Goal: Task Accomplishment & Management: Complete application form

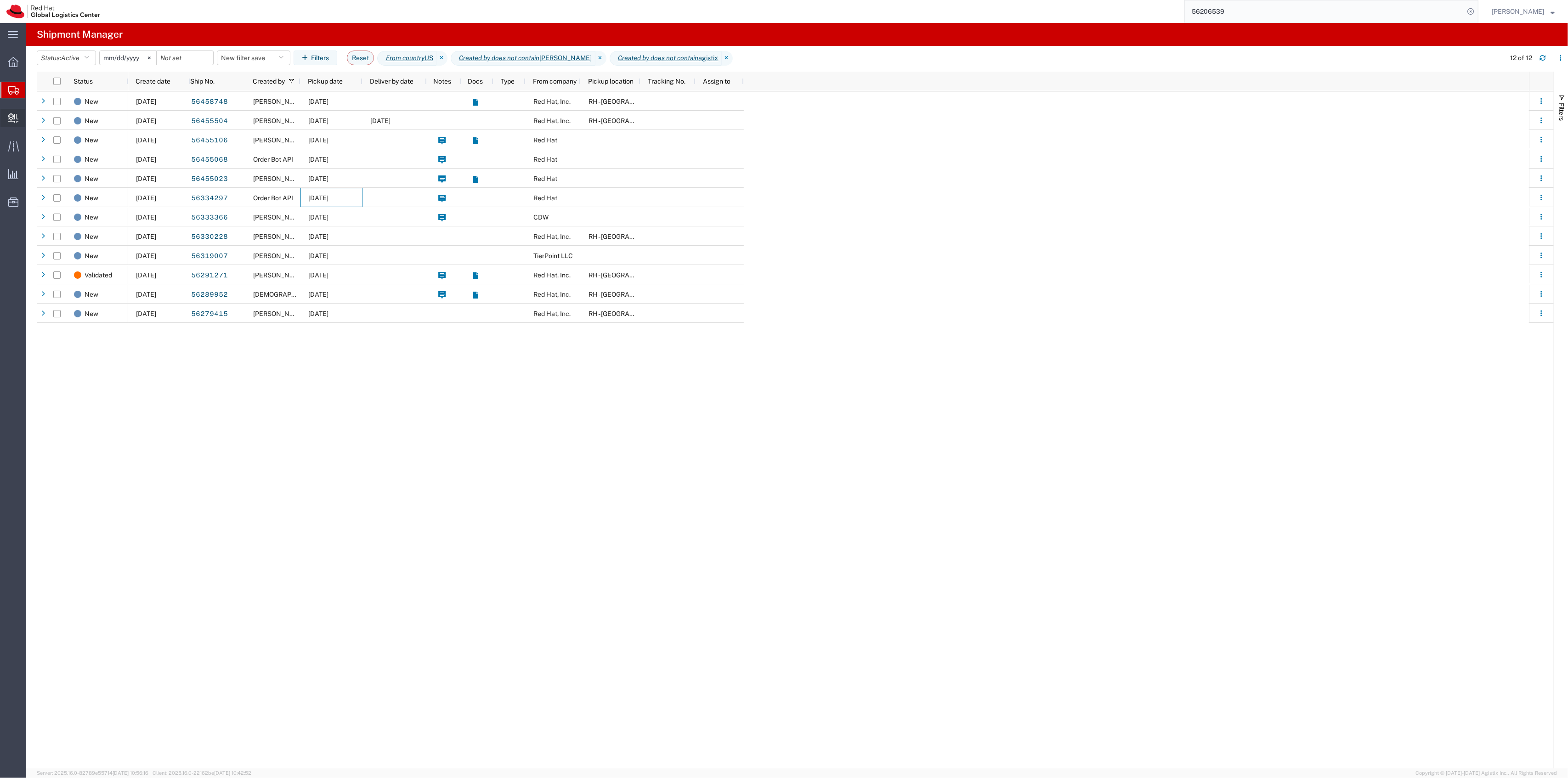
click at [0, 0] on span "Create Delivery" at bounding box center [0, 0] width 0 height 0
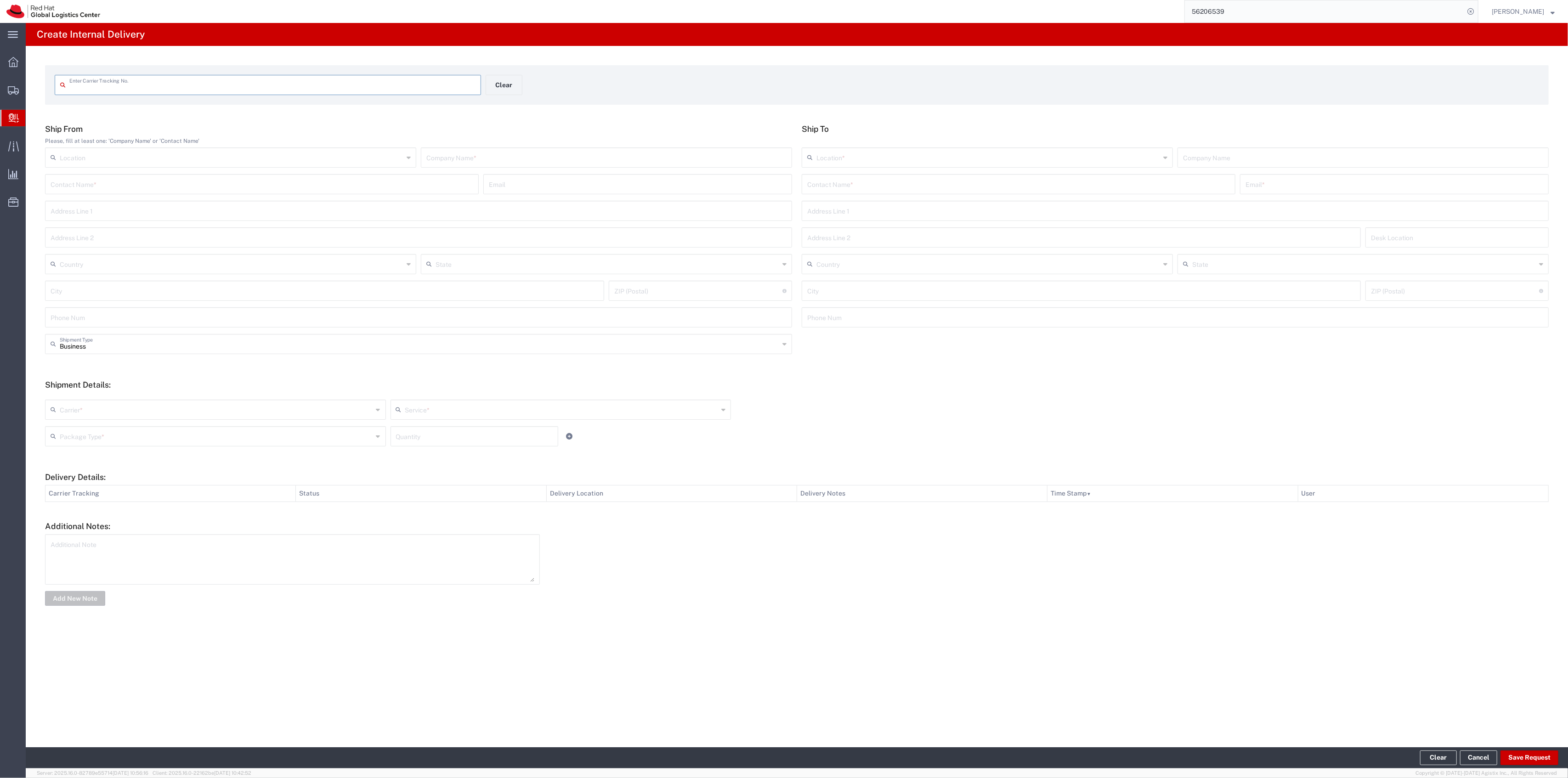
click at [456, 88] on input "text" at bounding box center [272, 84] width 406 height 16
drag, startPoint x: 149, startPoint y: 85, endPoint x: 0, endPoint y: 70, distance: 149.8
click at [0, 70] on div "main_menu Created with Sketch. Collapse Menu Overview Shipments Shipment Manage…" at bounding box center [784, 400] width 1568 height 755
type input "797529874650"
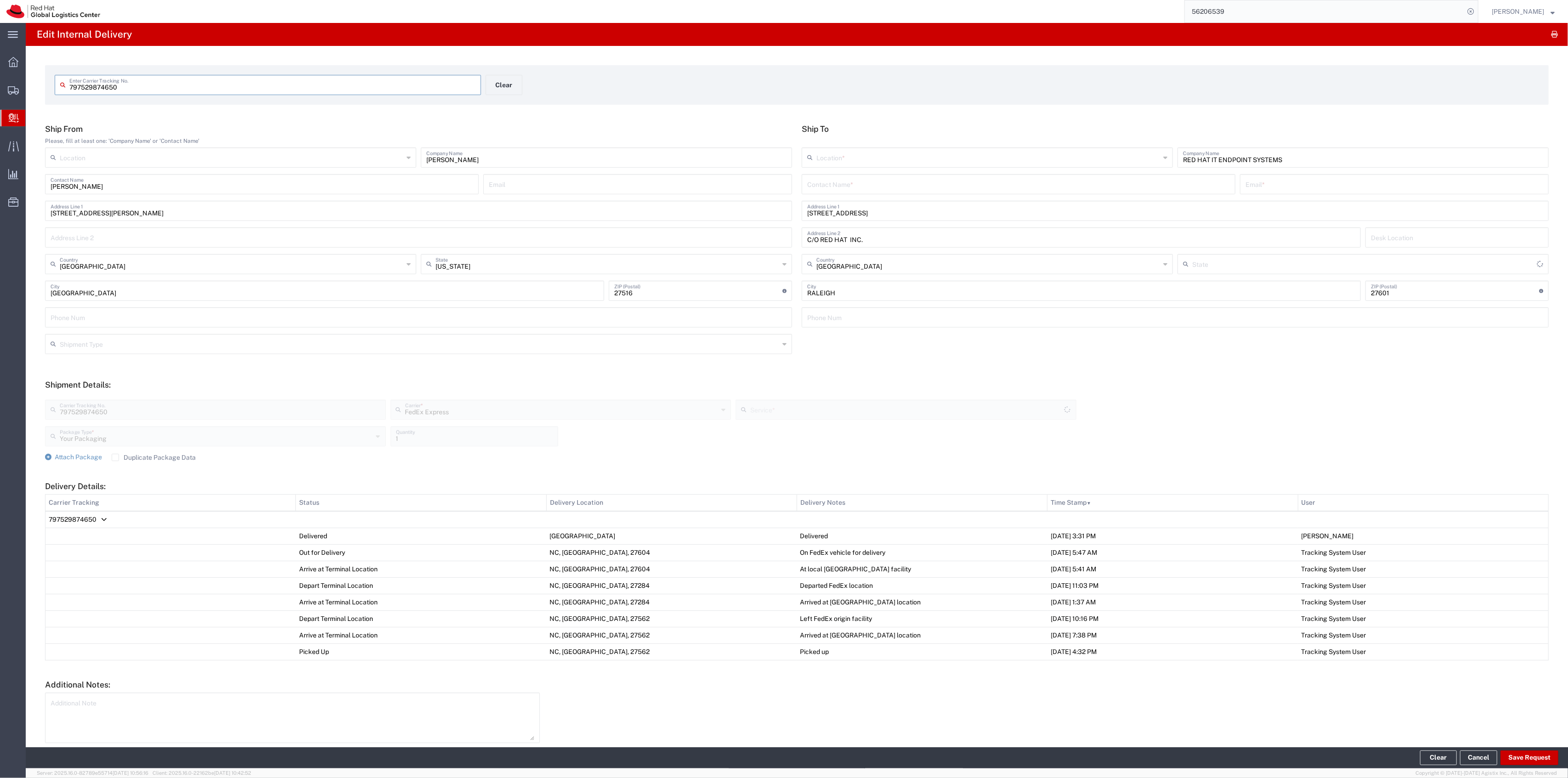
type input "Ground"
type input "[US_STATE]"
click at [88, 455] on span "Attach Package" at bounding box center [77, 457] width 47 height 8
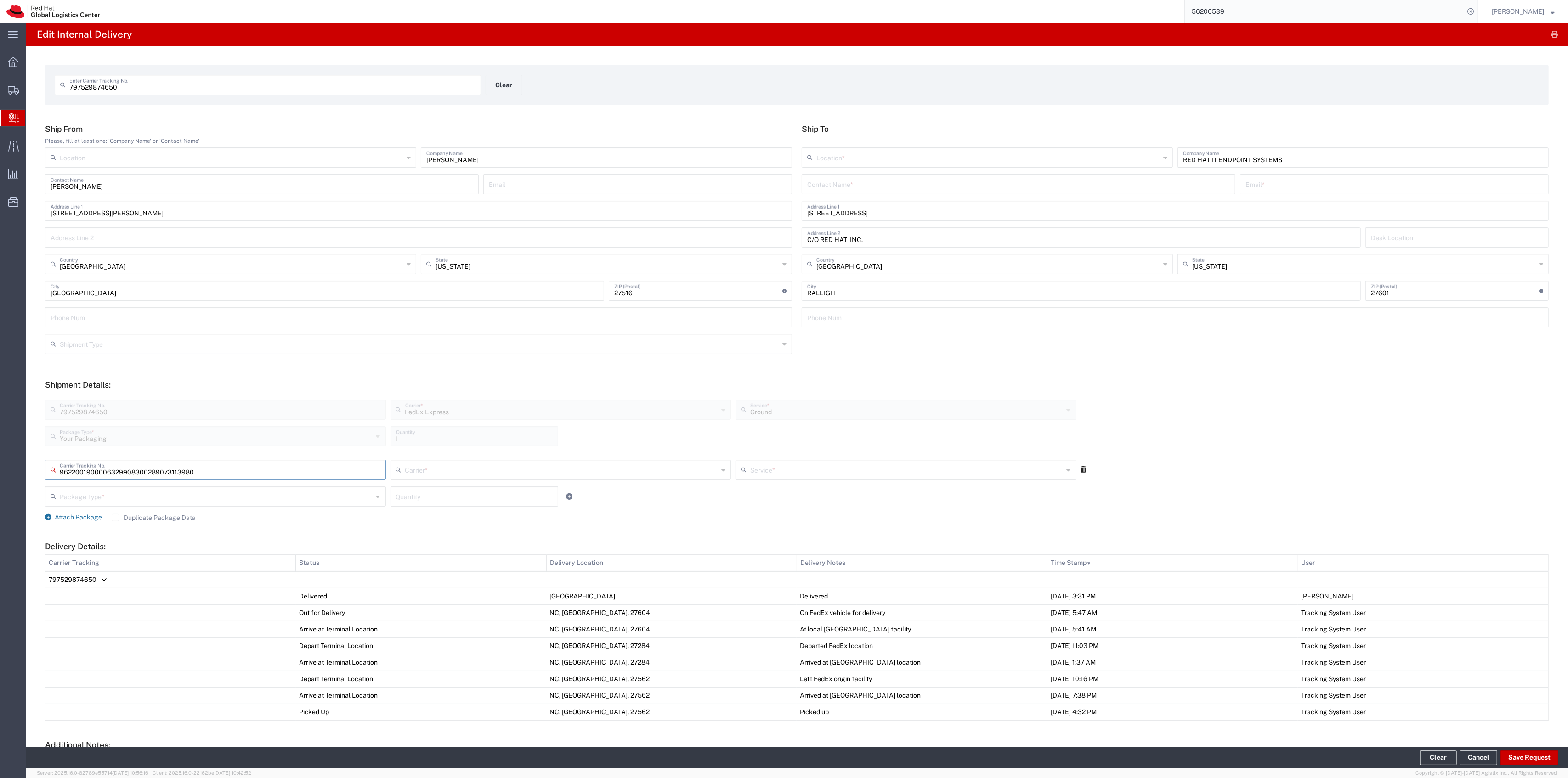
type input "289073113980"
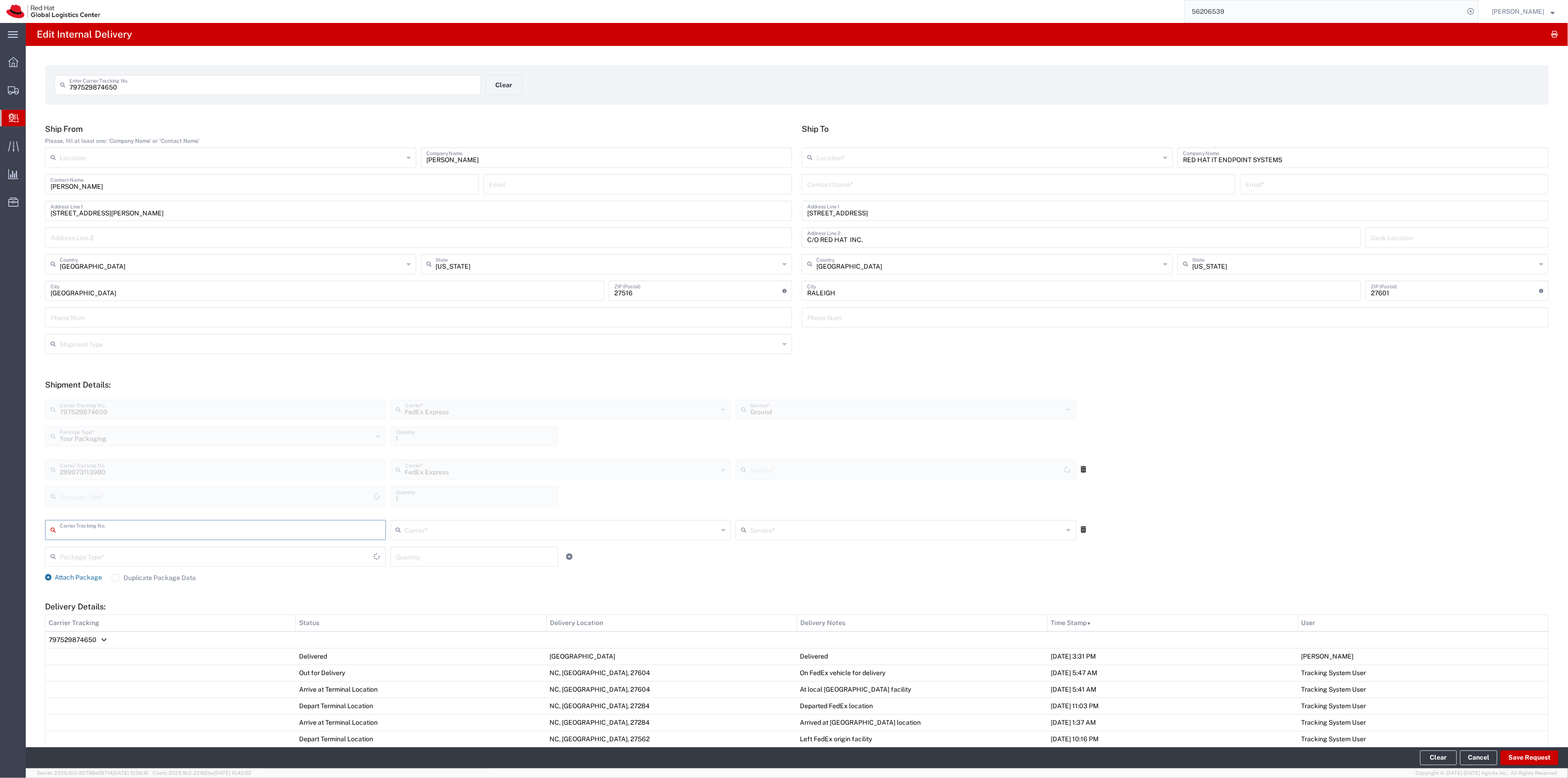
type input "Your Packaging"
type input "Ground"
type input "797529875932"
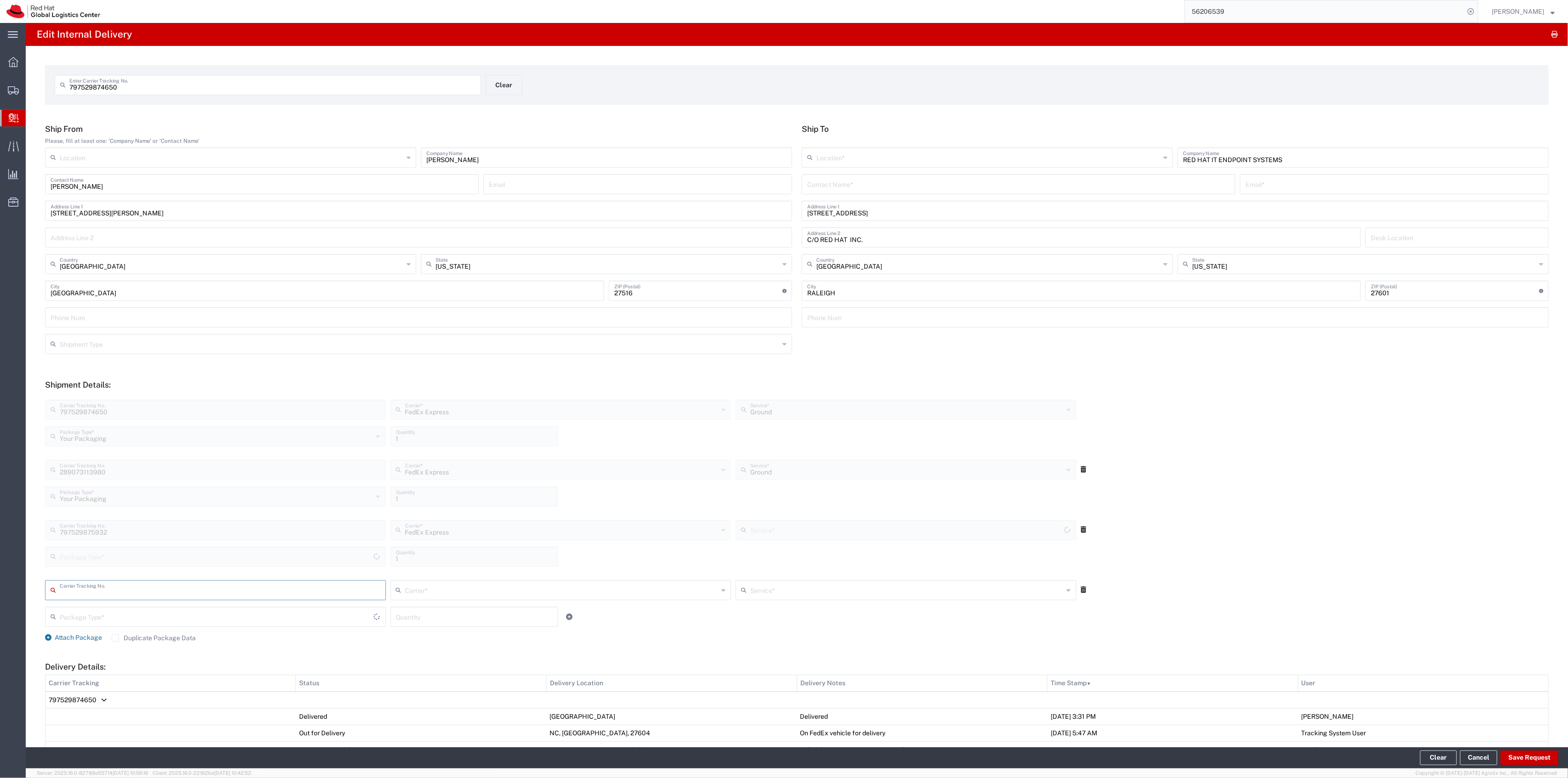
type input "Ground"
type input "Your Packaging"
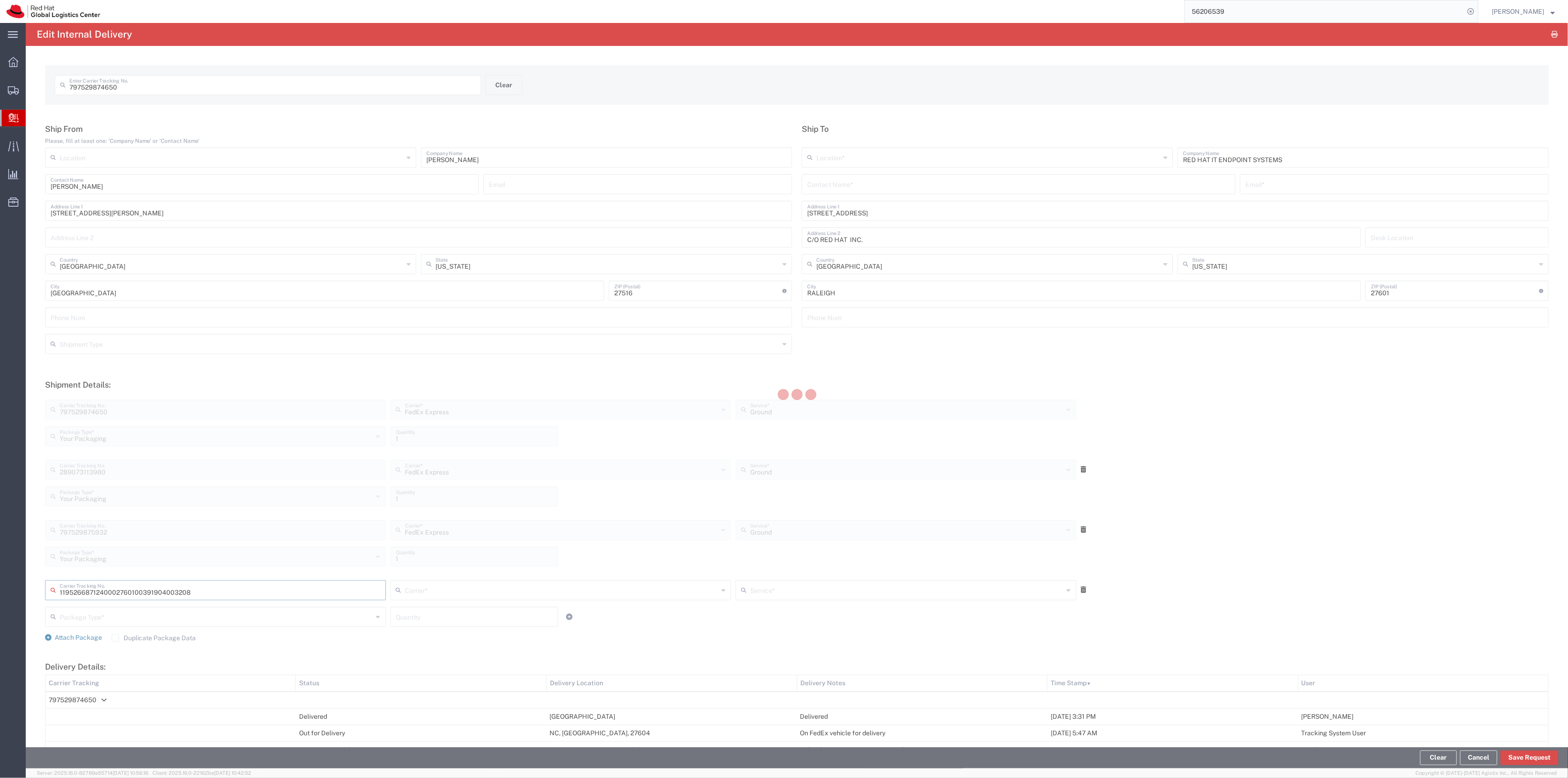
type input "391904003208"
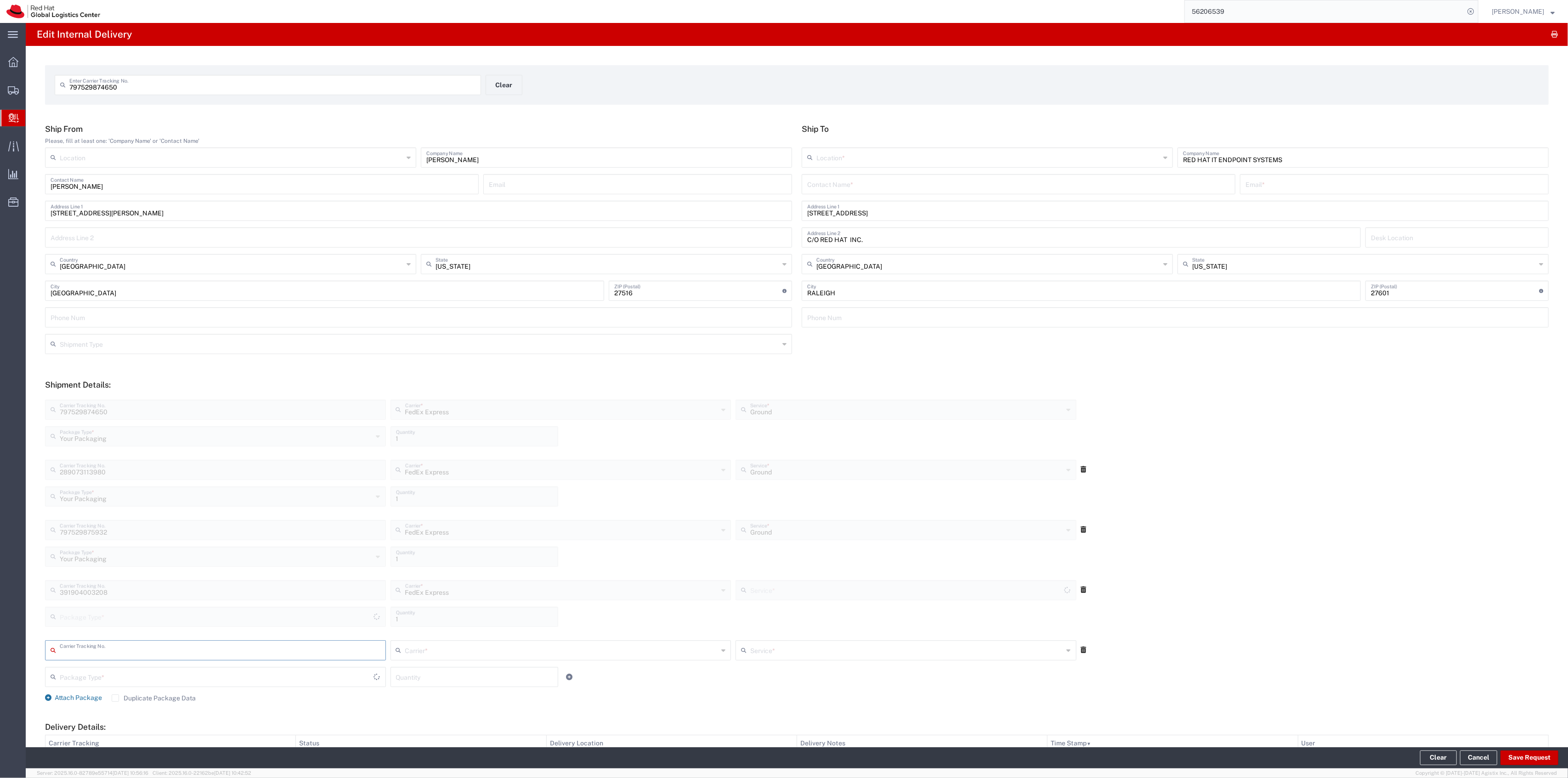
type input "Your Packaging"
type input "2Day"
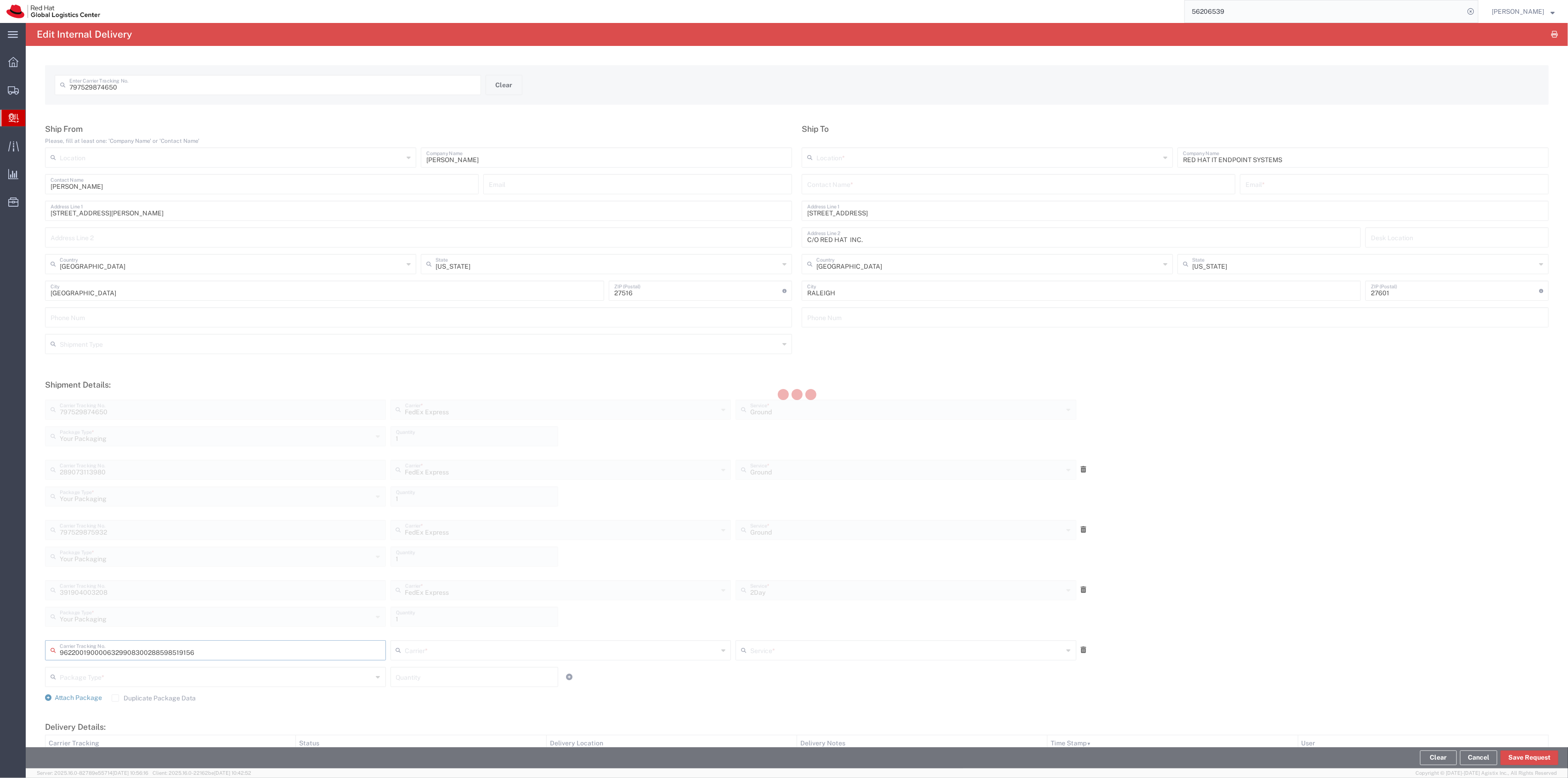
type input "288598519156"
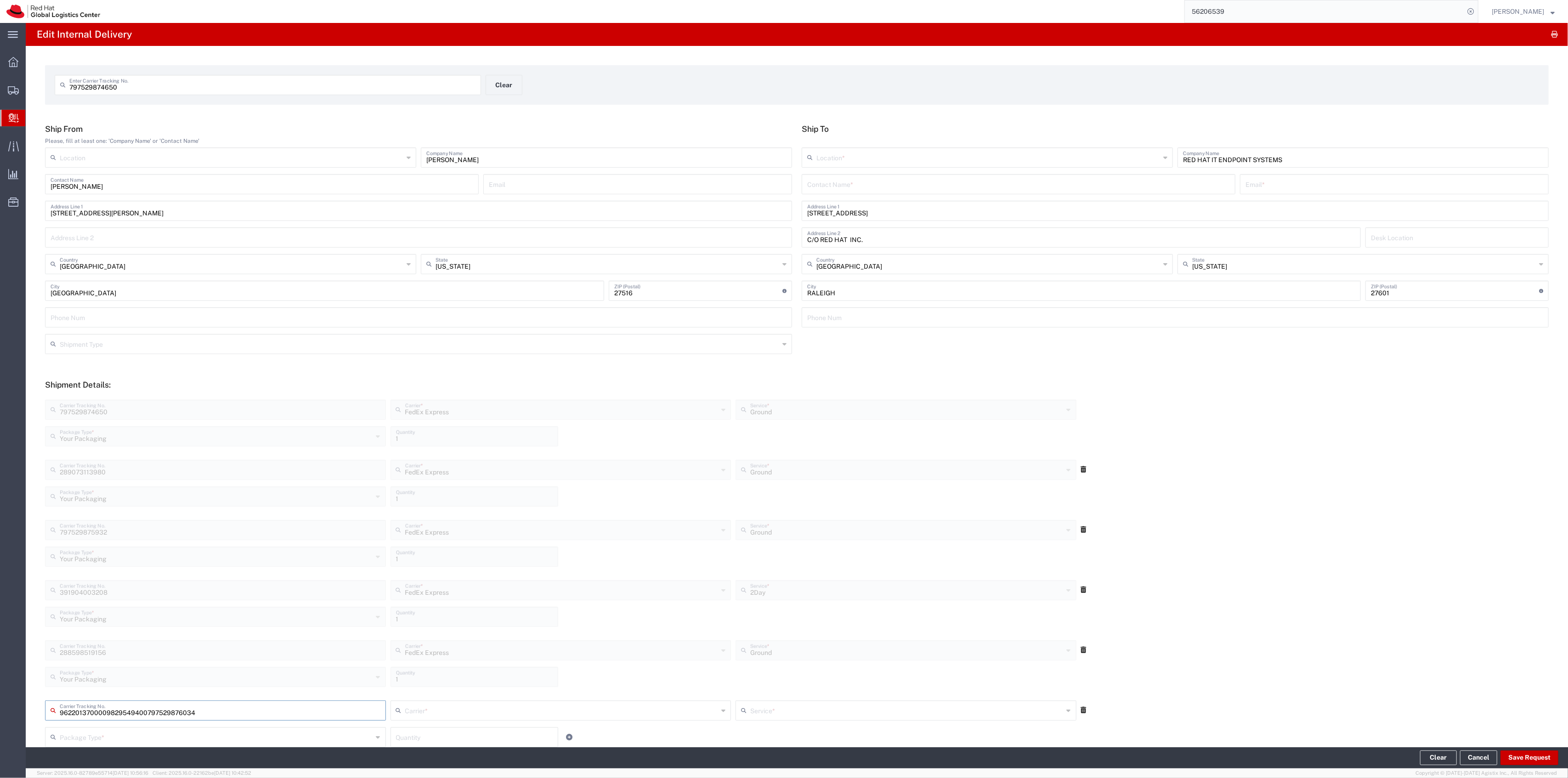
type input "797529876034"
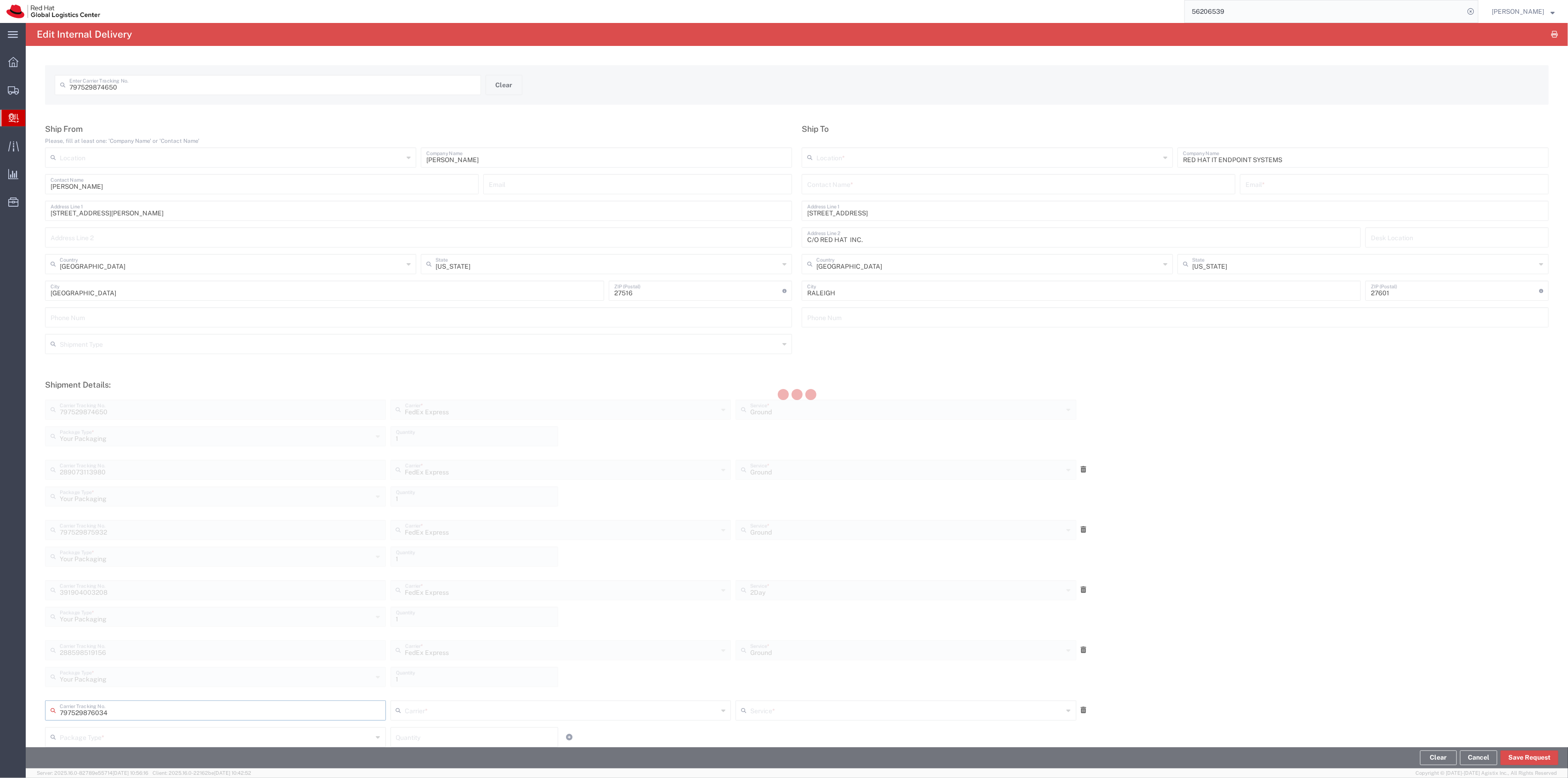
scroll to position [385, 0]
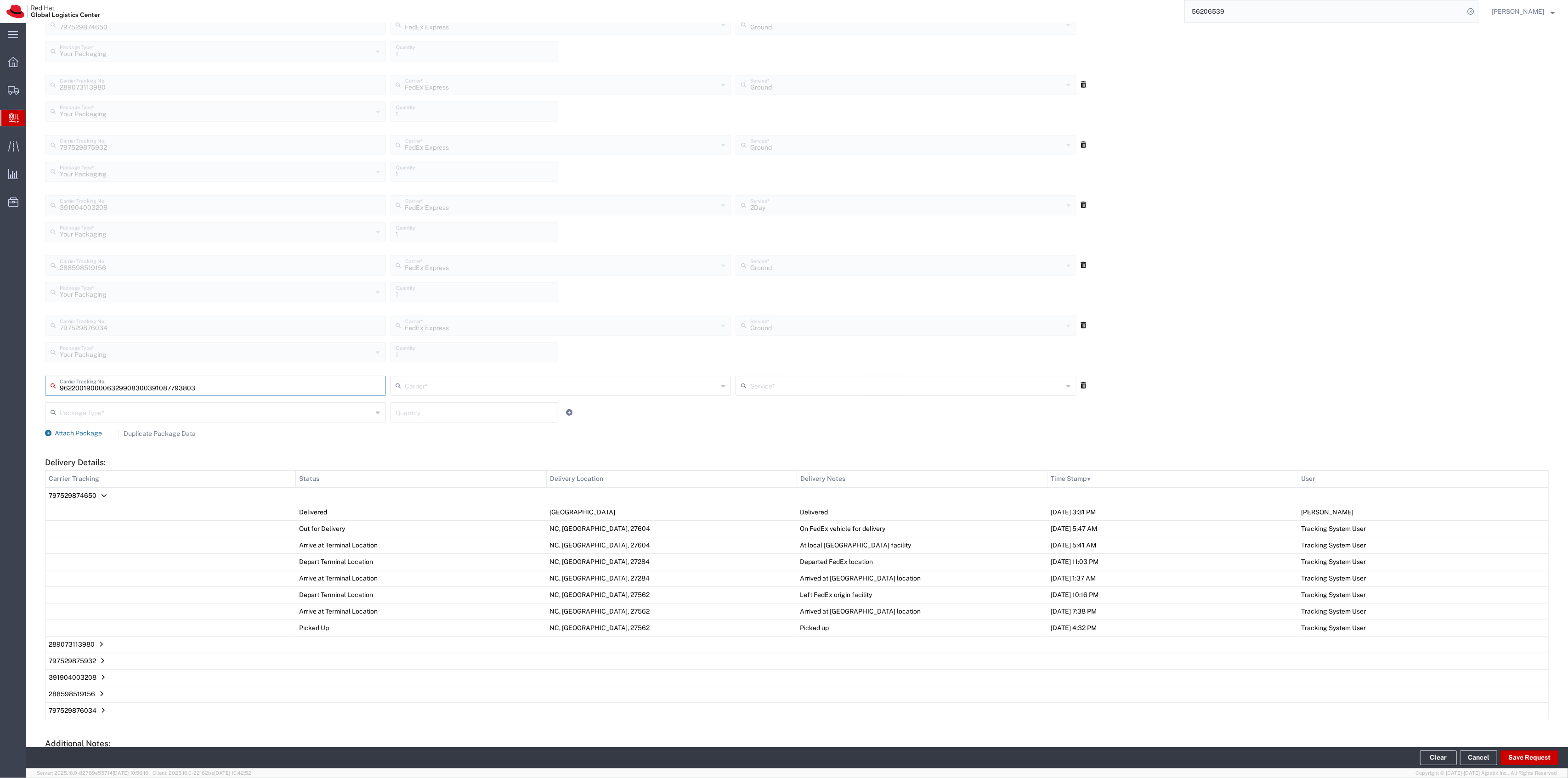
type input "391087793803"
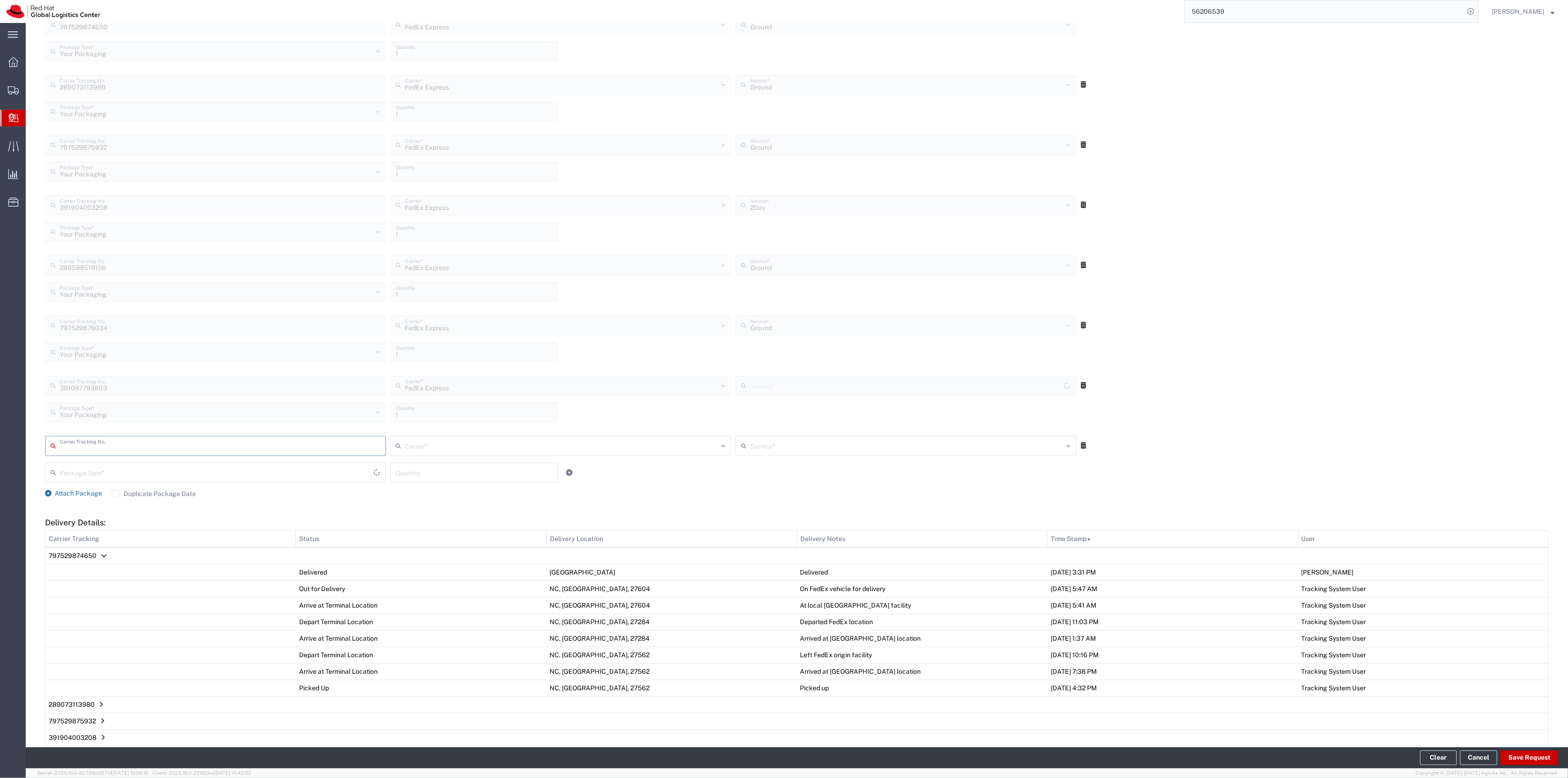
type input "Ground"
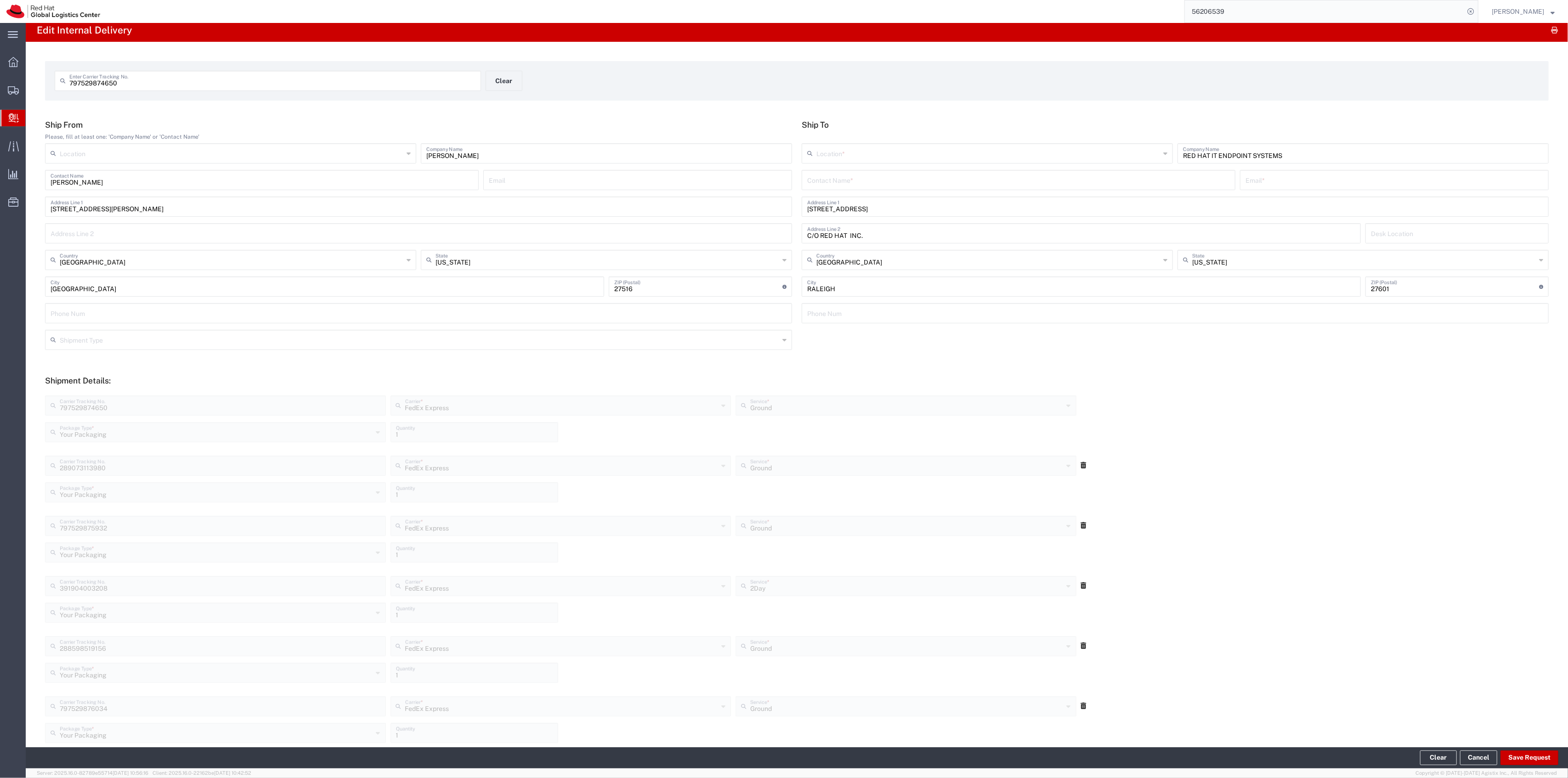
scroll to position [0, 0]
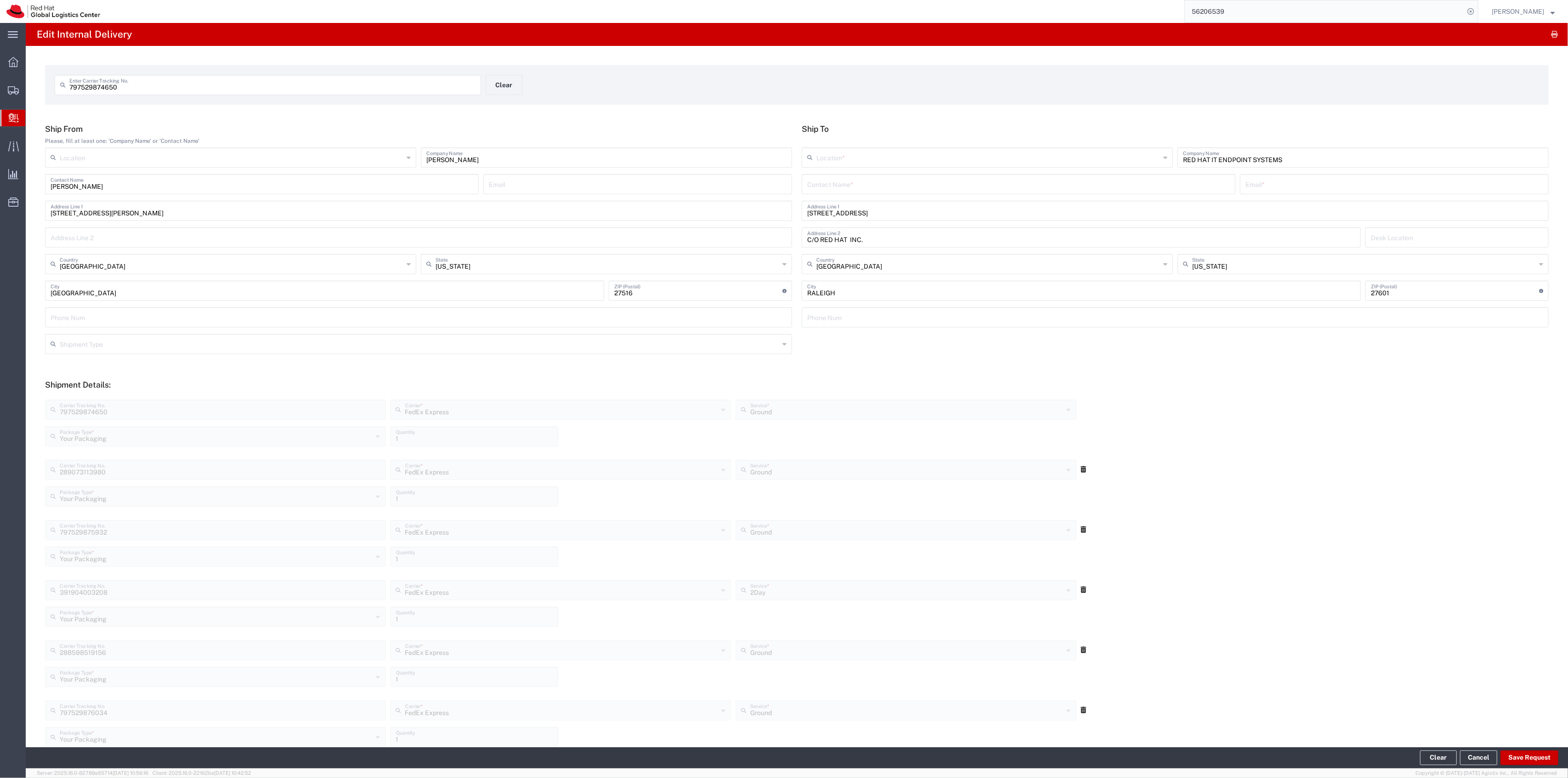
click at [1084, 186] on input "text" at bounding box center [1019, 183] width 423 height 16
type input "ITHD"
type input "[EMAIL_ADDRESS][DOMAIN_NAME]"
click at [1077, 157] on input "text" at bounding box center [987, 157] width 343 height 16
click at [992, 196] on span "RH - [GEOGRAPHIC_DATA]" at bounding box center [982, 192] width 367 height 14
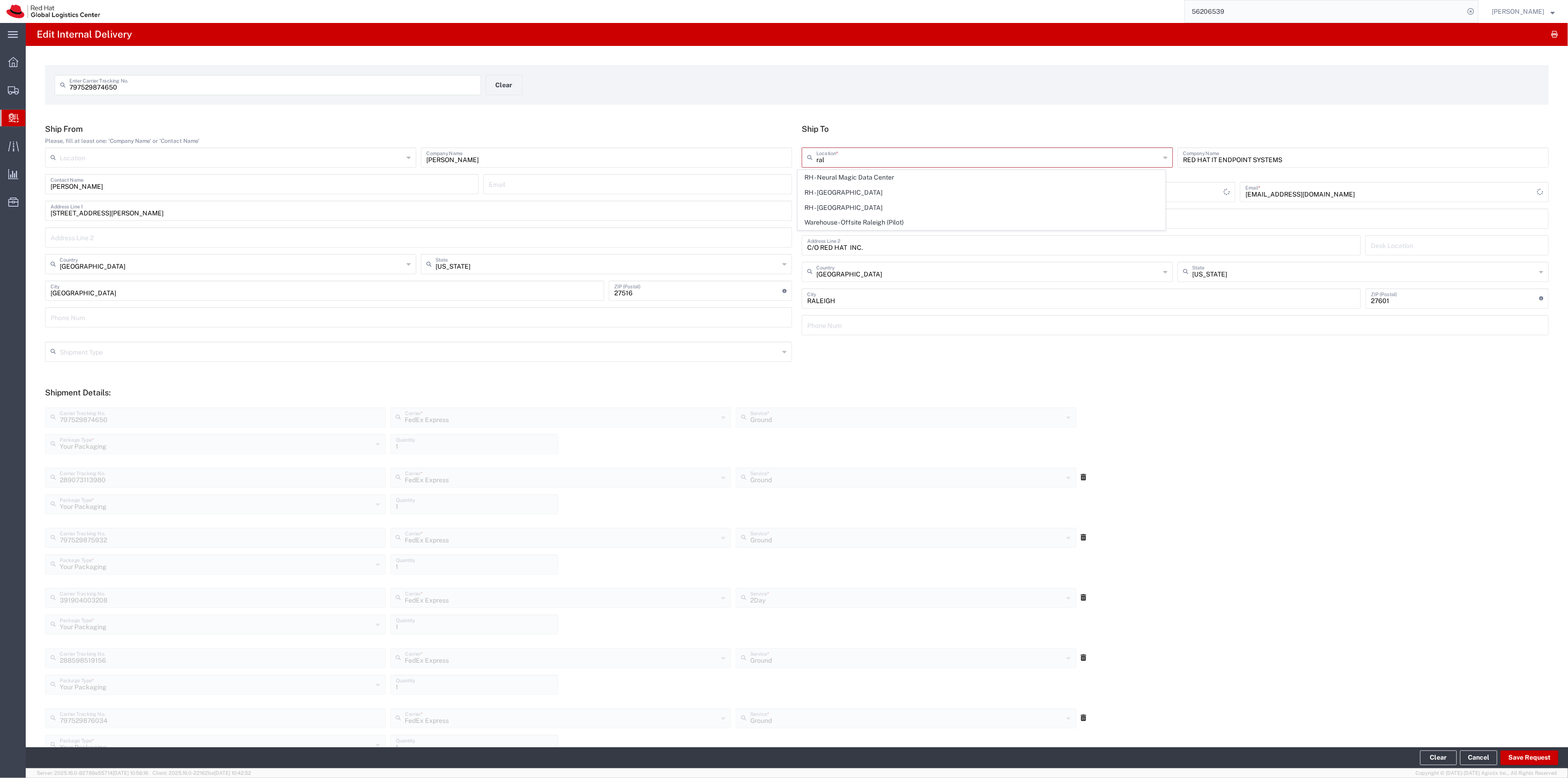
type input "RH - [GEOGRAPHIC_DATA]"
type input "Red Hat, Inc."
type input "[STREET_ADDRESS]"
type input "[PHONE_NUMBER]"
click at [1515, 760] on button "Save Request" at bounding box center [1529, 758] width 57 height 14
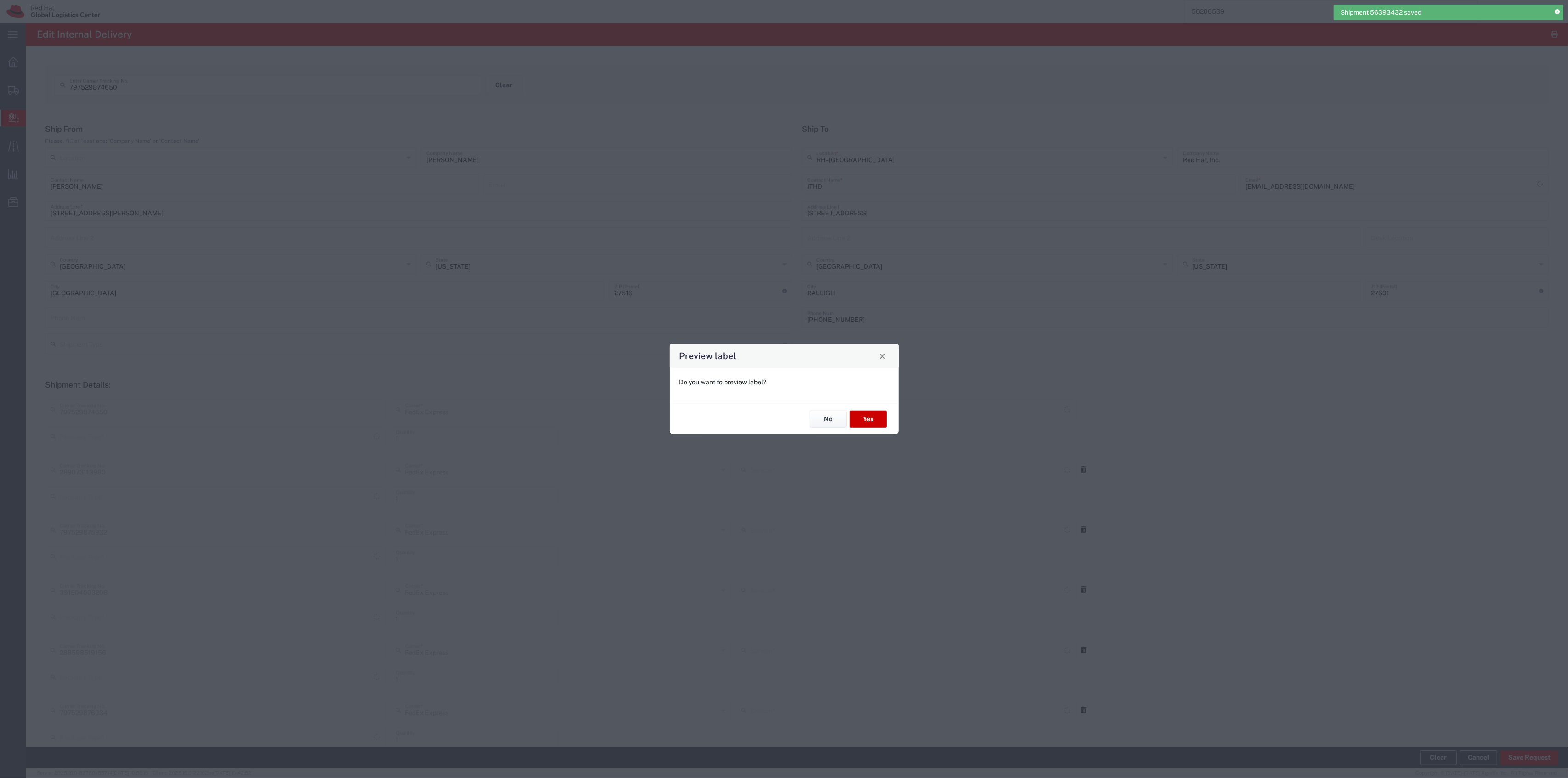
type input "Your Packaging"
type input "Ground"
type input "Your Packaging"
type input "Ground"
type input "Your Packaging"
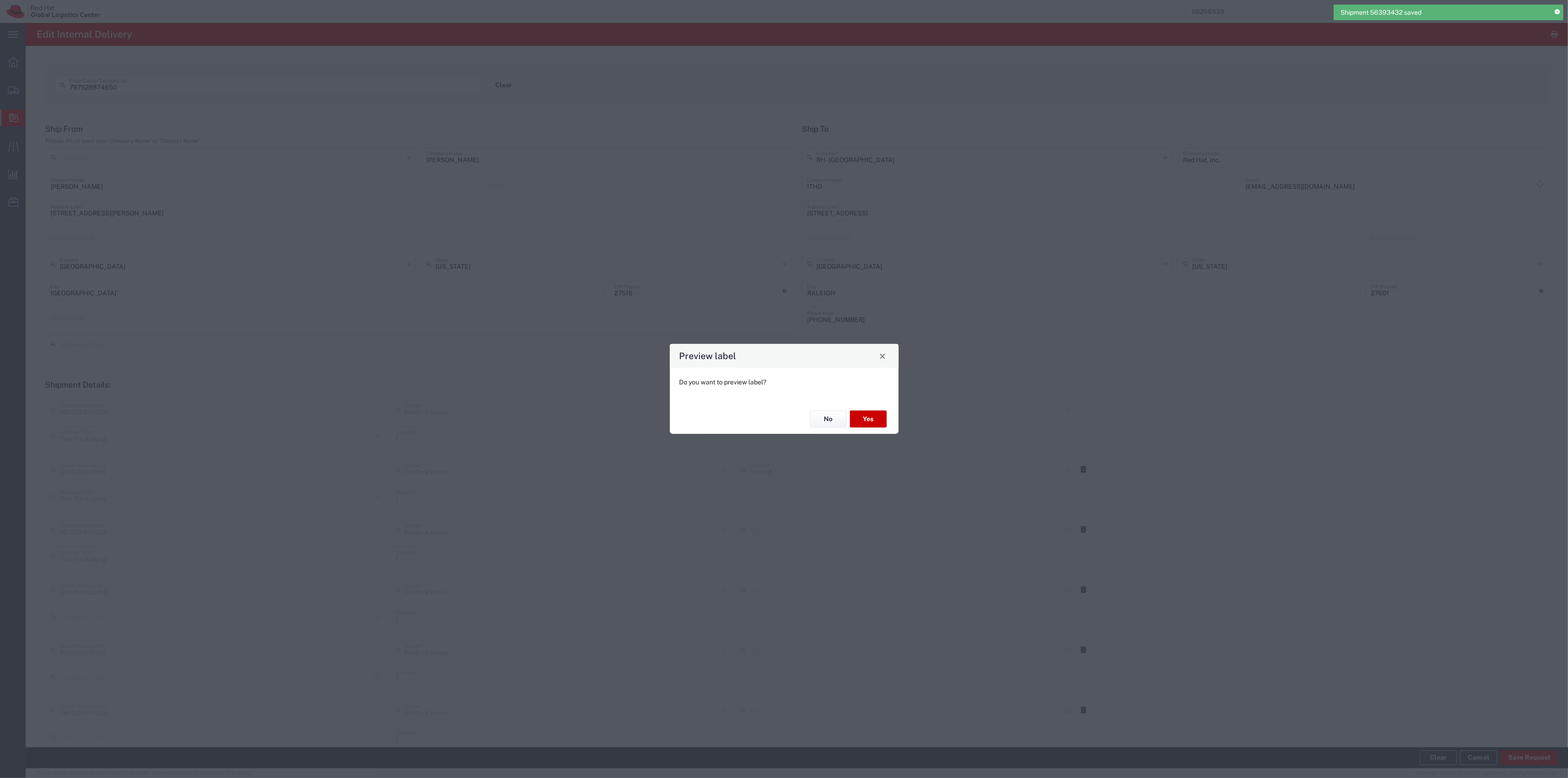
type input "Ground"
type input "Your Packaging"
type input "2Day"
type input "Your Packaging"
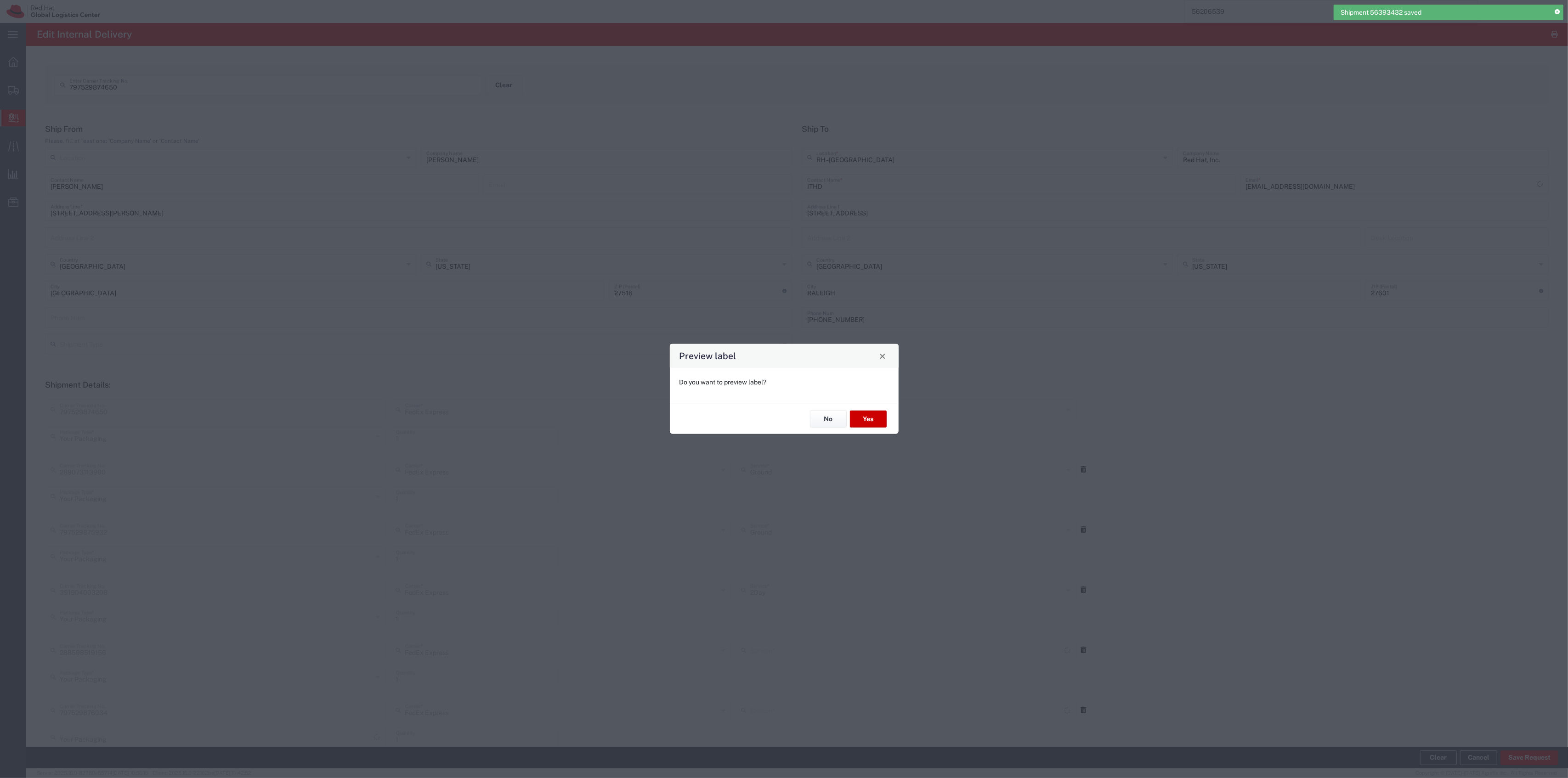
type input "Ground"
type input "Your Packaging"
type input "Ground"
click at [844, 412] on button "No" at bounding box center [828, 419] width 36 height 17
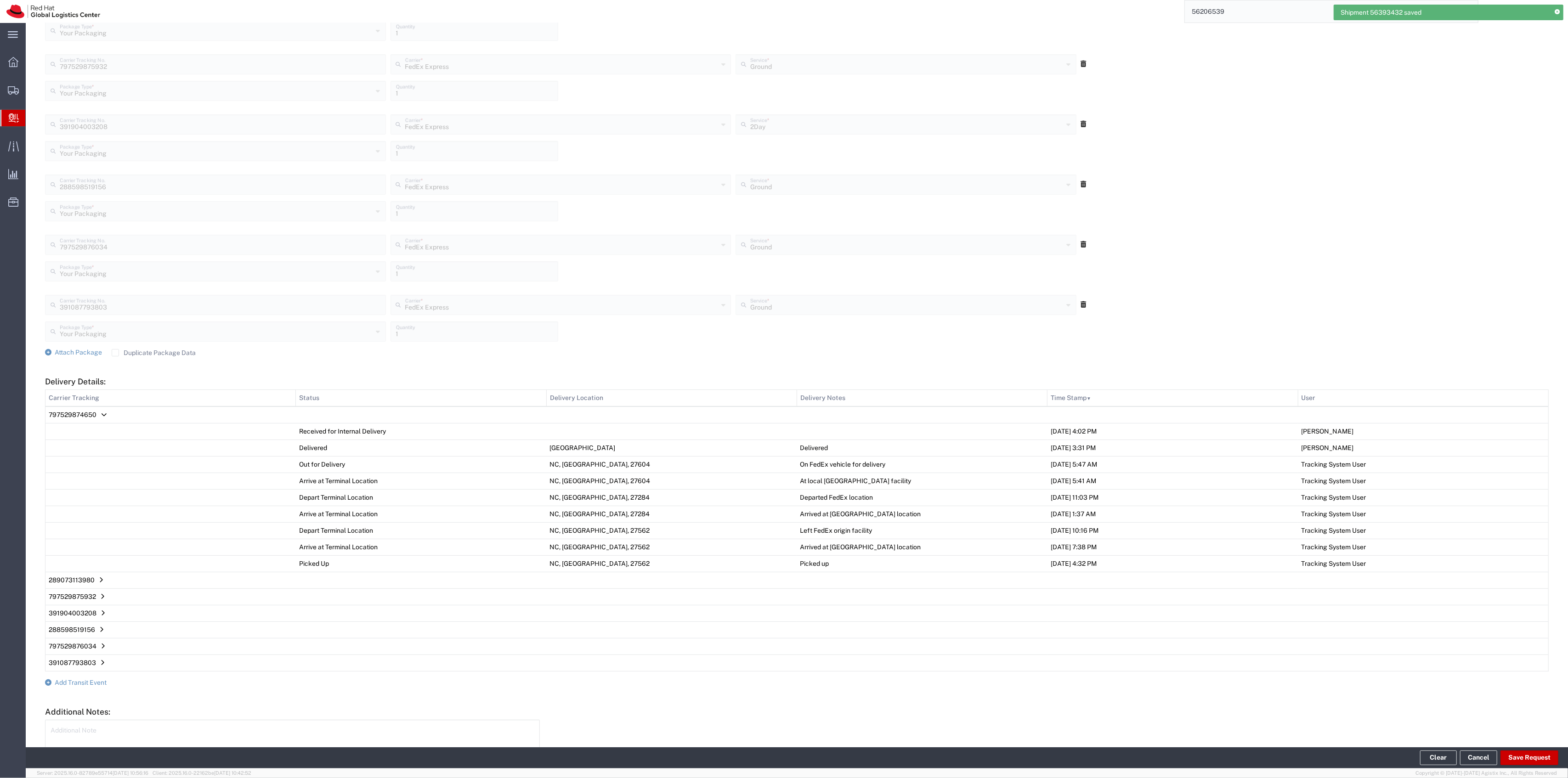
scroll to position [533, 0]
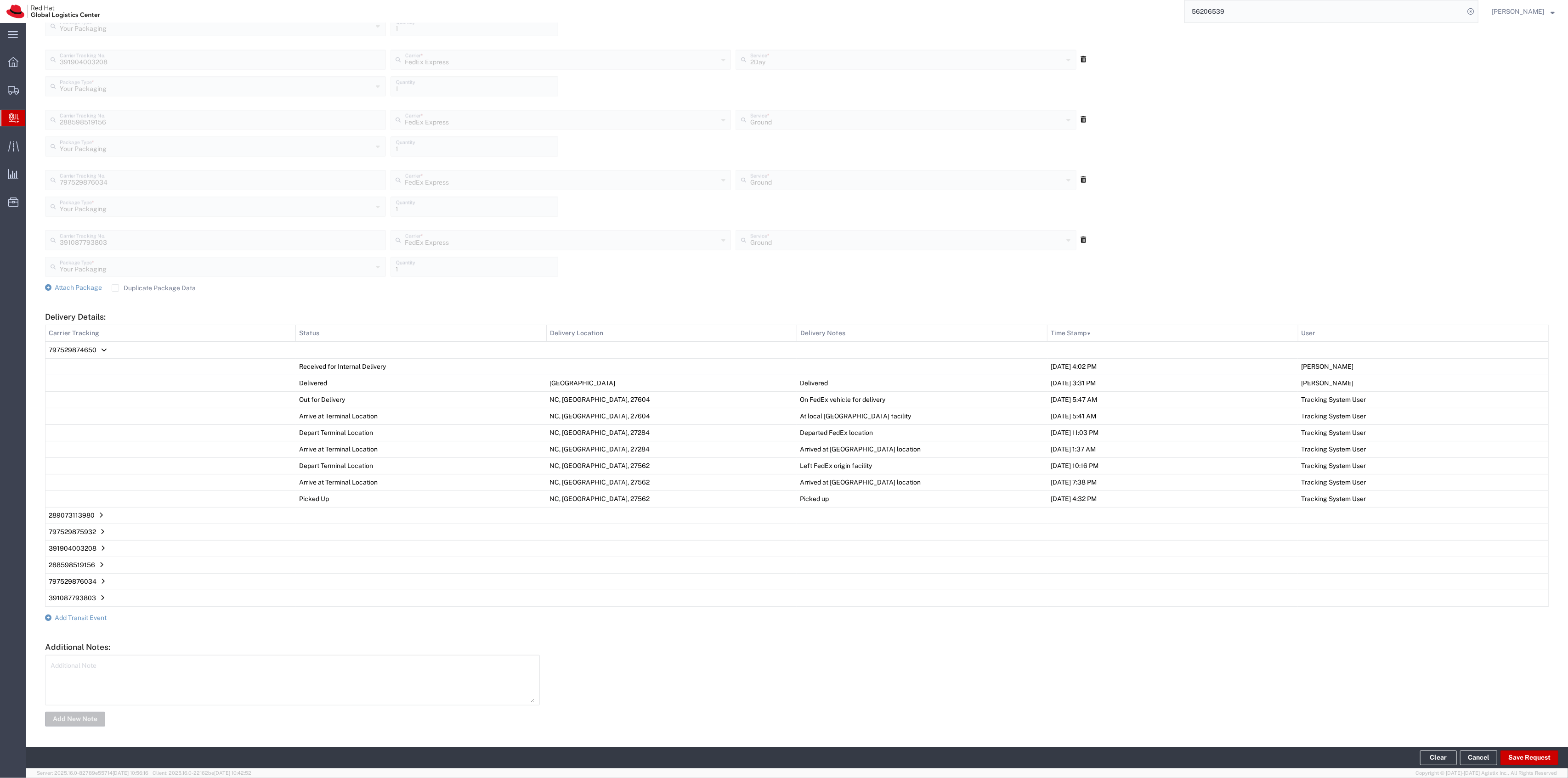
click at [106, 623] on form "Ship From Please, fill at least one: 'Company Name' or 'Contact Name' Location …" at bounding box center [796, 161] width 1503 height 1135
click at [103, 618] on span "Add Transit Event" at bounding box center [80, 618] width 52 height 8
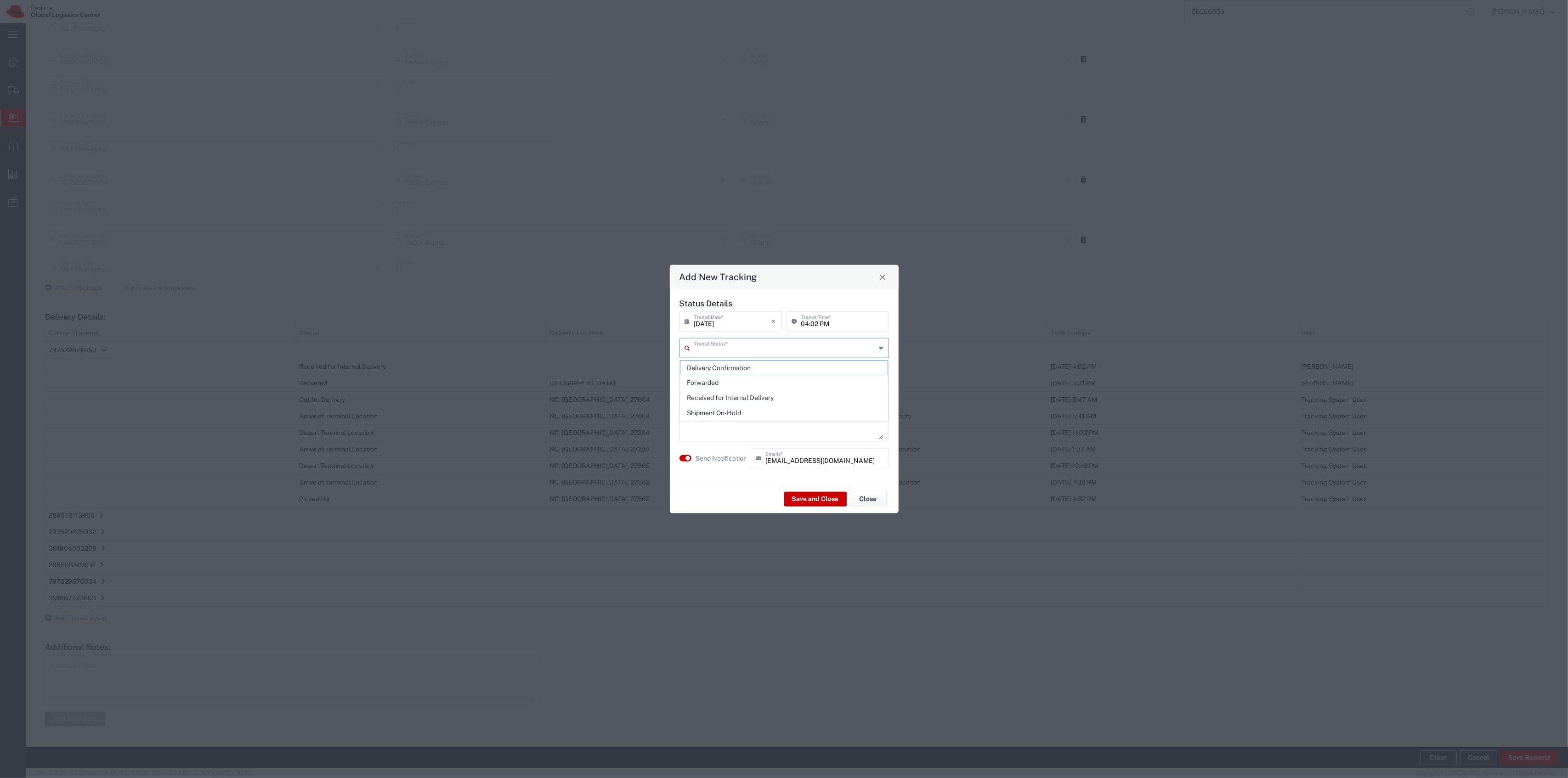
click at [724, 343] on input "text" at bounding box center [784, 347] width 182 height 16
click at [718, 363] on span "Delivery Confirmation" at bounding box center [784, 367] width 208 height 14
type input "Delivery Confirmation"
click at [802, 493] on button "Save and Close" at bounding box center [815, 499] width 62 height 14
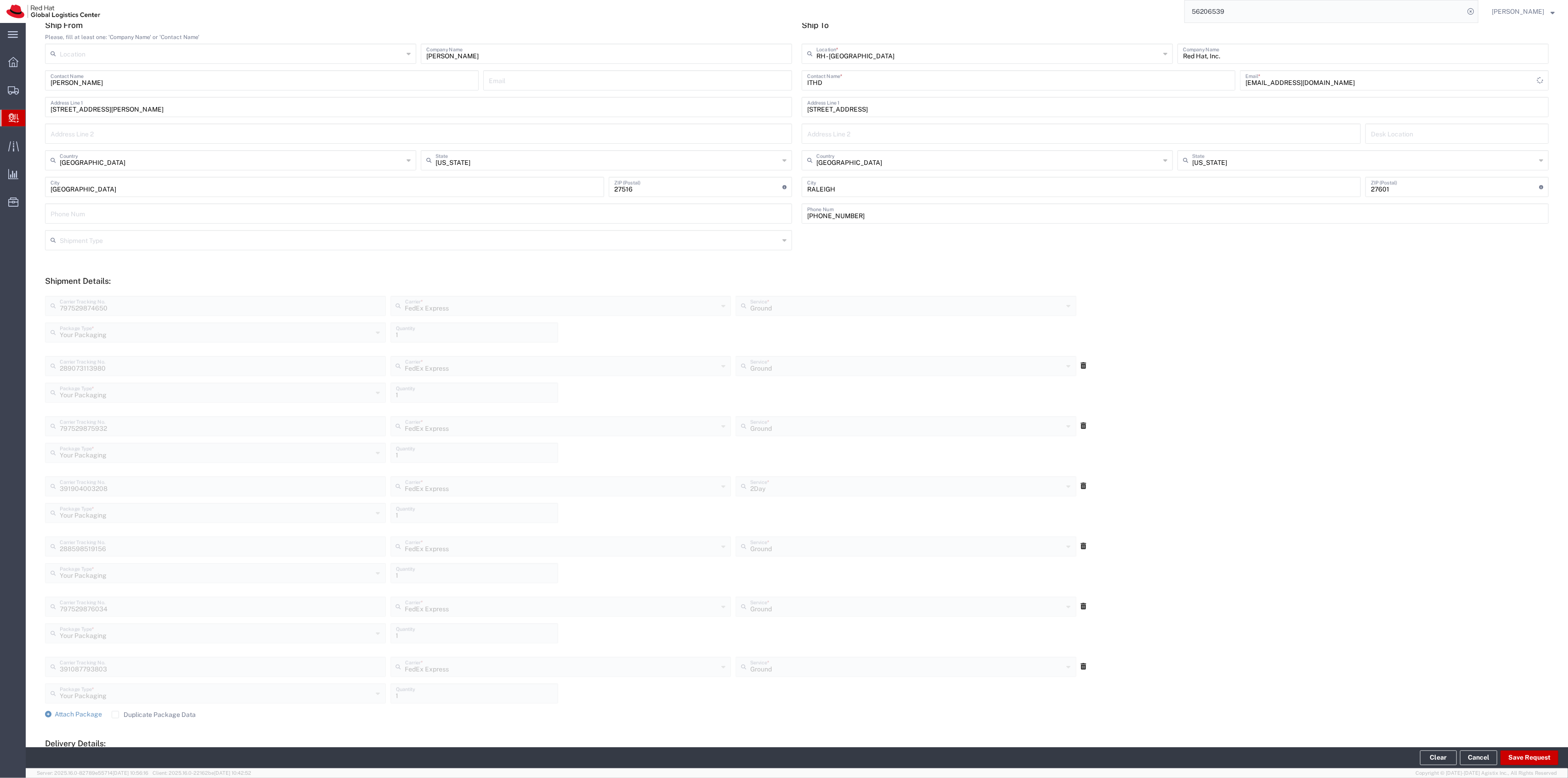
scroll to position [0, 0]
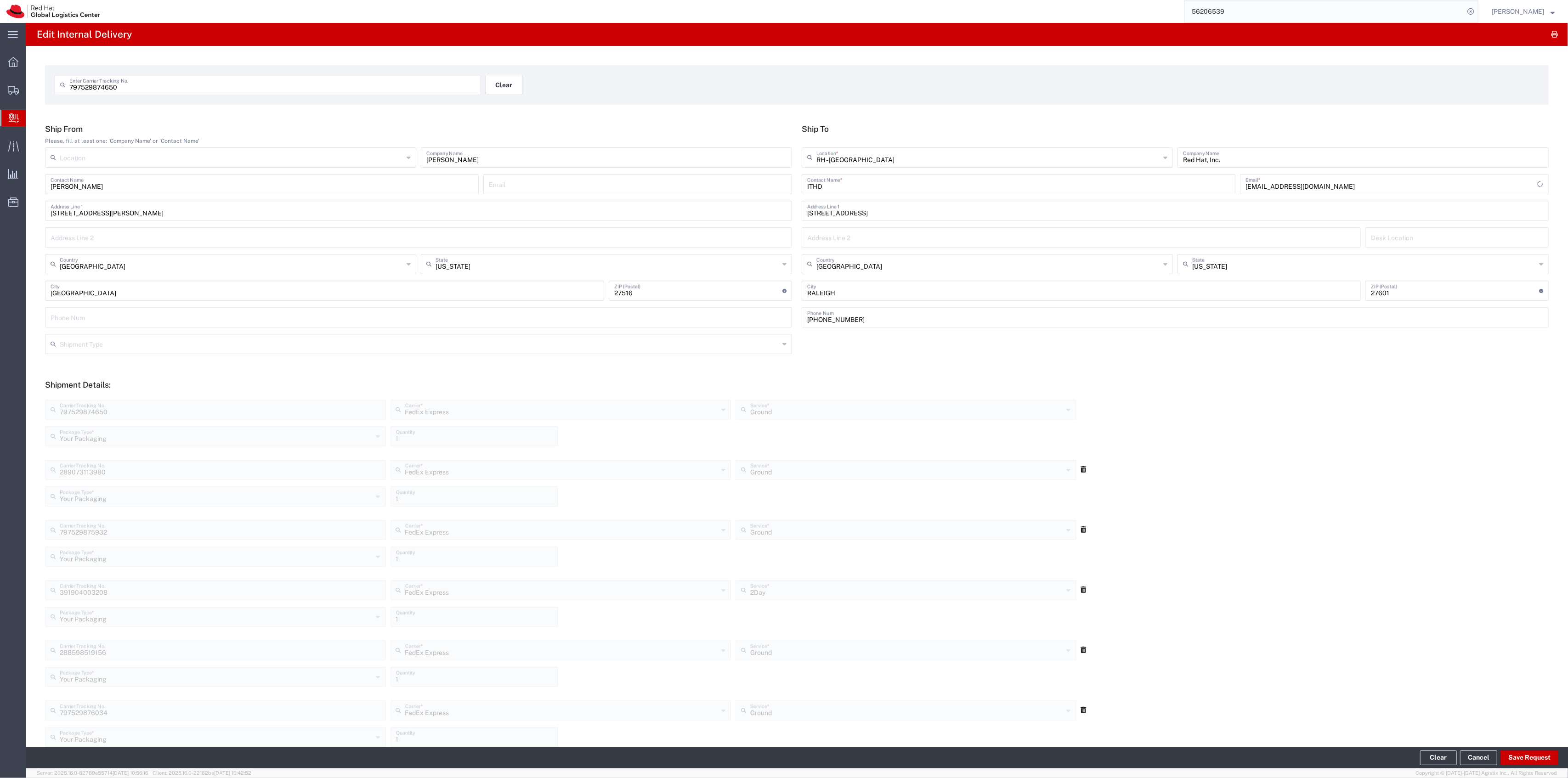
click at [491, 75] on button "Clear" at bounding box center [503, 84] width 36 height 20
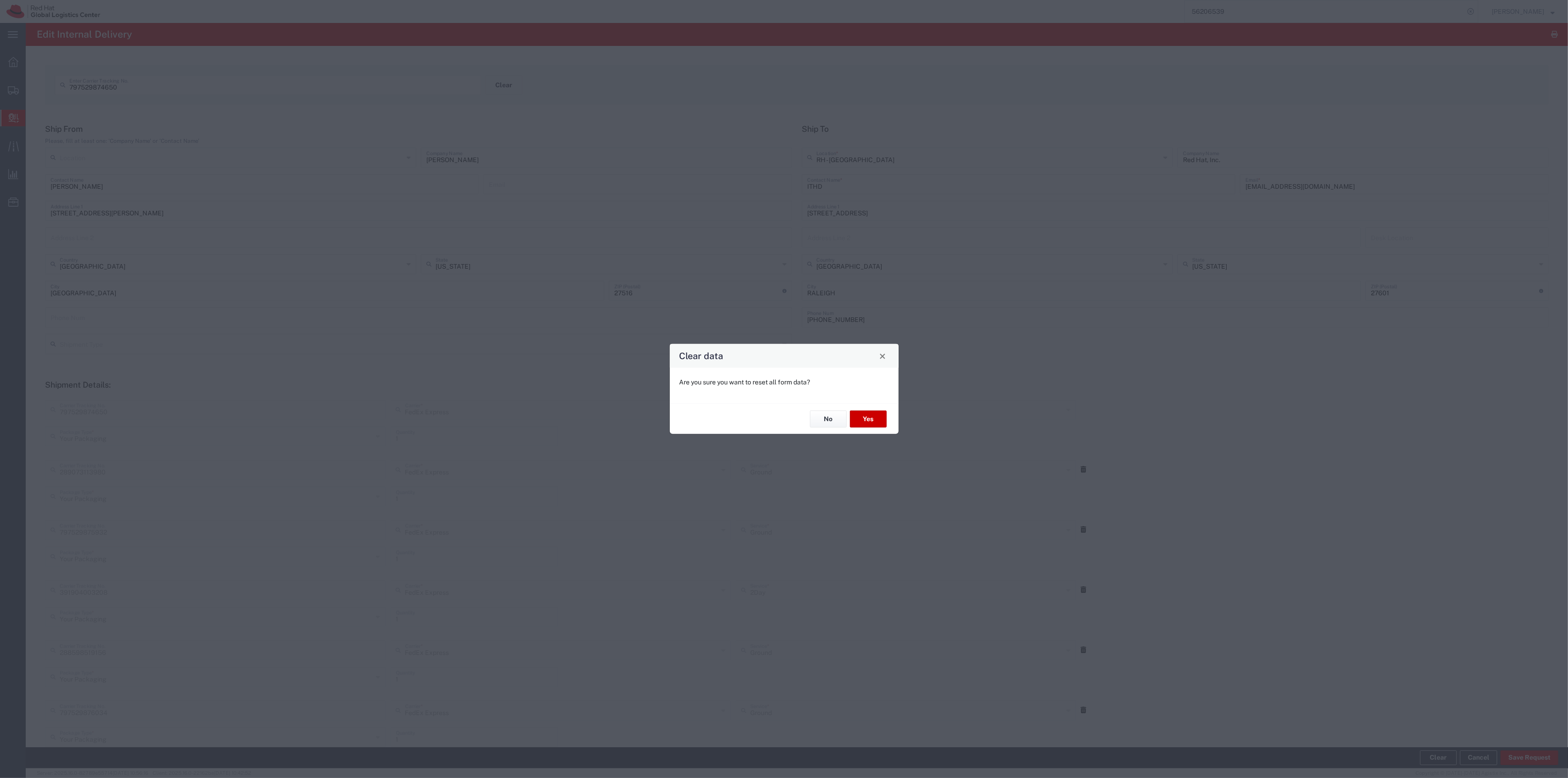
click at [859, 408] on div "No Yes" at bounding box center [784, 419] width 229 height 31
click at [875, 412] on button "Yes" at bounding box center [868, 419] width 36 height 17
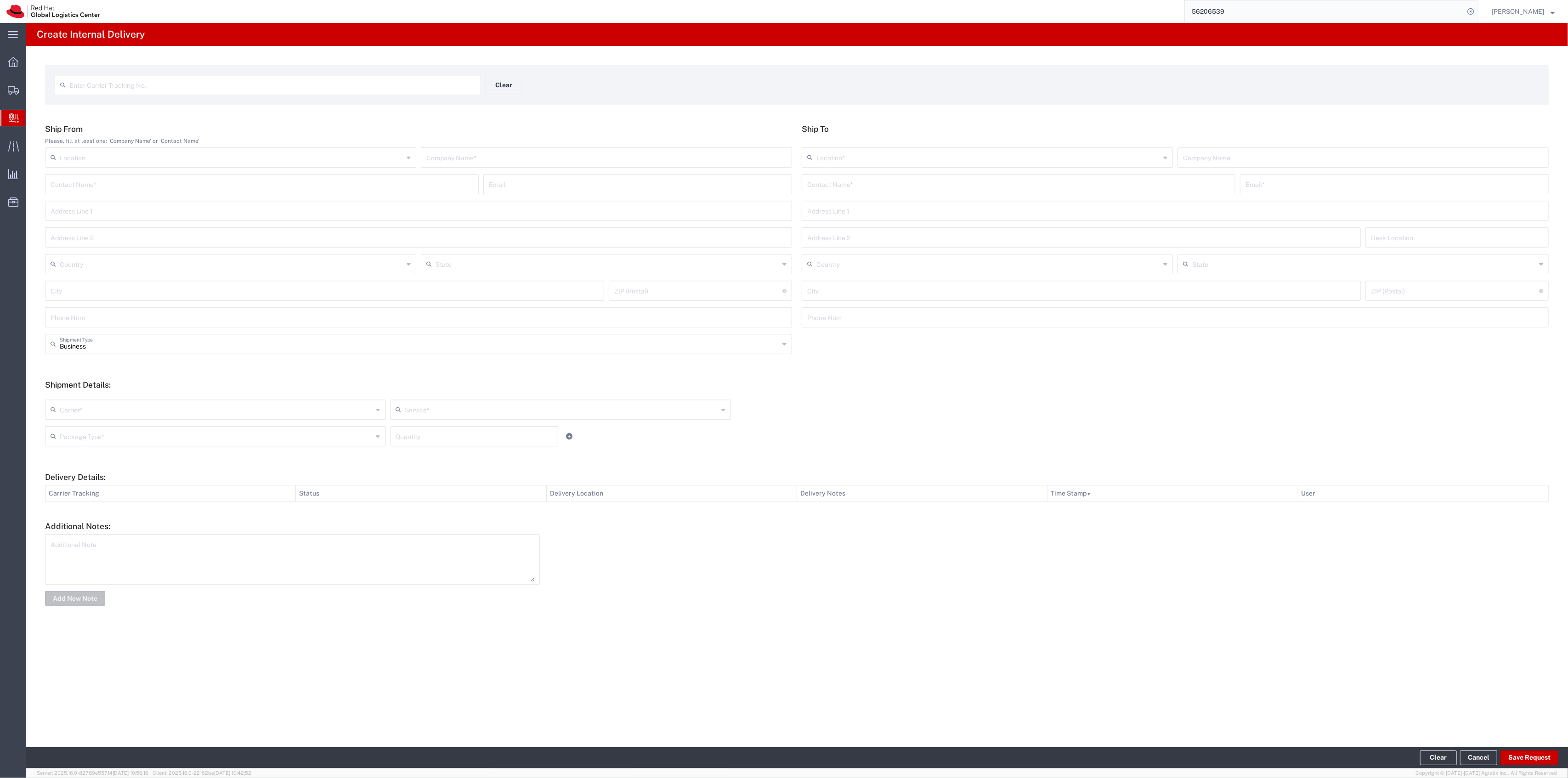
click at [317, 77] on input "text" at bounding box center [272, 84] width 406 height 16
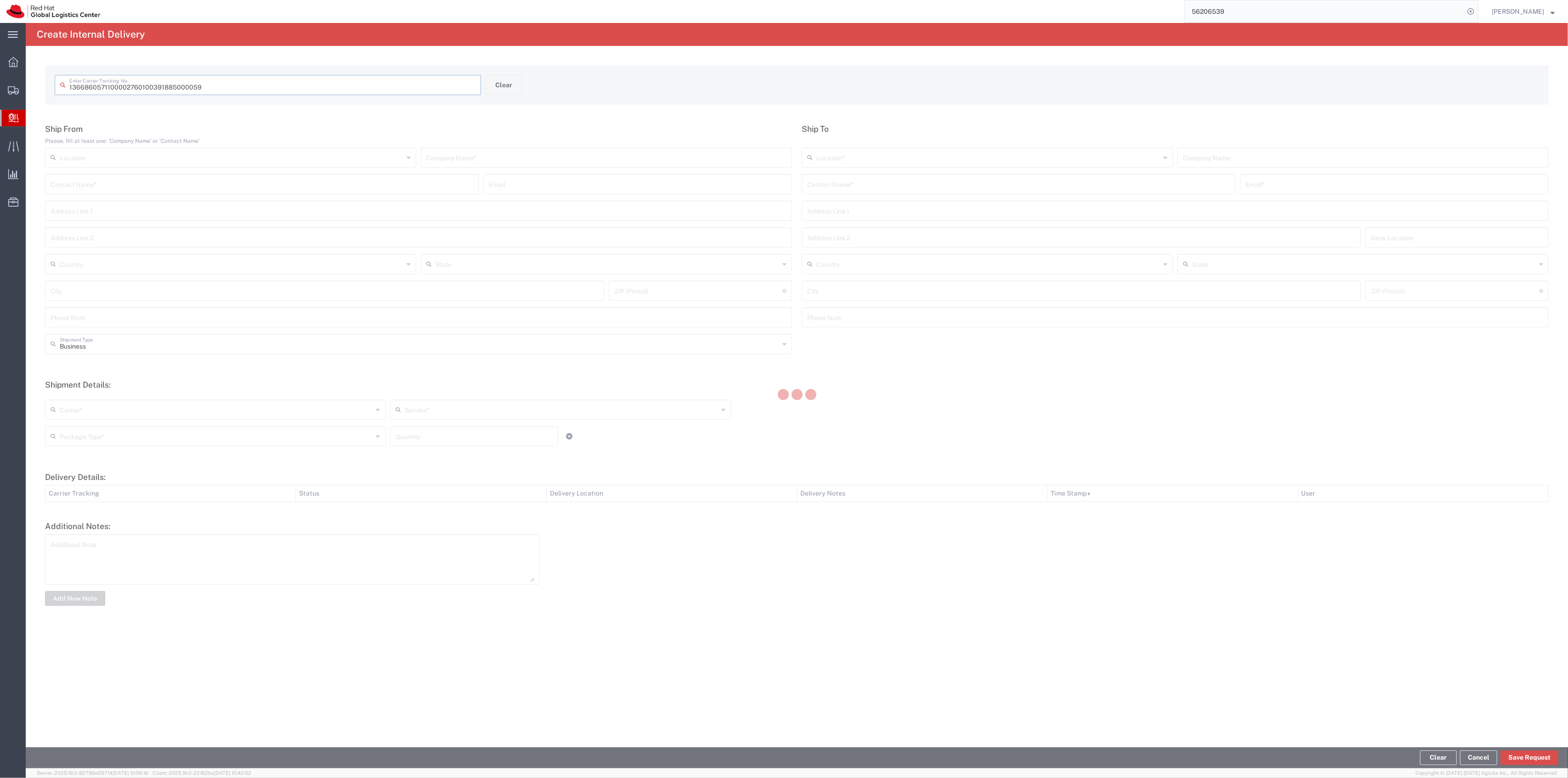
type input "391885000059"
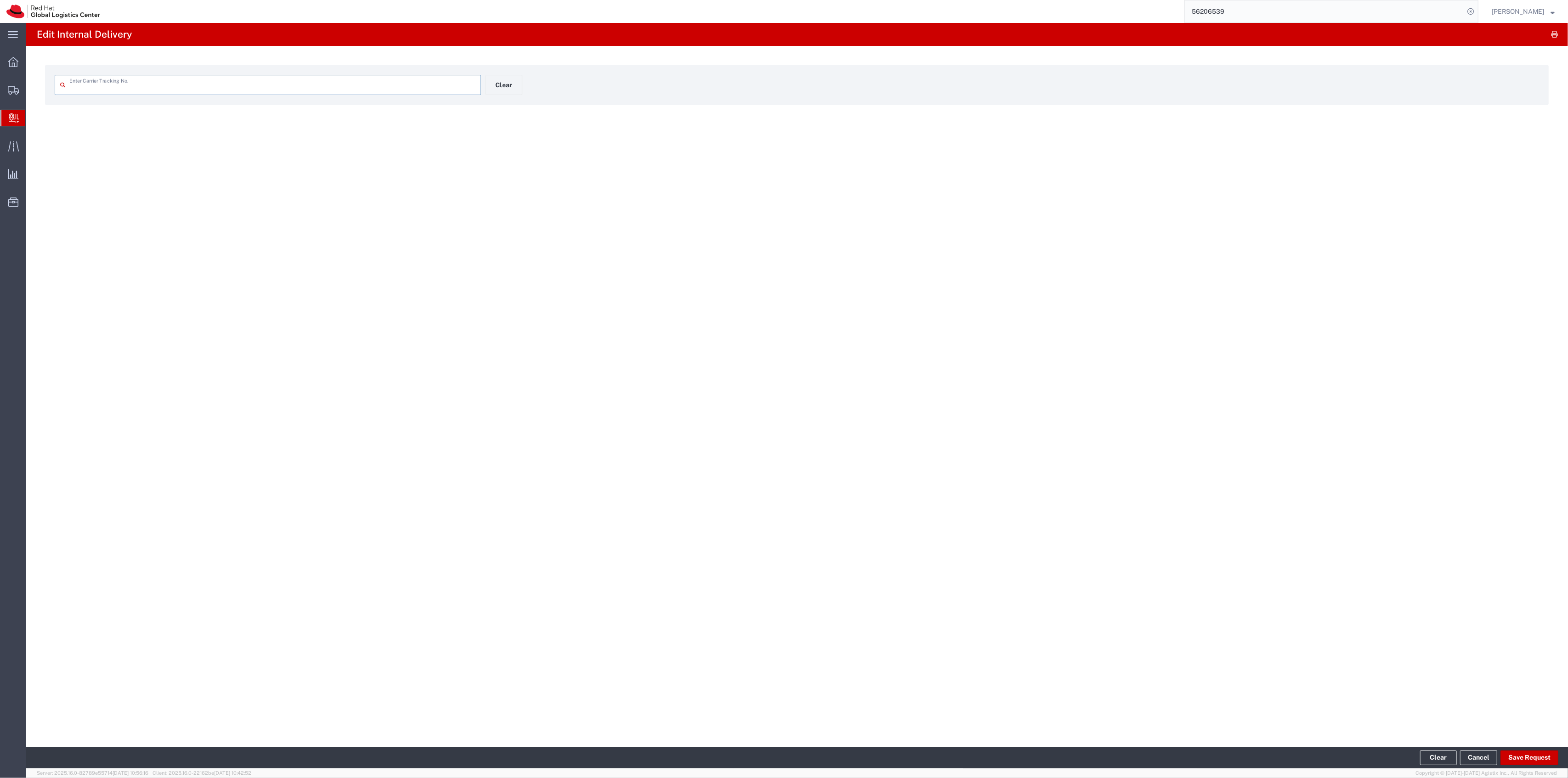
type input "391885000059"
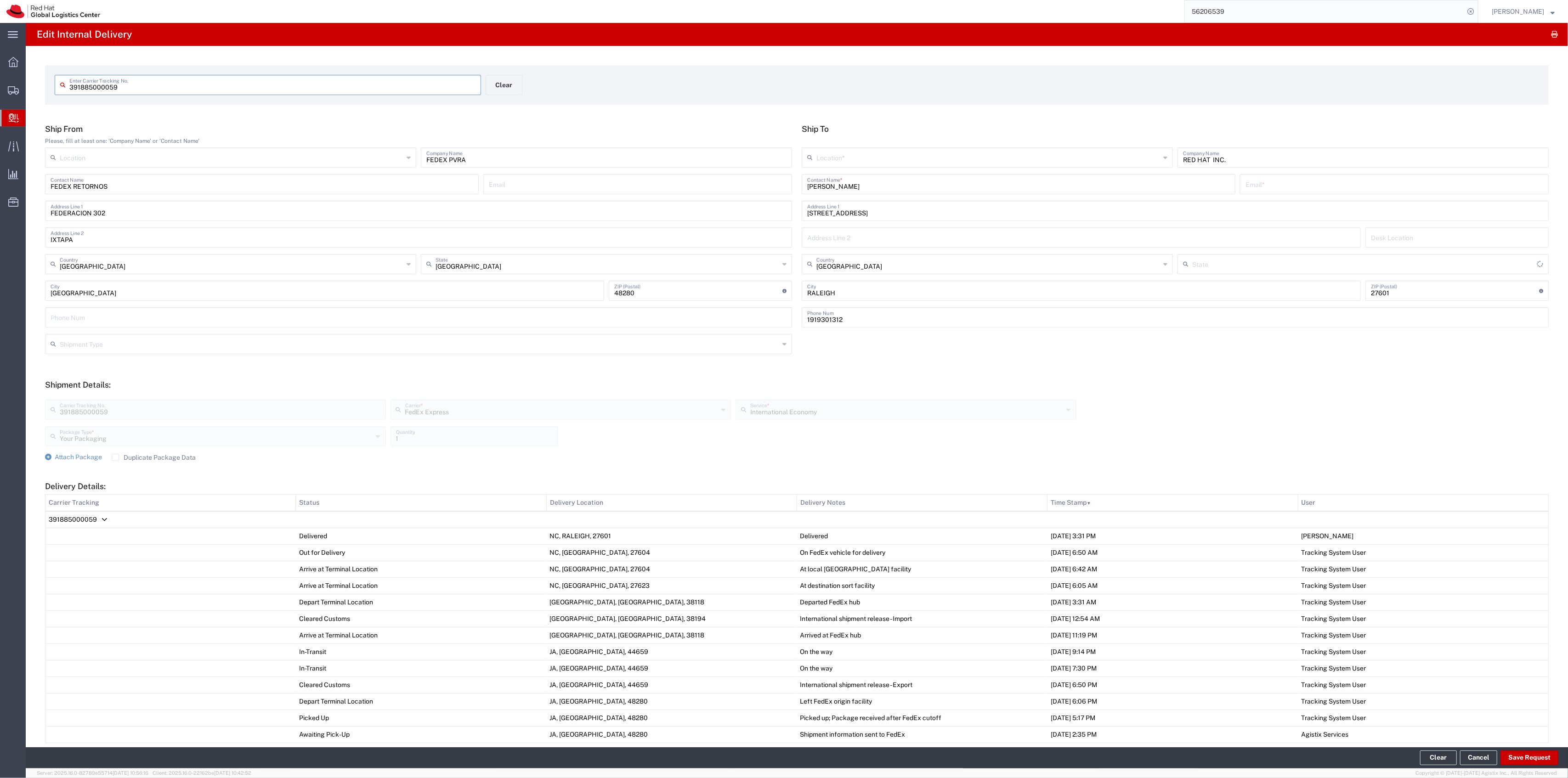
type input "[US_STATE]"
click at [852, 195] on div "[PERSON_NAME] Contact Name * Email *" at bounding box center [1174, 188] width 751 height 27
click at [855, 191] on div "[PERSON_NAME] Contact Name *" at bounding box center [1018, 184] width 433 height 20
click at [857, 185] on input "[PERSON_NAME]" at bounding box center [1019, 183] width 423 height 16
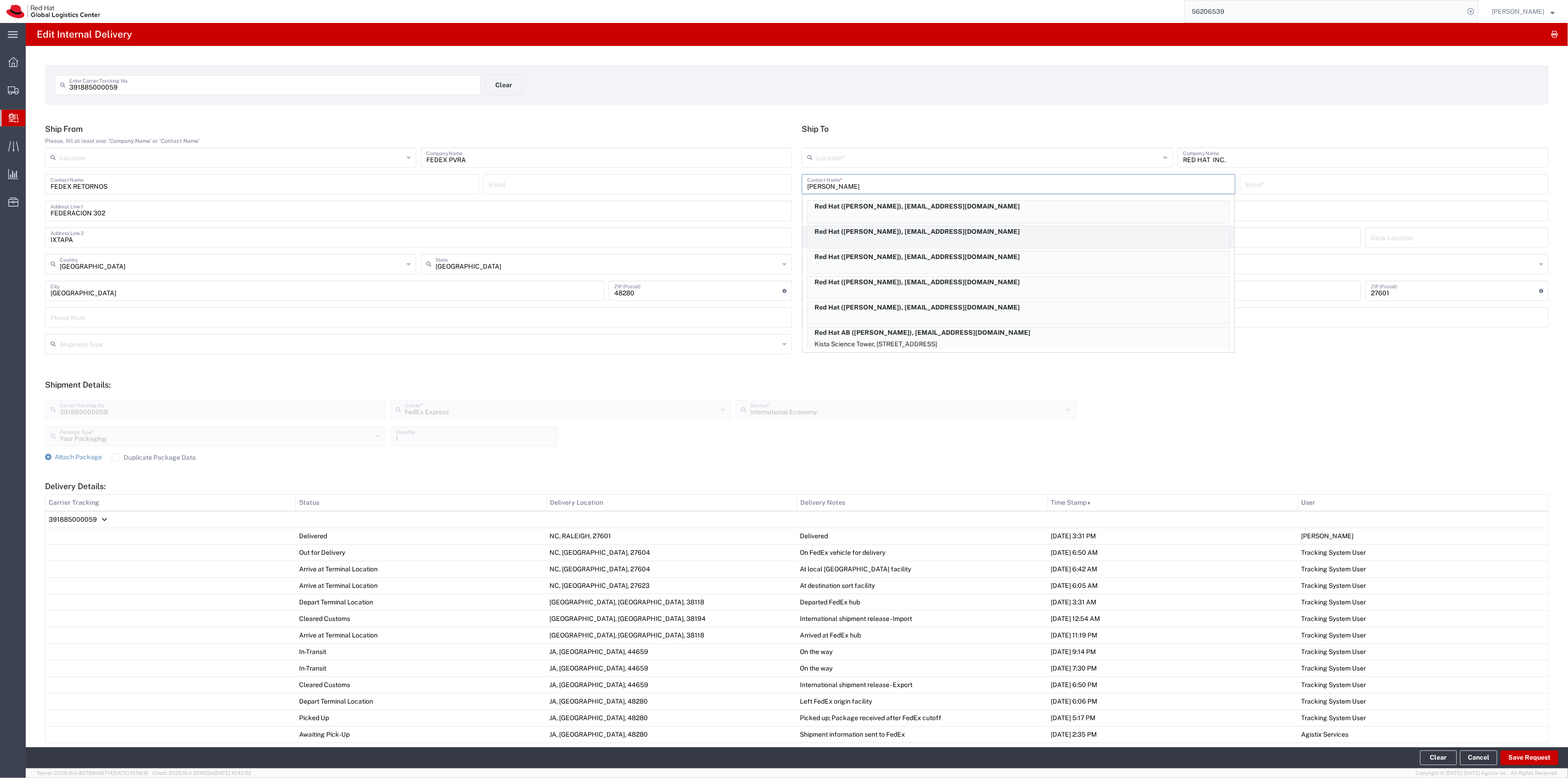
type input "[PERSON_NAME]"
click at [946, 238] on div "Red Hat ([PERSON_NAME]), [EMAIL_ADDRESS][DOMAIN_NAME]" at bounding box center [1019, 237] width 423 height 23
type input "Red Hat"
type input "[PERSON_NAME]"
type input "[EMAIL_ADDRESS][DOMAIN_NAME]"
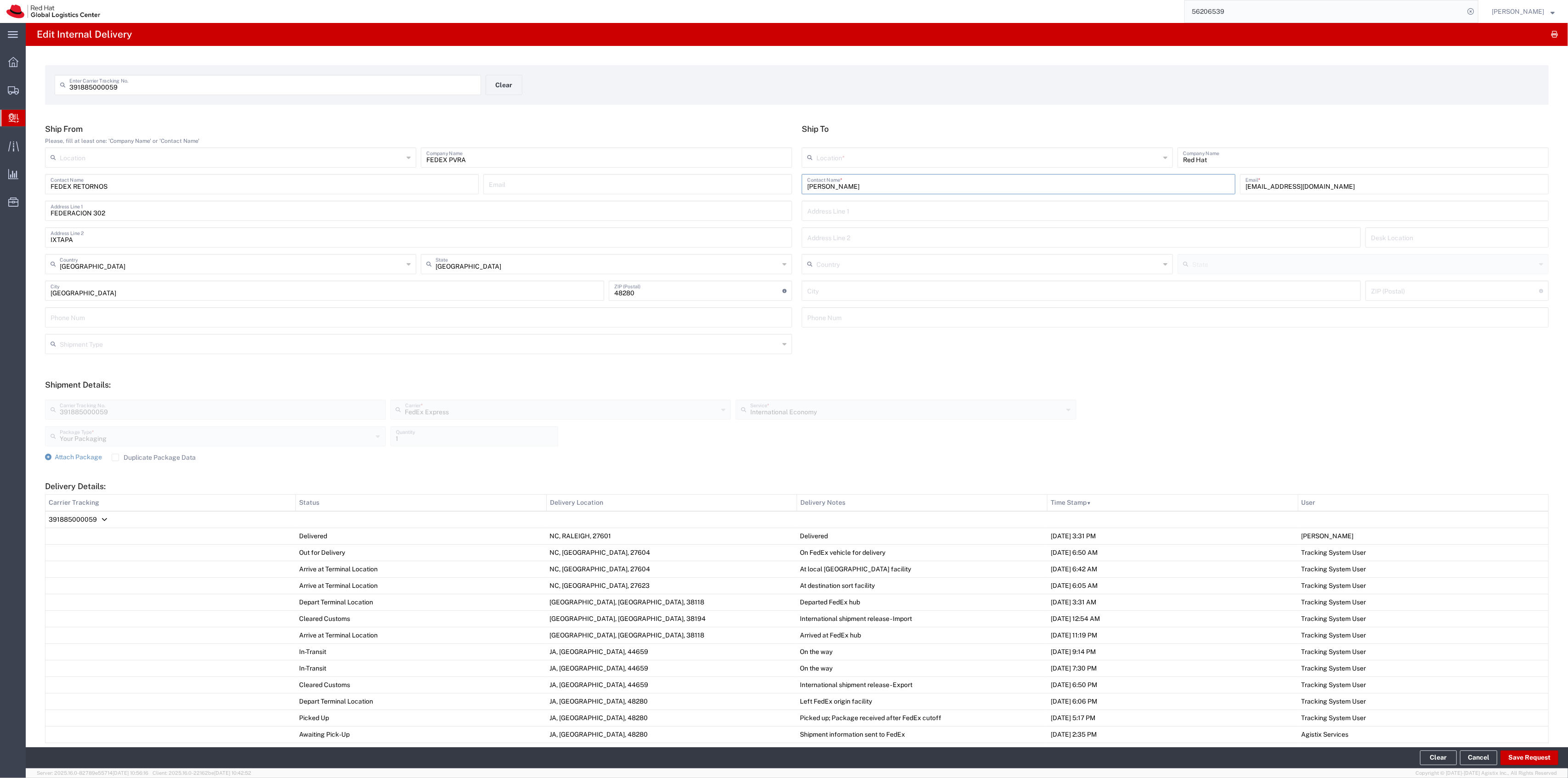
click at [873, 155] on input "text" at bounding box center [987, 157] width 343 height 16
click at [829, 185] on li "RH - [GEOGRAPHIC_DATA]" at bounding box center [982, 192] width 368 height 15
type input "RH - [GEOGRAPHIC_DATA]"
type input "Red Hat, Inc."
type input "[STREET_ADDRESS]"
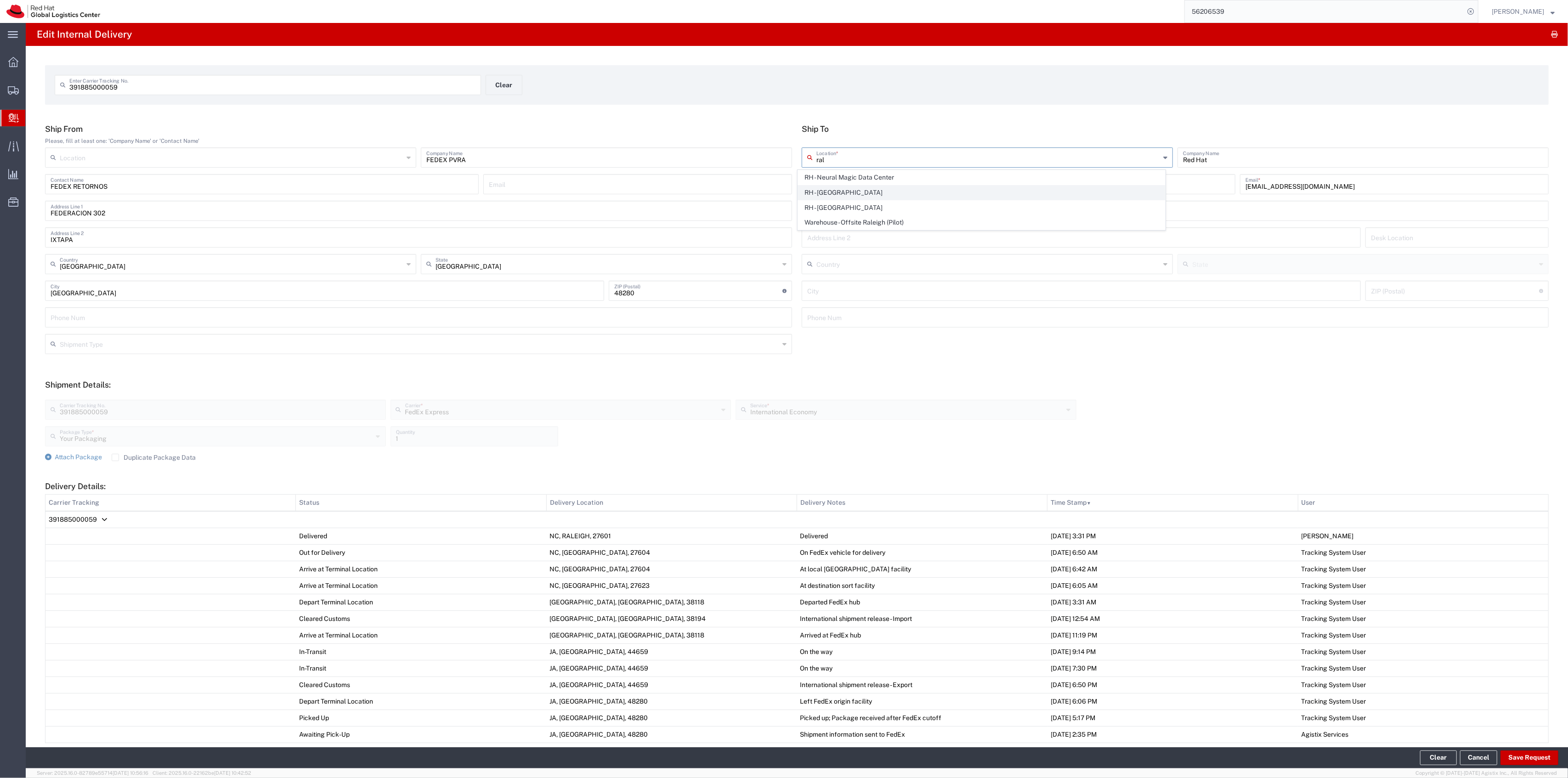
type input "[GEOGRAPHIC_DATA]"
type input "RALEIGH"
type input "27601"
type input "[PHONE_NUMBER]"
type input "[US_STATE]"
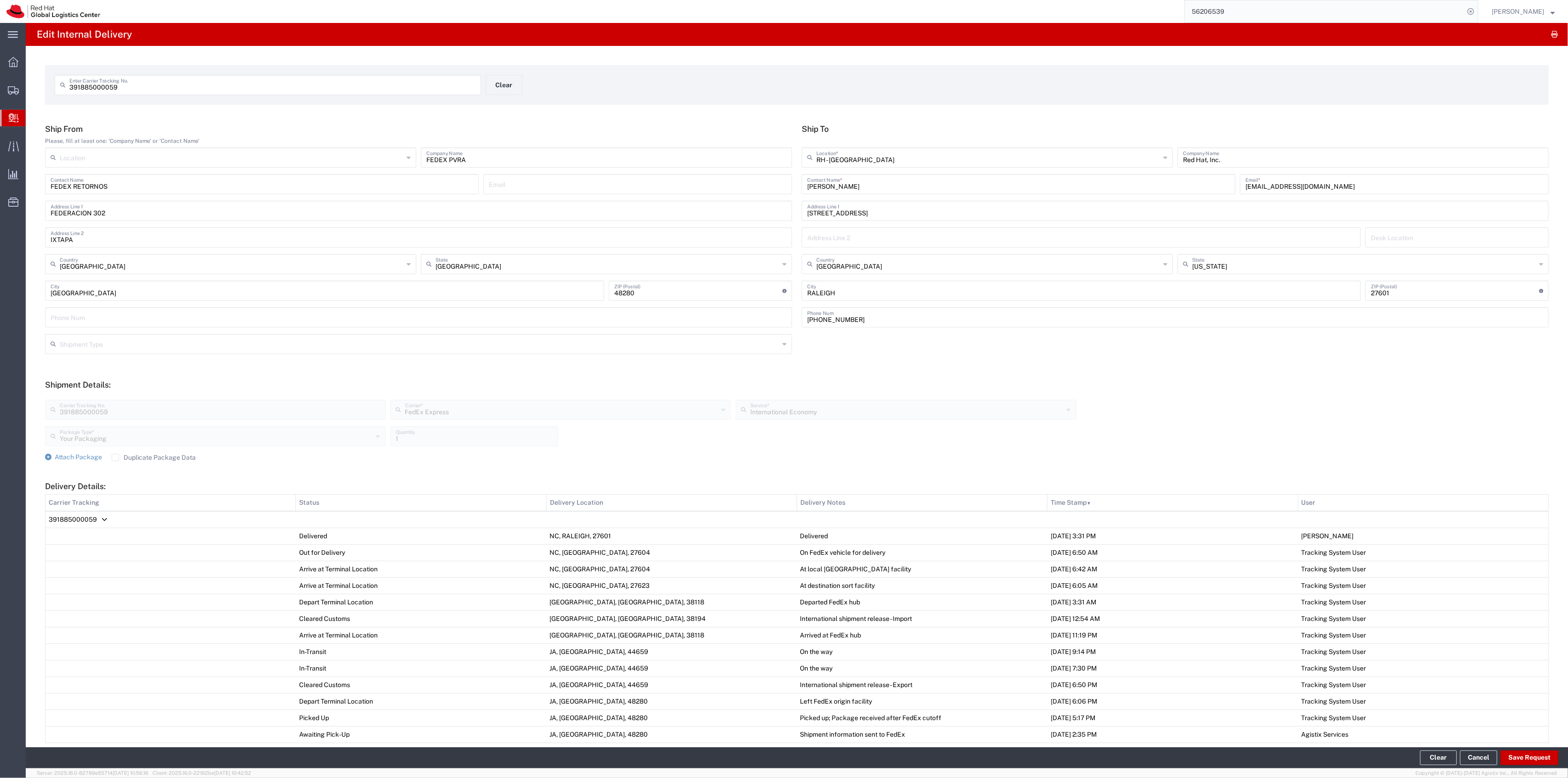
click at [1524, 749] on footer "Clear Cancel Save Request" at bounding box center [797, 758] width 1542 height 21
click at [1524, 754] on button "Save Request" at bounding box center [1529, 758] width 57 height 14
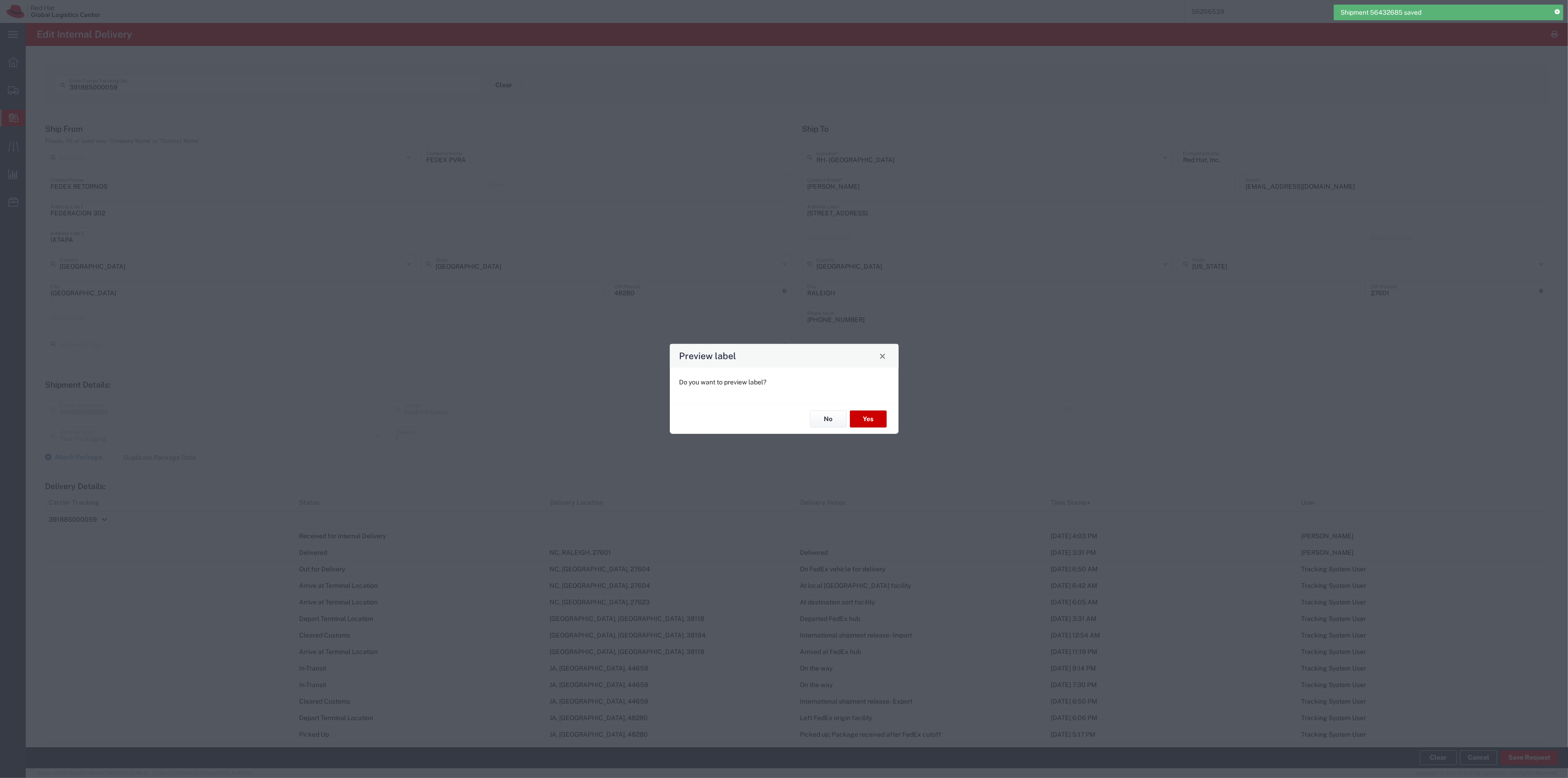
type input "International Economy"
click at [873, 423] on button "Yes" at bounding box center [868, 419] width 36 height 17
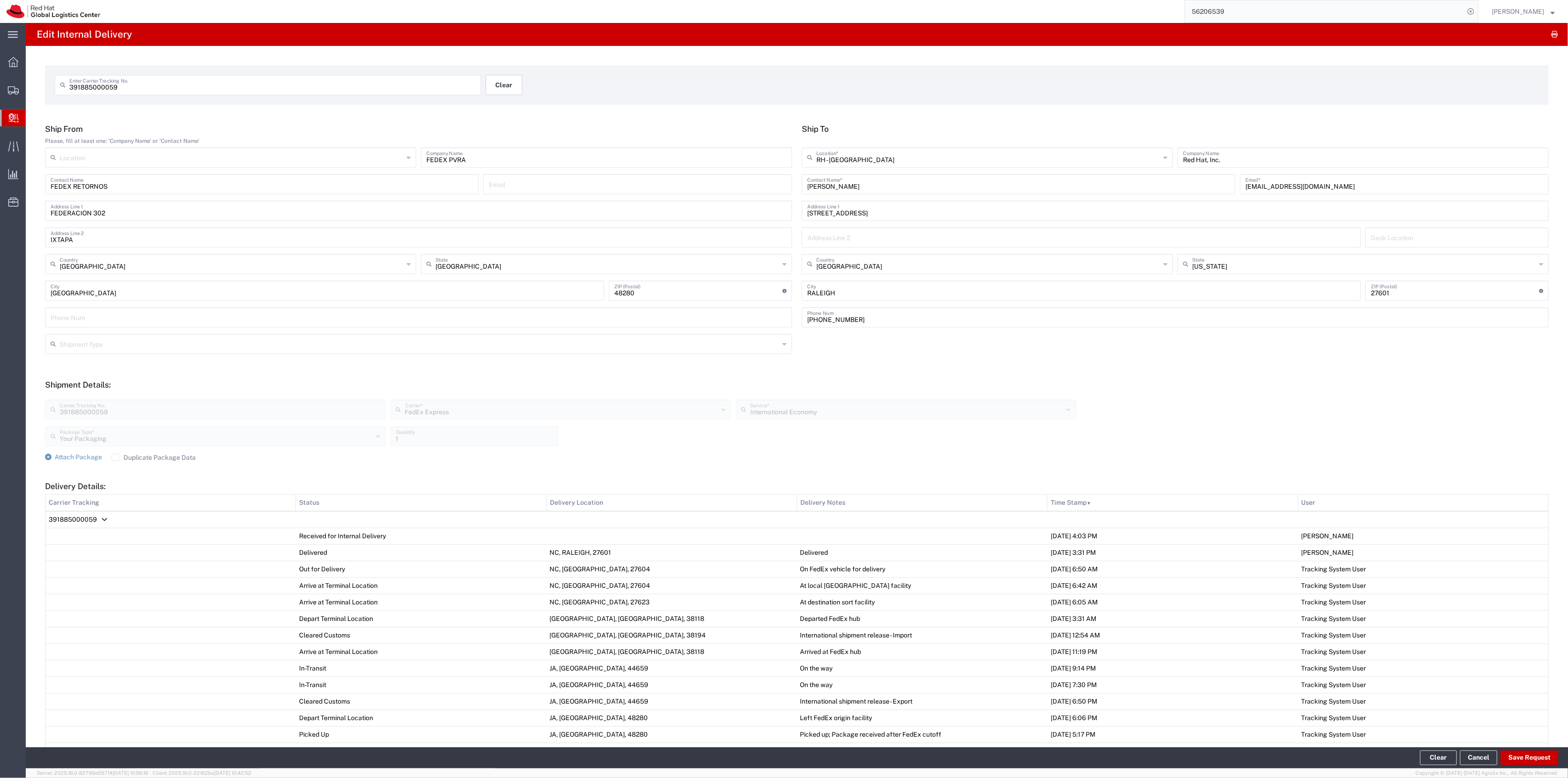
click at [493, 79] on button "Clear" at bounding box center [503, 84] width 36 height 20
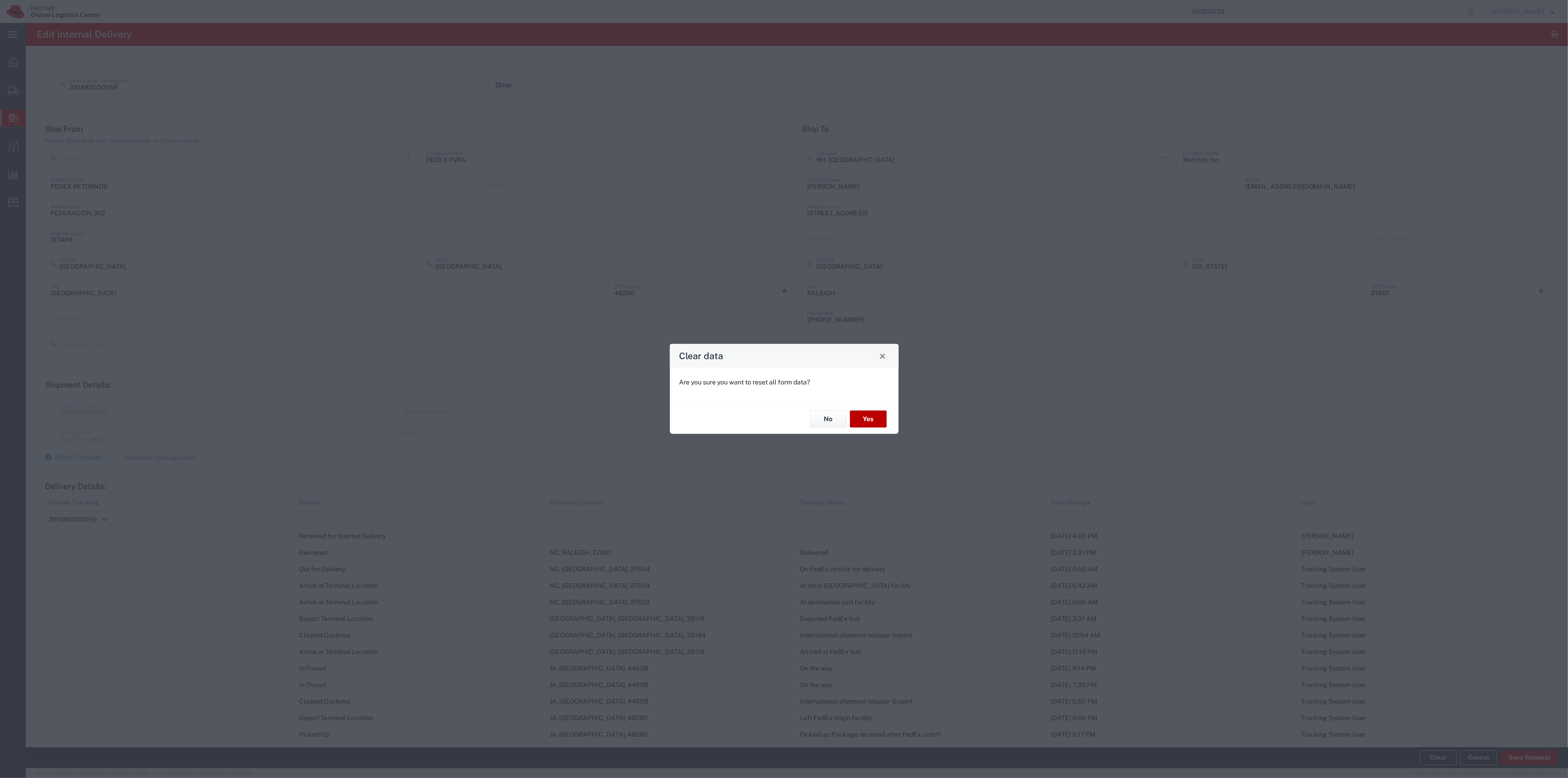
drag, startPoint x: 872, startPoint y: 426, endPoint x: 868, endPoint y: 421, distance: 6.4
click at [868, 421] on button "Yes" at bounding box center [868, 419] width 36 height 17
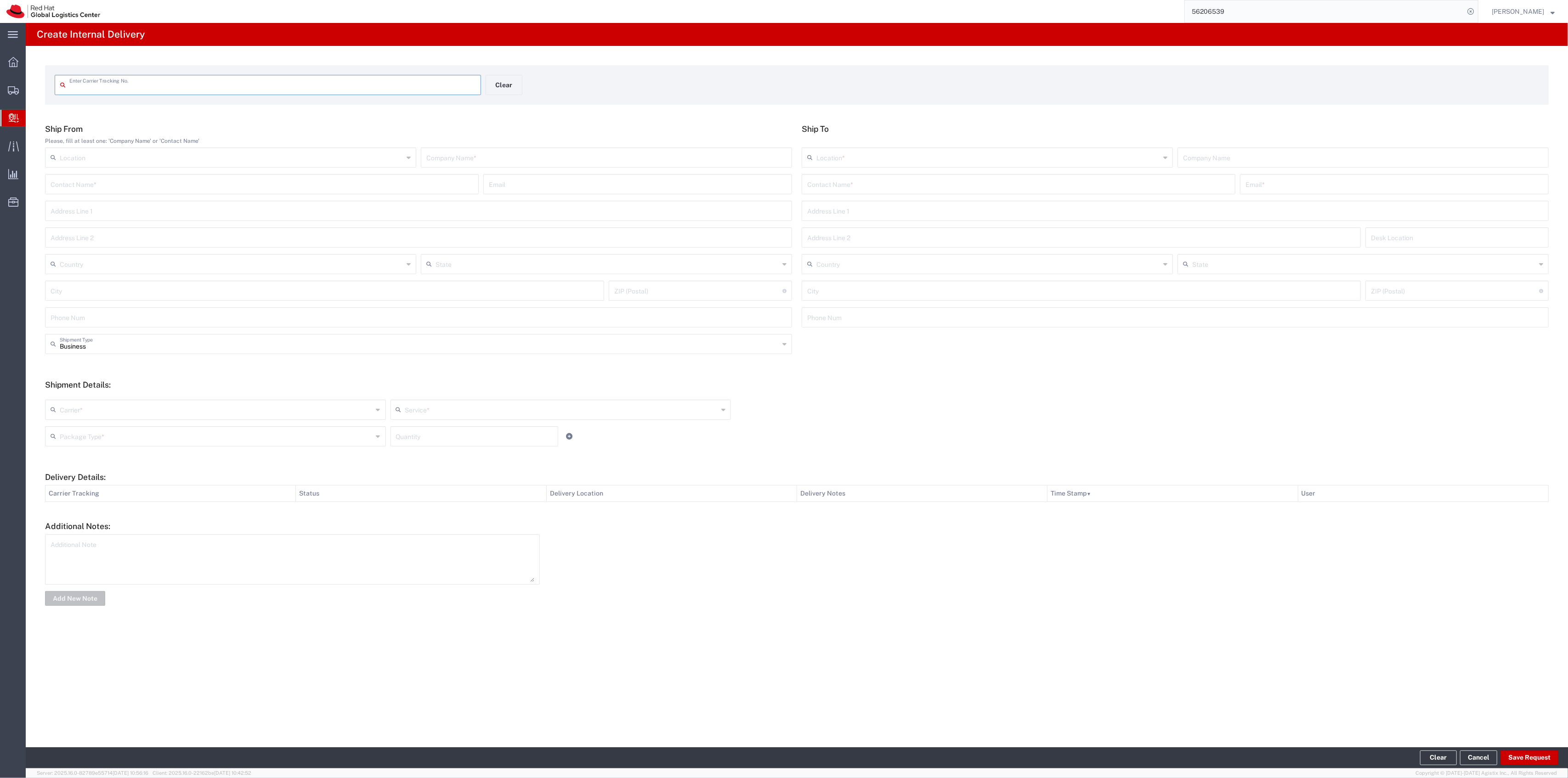
click at [470, 79] on input "text" at bounding box center [272, 84] width 406 height 16
type input "475834595117"
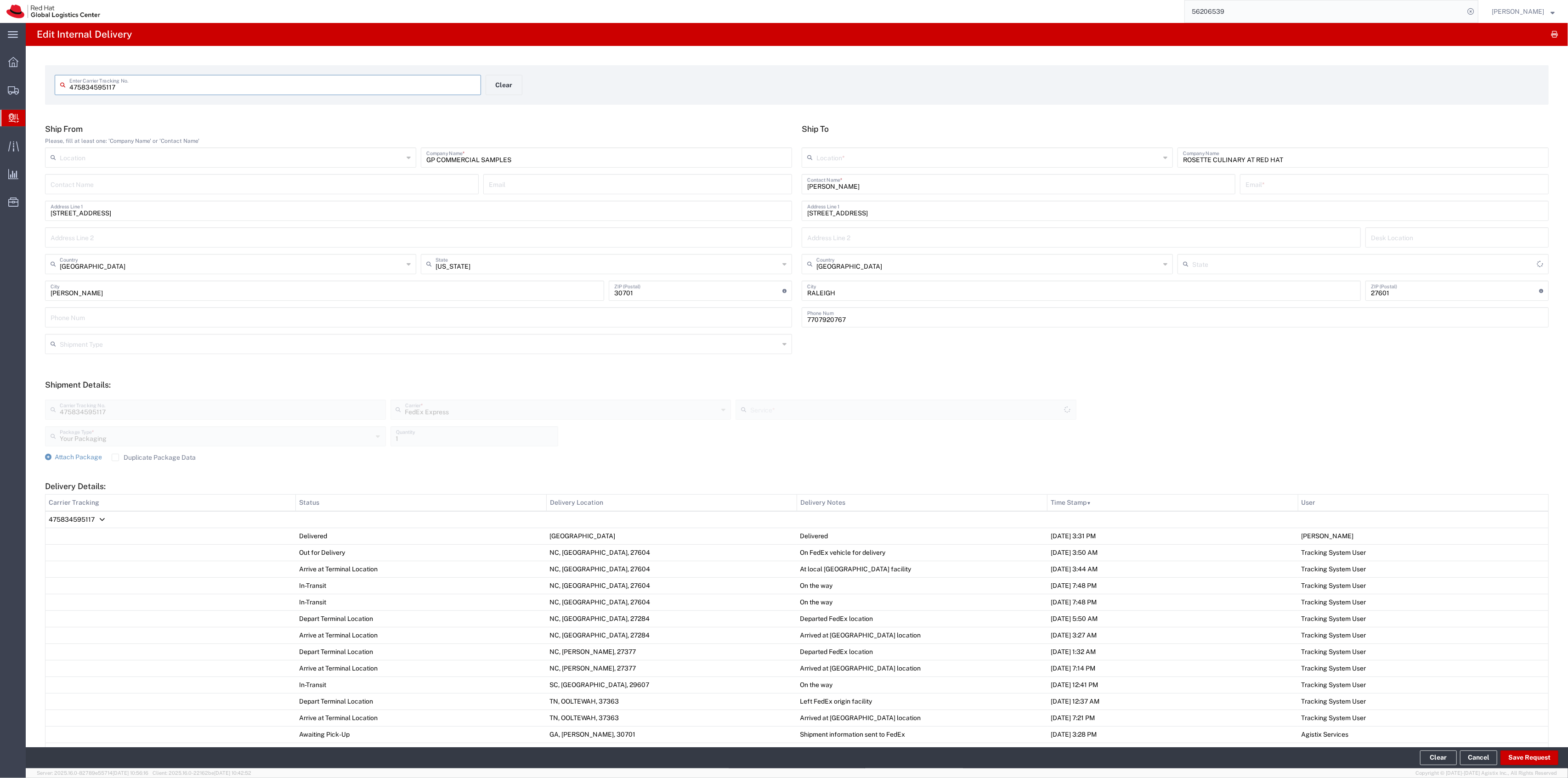
type input "Ground"
type input "[US_STATE]"
click at [77, 459] on span "Attach Package" at bounding box center [77, 457] width 47 height 8
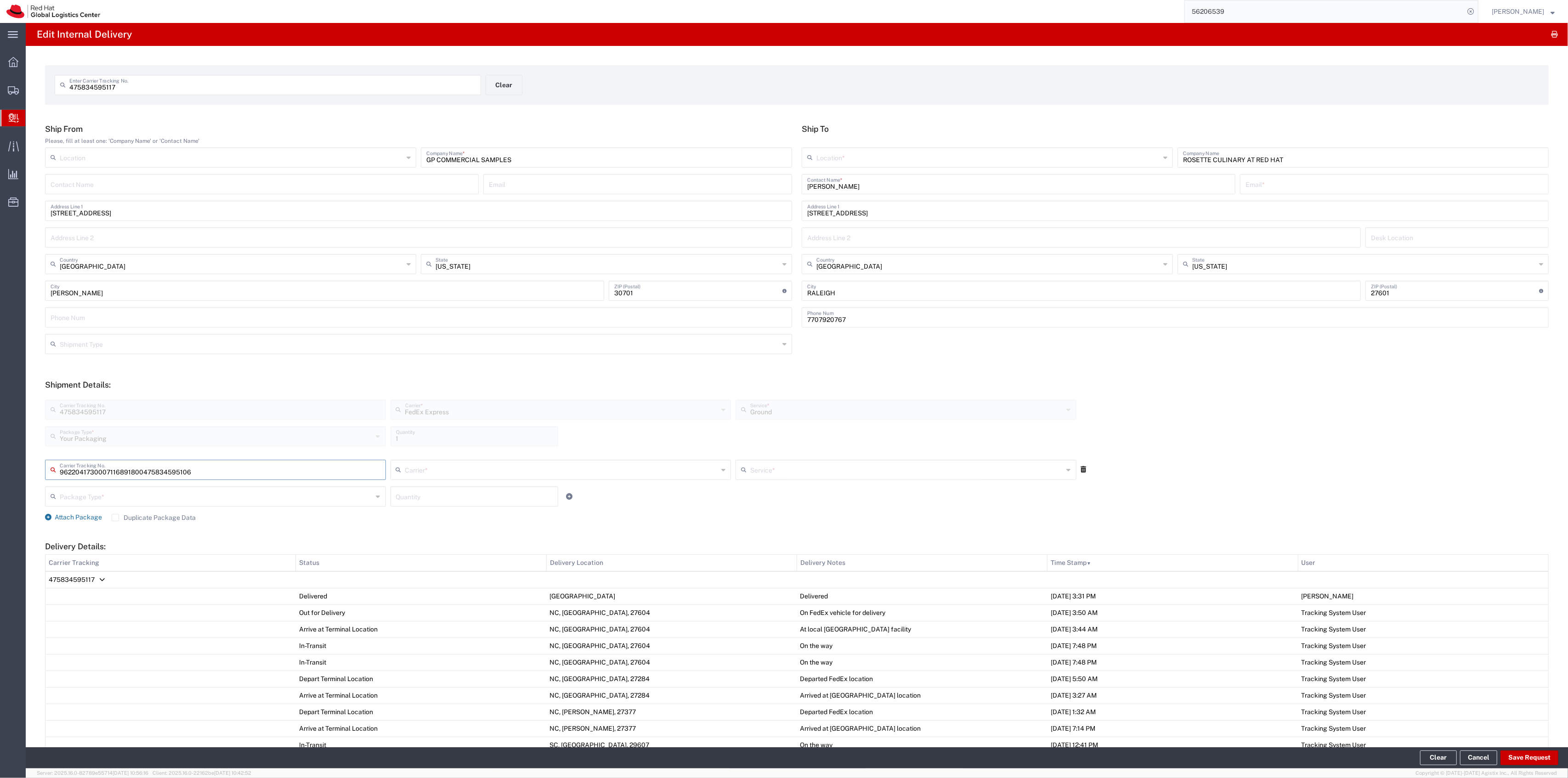
type input "475834595106"
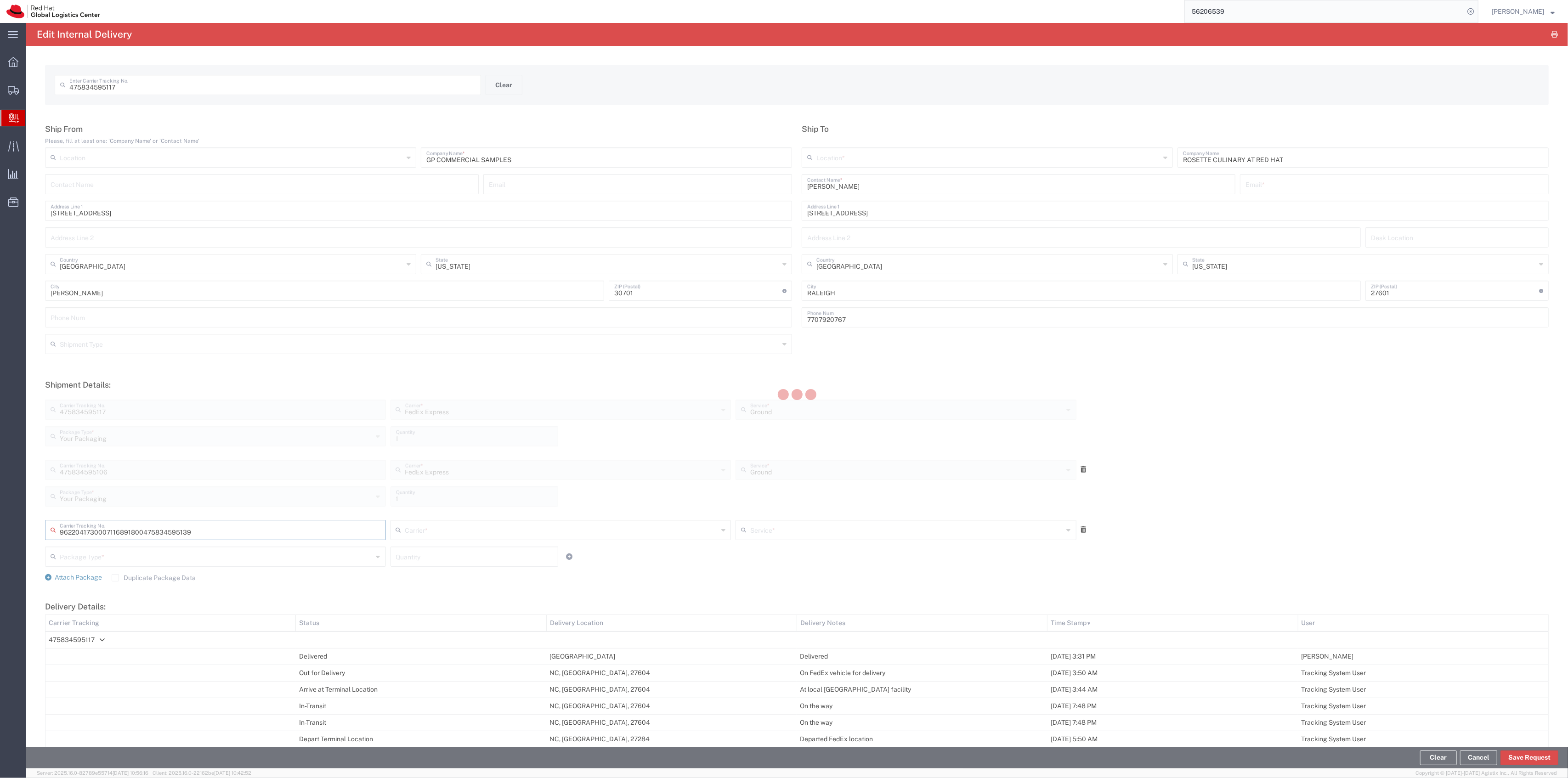
type input "475834595139"
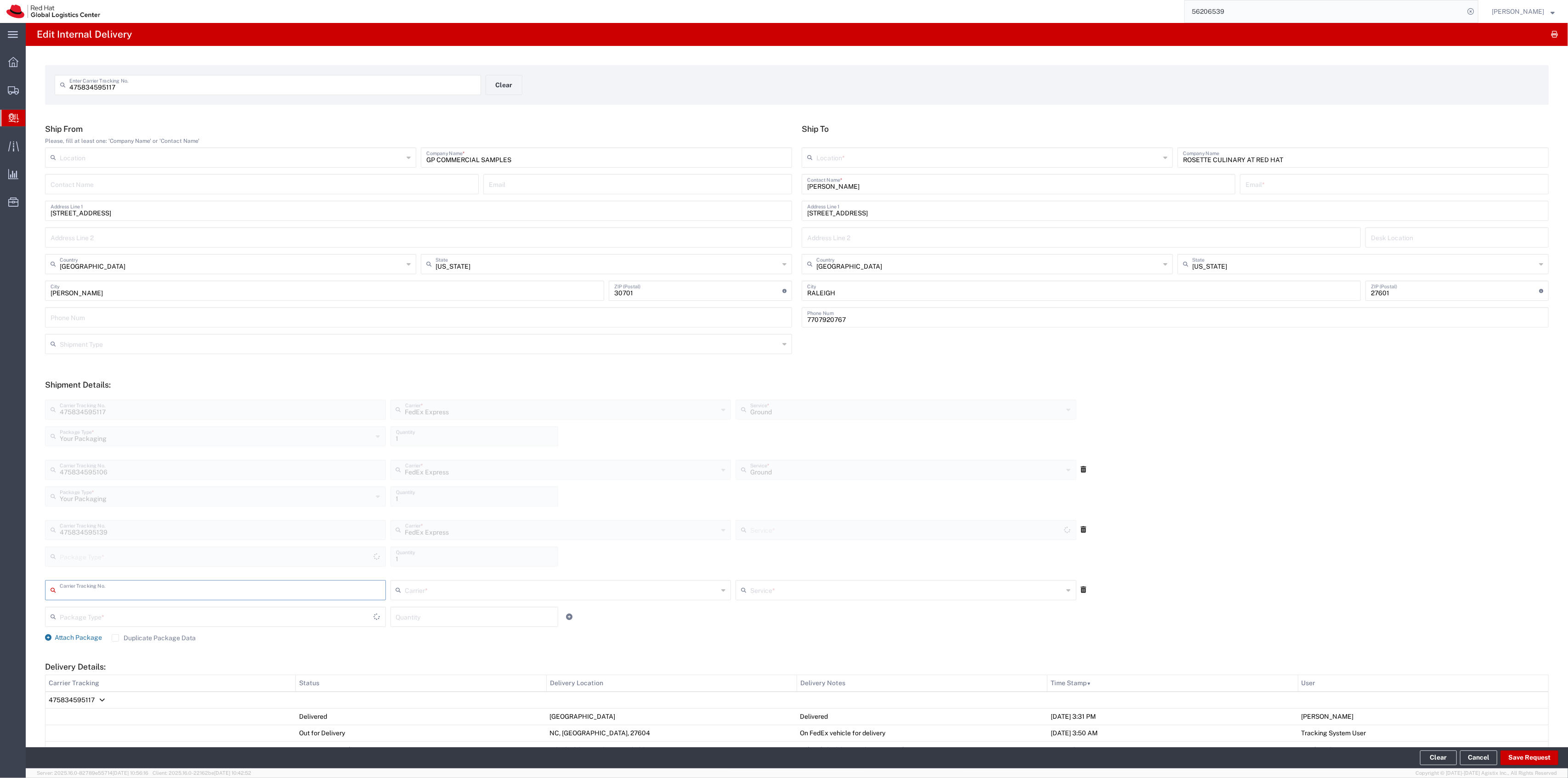
type input "Your Packaging"
type input "Ground"
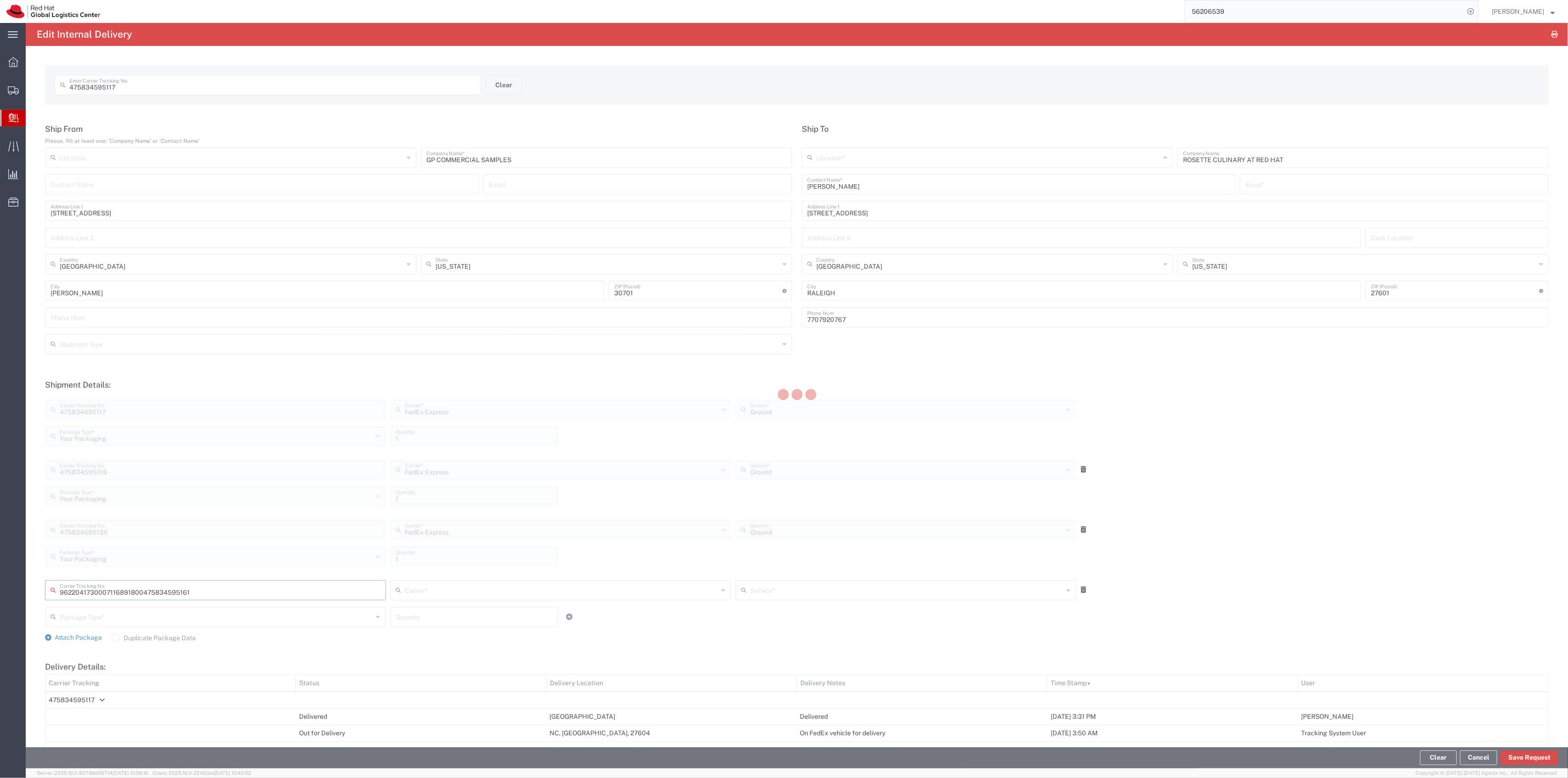
type input "475834595161"
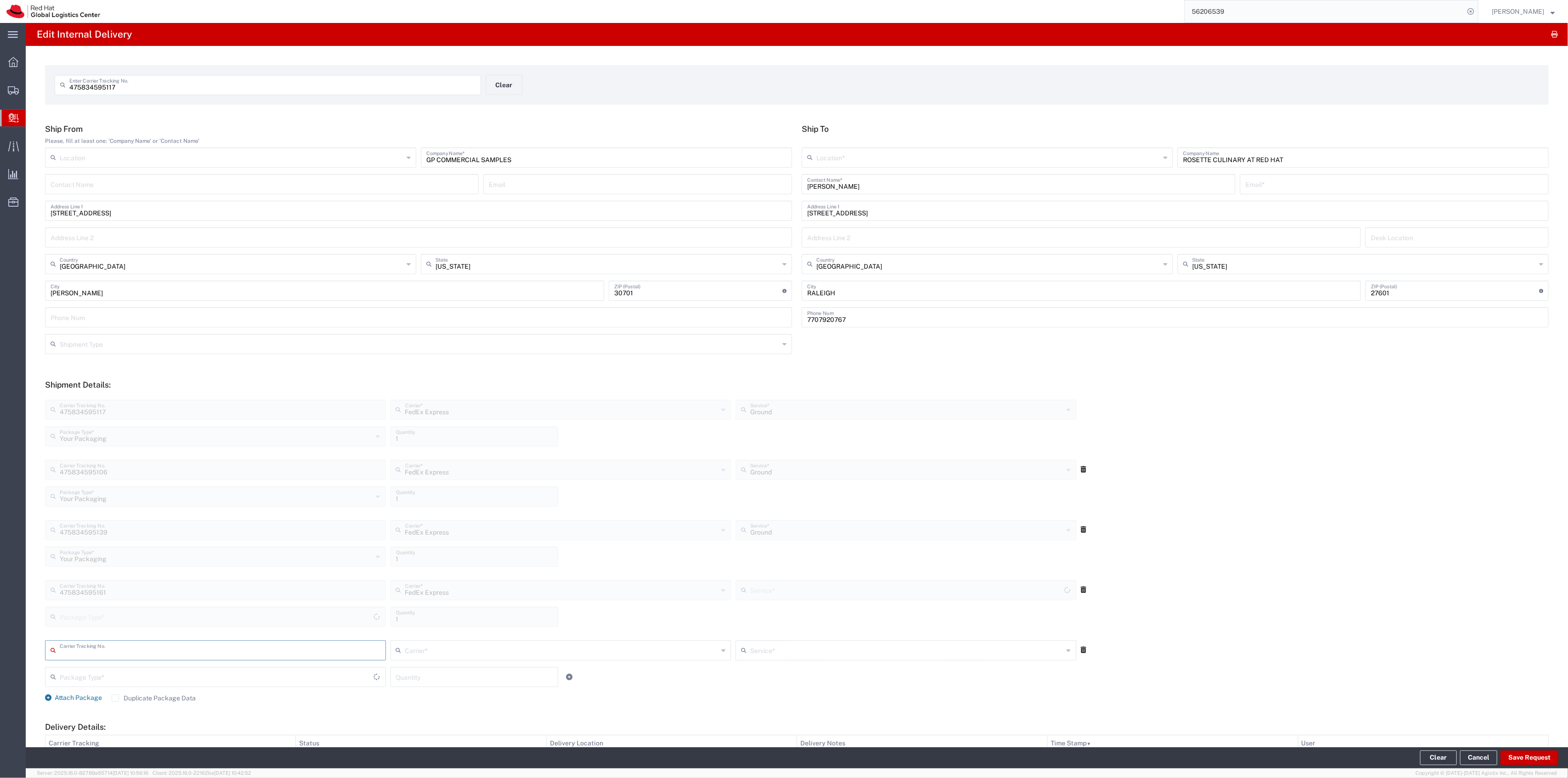
type input "Your Packaging"
type input "Ground"
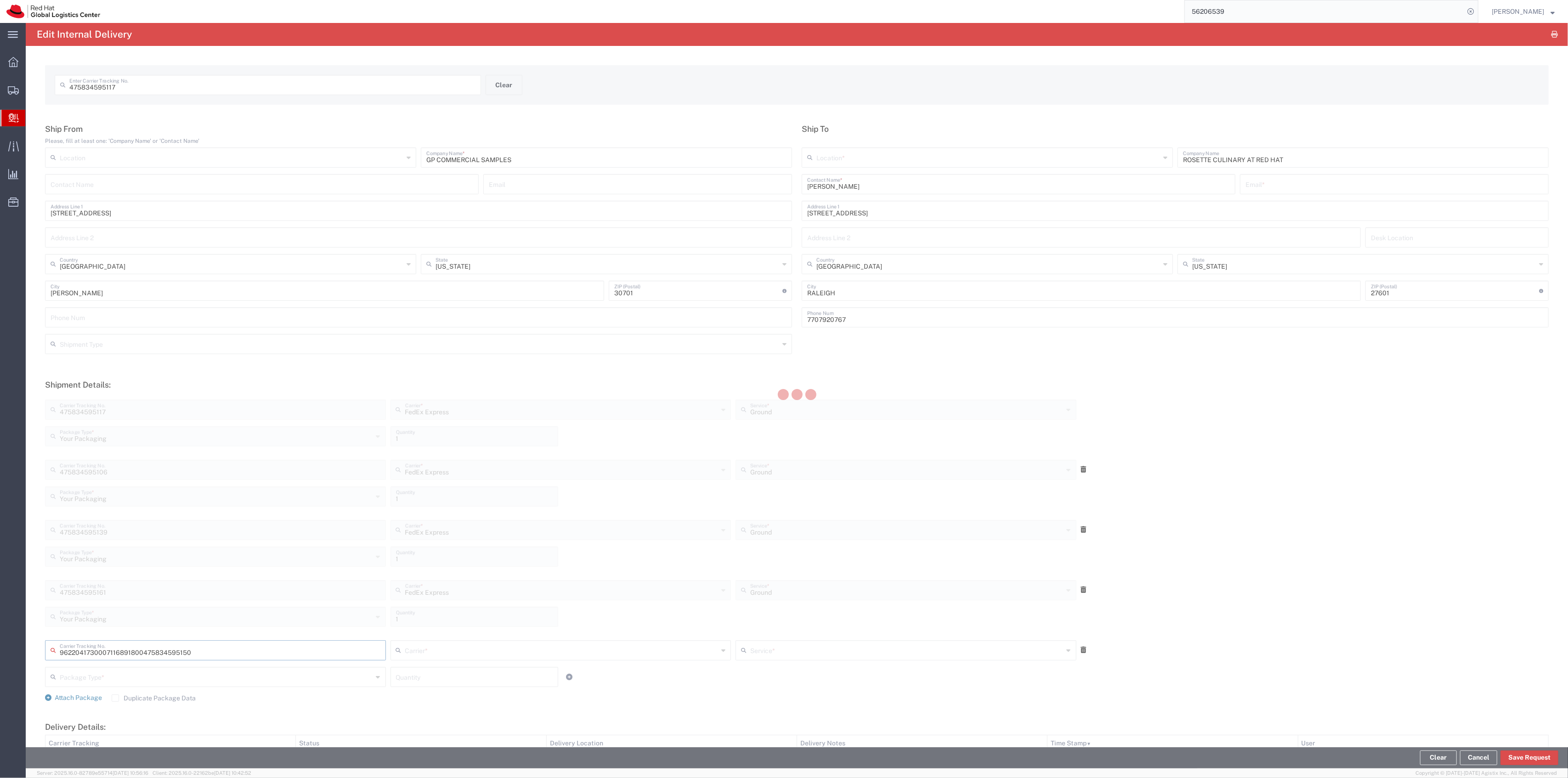
type input "475834595150"
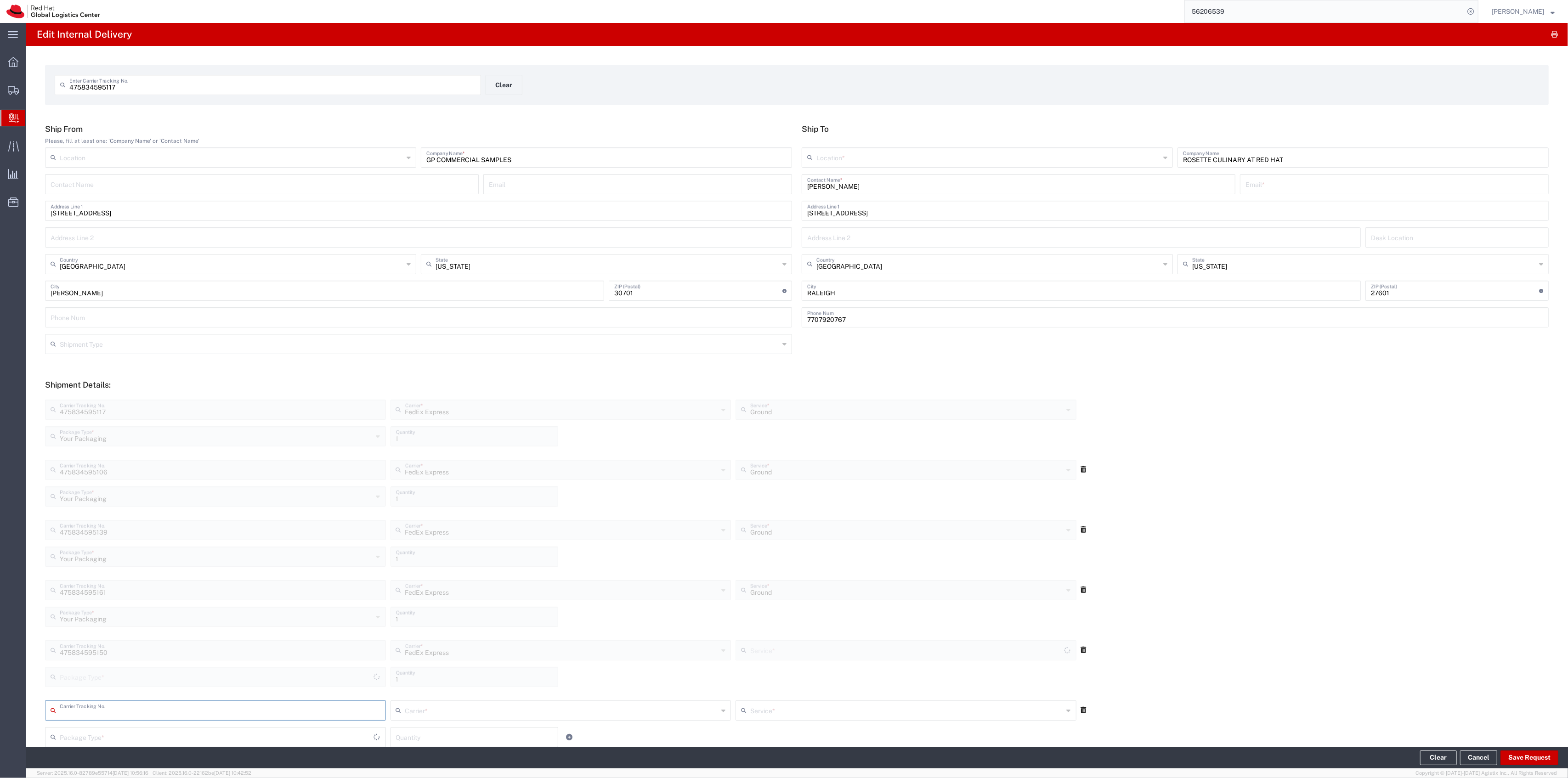
type input "Your Packaging"
type input "Ground"
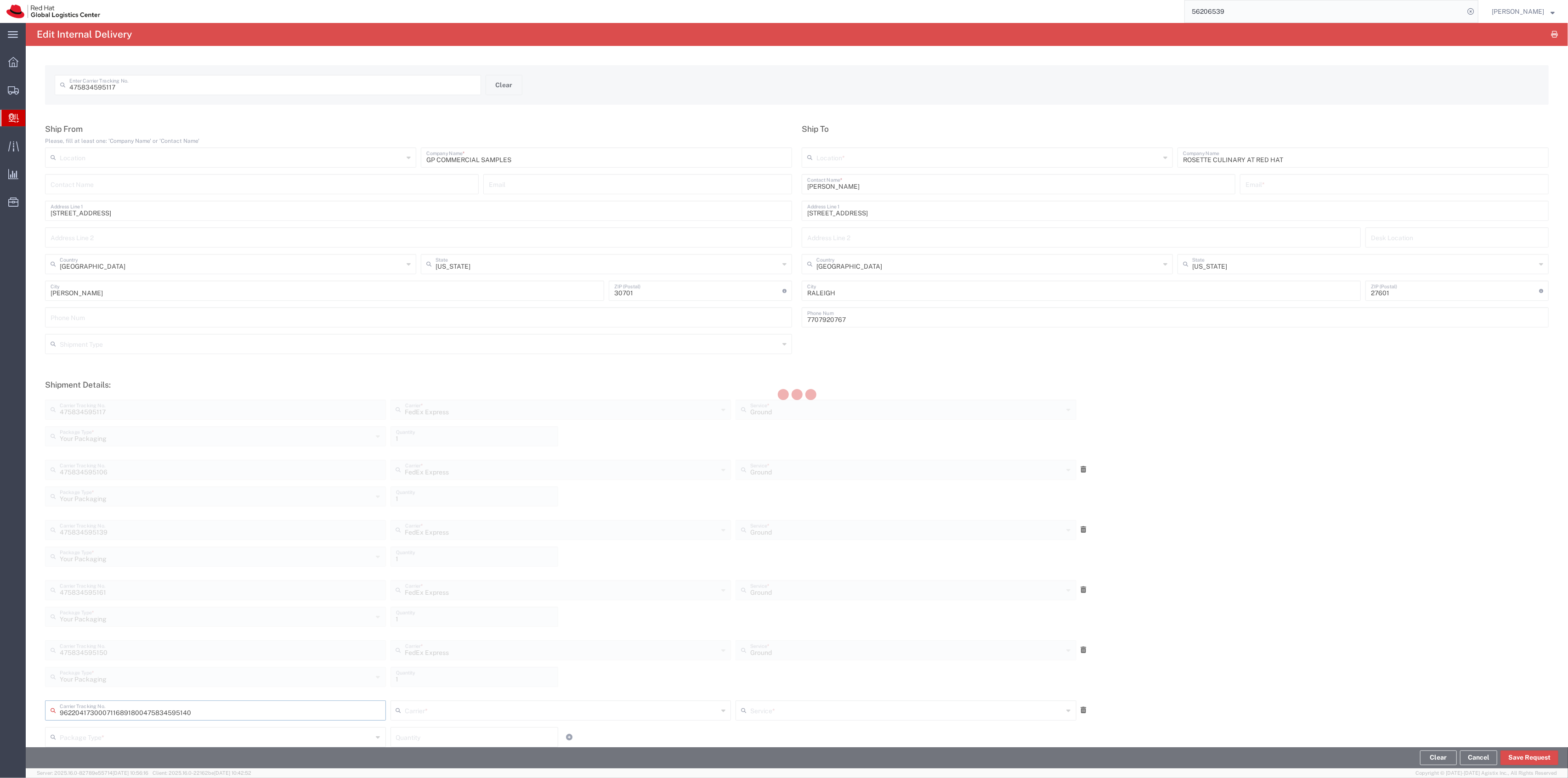
type input "475834595140"
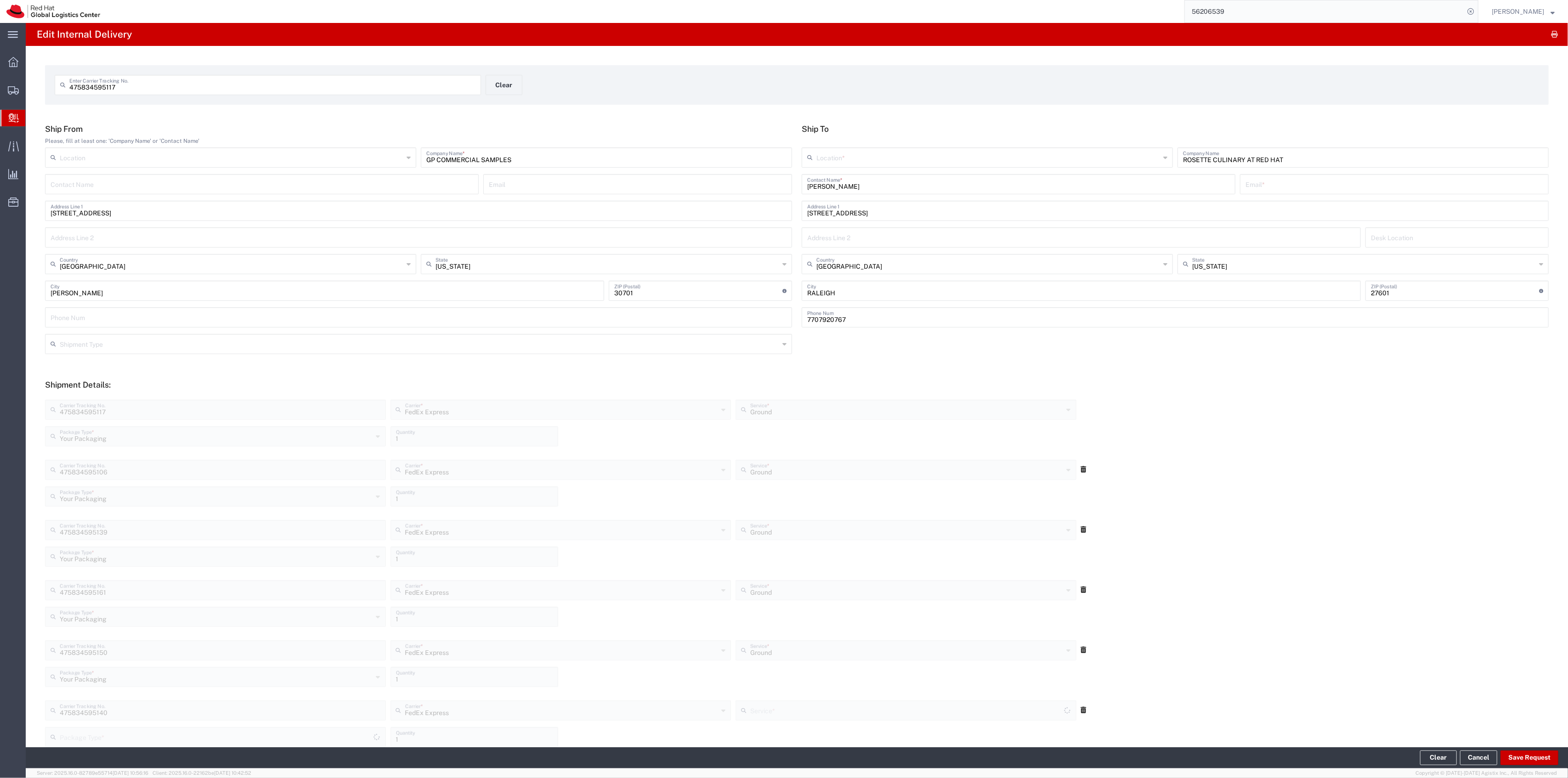
scroll to position [385, 0]
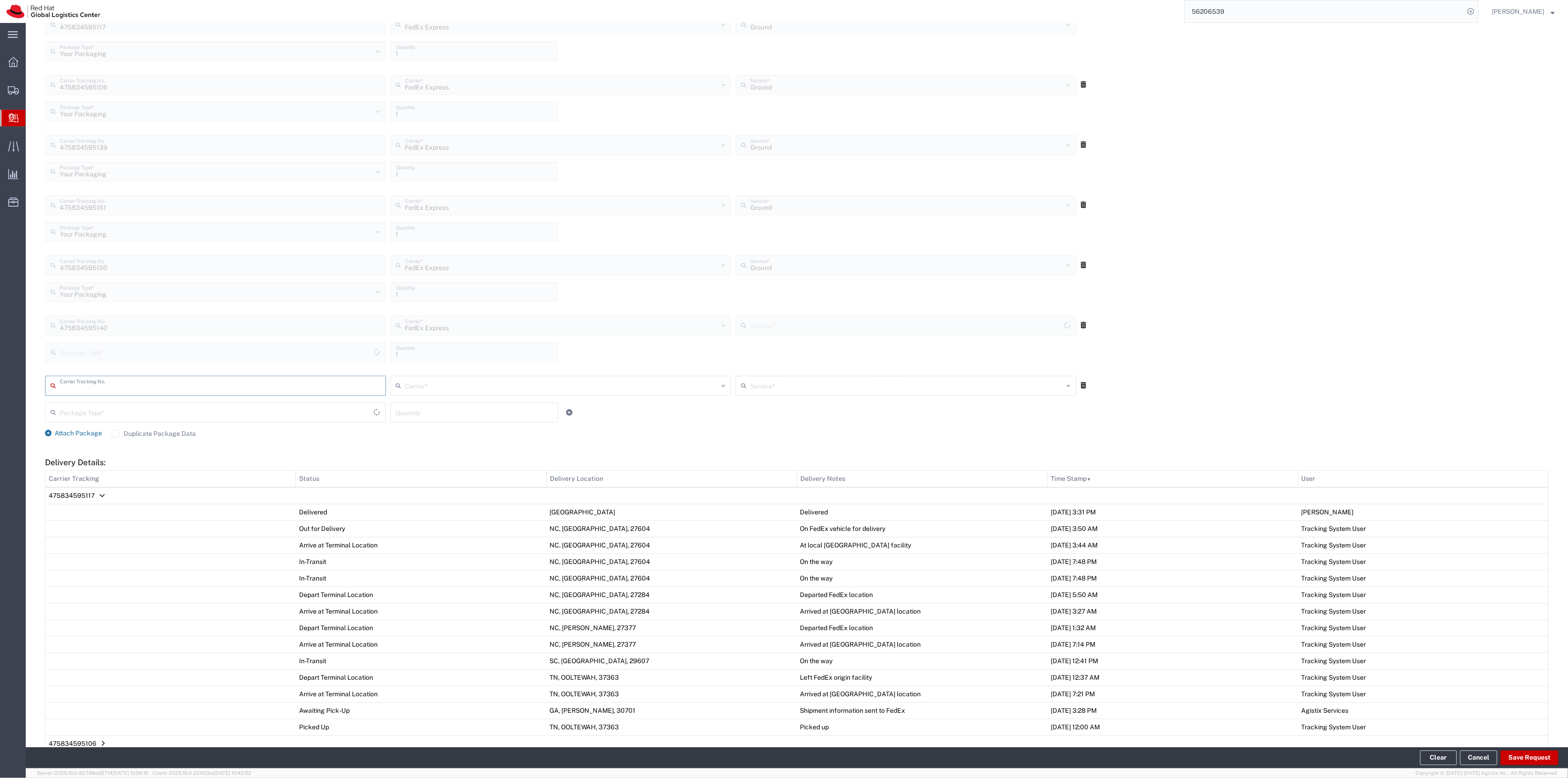
type input "Ground"
type input "Your Packaging"
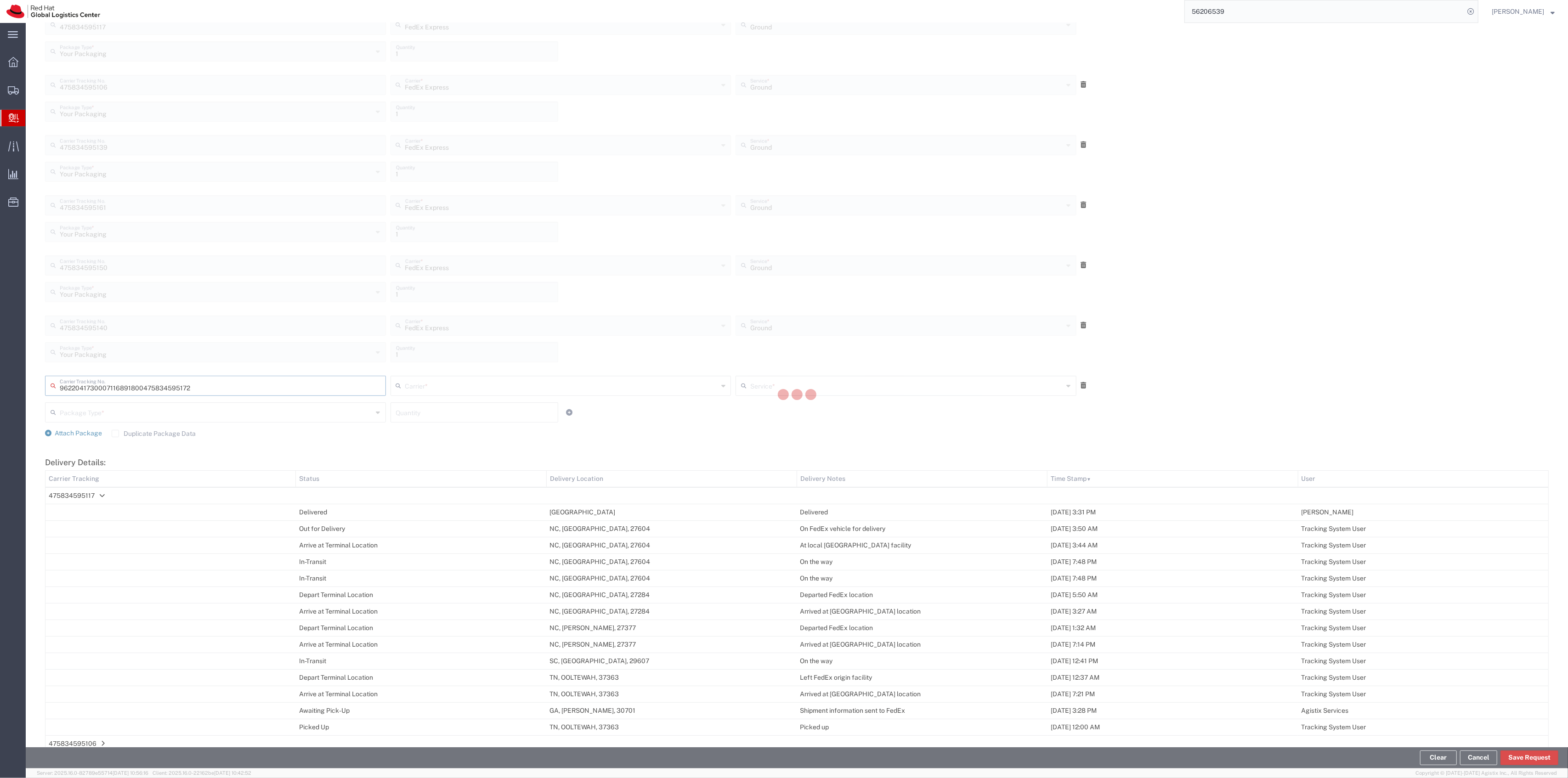
type input "475834595172"
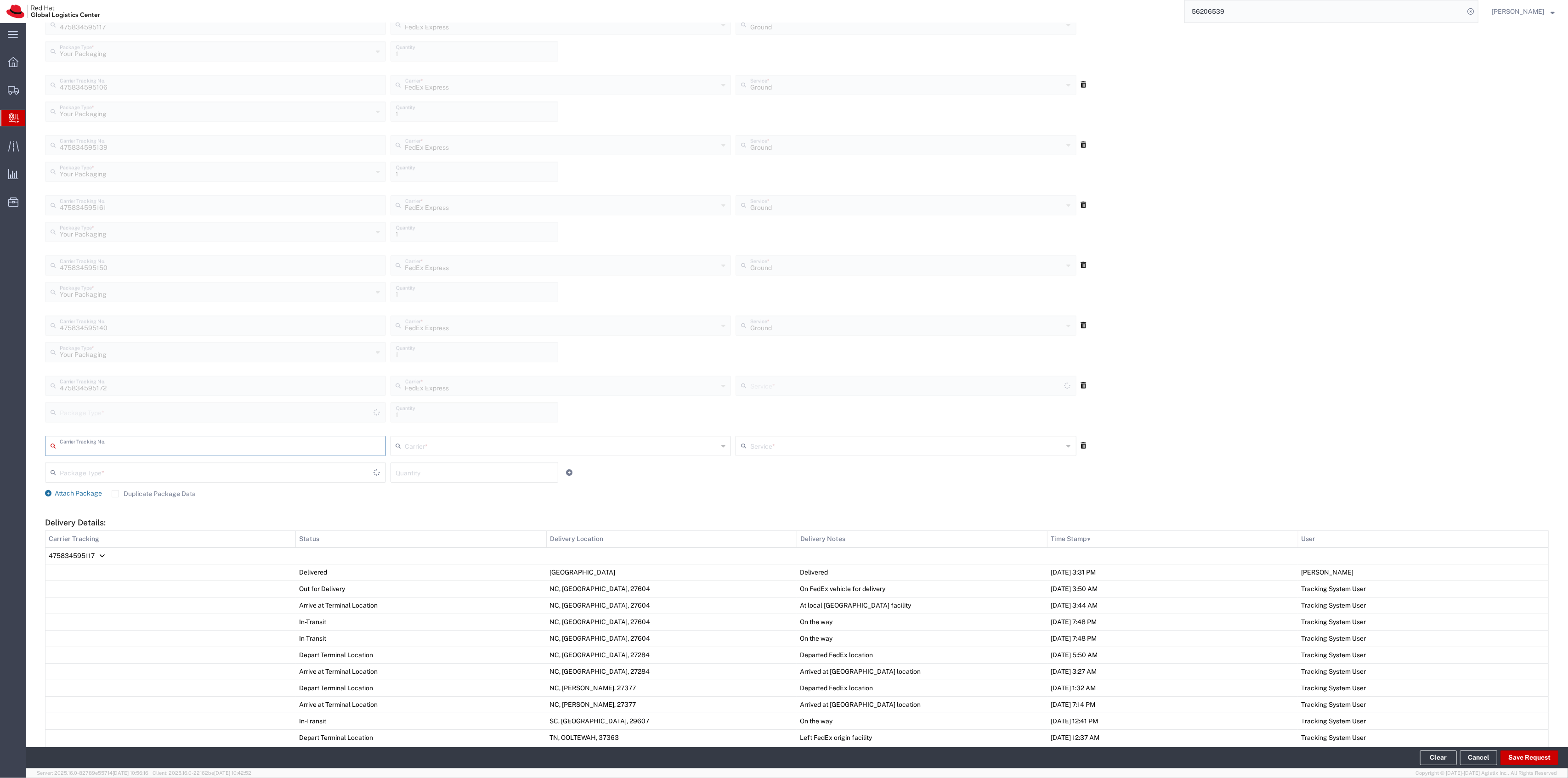
type input "Your Packaging"
type input "Ground"
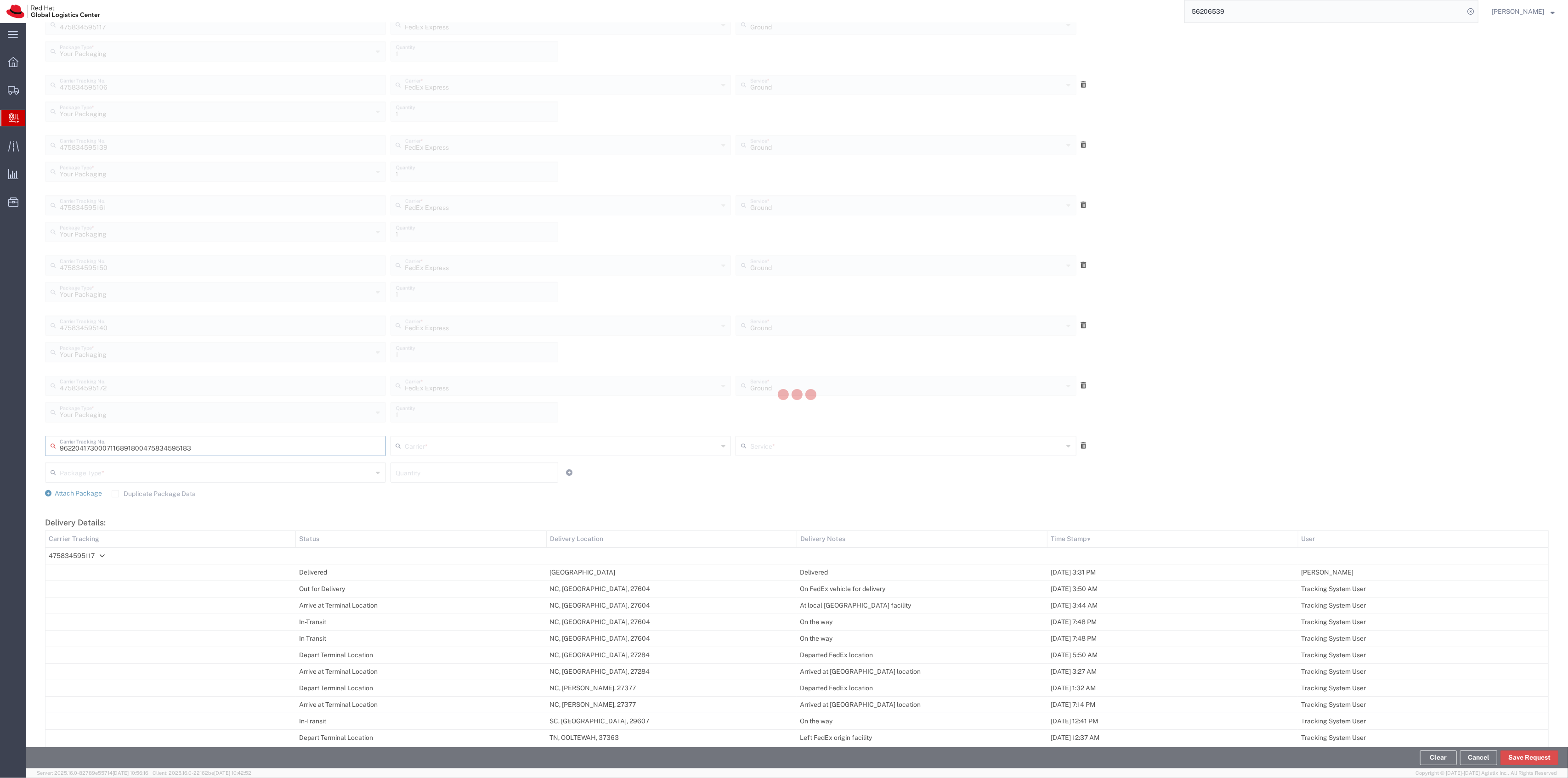
type input "475834595183"
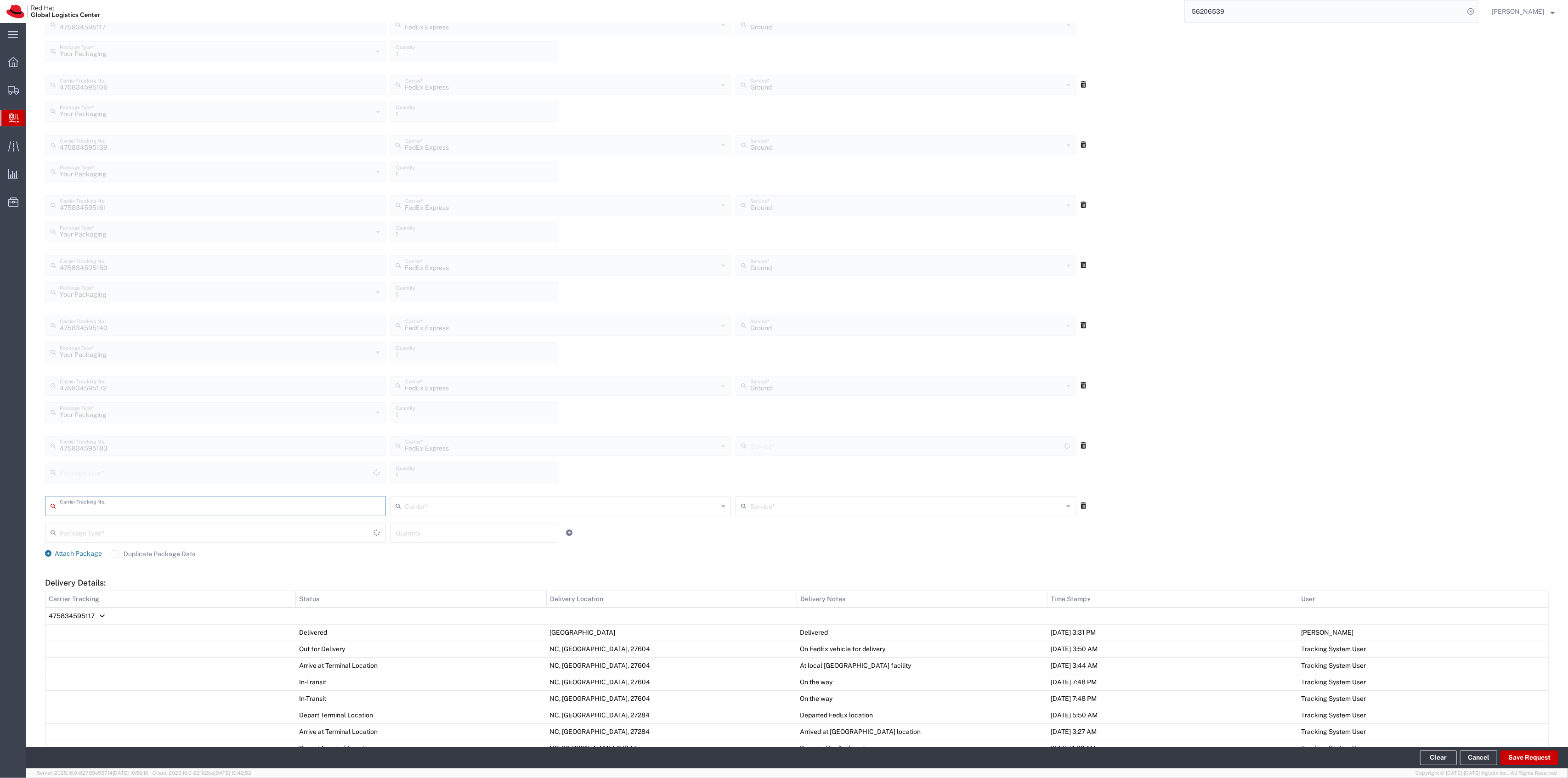
type input "Ground"
type input "Your Packaging"
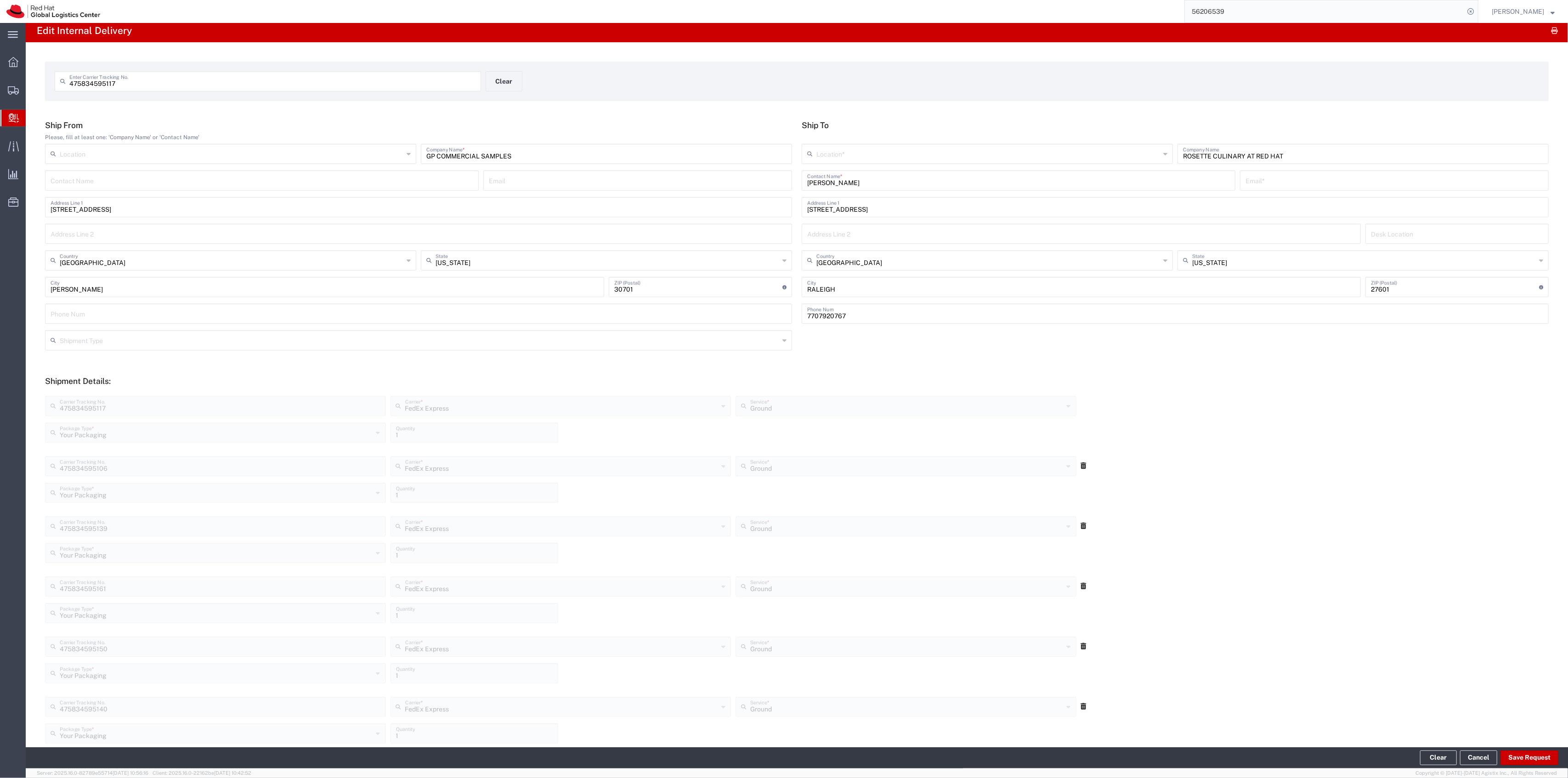
scroll to position [0, 0]
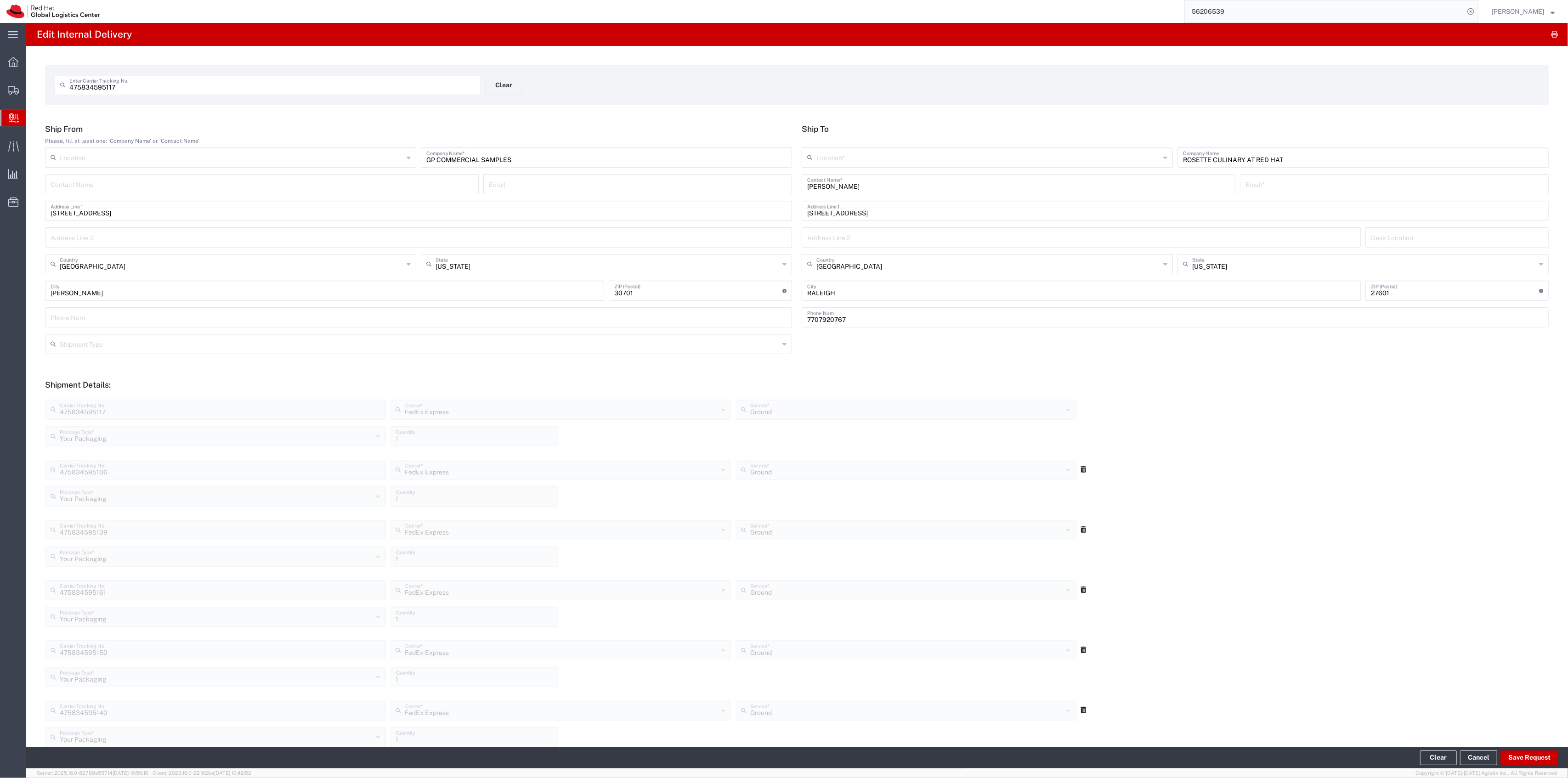
click at [883, 184] on input "[PERSON_NAME]" at bounding box center [1019, 183] width 423 height 16
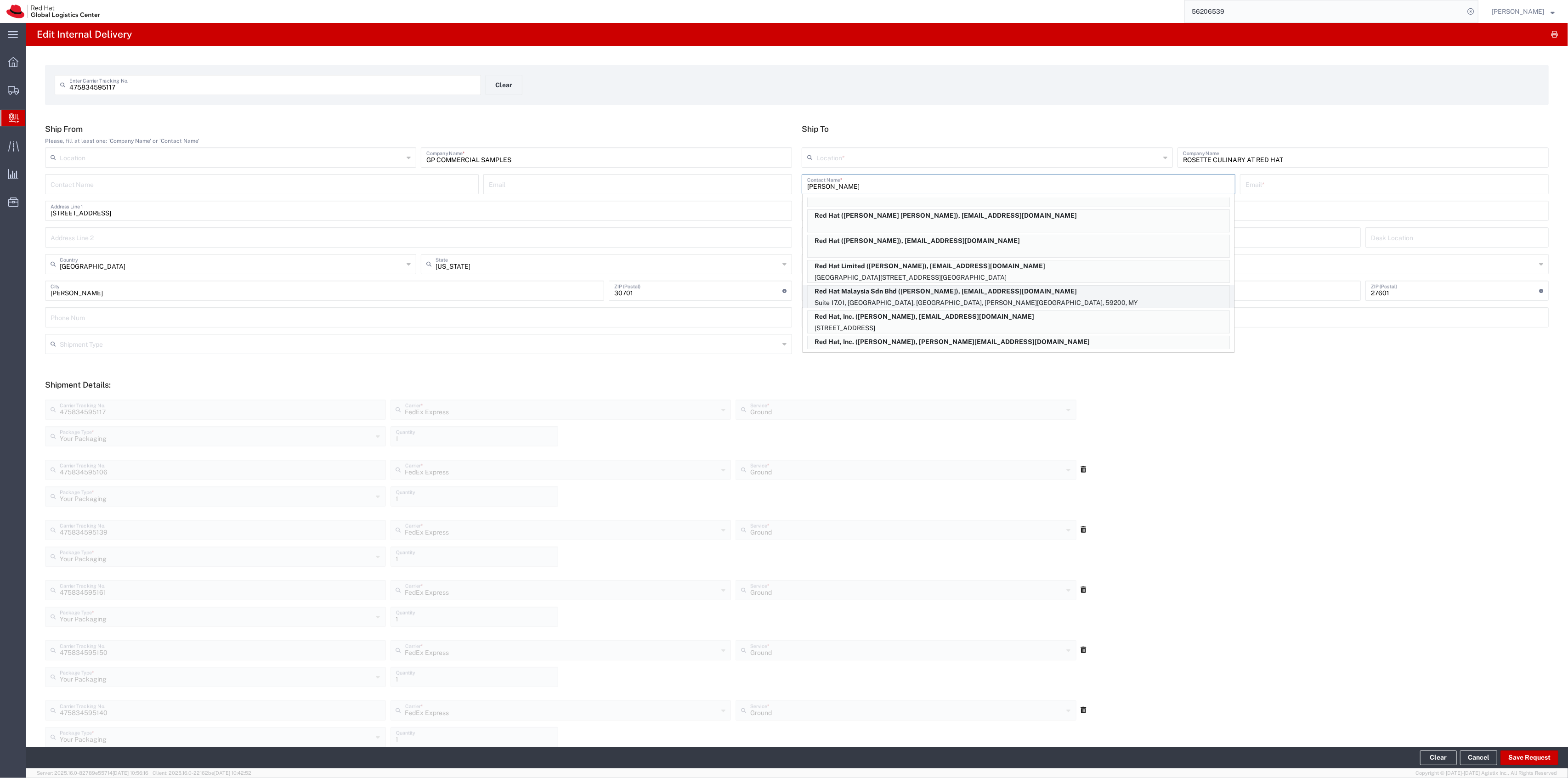
scroll to position [54, 0]
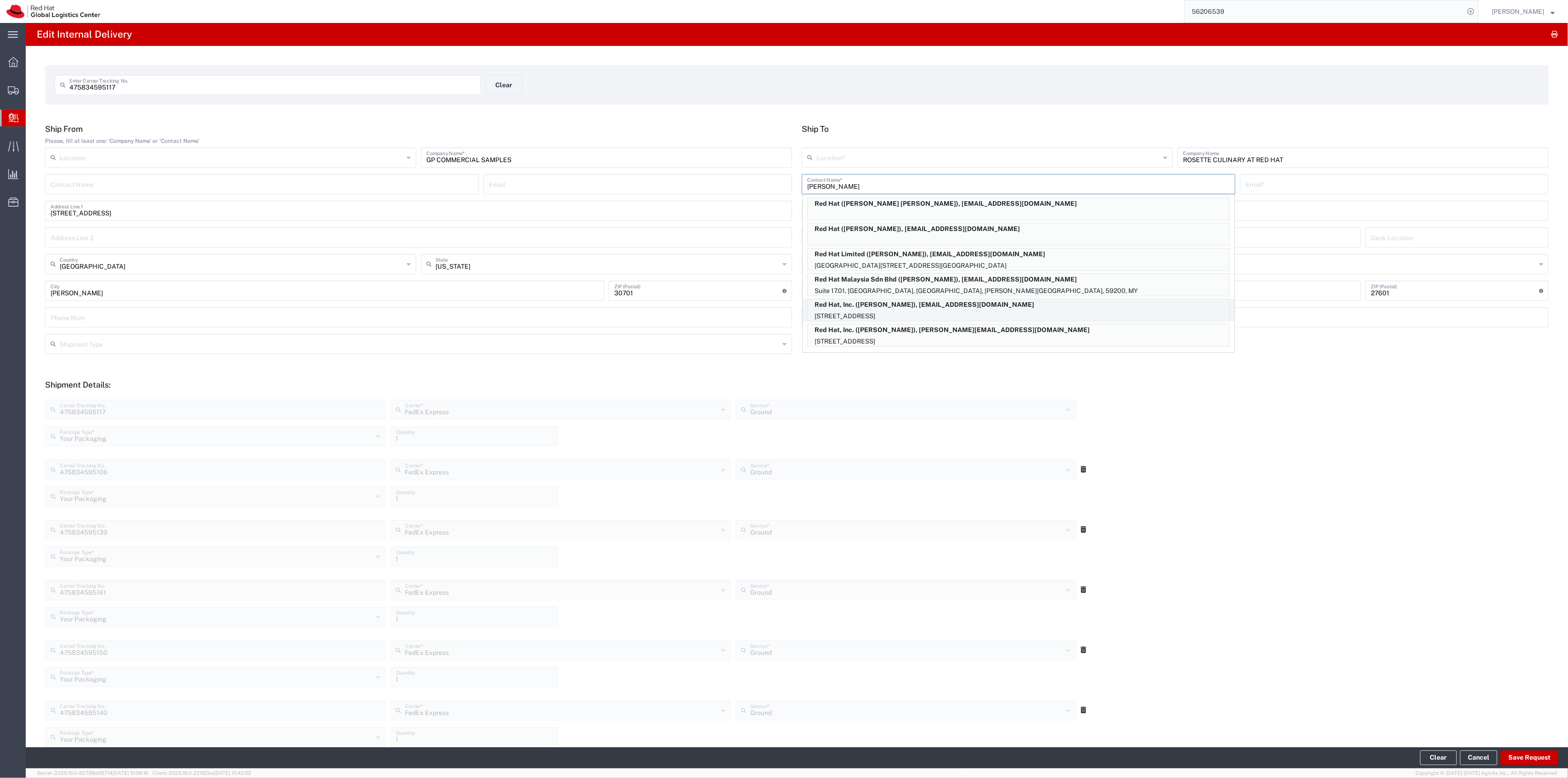
type input "[PERSON_NAME]"
click at [1064, 319] on p "[STREET_ADDRESS]" at bounding box center [1018, 317] width 422 height 11
type input "RH - [GEOGRAPHIC_DATA]"
type input "Red Hat, Inc."
type input "[PERSON_NAME]"
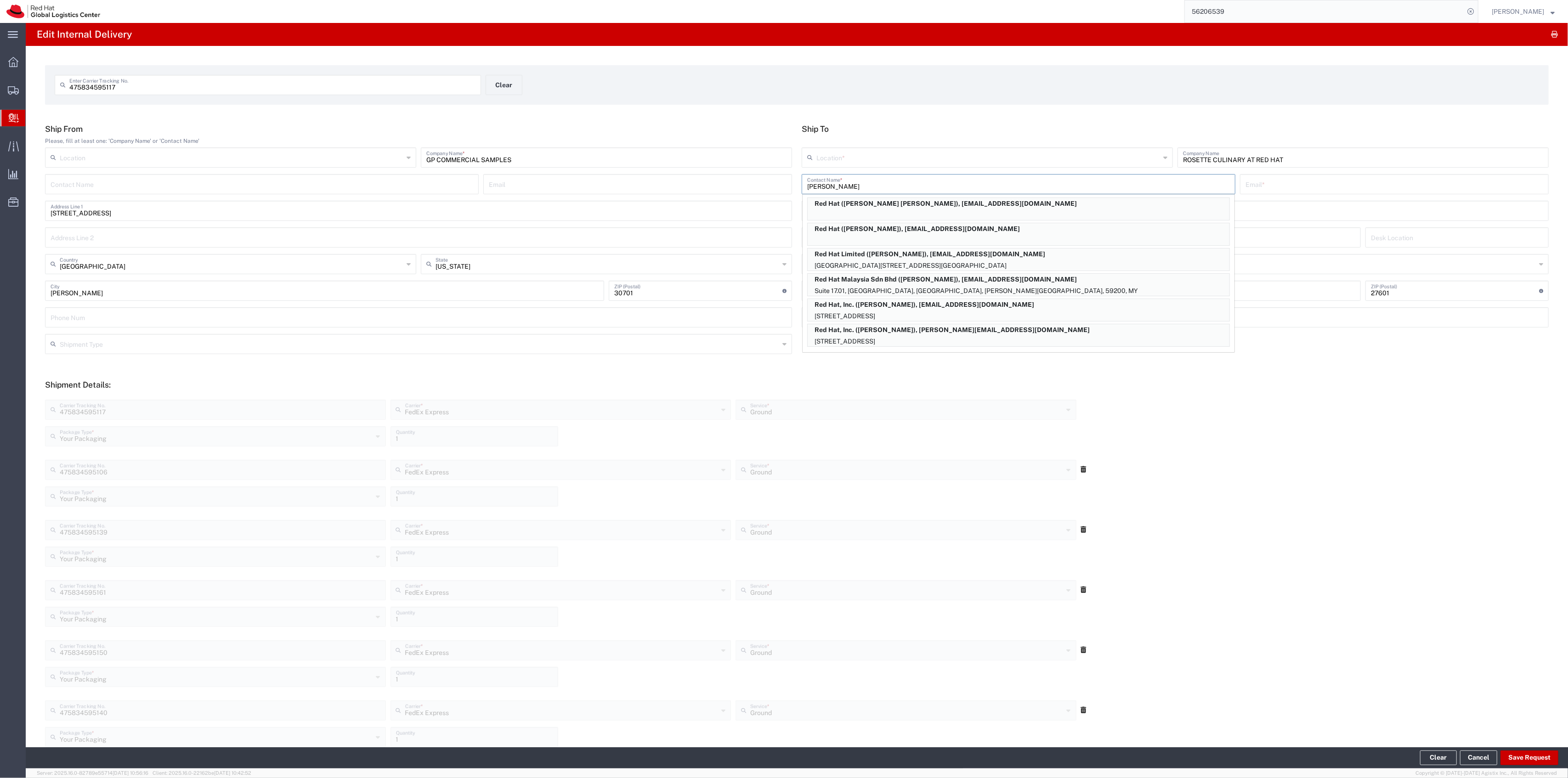
type input "[EMAIL_ADDRESS][DOMAIN_NAME]"
type input "[STREET_ADDRESS]"
type input "FLEX"
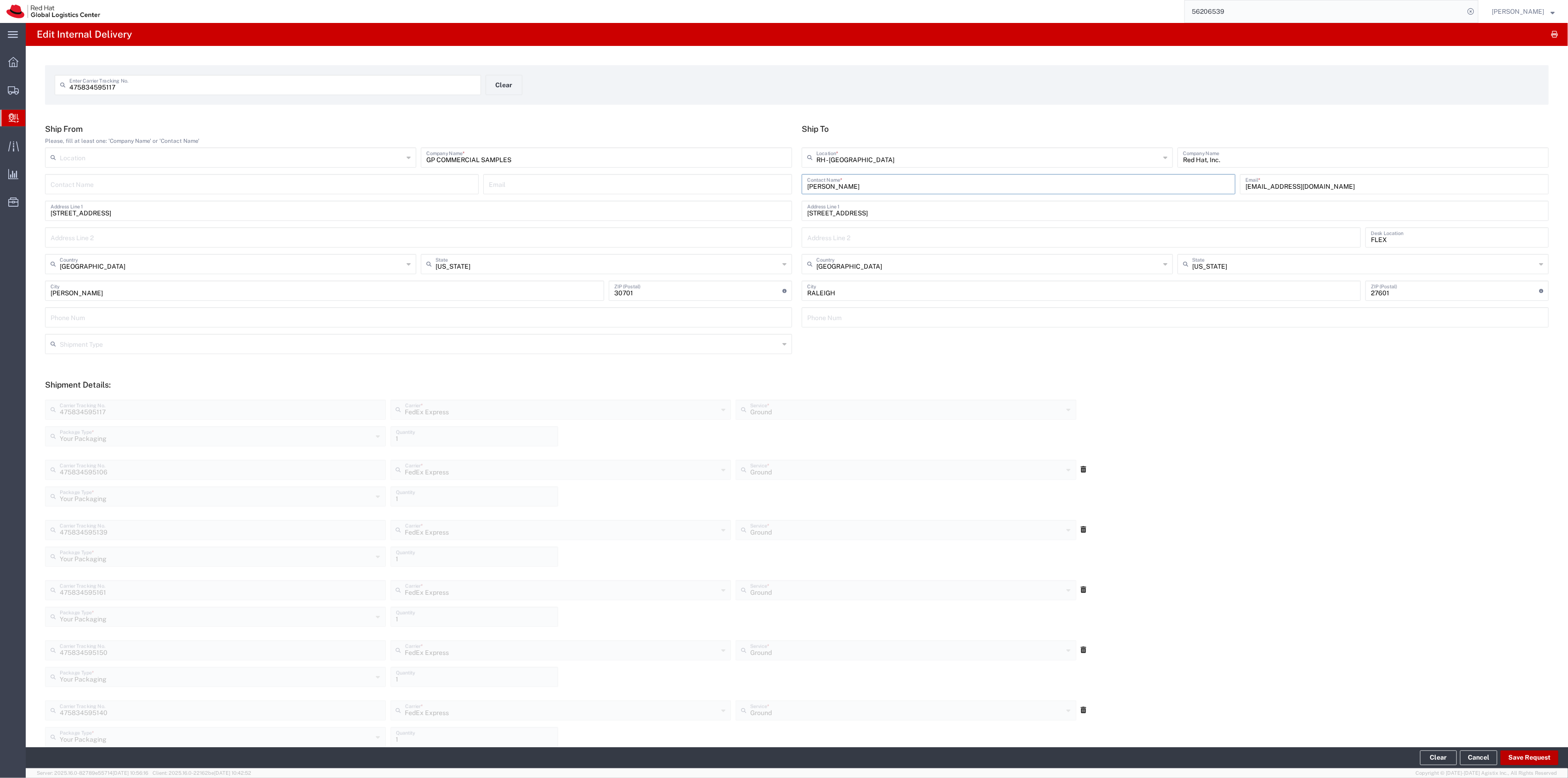
click at [1527, 756] on button "Save Request" at bounding box center [1529, 758] width 57 height 14
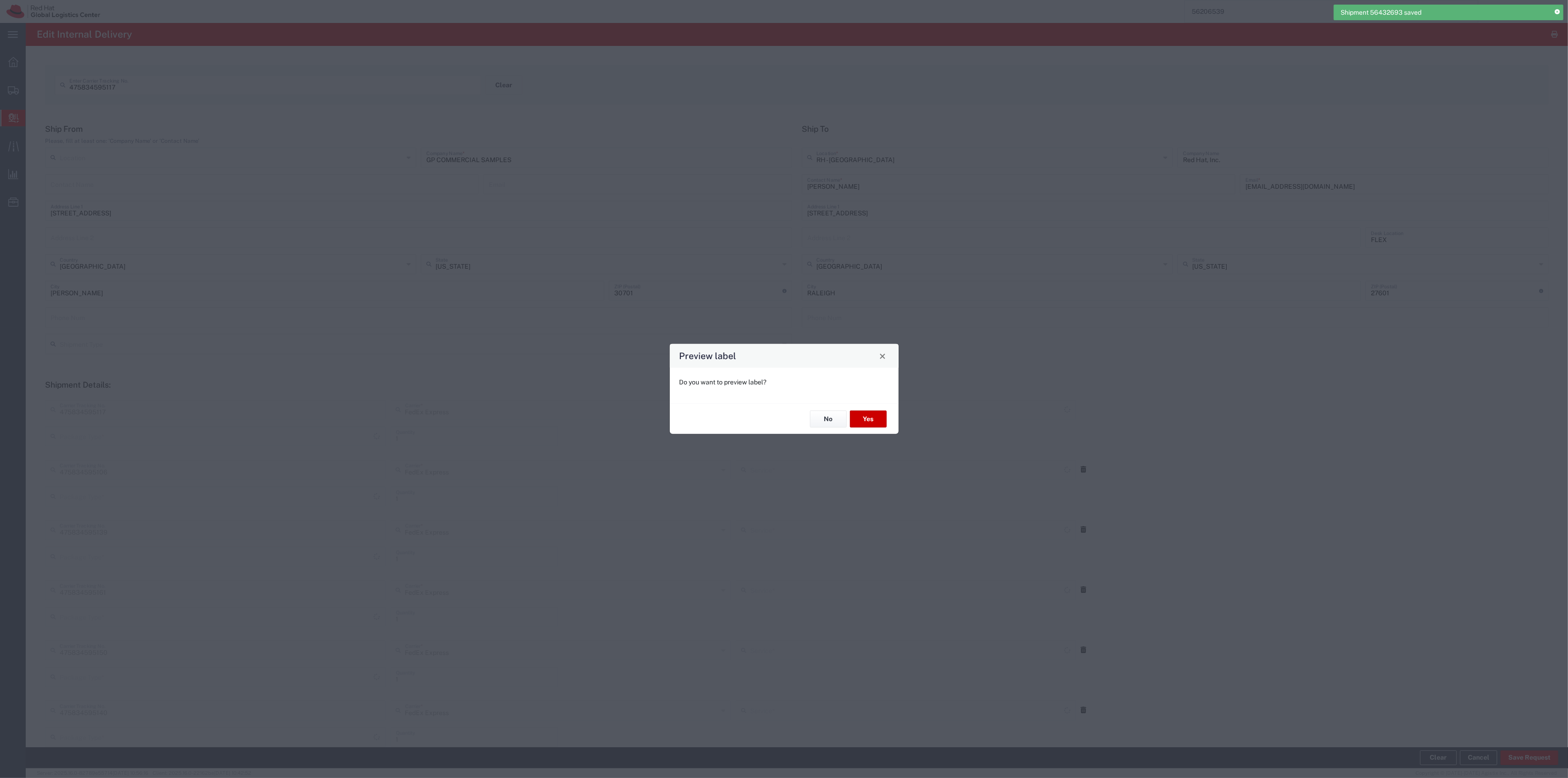
type input "Your Packaging"
type input "Ground"
type input "Your Packaging"
type input "Ground"
type input "Your Packaging"
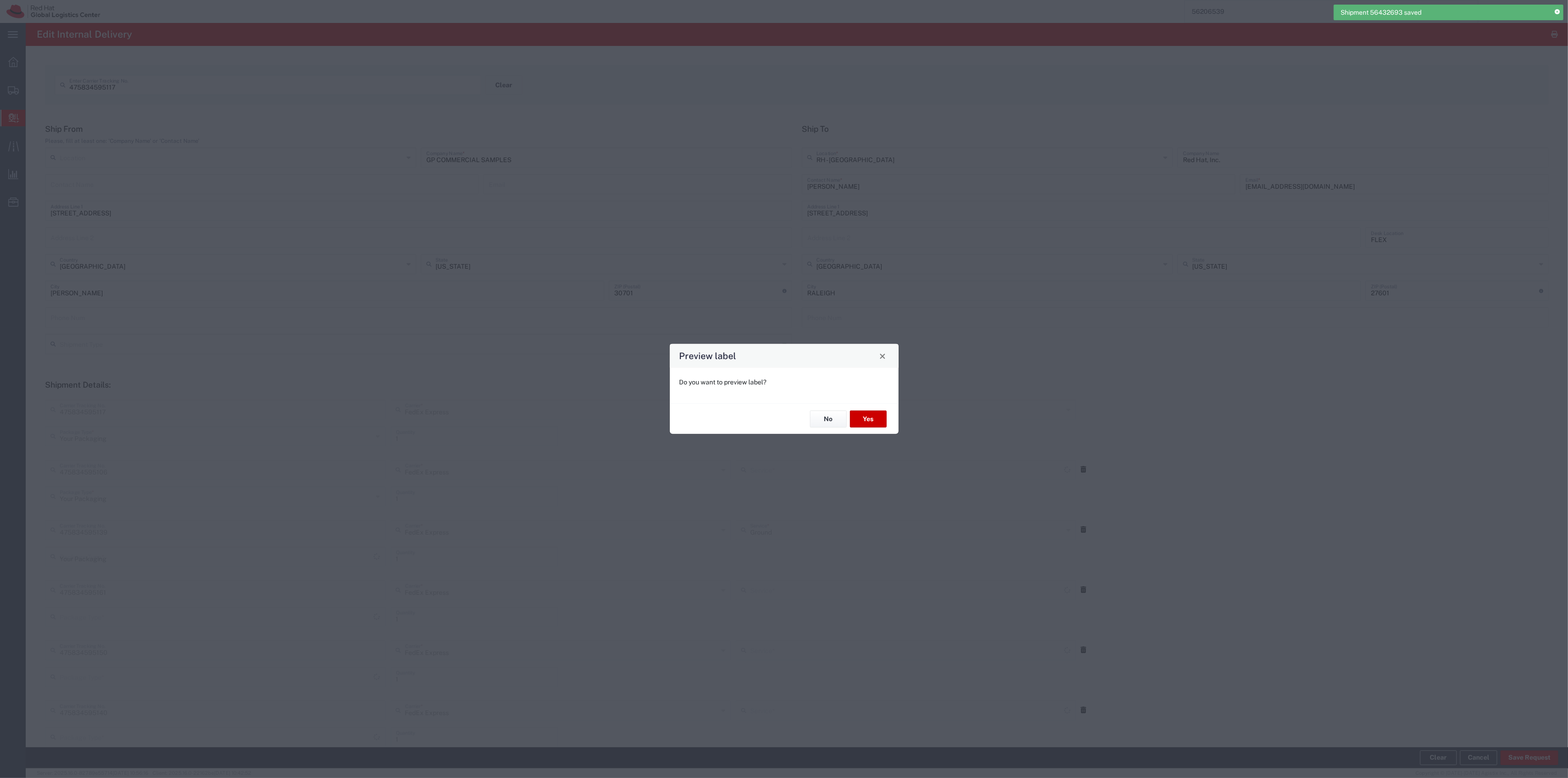
type input "Ground"
type input "Your Packaging"
type input "Ground"
type input "Your Packaging"
type input "Ground"
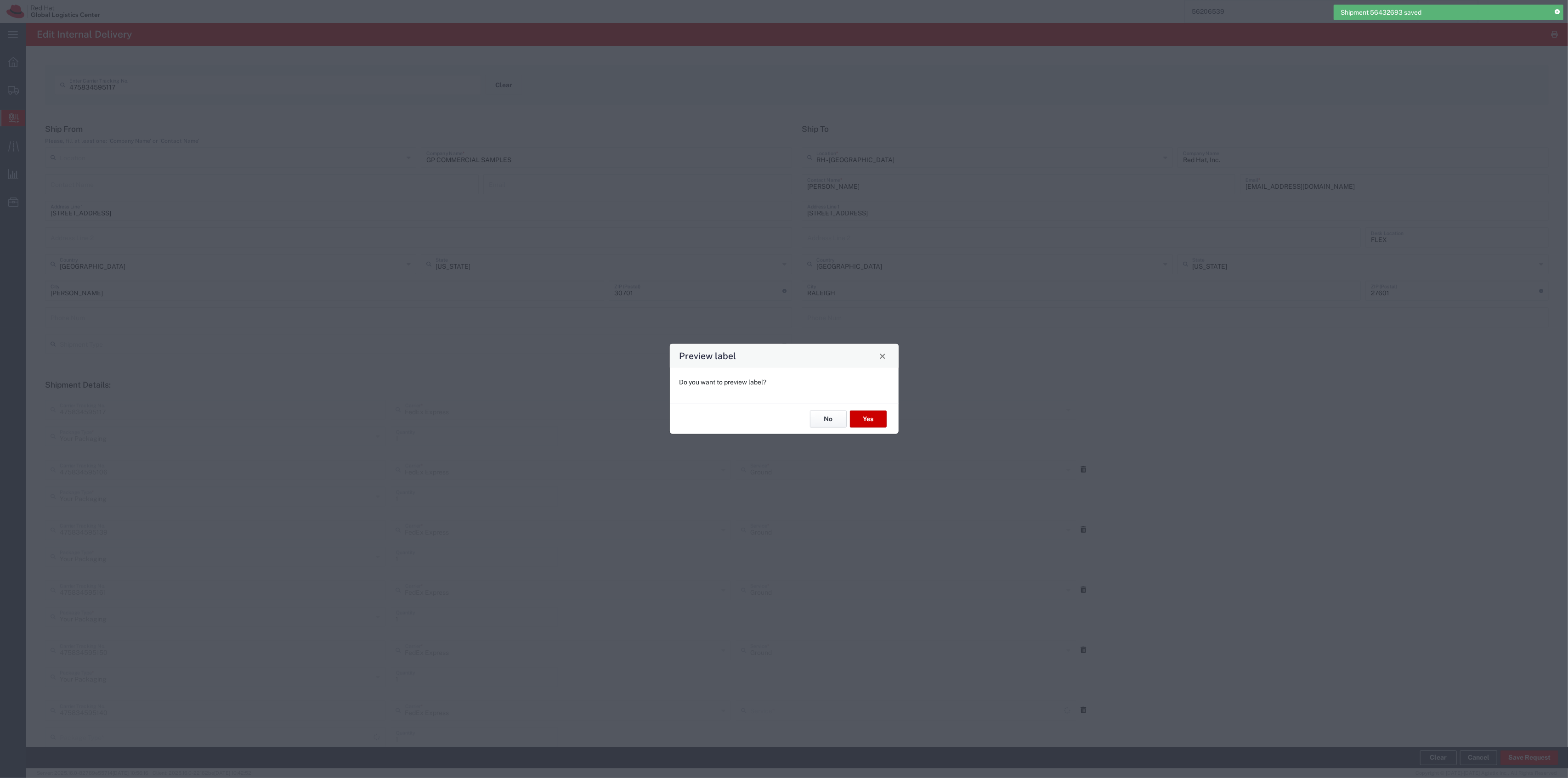
type input "Your Packaging"
type input "Ground"
type input "Your Packaging"
type input "Ground"
type input "Your Packaging"
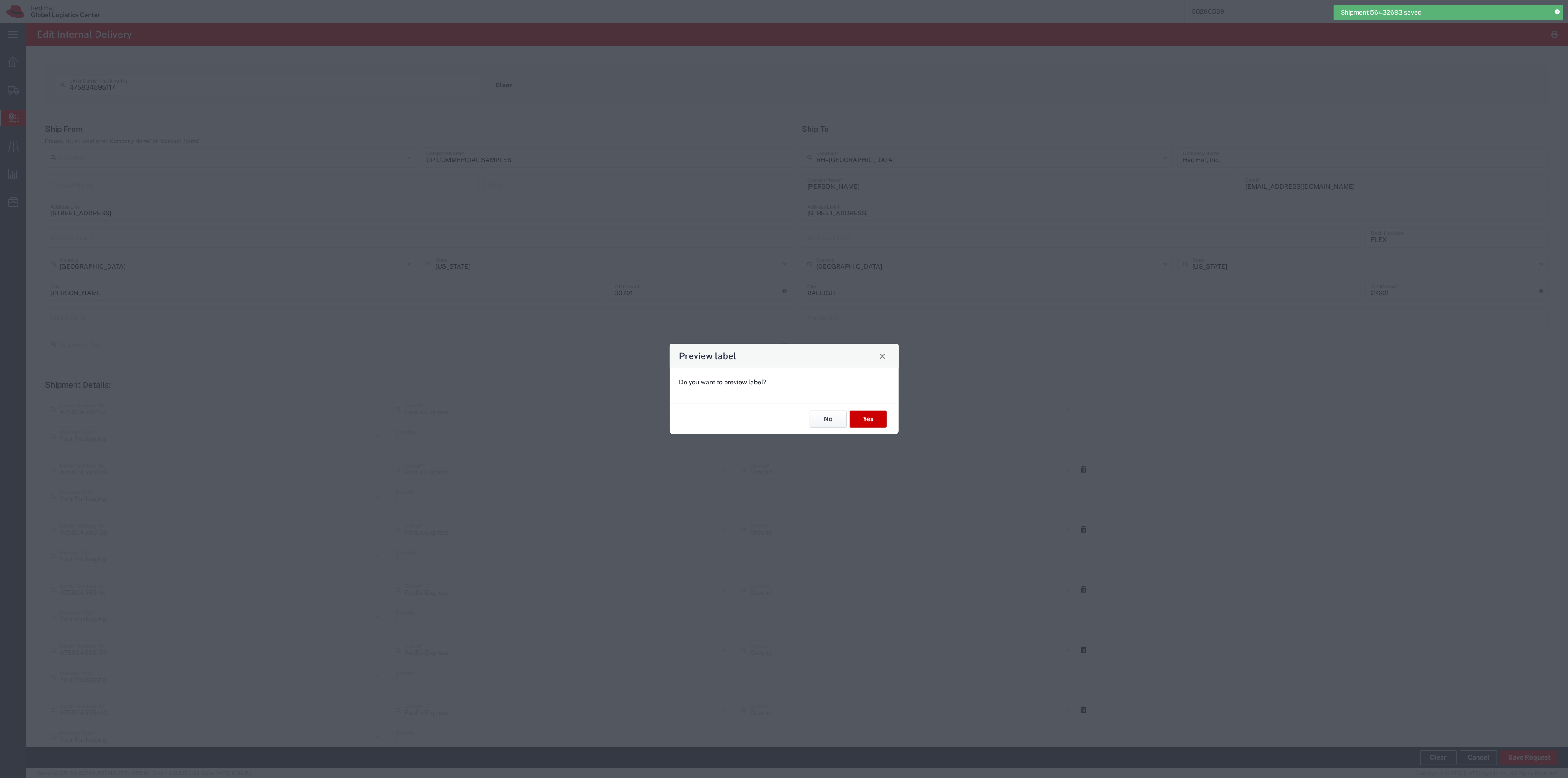
type input "Ground"
click at [844, 416] on button "No" at bounding box center [828, 419] width 36 height 17
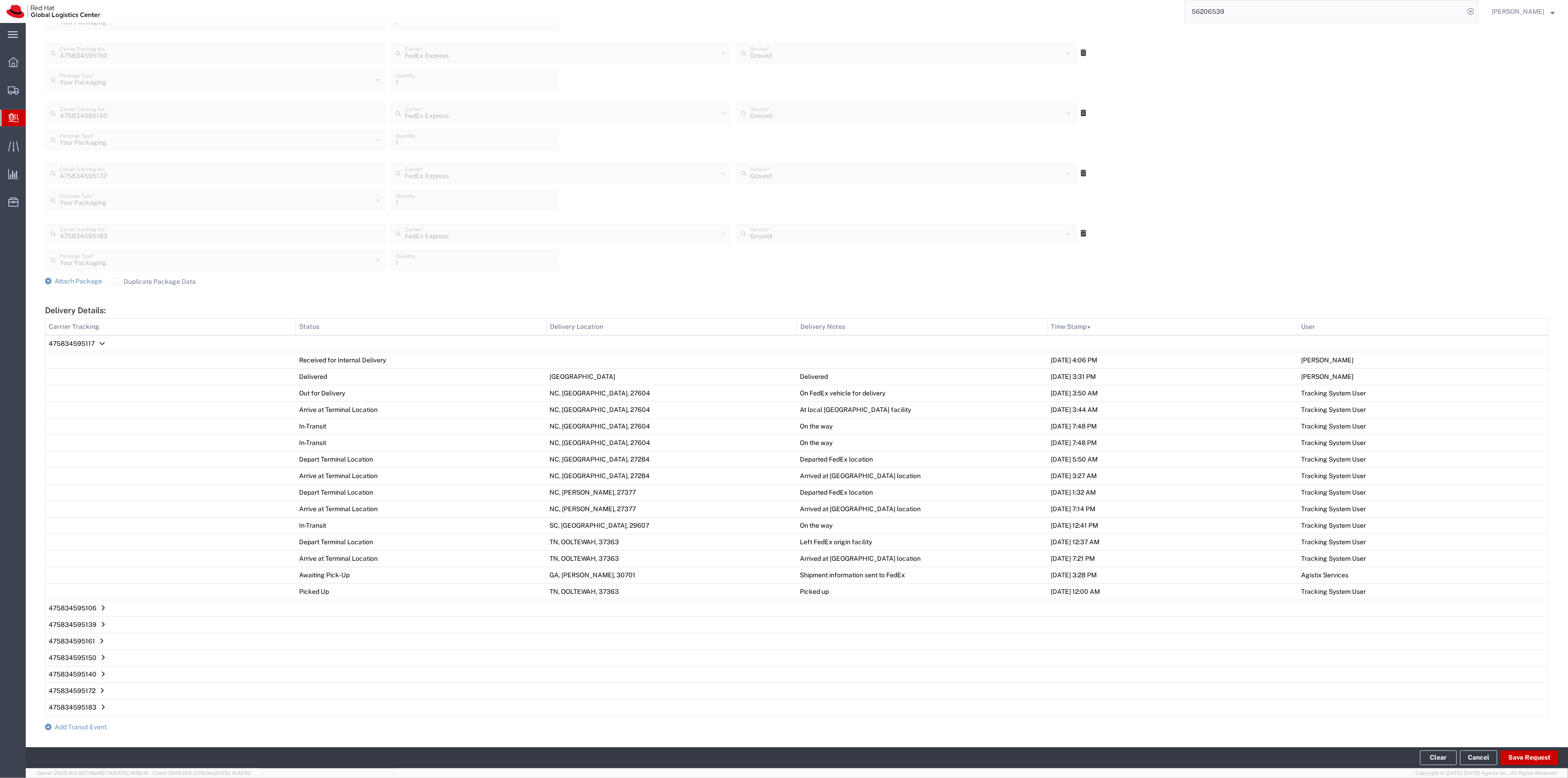
scroll to position [710, 0]
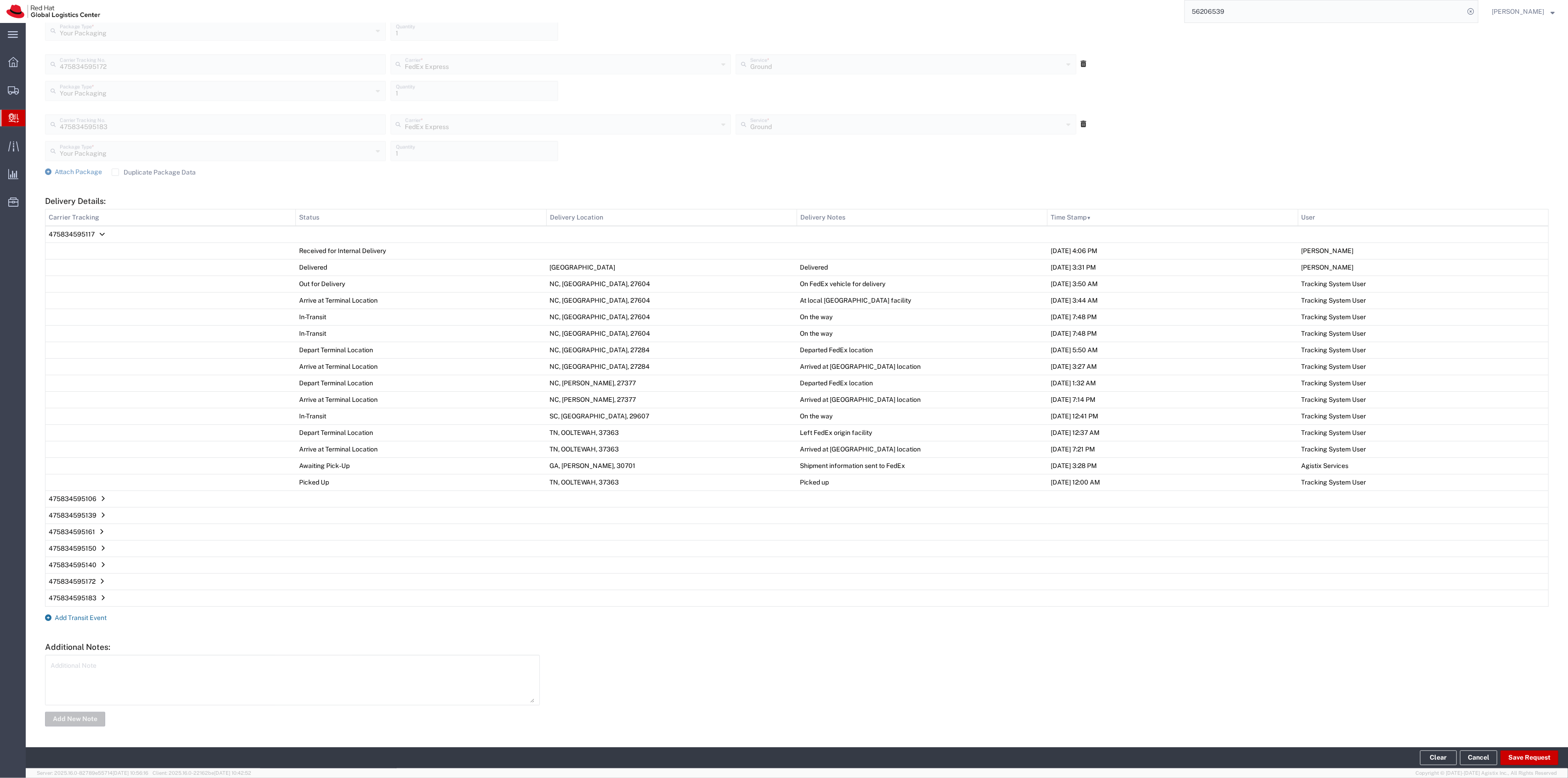
click at [78, 615] on span "Add Transit Event" at bounding box center [80, 618] width 52 height 8
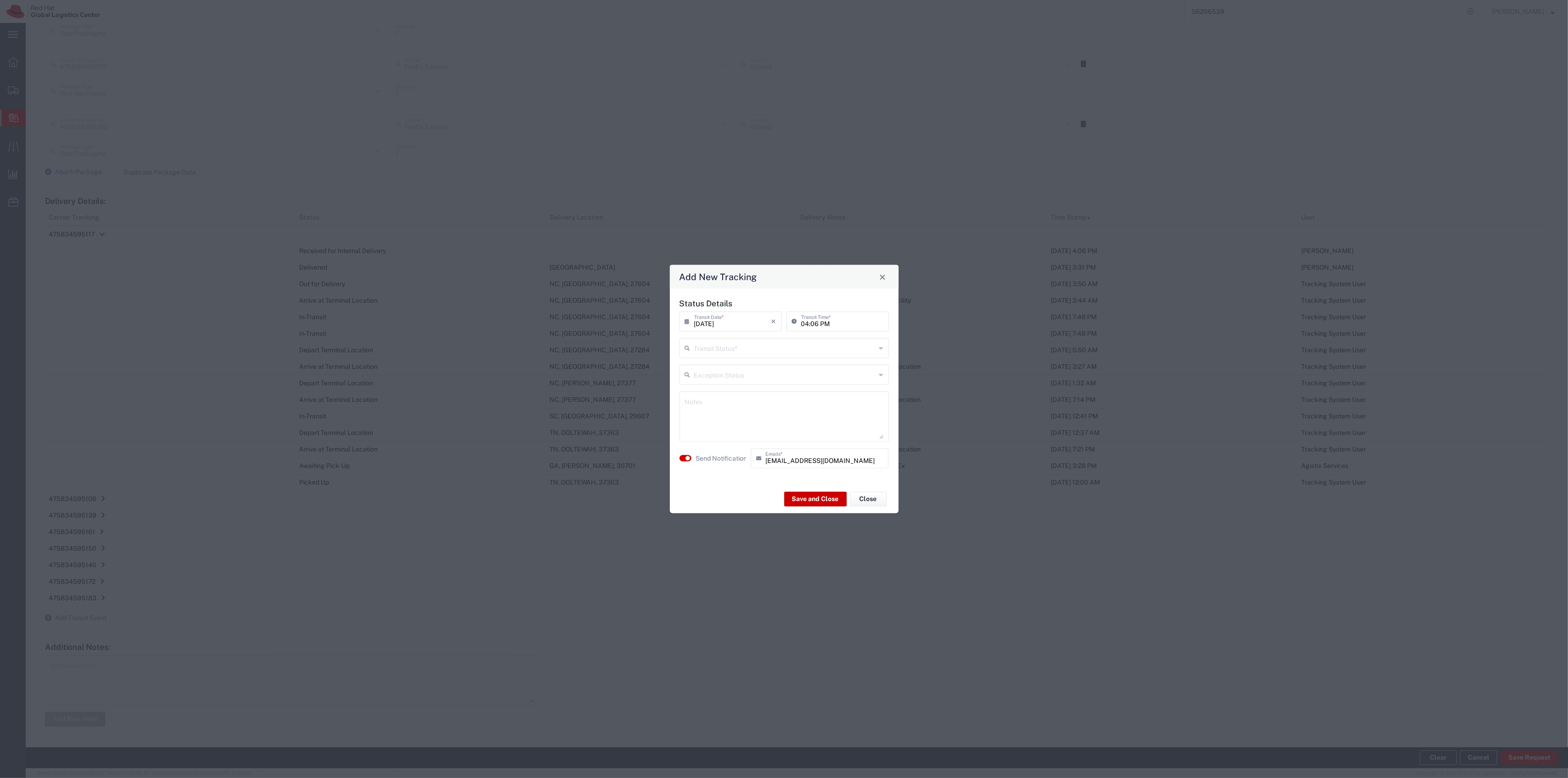
click at [714, 357] on div "Transit Status *" at bounding box center [784, 347] width 210 height 20
click at [716, 353] on input "text" at bounding box center [784, 347] width 182 height 16
click at [710, 368] on span "Delivery Confirmation" at bounding box center [784, 367] width 208 height 14
type input "Delivery Confirmation"
click at [710, 462] on label "Send Notification" at bounding box center [721, 458] width 52 height 10
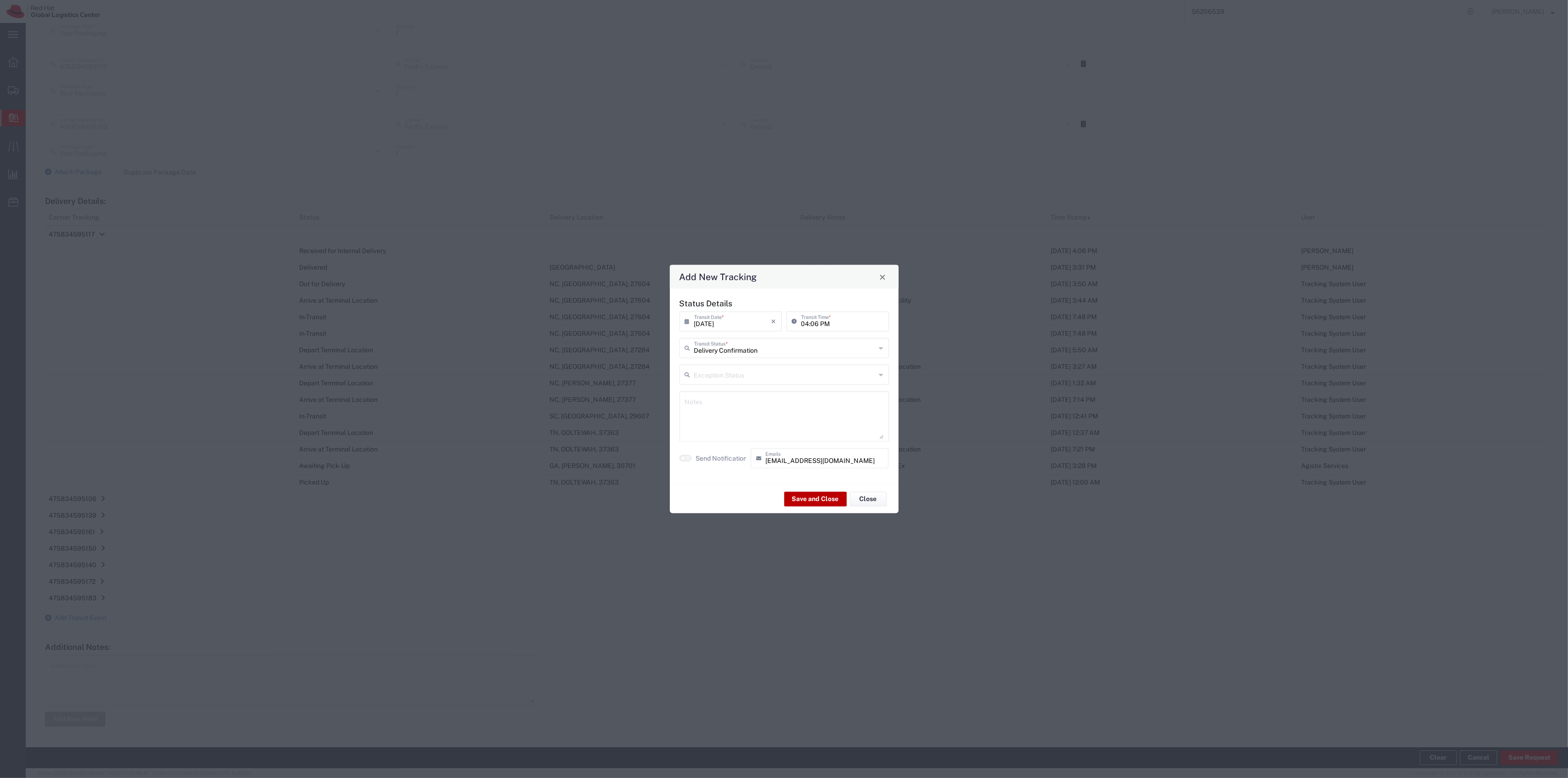
click at [800, 506] on button "Save and Close" at bounding box center [815, 499] width 62 height 14
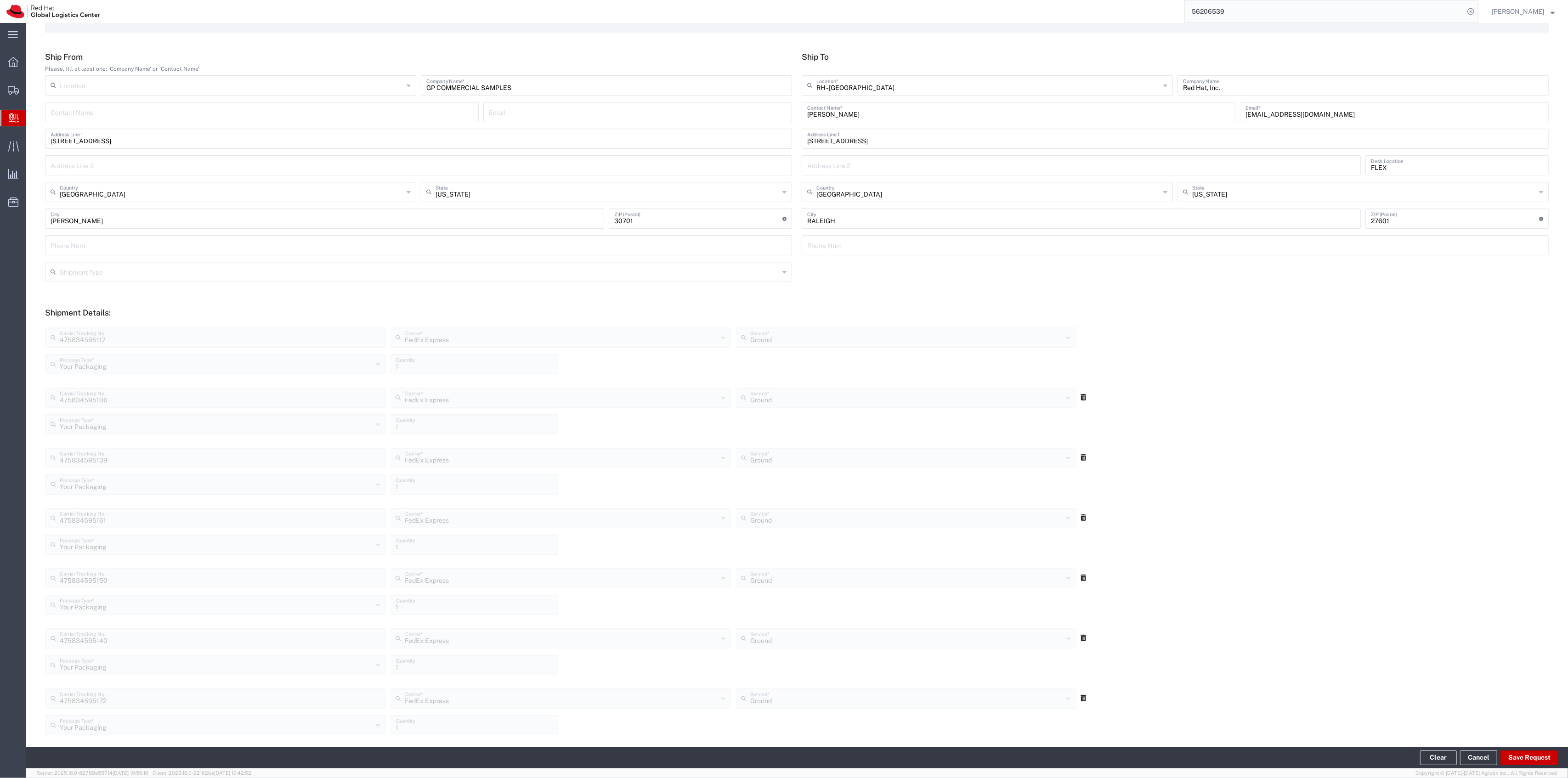
scroll to position [0, 0]
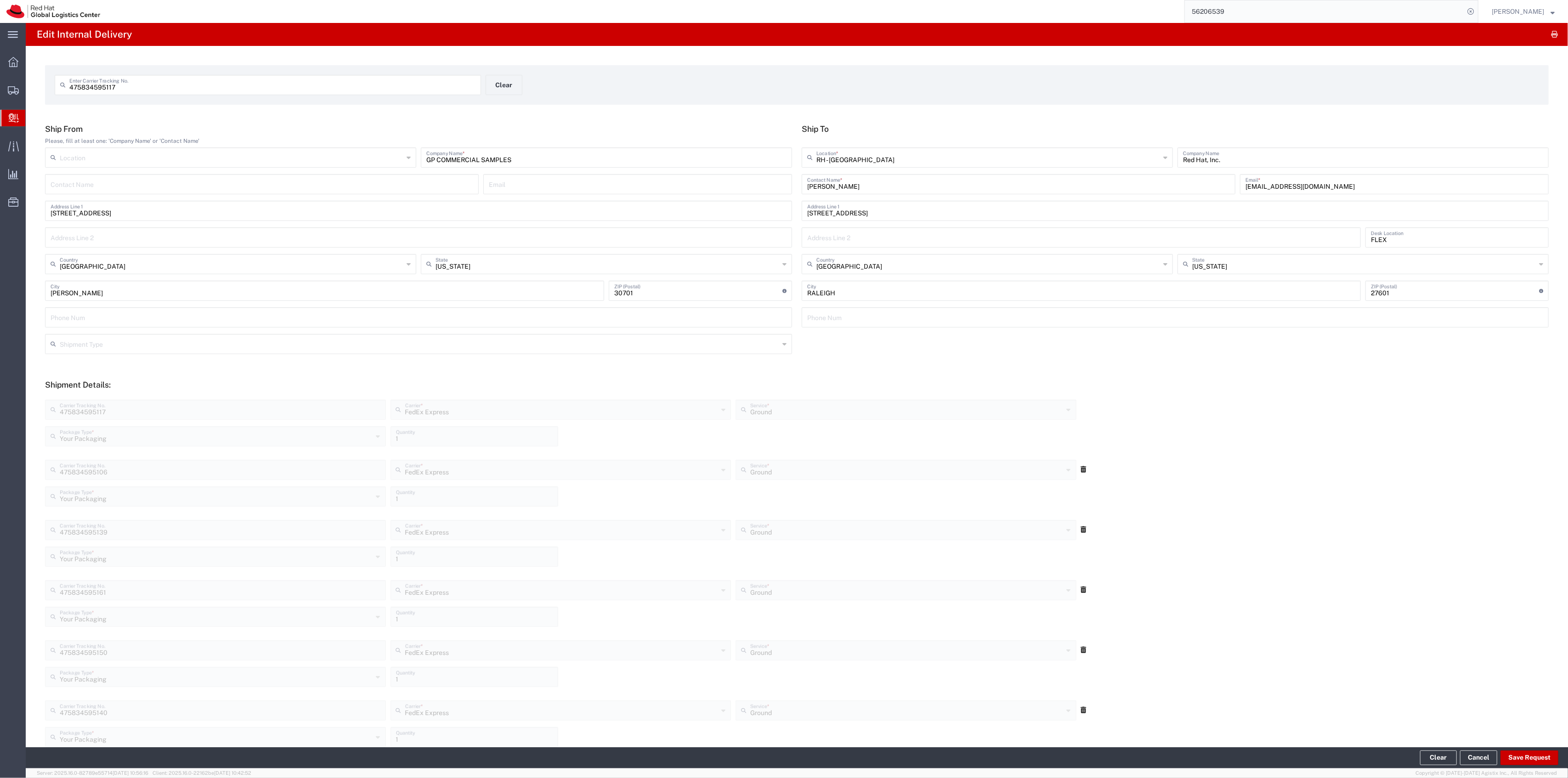
click at [541, 91] on div "475834595117 Enter Carrier Tracking No. Clear" at bounding box center [485, 88] width 872 height 27
click at [501, 87] on button "Clear" at bounding box center [503, 84] width 36 height 20
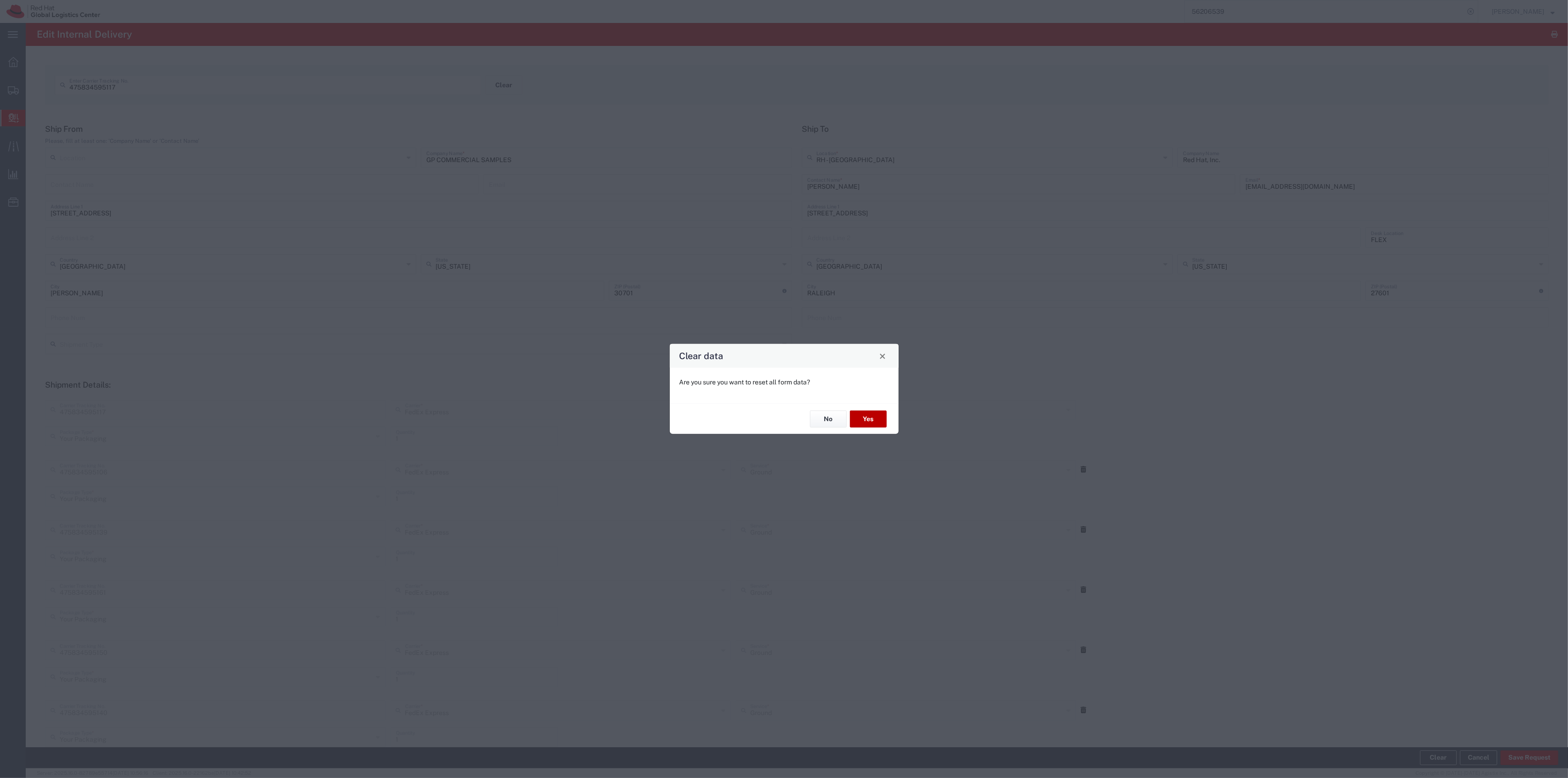
click at [867, 426] on button "Yes" at bounding box center [868, 419] width 36 height 17
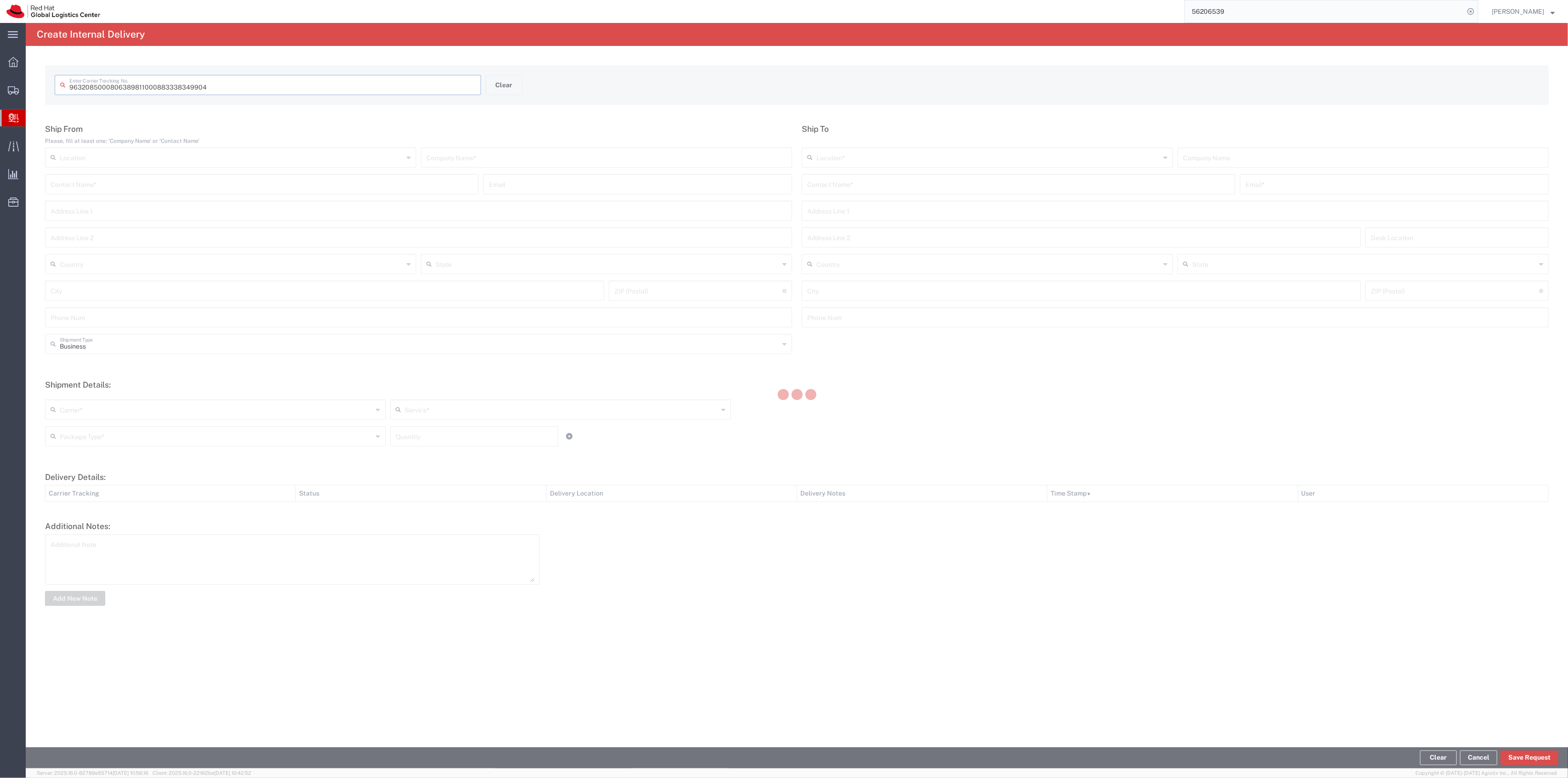
type input "883338349904"
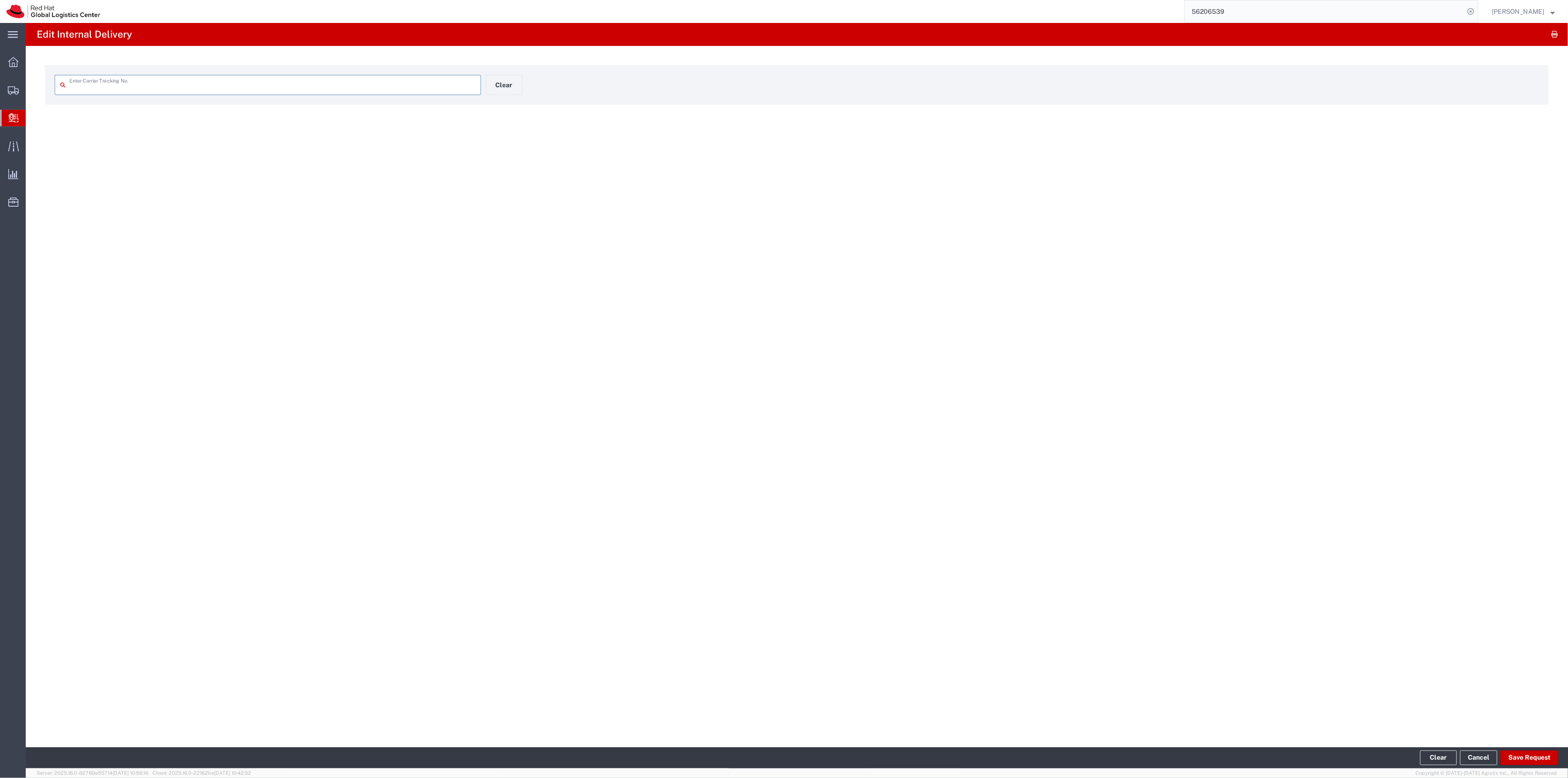
type input "883338349904"
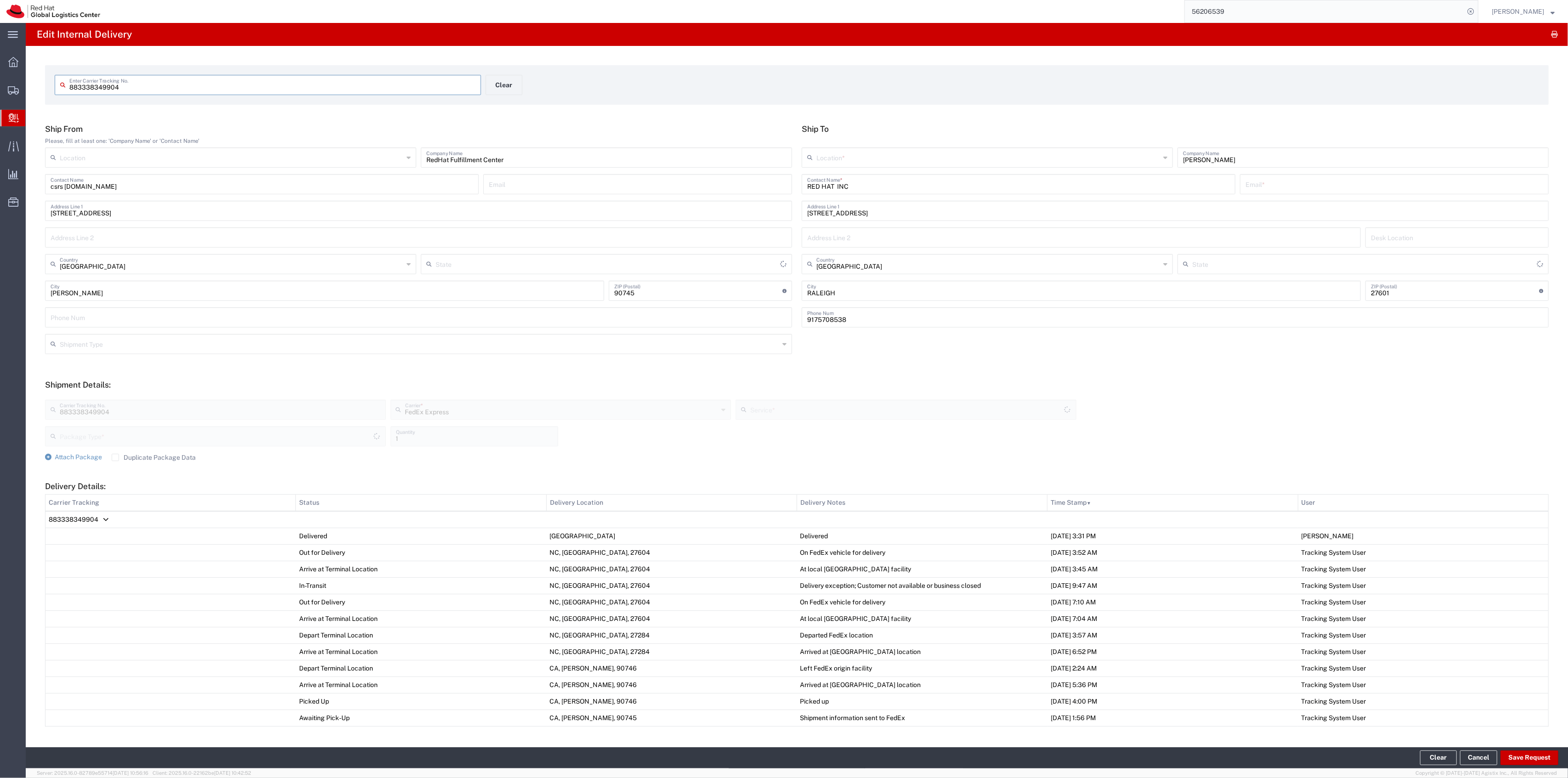
type input "[US_STATE]"
type input "Home Delivery"
type input "[US_STATE]"
drag, startPoint x: 1253, startPoint y: 157, endPoint x: 1137, endPoint y: 152, distance: 116.1
click at [1141, 154] on div "Location * [GEOGRAPHIC_DATA] - [GEOGRAPHIC_DATA] - [GEOGRAPHIC_DATA] [GEOGRAPHI…" at bounding box center [1174, 161] width 751 height 27
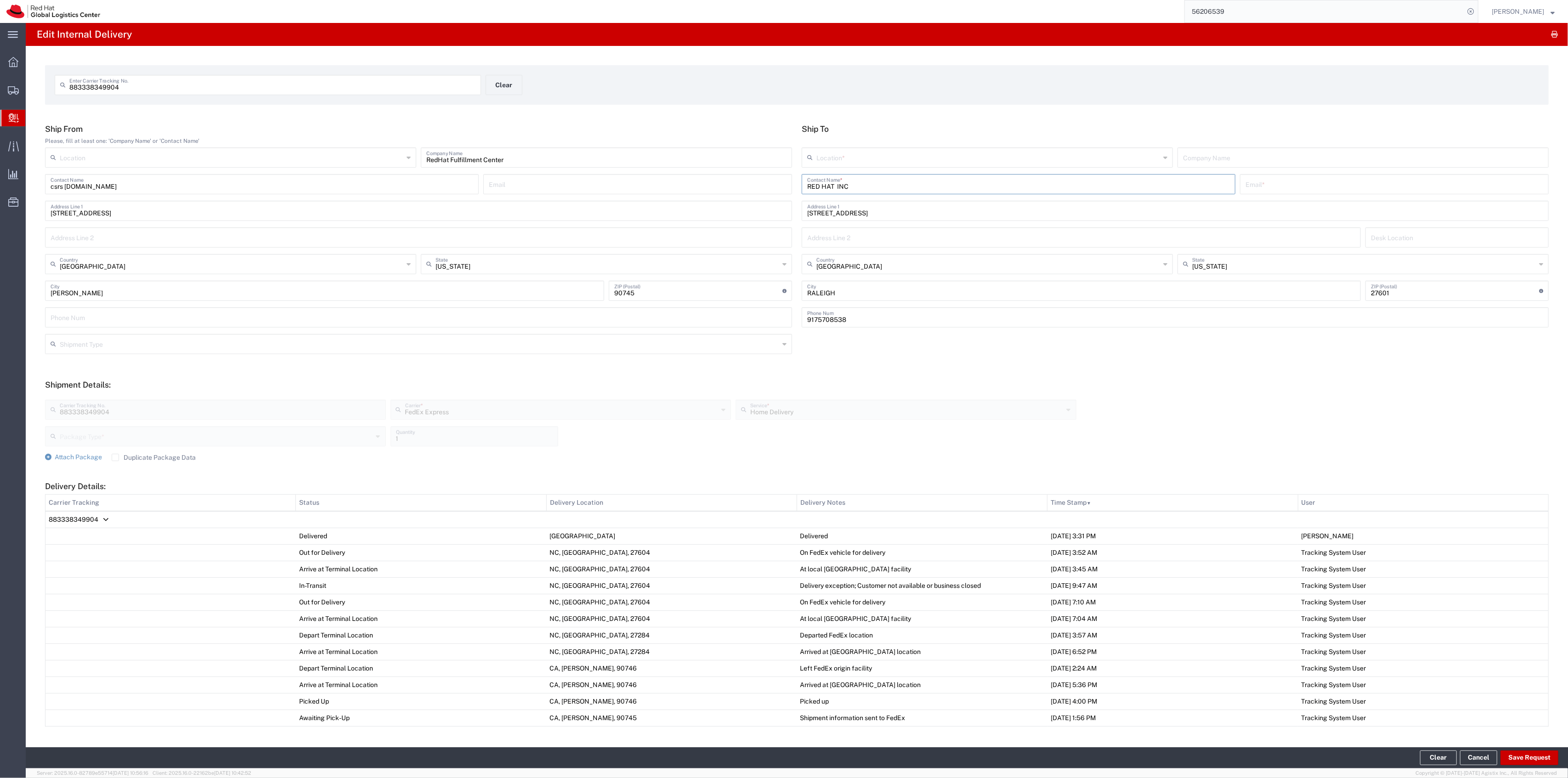
drag, startPoint x: 848, startPoint y: 184, endPoint x: 762, endPoint y: 173, distance: 86.7
click at [777, 175] on div "Ship From Please, fill at least one: 'Company Name' or 'Contact Name' Location …" at bounding box center [797, 229] width 1513 height 210
type input "[PERSON_NAME]"
drag, startPoint x: 897, startPoint y: 185, endPoint x: 718, endPoint y: 175, distance: 179.3
click at [720, 176] on div "Ship From Please, fill at least one: 'Company Name' or 'Contact Name' Location …" at bounding box center [797, 229] width 1513 height 210
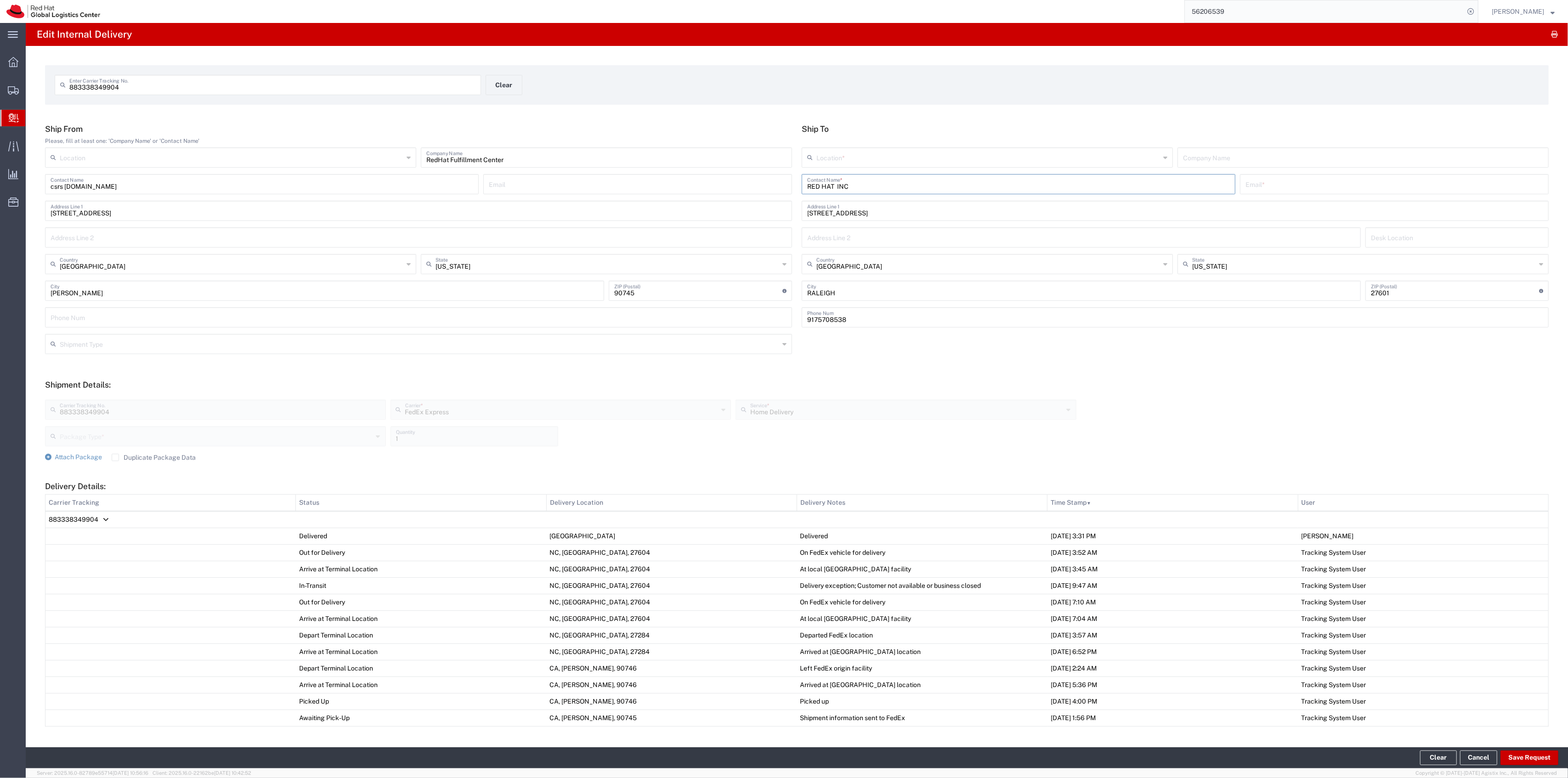
paste input "[PERSON_NAME]"
drag, startPoint x: 778, startPoint y: 185, endPoint x: 714, endPoint y: 183, distance: 64.0
click at [714, 183] on div "Ship From Please, fill at least one: 'Company Name' or 'Contact Name' Location …" at bounding box center [797, 229] width 1513 height 210
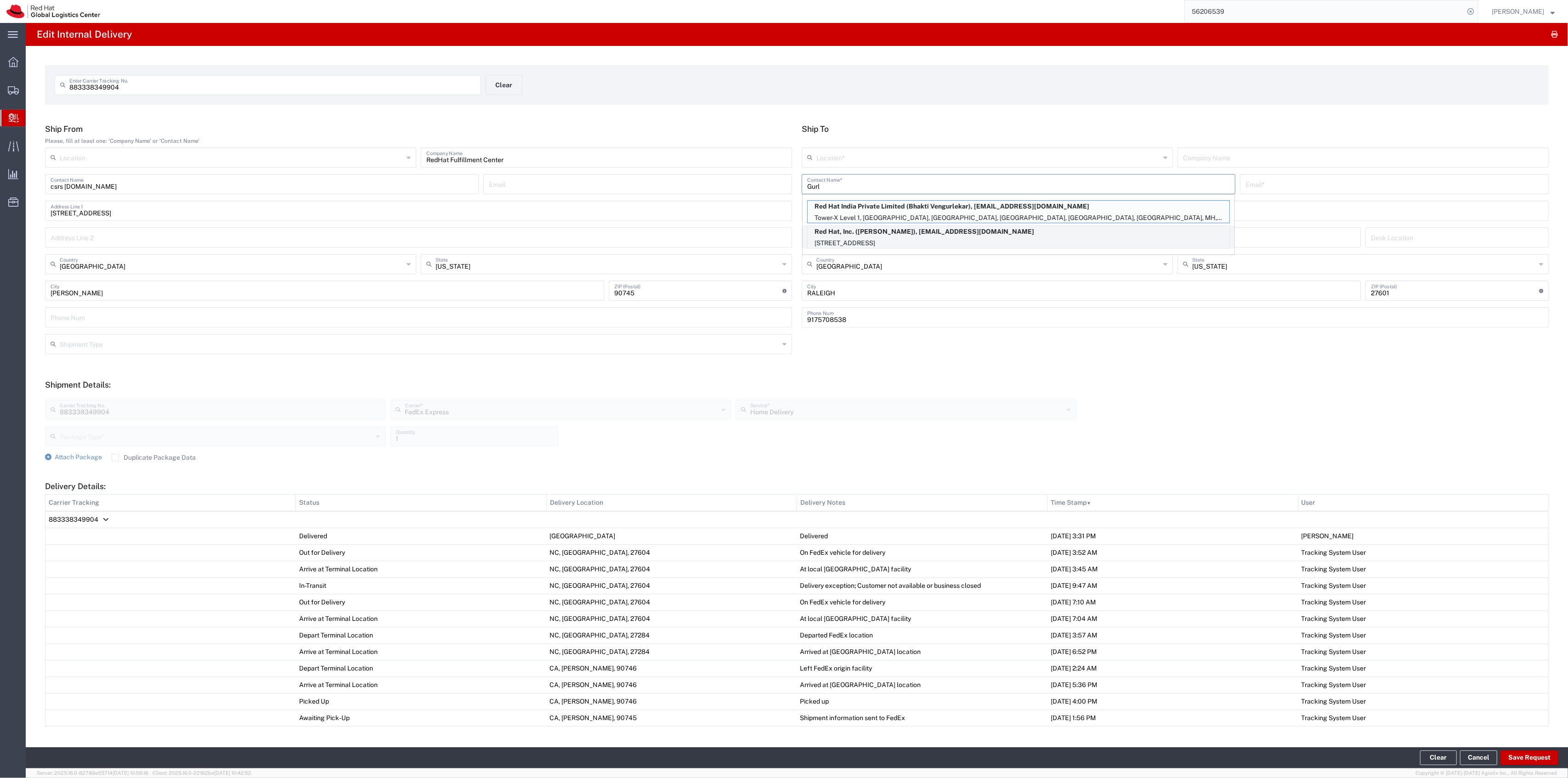
type input "Gurl"
click at [889, 232] on p "Red Hat, Inc. ([PERSON_NAME]), [EMAIL_ADDRESS][DOMAIN_NAME]" at bounding box center [1018, 232] width 422 height 11
type input "RH - [GEOGRAPHIC_DATA]"
type input "Red Hat, Inc."
type input "[PERSON_NAME]"
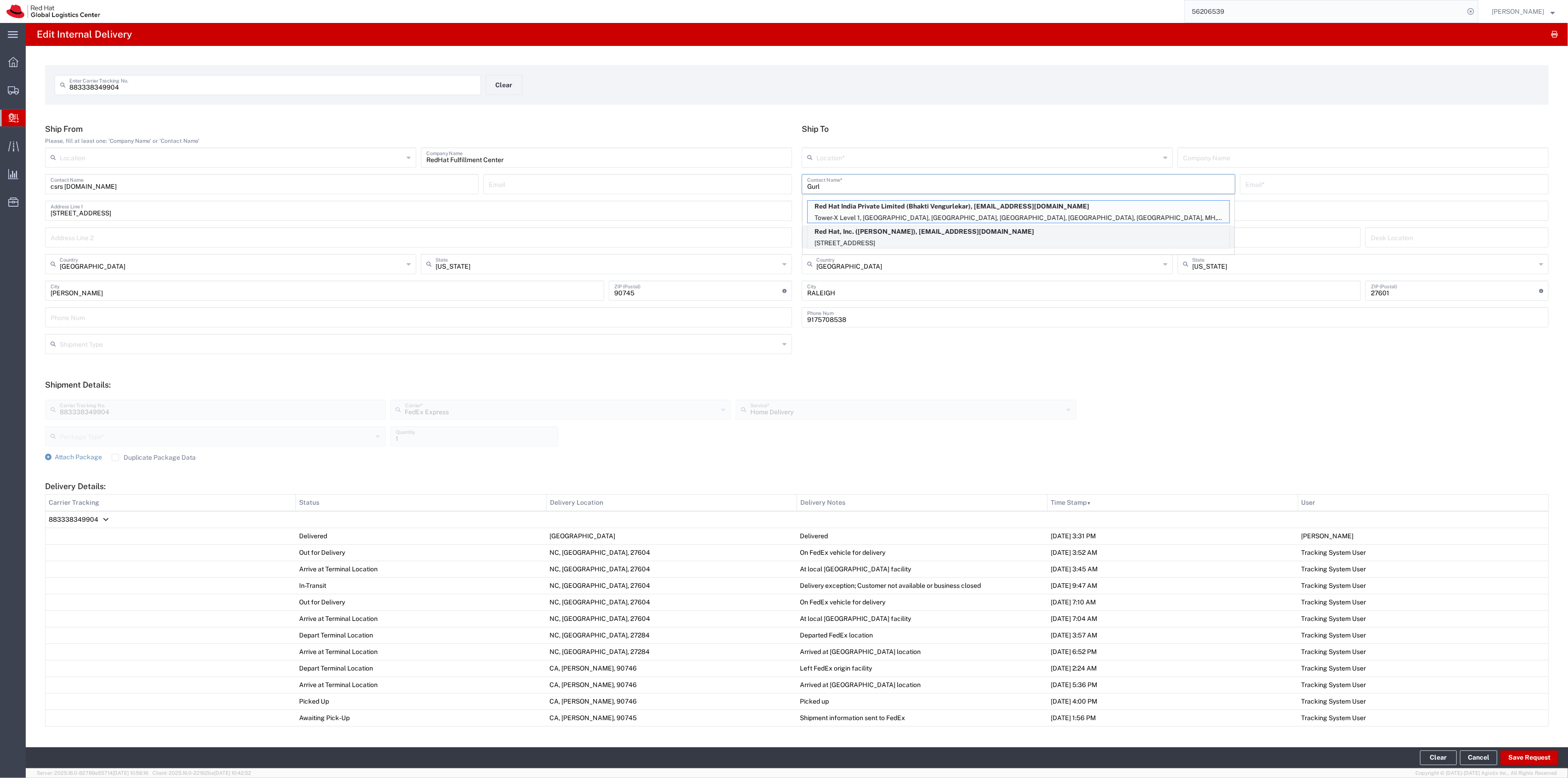
type input "[EMAIL_ADDRESS][DOMAIN_NAME]"
type input "[STREET_ADDRESS]"
type input "FLEX"
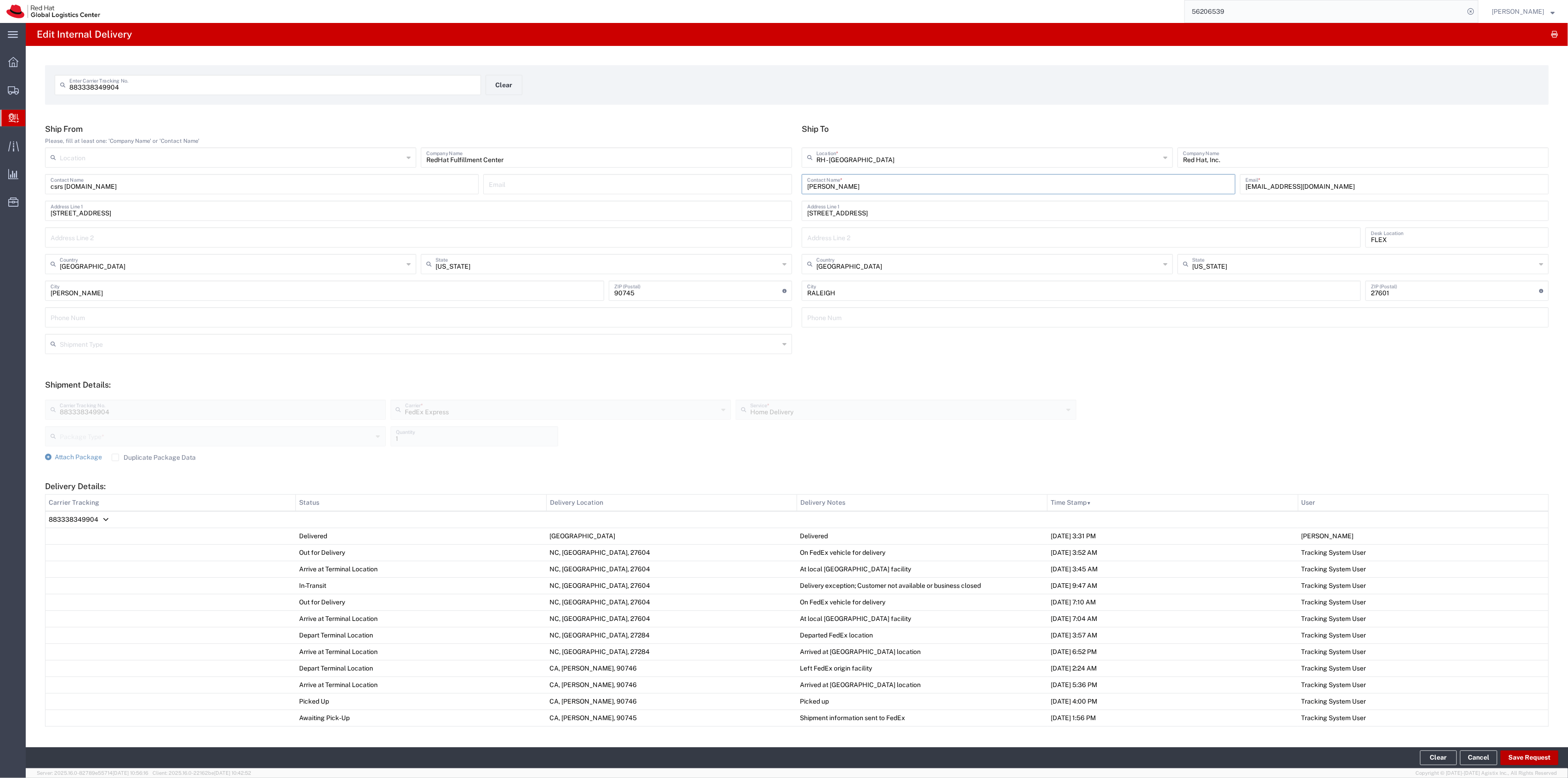
click at [1532, 760] on button "Save Request" at bounding box center [1529, 758] width 57 height 14
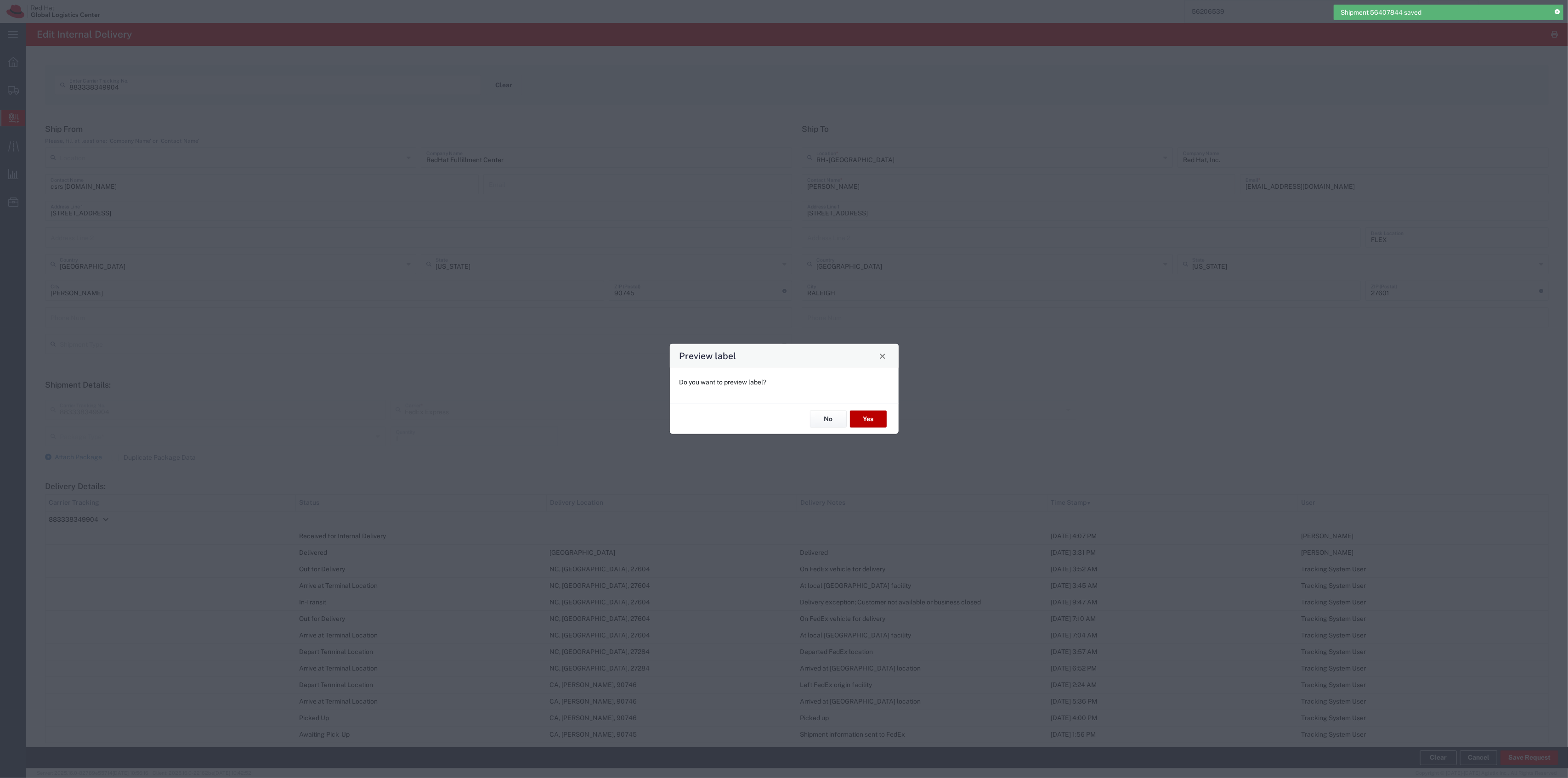
click at [859, 411] on button "Yes" at bounding box center [868, 419] width 36 height 17
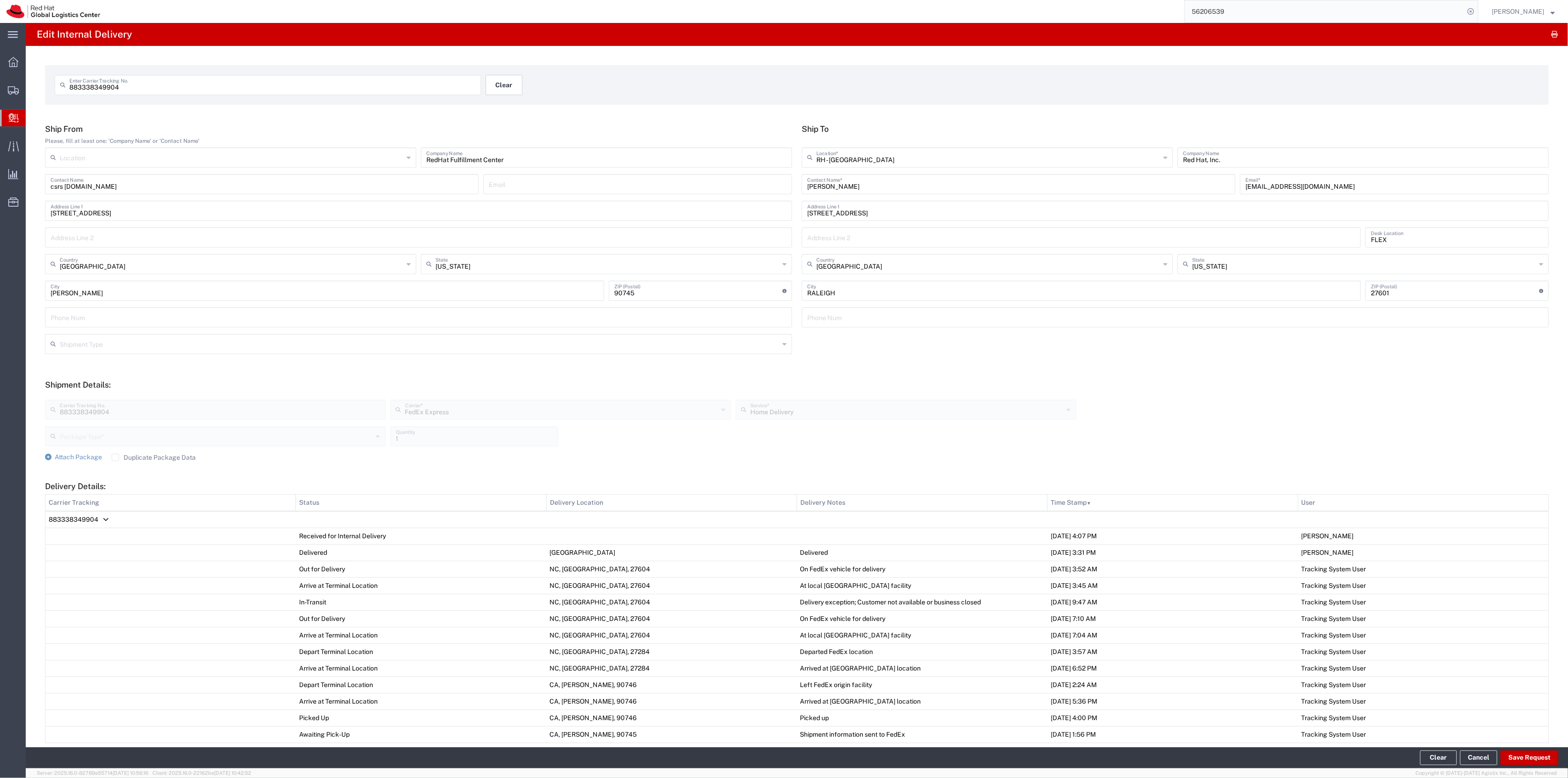
click at [512, 94] on button "Clear" at bounding box center [503, 84] width 36 height 20
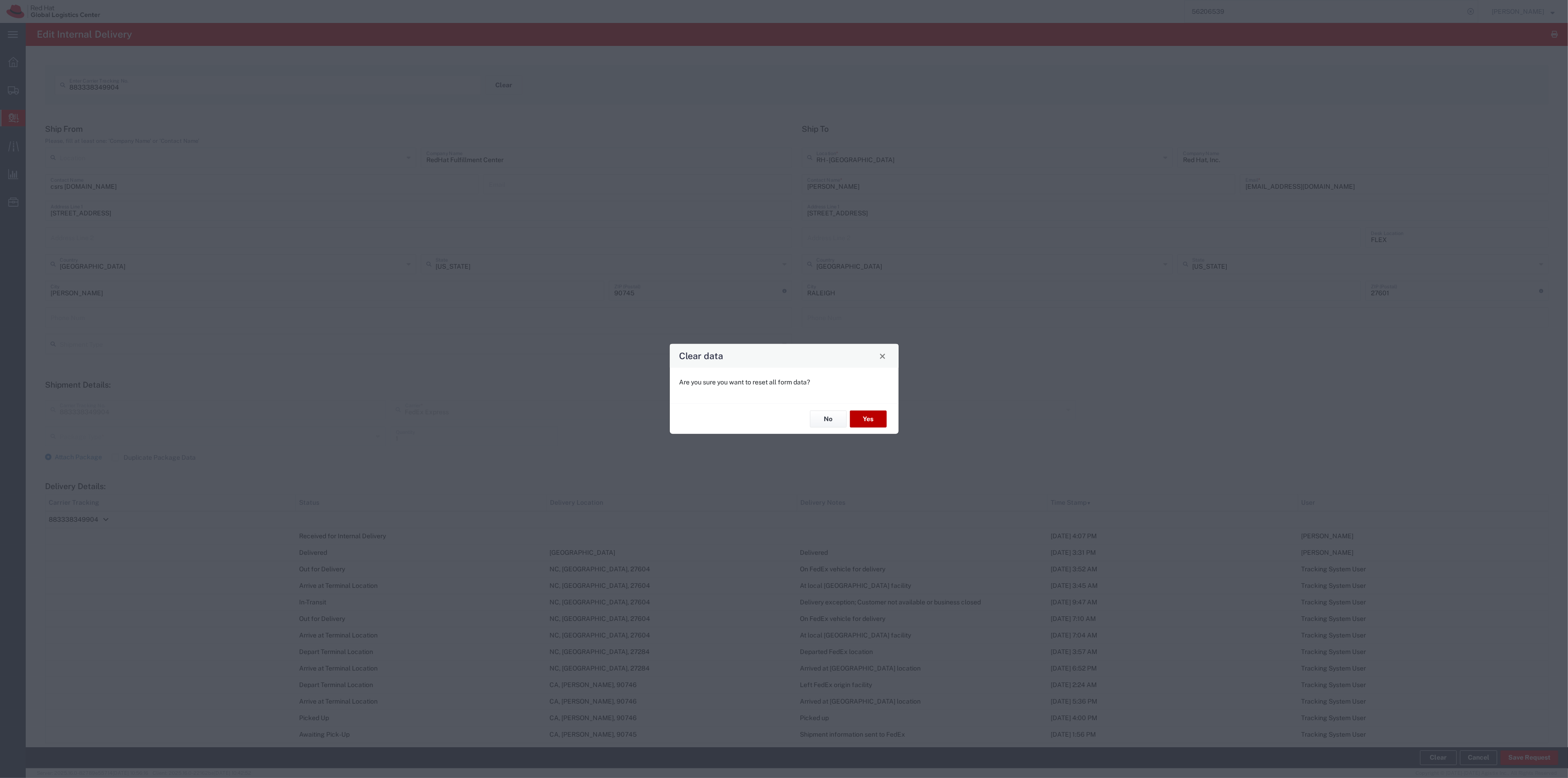
click at [875, 421] on button "Yes" at bounding box center [868, 419] width 36 height 17
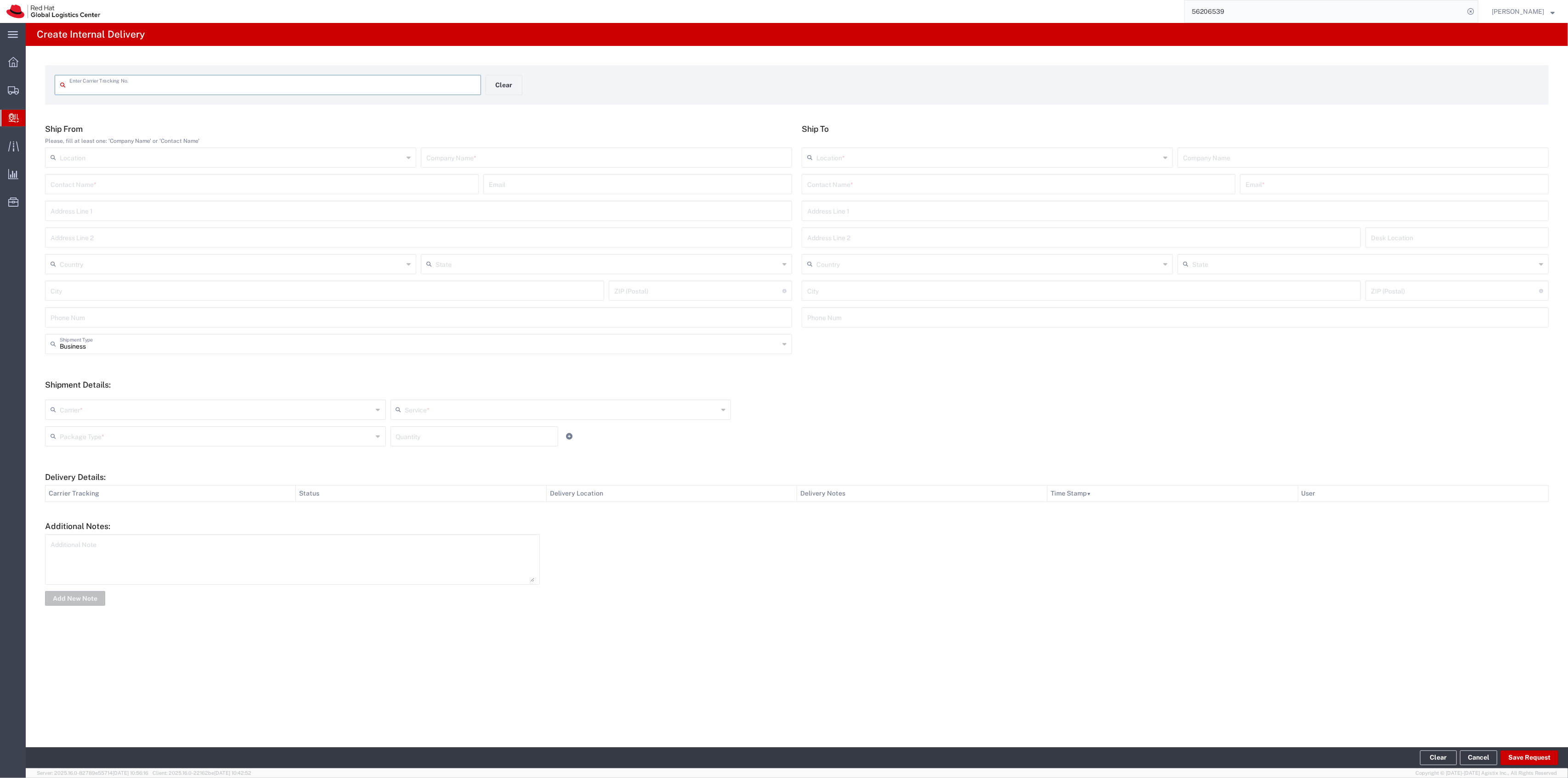
click at [284, 77] on input "text" at bounding box center [272, 84] width 406 height 16
click at [289, 85] on input "text" at bounding box center [272, 84] width 406 height 16
type input "474185376795"
click at [851, 184] on input "text" at bounding box center [1019, 191] width 423 height 16
type input "J"
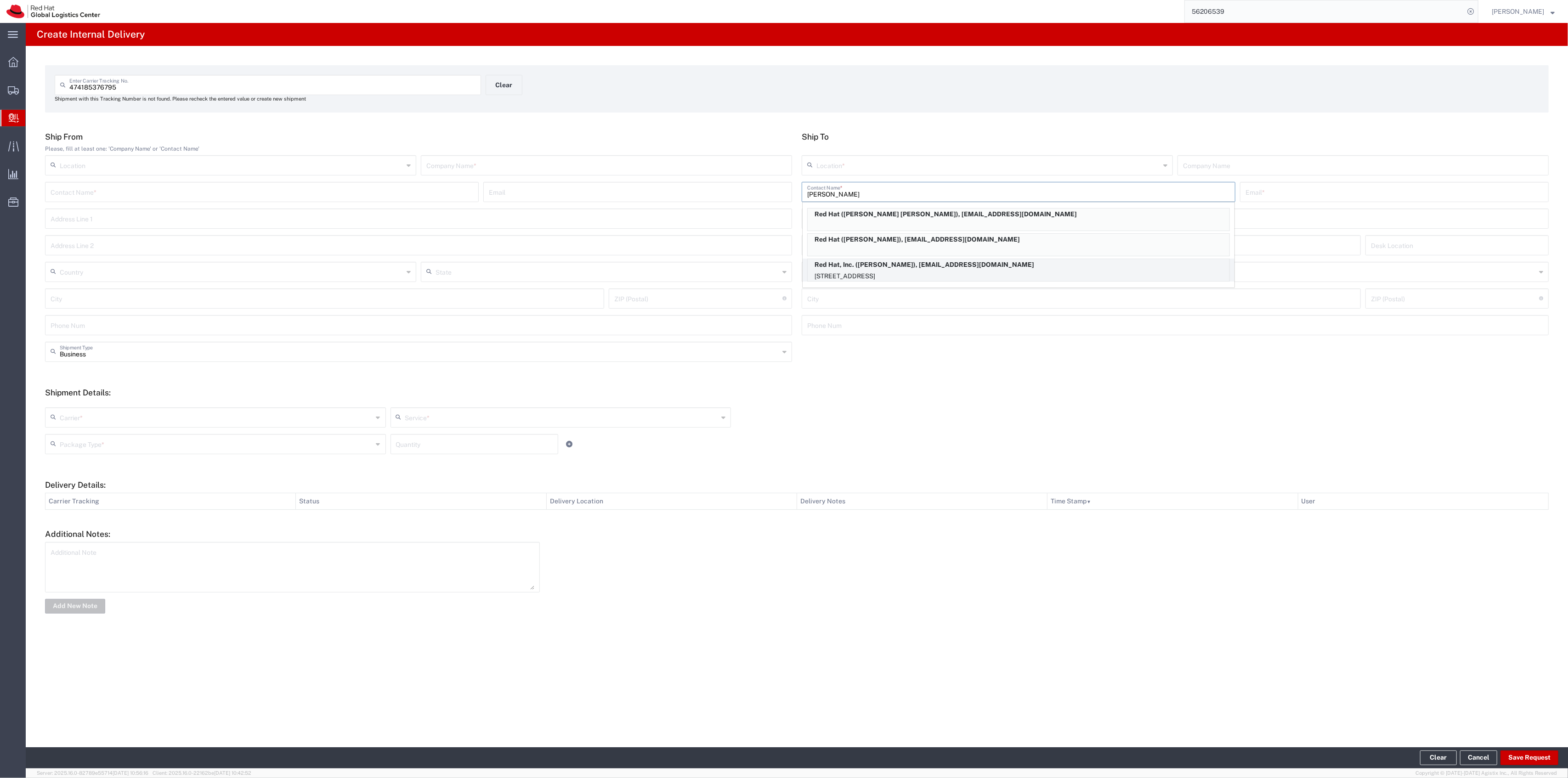
type input "[PERSON_NAME]"
click at [880, 269] on p "Red Hat, Inc. ([PERSON_NAME]), [EMAIL_ADDRESS][DOMAIN_NAME]" at bounding box center [1018, 265] width 422 height 11
type input "RH - [GEOGRAPHIC_DATA]"
type input "Red Hat, Inc."
type input "[DEMOGRAPHIC_DATA][PERSON_NAME]"
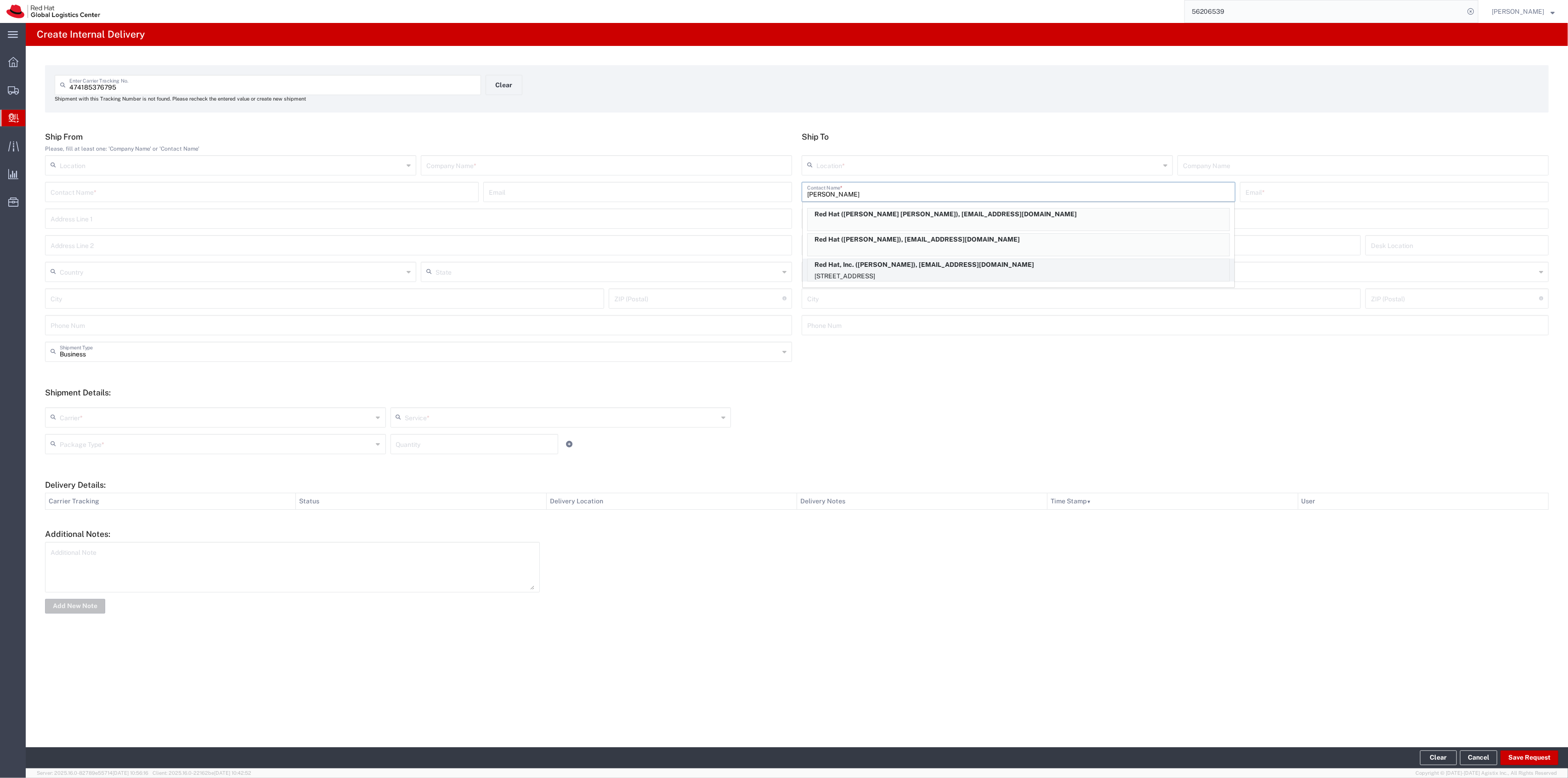
type input "[EMAIL_ADDRESS][DOMAIN_NAME]"
type input "[STREET_ADDRESS]"
type input "FLEX"
type input "[GEOGRAPHIC_DATA]"
type input "RALEIGH"
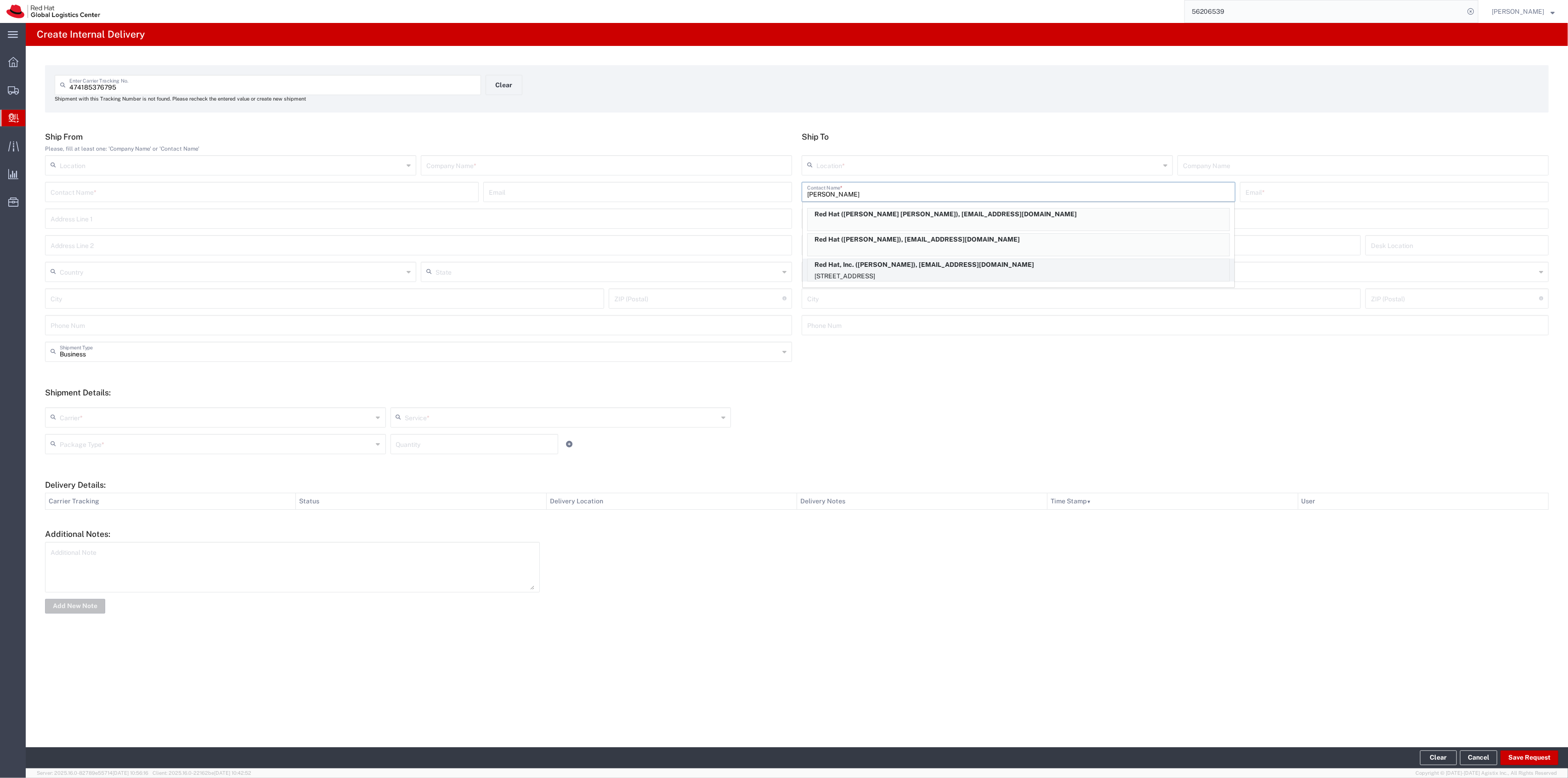
type input "27601"
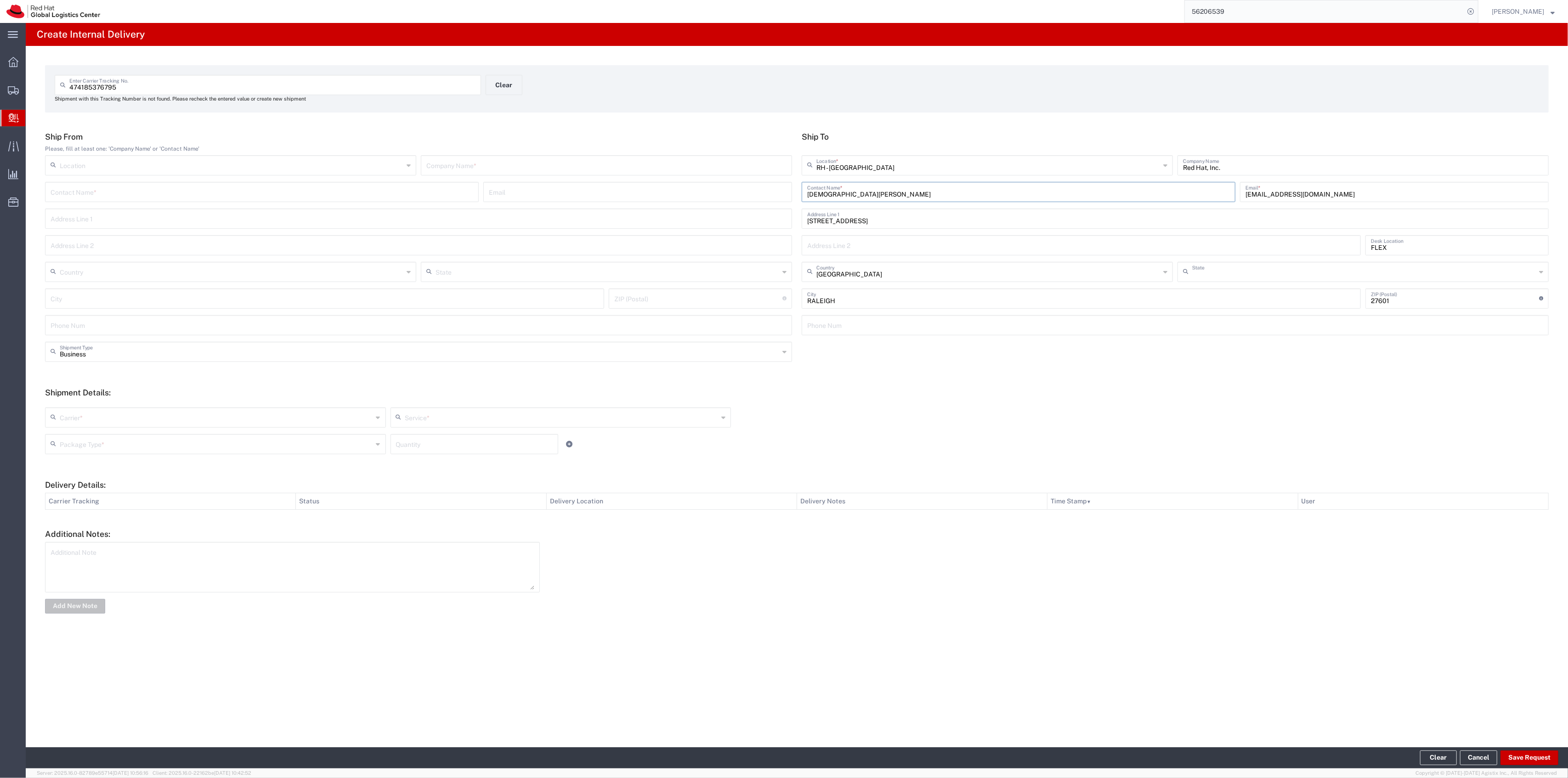
type input "[US_STATE]"
click at [750, 167] on input "text" at bounding box center [607, 165] width 360 height 16
type input "FedEx"
click at [295, 417] on input "text" at bounding box center [215, 416] width 313 height 16
click at [215, 474] on span "FedEx Express" at bounding box center [215, 467] width 339 height 14
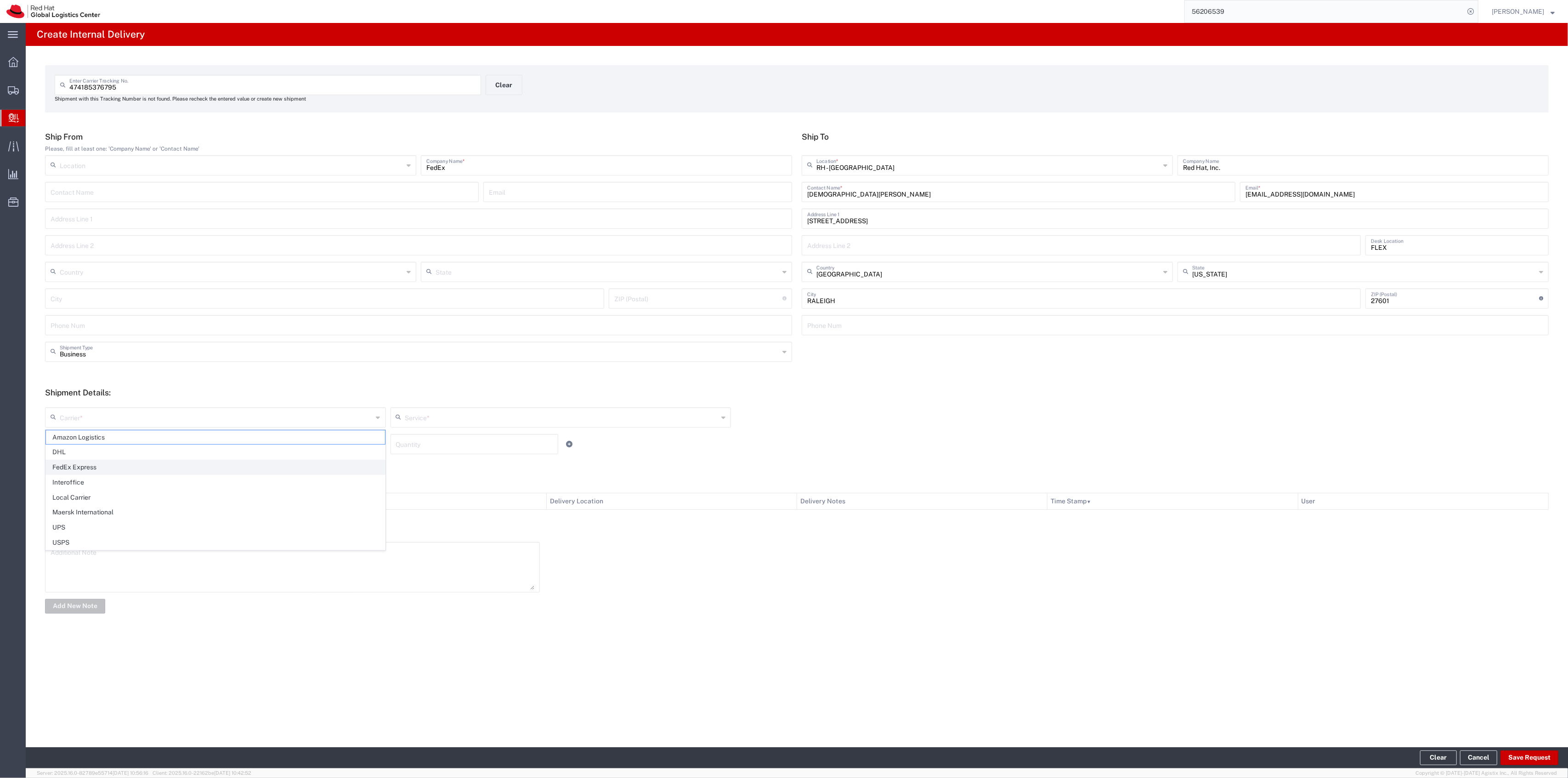
type input "FedEx Express"
click at [532, 424] on input "text" at bounding box center [561, 416] width 313 height 16
click at [464, 531] on span "Express Saver" at bounding box center [561, 527] width 339 height 14
type input "Express Saver"
click at [355, 440] on input "text" at bounding box center [215, 443] width 313 height 16
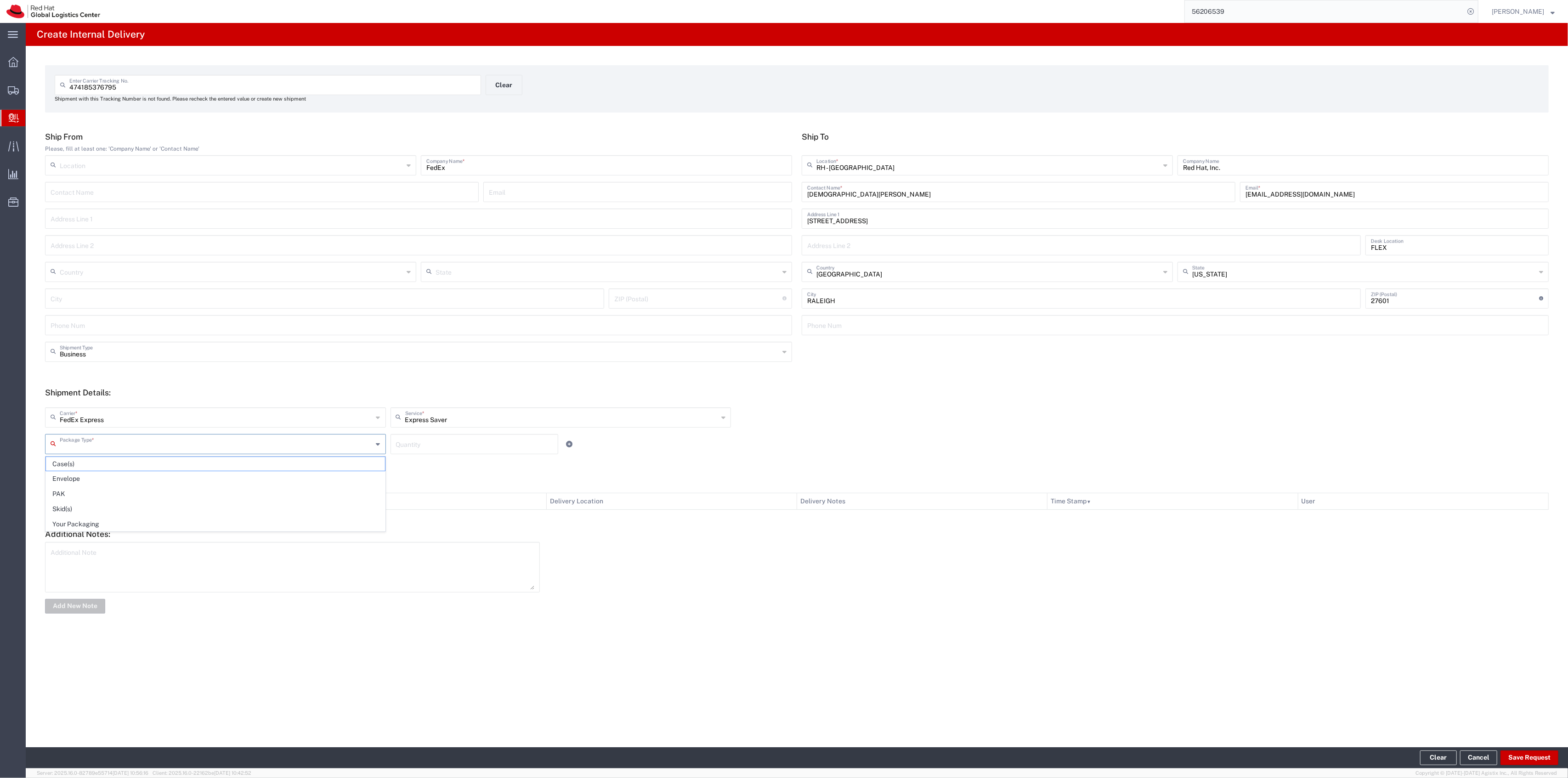
click at [286, 490] on span "PAK" at bounding box center [215, 494] width 339 height 14
type input "PAK"
click at [409, 446] on input "number" at bounding box center [475, 443] width 157 height 16
type input "1"
click at [1537, 756] on button "Save Request" at bounding box center [1529, 758] width 57 height 14
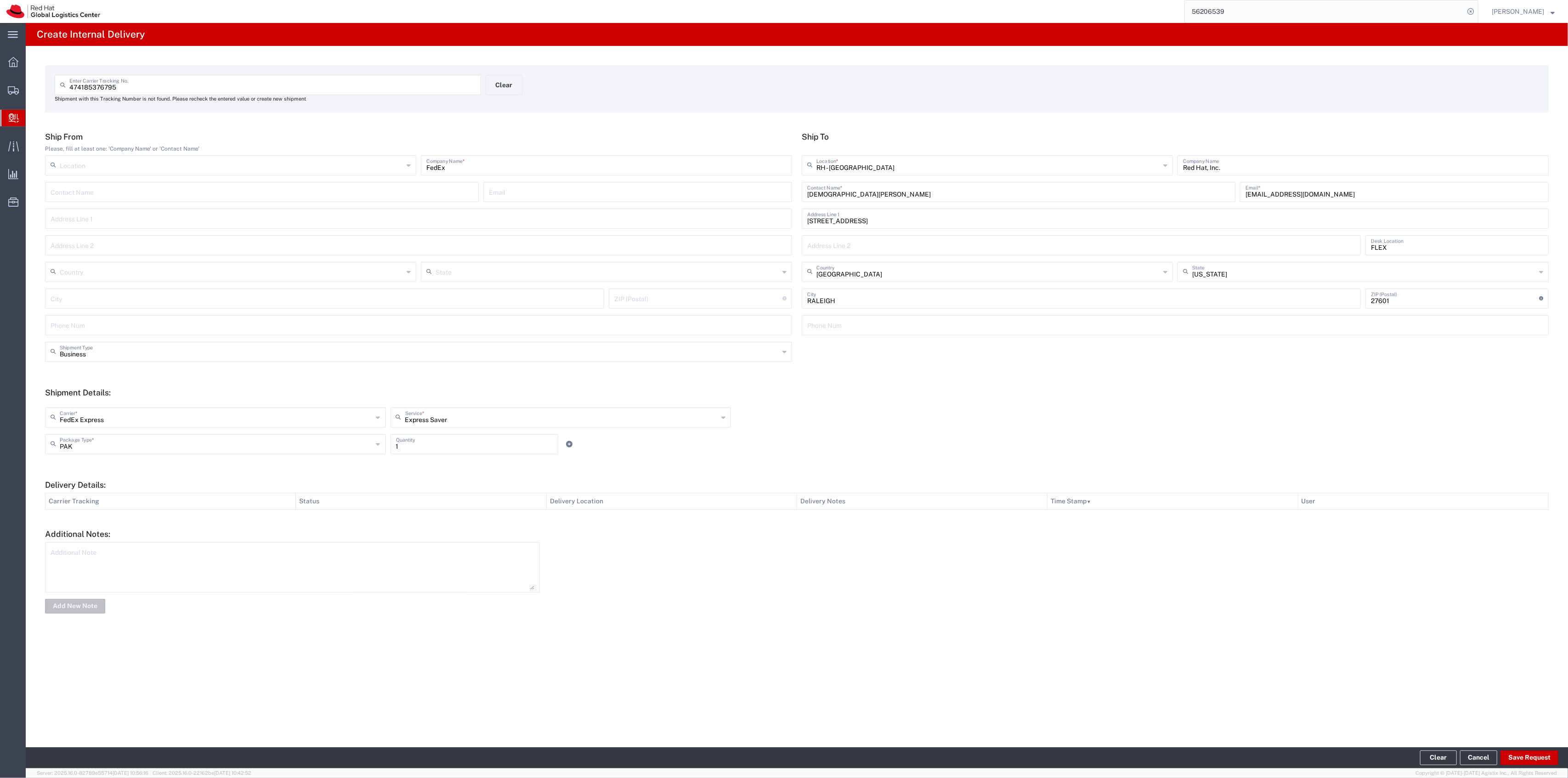
type input "[GEOGRAPHIC_DATA]"
type input "Gilroy"
type input "95020"
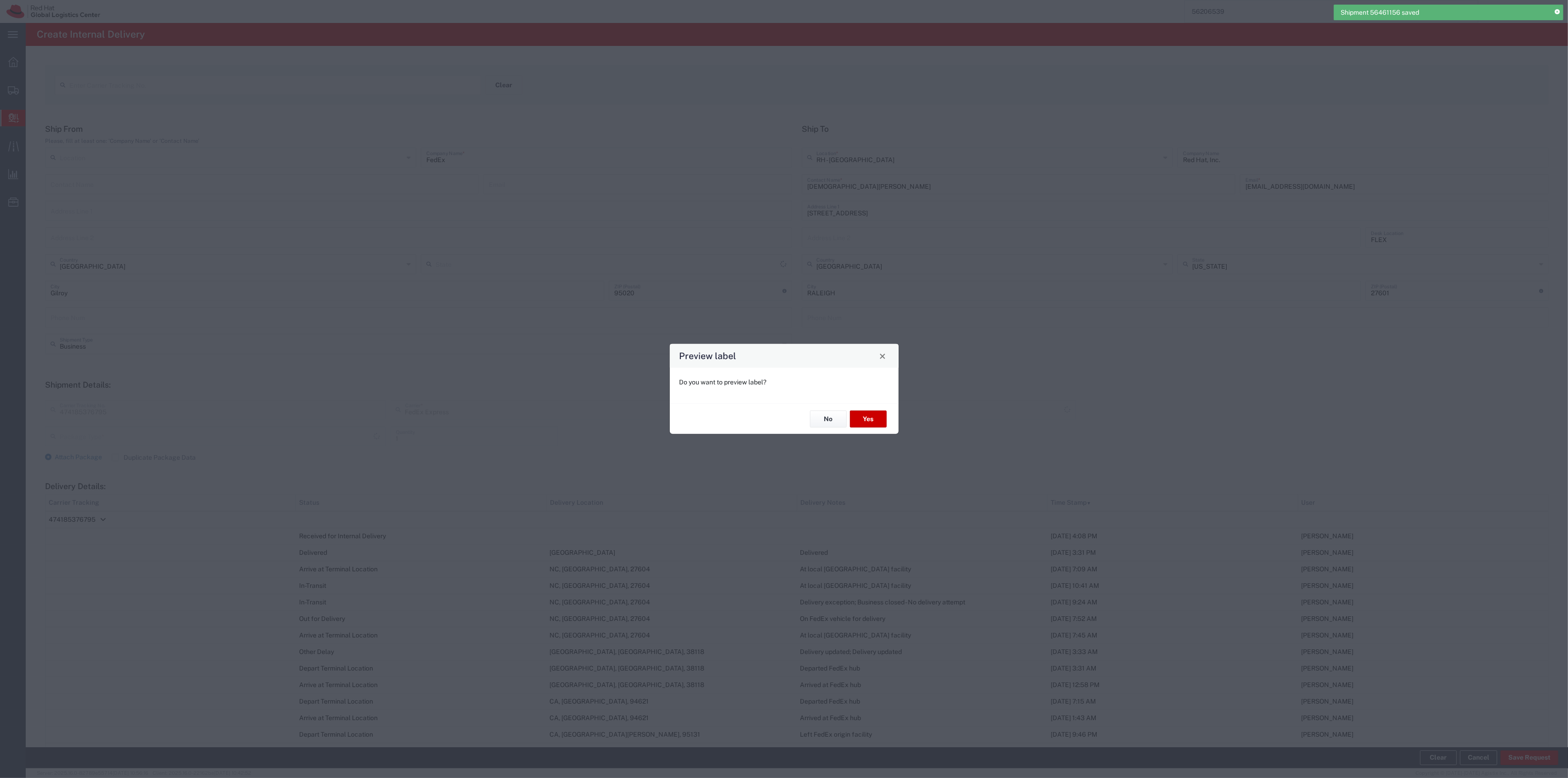
type input "[US_STATE]"
type input "PAK"
type input "2Day"
click at [868, 418] on button "Yes" at bounding box center [868, 419] width 36 height 17
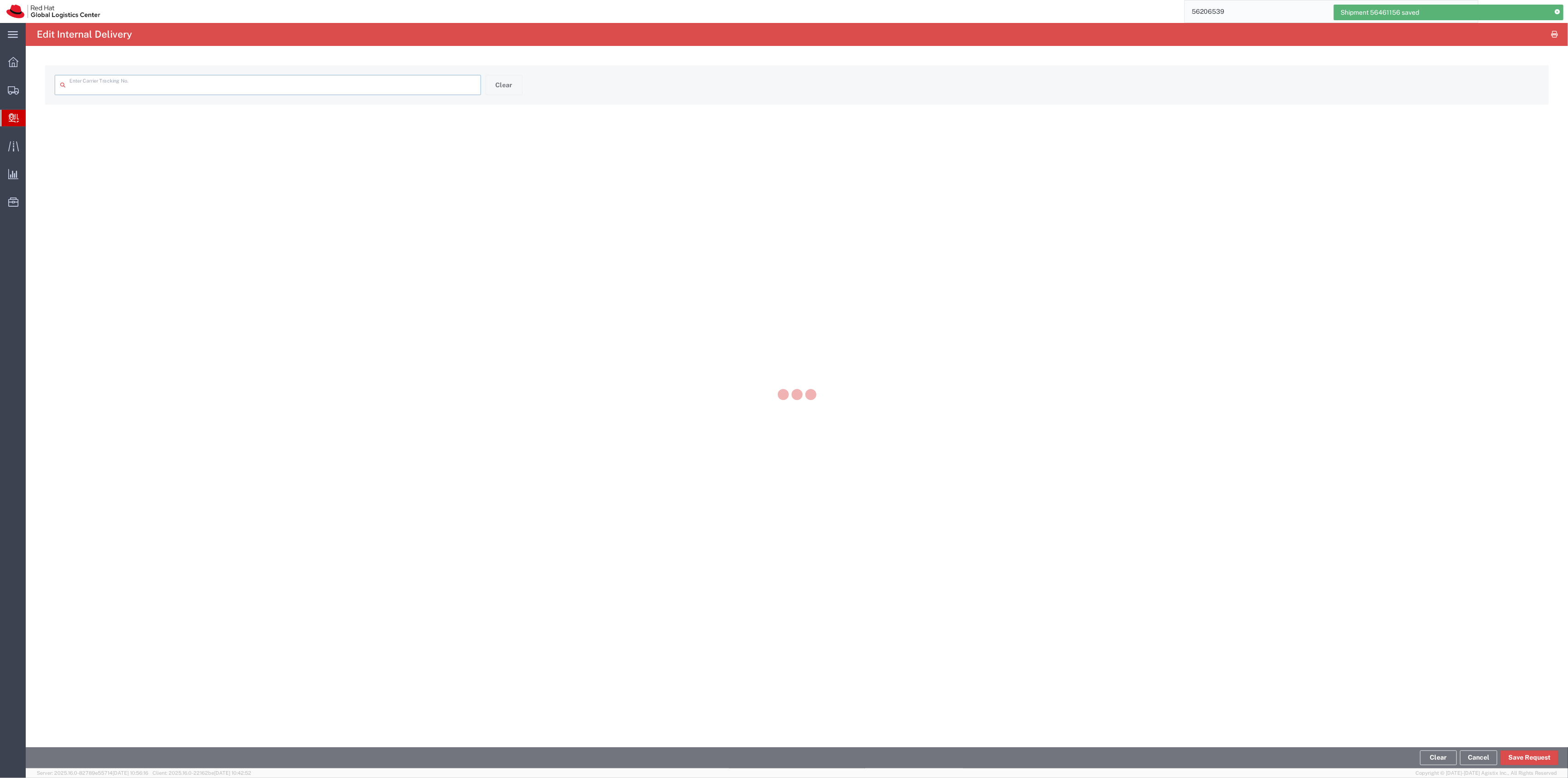
type input "474185376795"
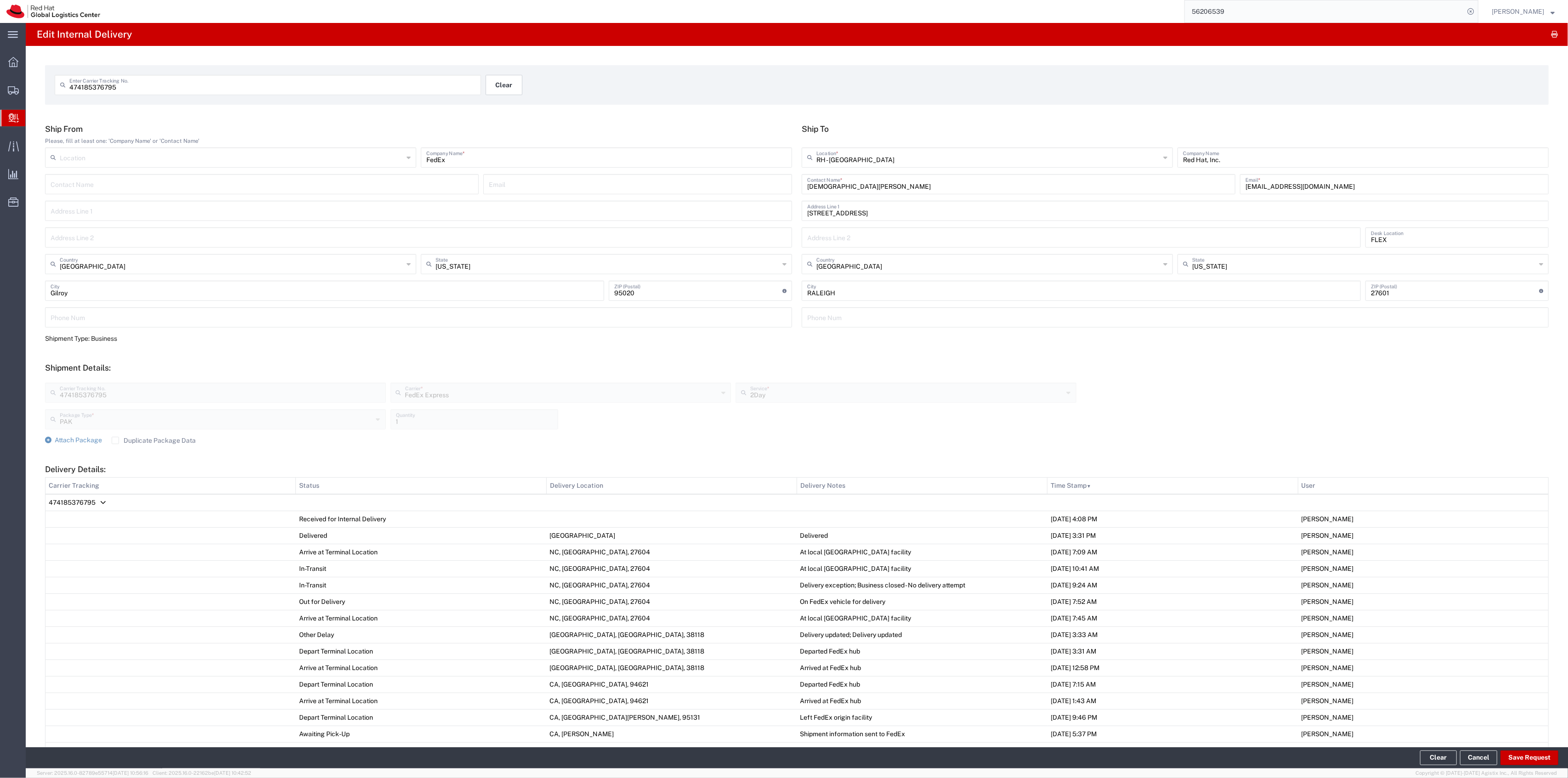
click at [493, 87] on button "Clear" at bounding box center [503, 84] width 36 height 20
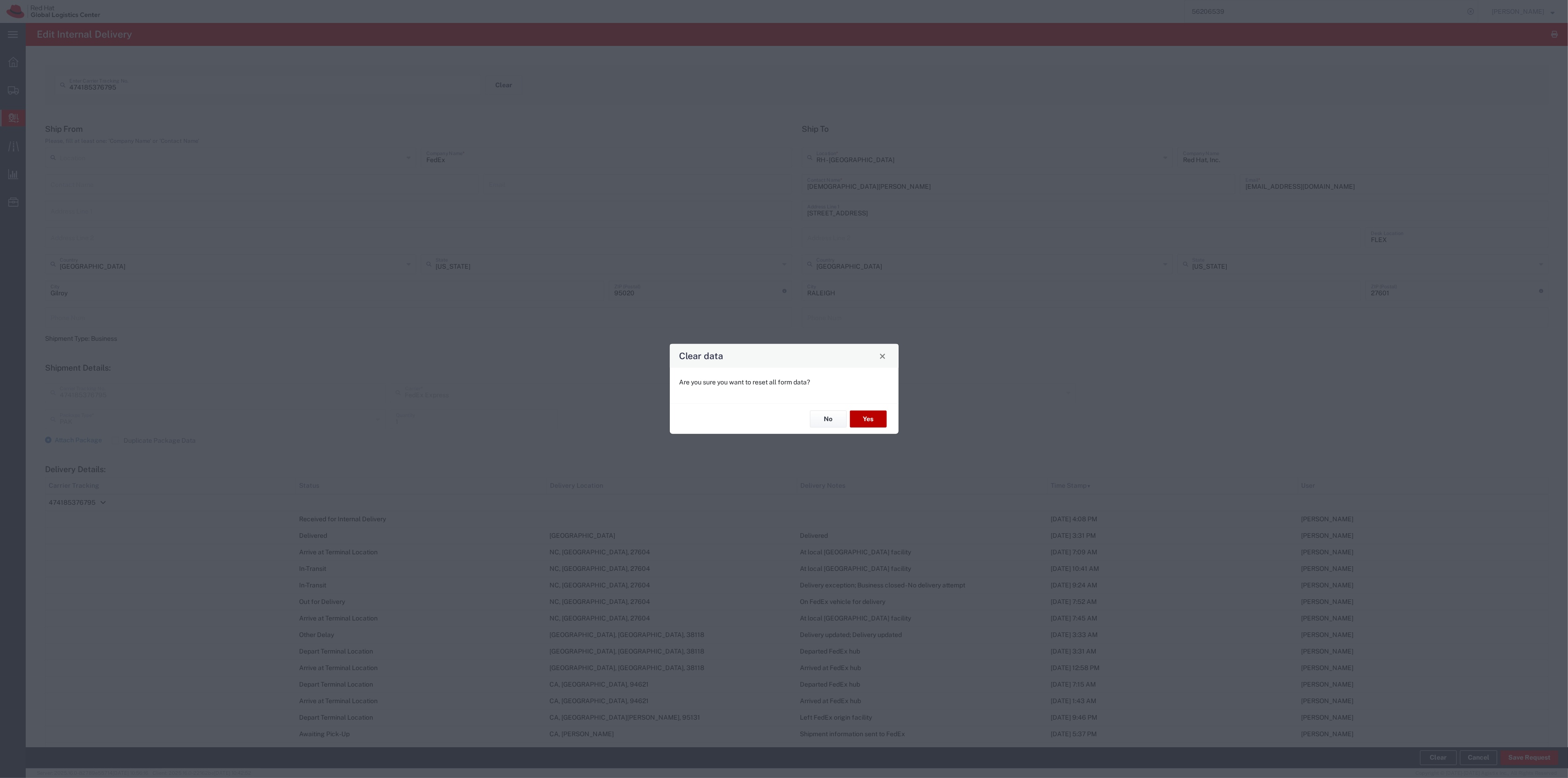
click at [875, 419] on button "Yes" at bounding box center [868, 419] width 36 height 17
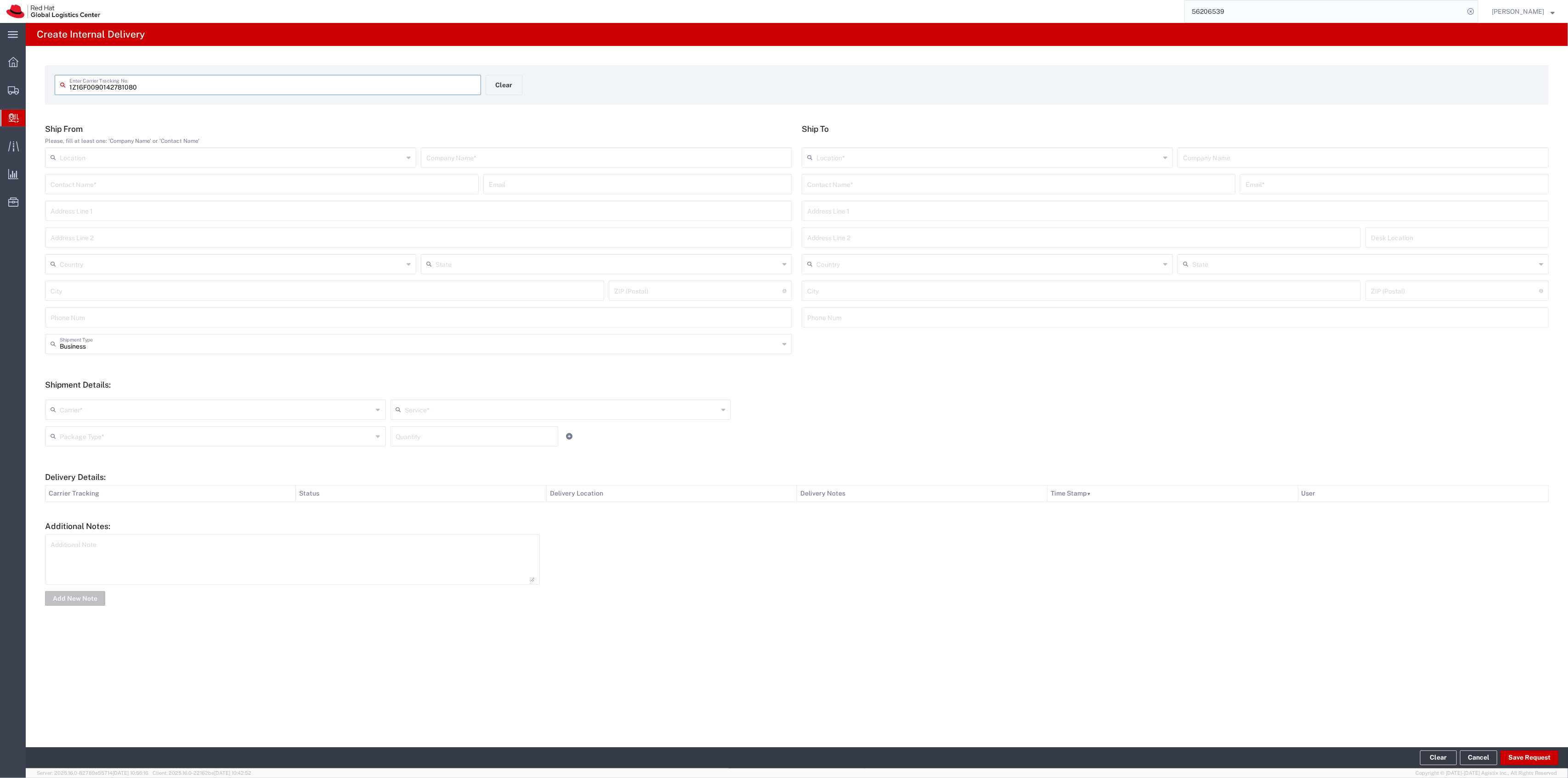
type input "1Z16F0090142781080"
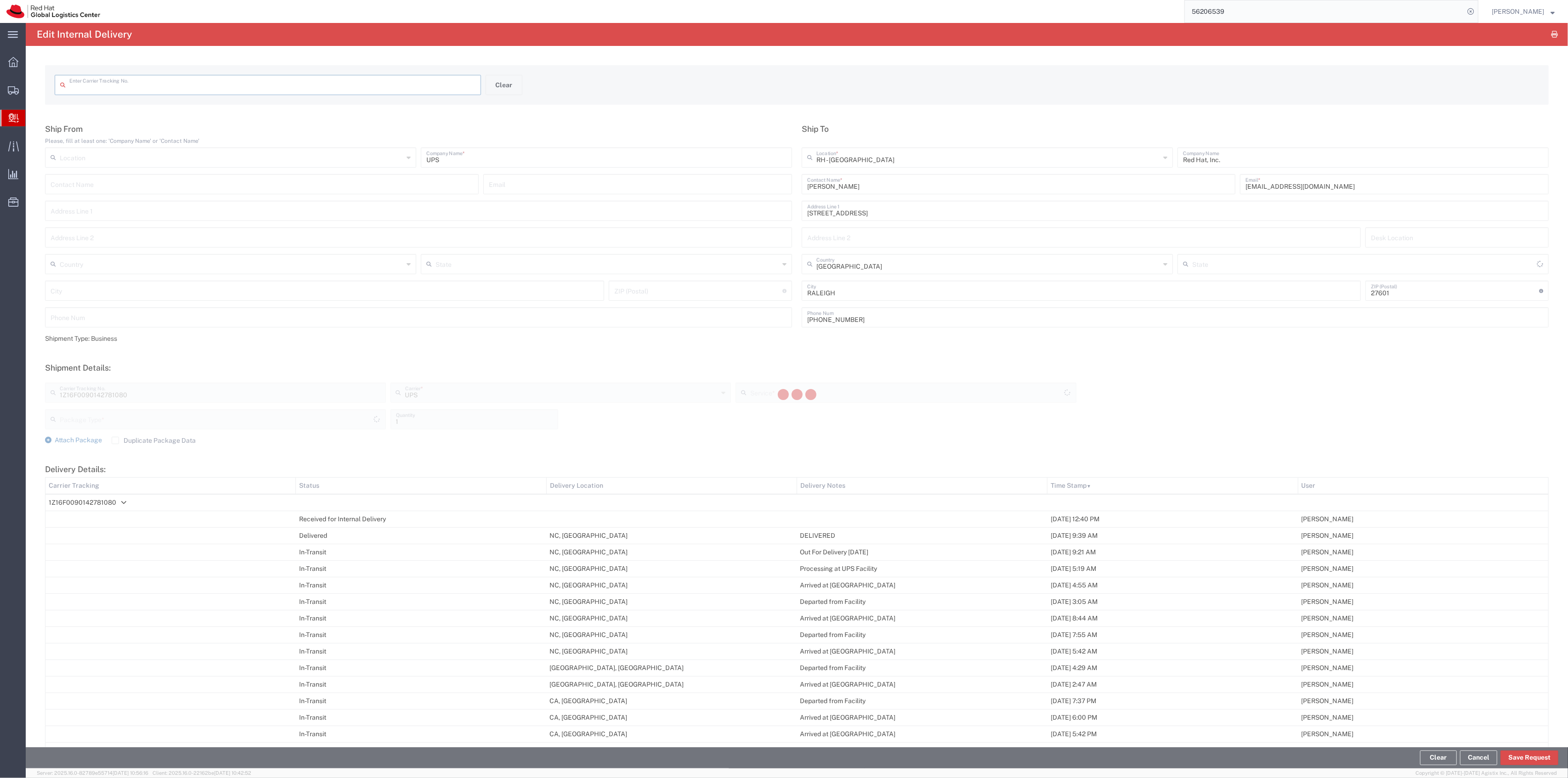
type input "1Z16F0090142781080"
type input "[US_STATE]"
type input "2nd Day Air"
type input "Your Packaging"
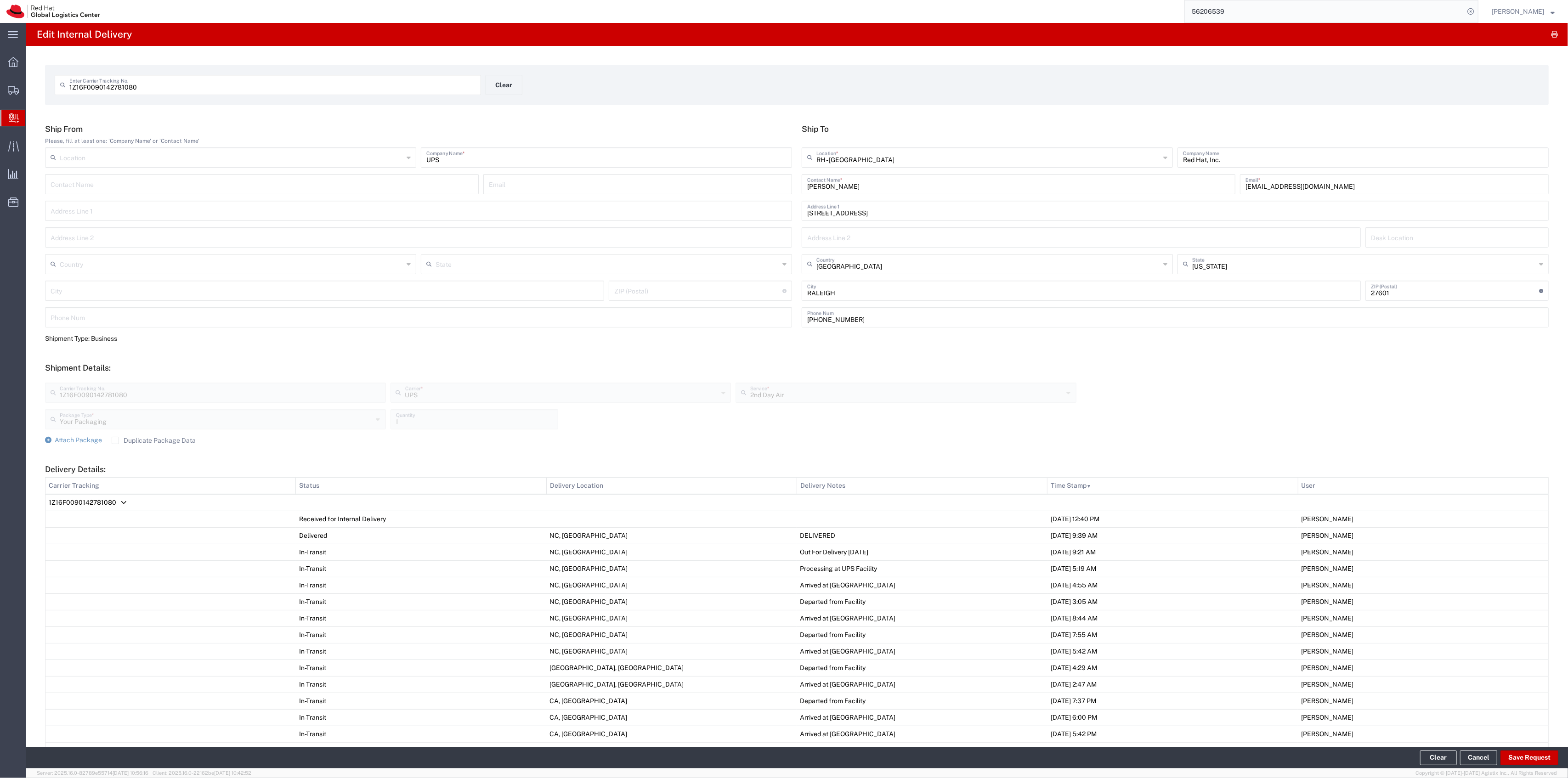
click at [67, 445] on form "Ship From Please, fill at least one: 'Company Name' or 'Contact Name' Location …" at bounding box center [796, 502] width 1503 height 757
click at [67, 443] on span "Attach Package" at bounding box center [77, 440] width 47 height 8
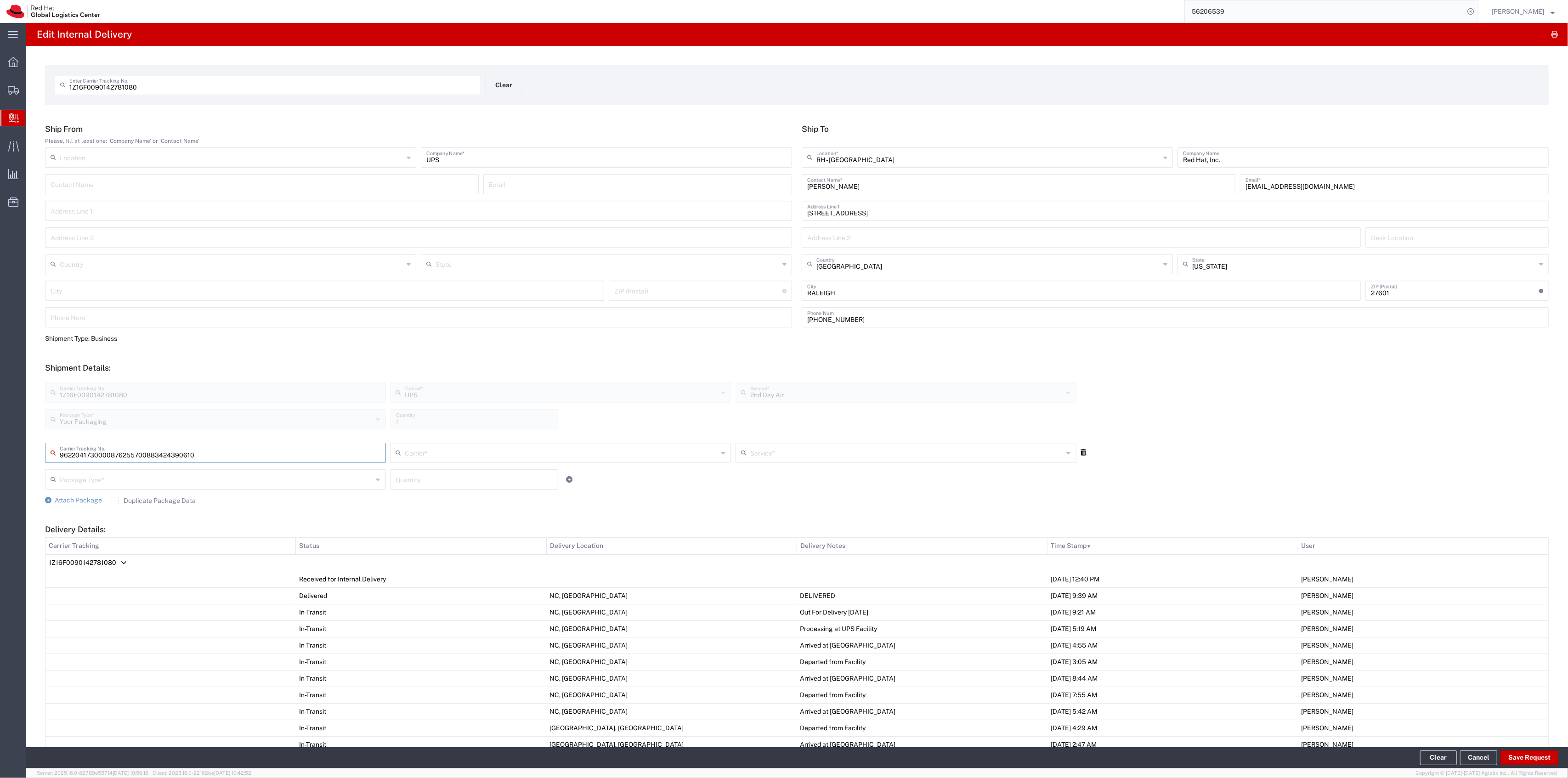
type input "883424390610"
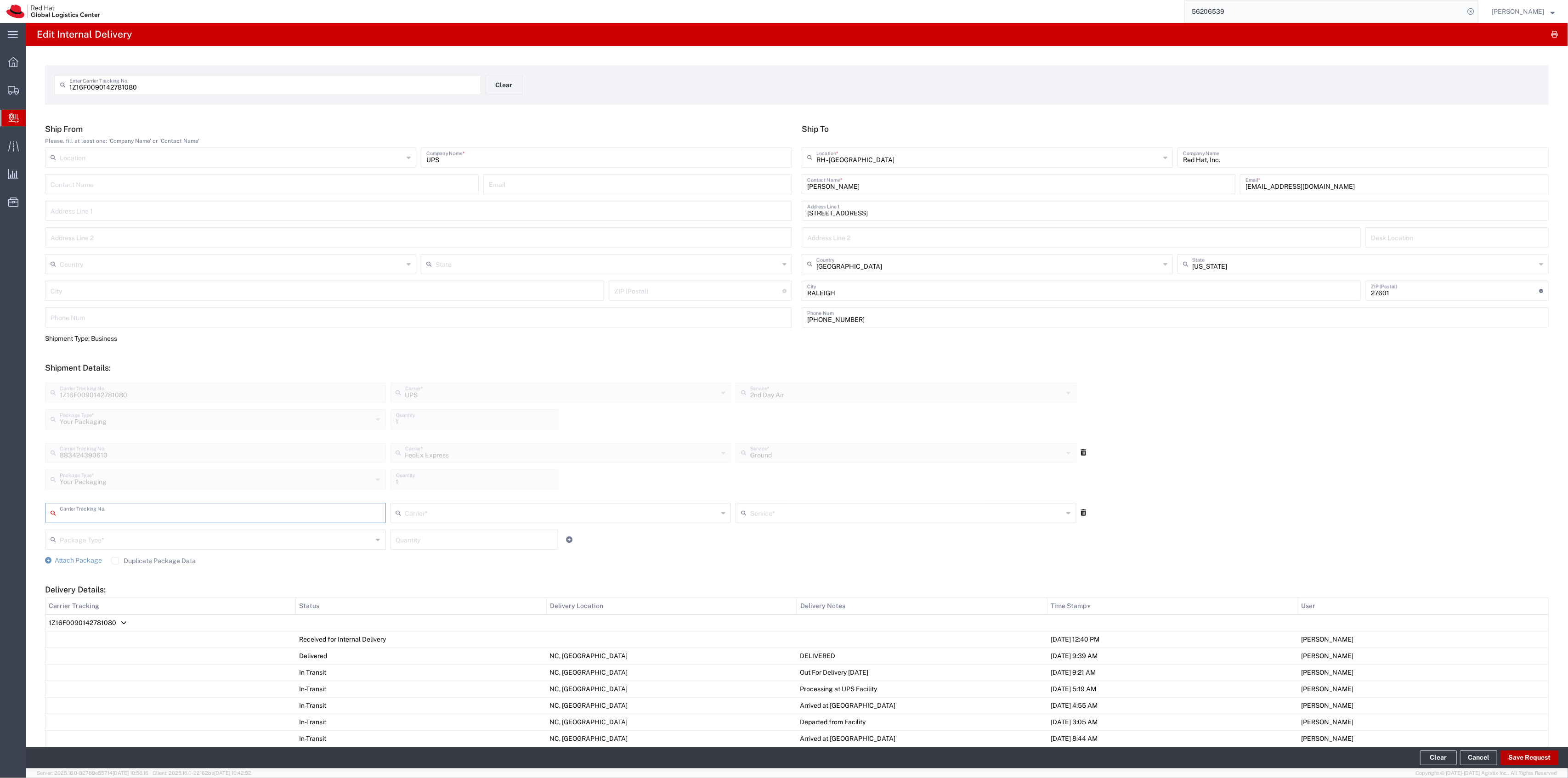
click at [1530, 757] on button "Save Request" at bounding box center [1529, 758] width 57 height 14
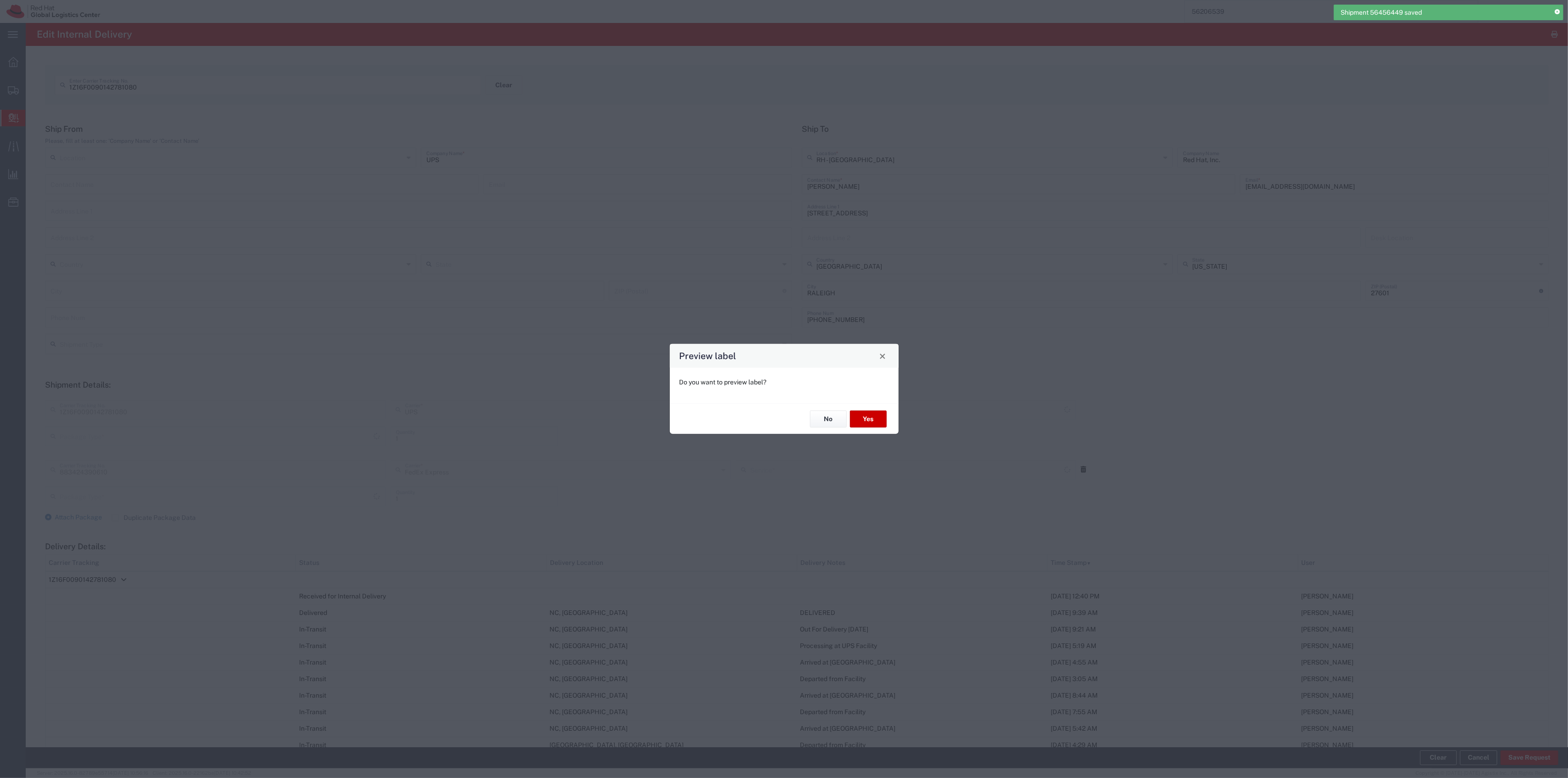
type input "Your Packaging"
type input "2nd Day Air"
type input "Ground"
type input "Your Packaging"
click at [877, 416] on button "Yes" at bounding box center [868, 419] width 36 height 17
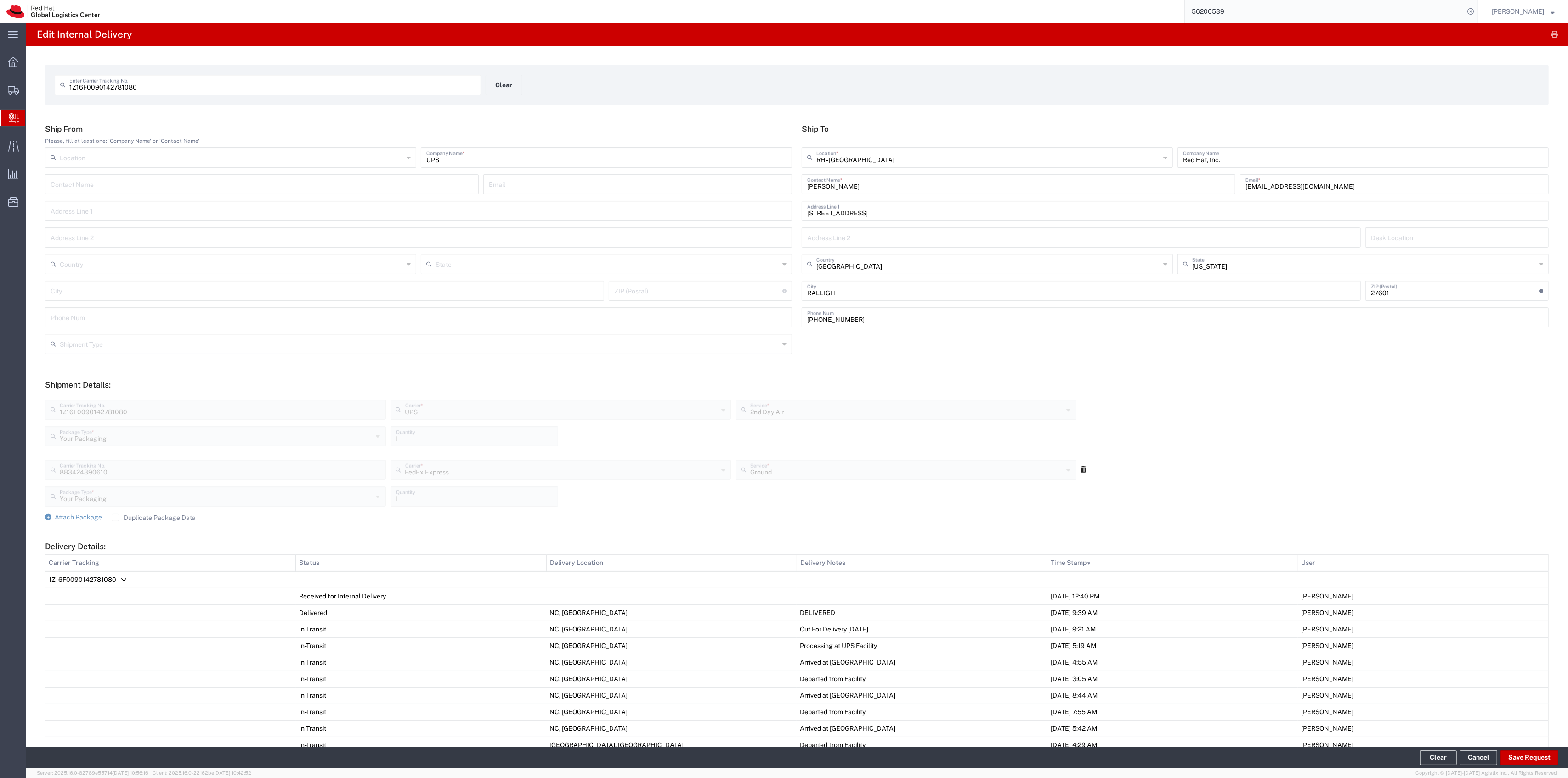
click at [482, 87] on agx-input-control "1Z16F0090142781080 Enter Carrier Tracking No." at bounding box center [268, 84] width 436 height 20
click at [494, 86] on button "Clear" at bounding box center [503, 84] width 36 height 20
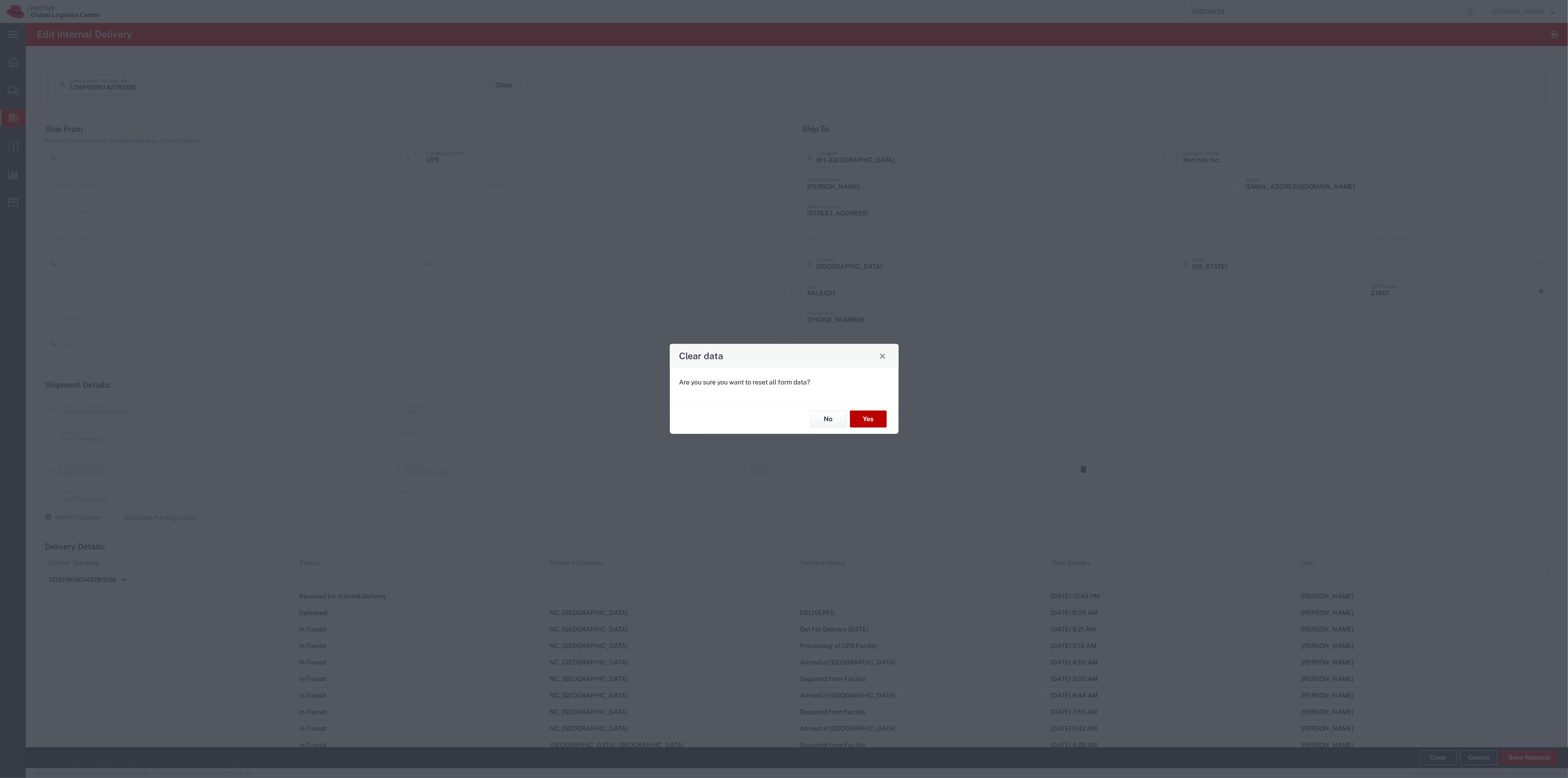
click at [862, 421] on button "Yes" at bounding box center [868, 419] width 36 height 17
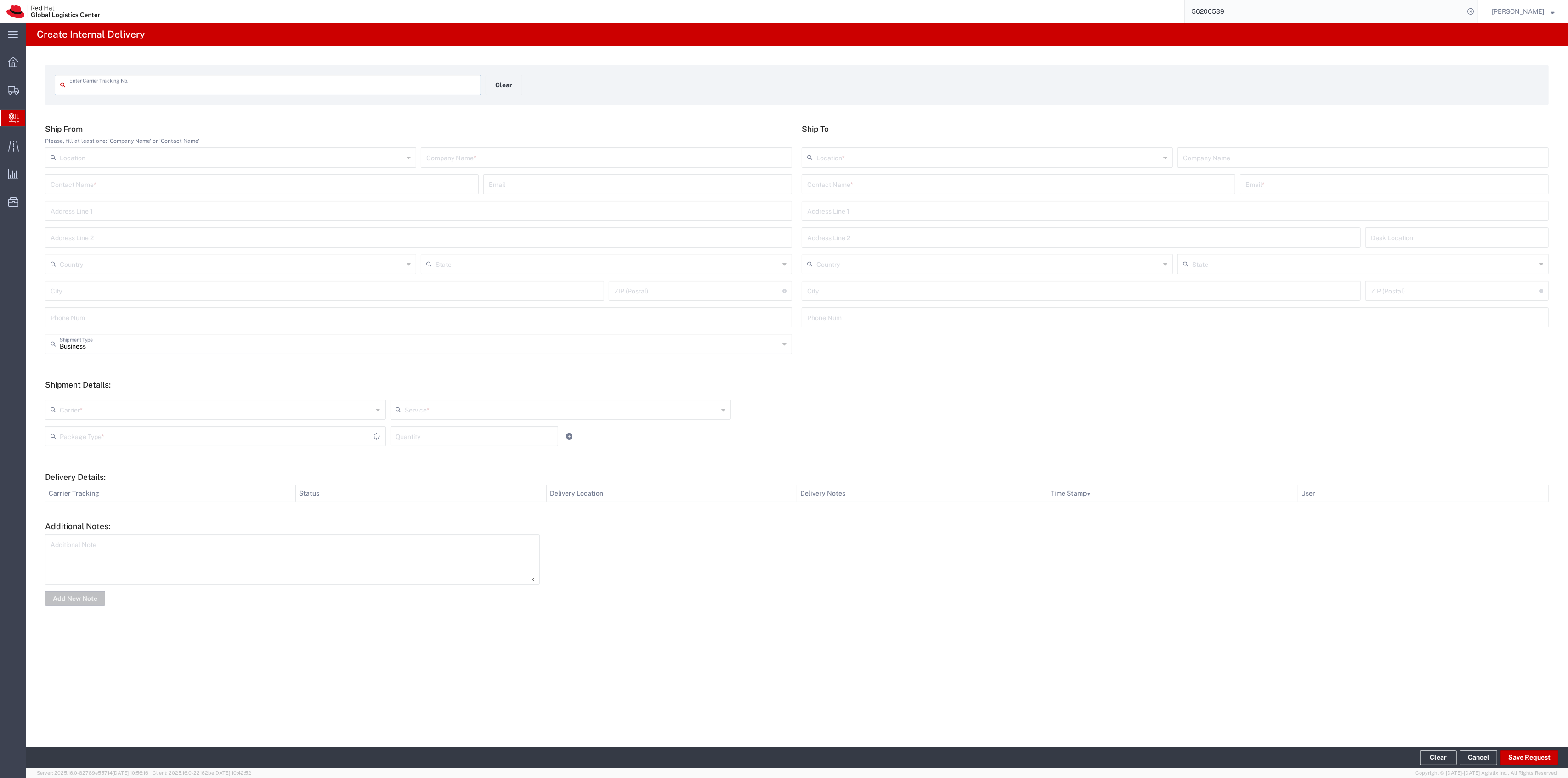
click at [385, 87] on input "text" at bounding box center [272, 84] width 406 height 16
type input "883410594372"
click at [901, 196] on input "text" at bounding box center [1019, 191] width 423 height 16
drag, startPoint x: 862, startPoint y: 193, endPoint x: 739, endPoint y: 179, distance: 123.8
click at [739, 179] on div "Ship From Please, fill at least one: 'Company Name' or 'Contact Name' Location …" at bounding box center [797, 236] width 1513 height 210
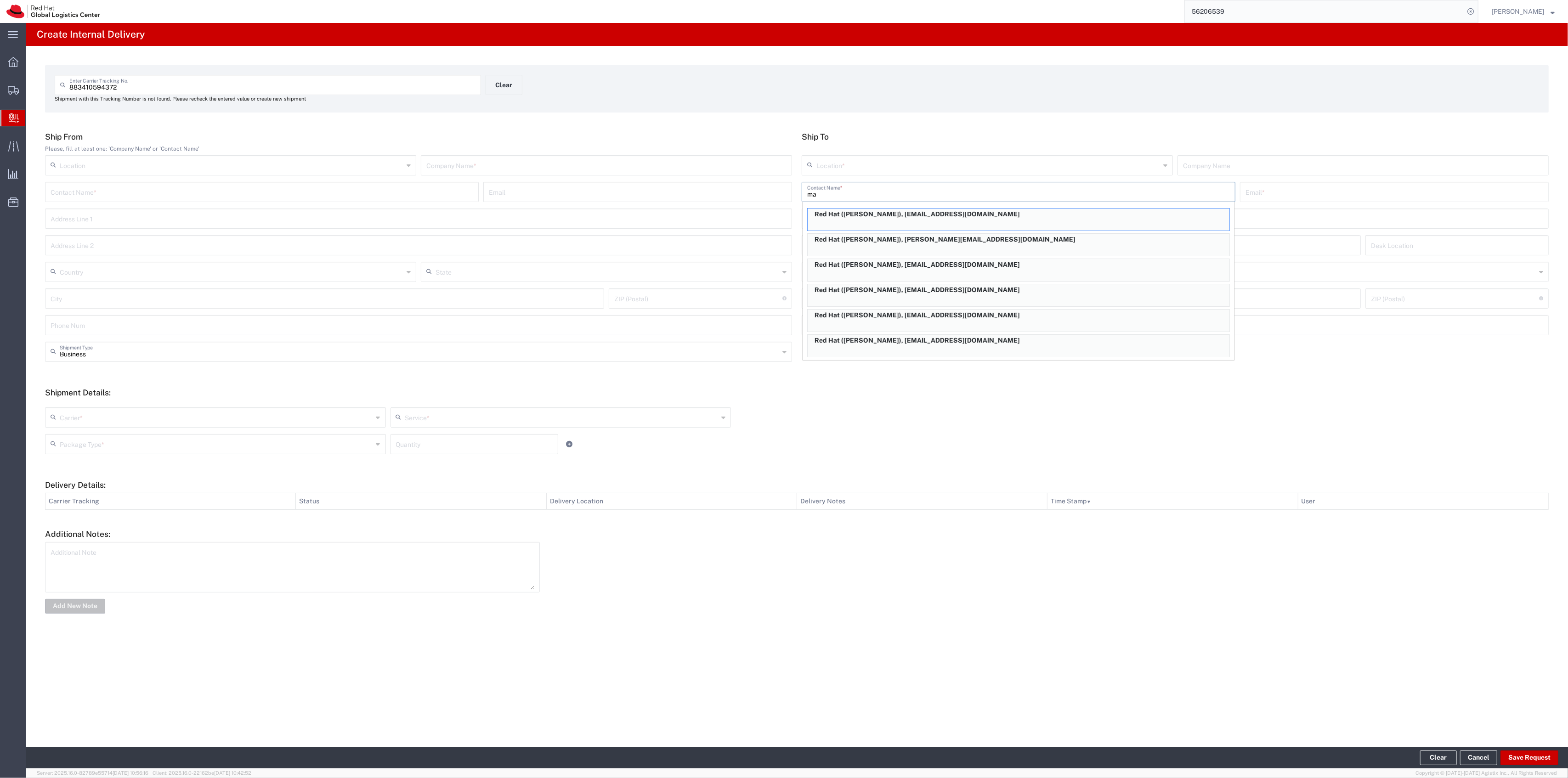
type input "m"
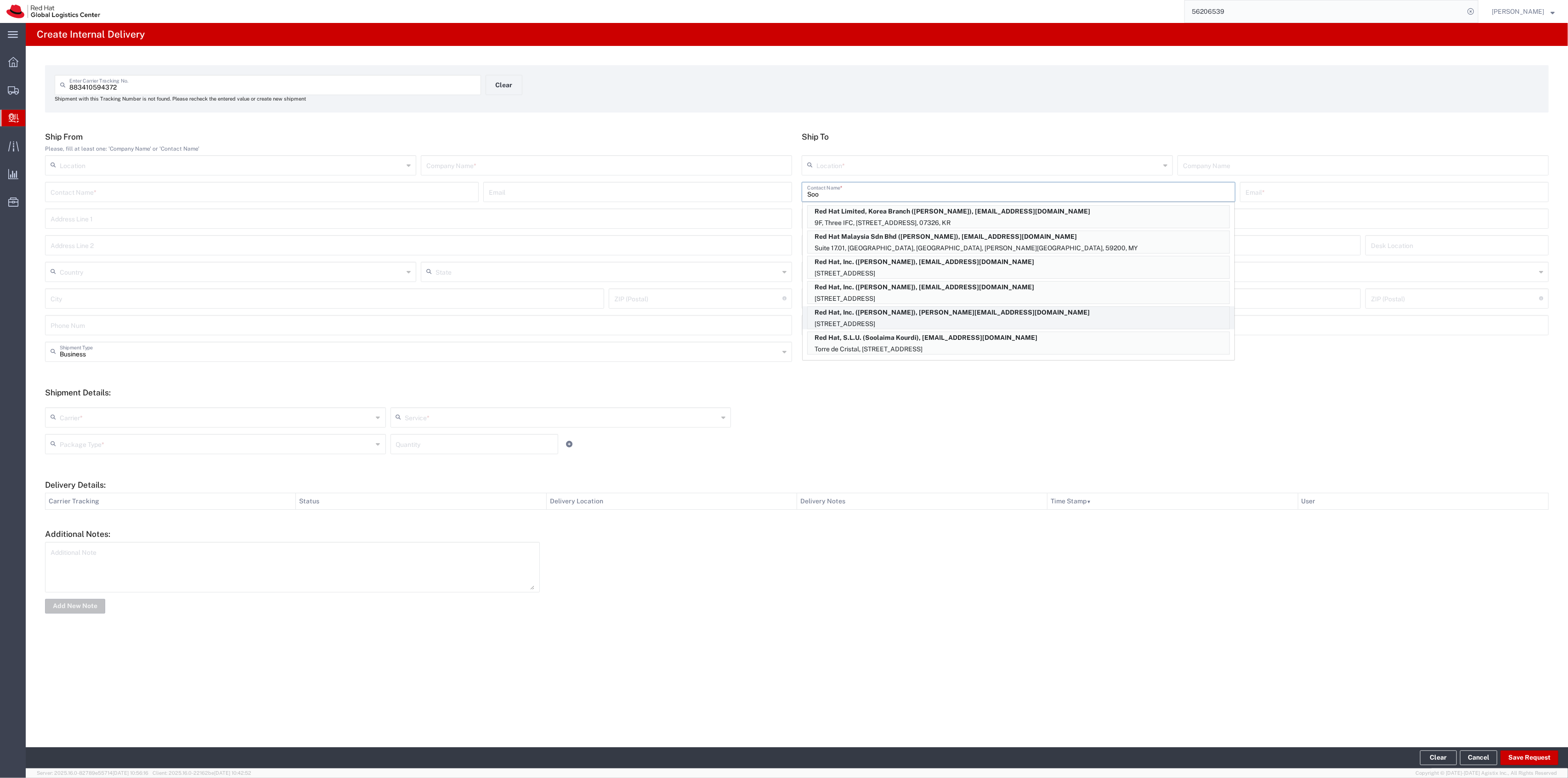
type input "Soo"
click at [946, 308] on p "Red Hat, Inc. ([PERSON_NAME]), [PERSON_NAME][EMAIL_ADDRESS][DOMAIN_NAME]" at bounding box center [1018, 313] width 422 height 11
type input "RH - [GEOGRAPHIC_DATA]"
type input "Red Hat, Inc."
type input "[PERSON_NAME]"
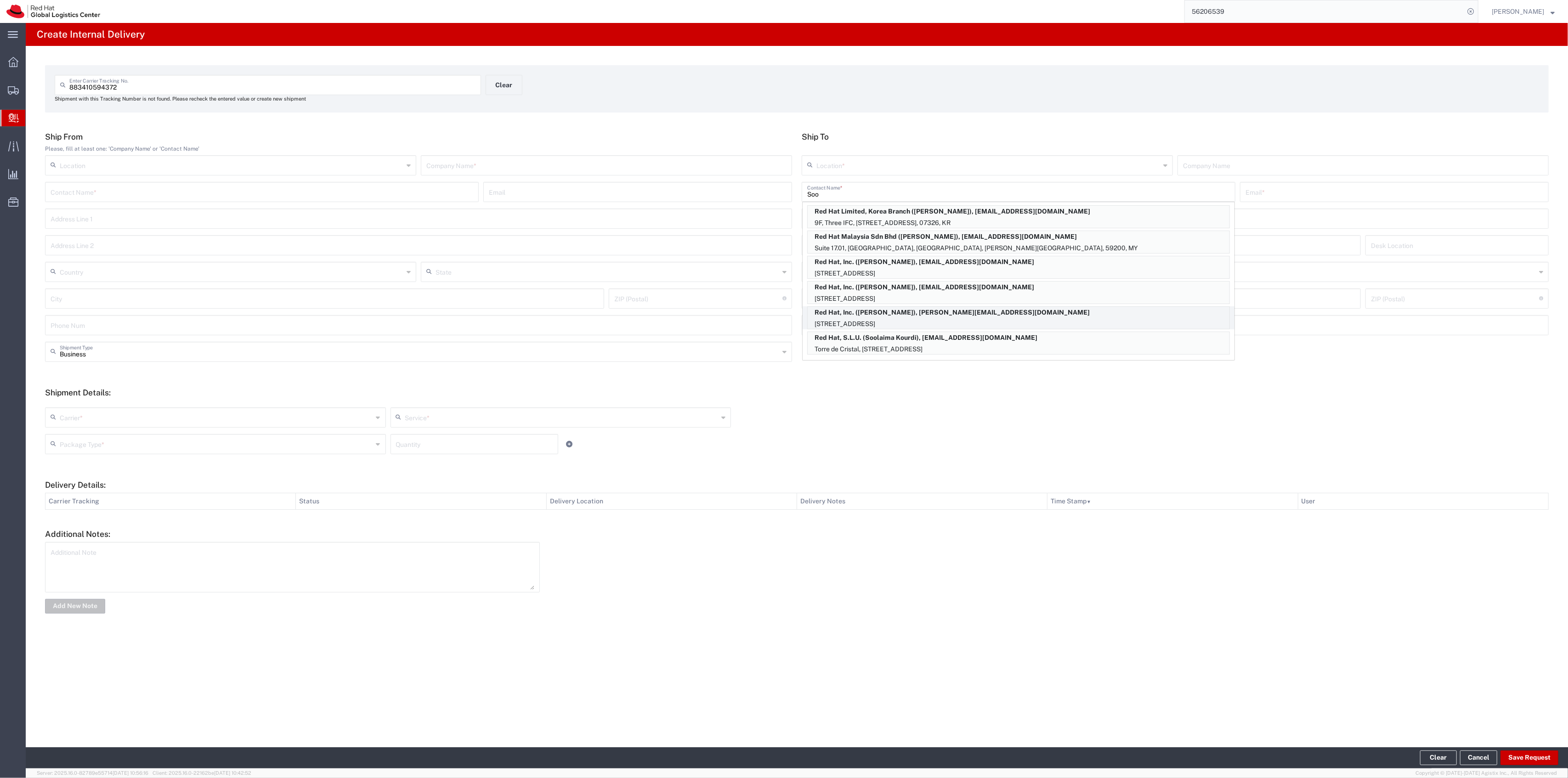
type input "[EMAIL_ADDRESS][DOMAIN_NAME]"
type input "[STREET_ADDRESS]"
type input "1S426"
type input "[GEOGRAPHIC_DATA]"
type input "RALEIGH"
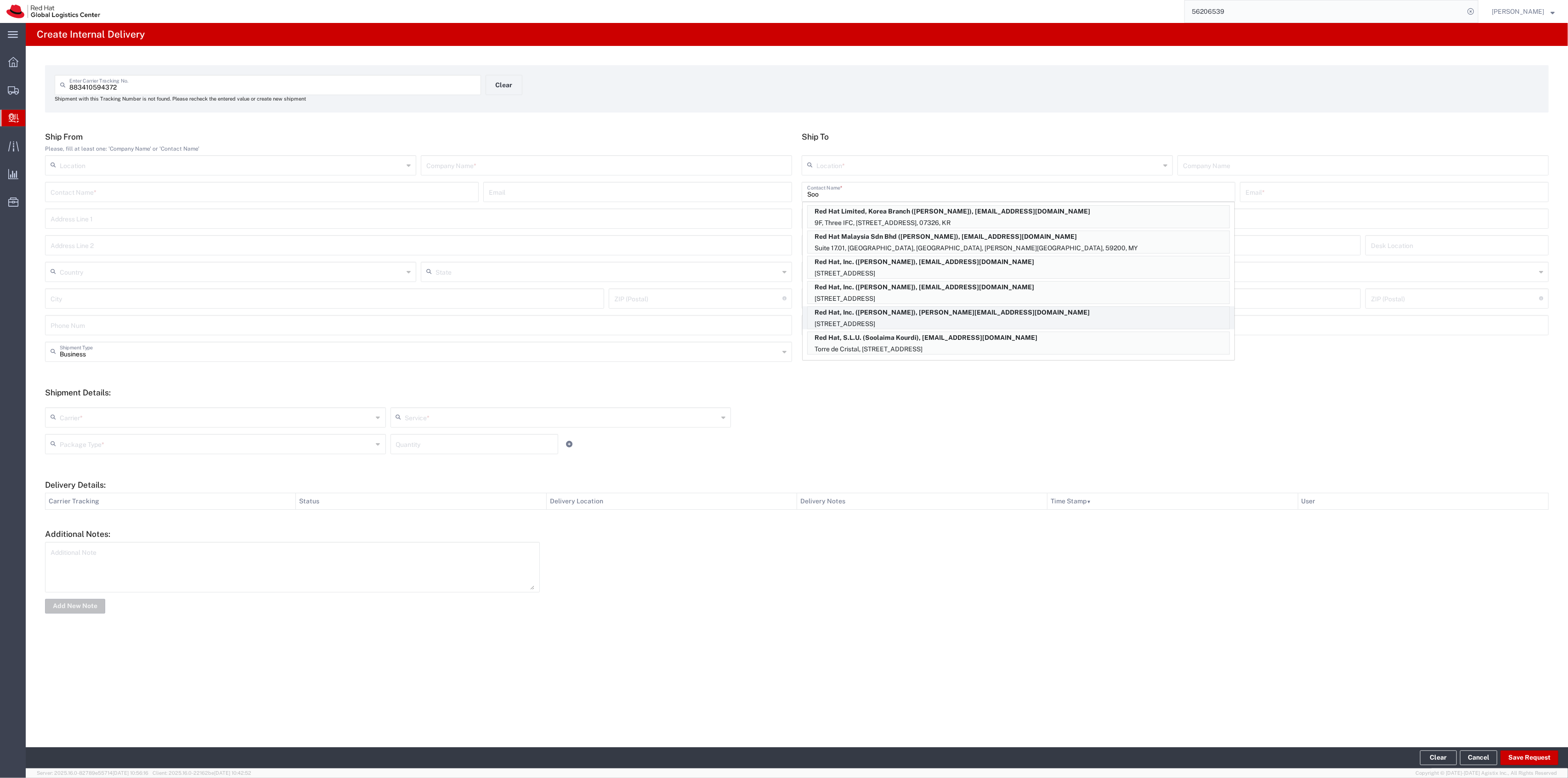
type input "27601"
type input "[US_STATE]"
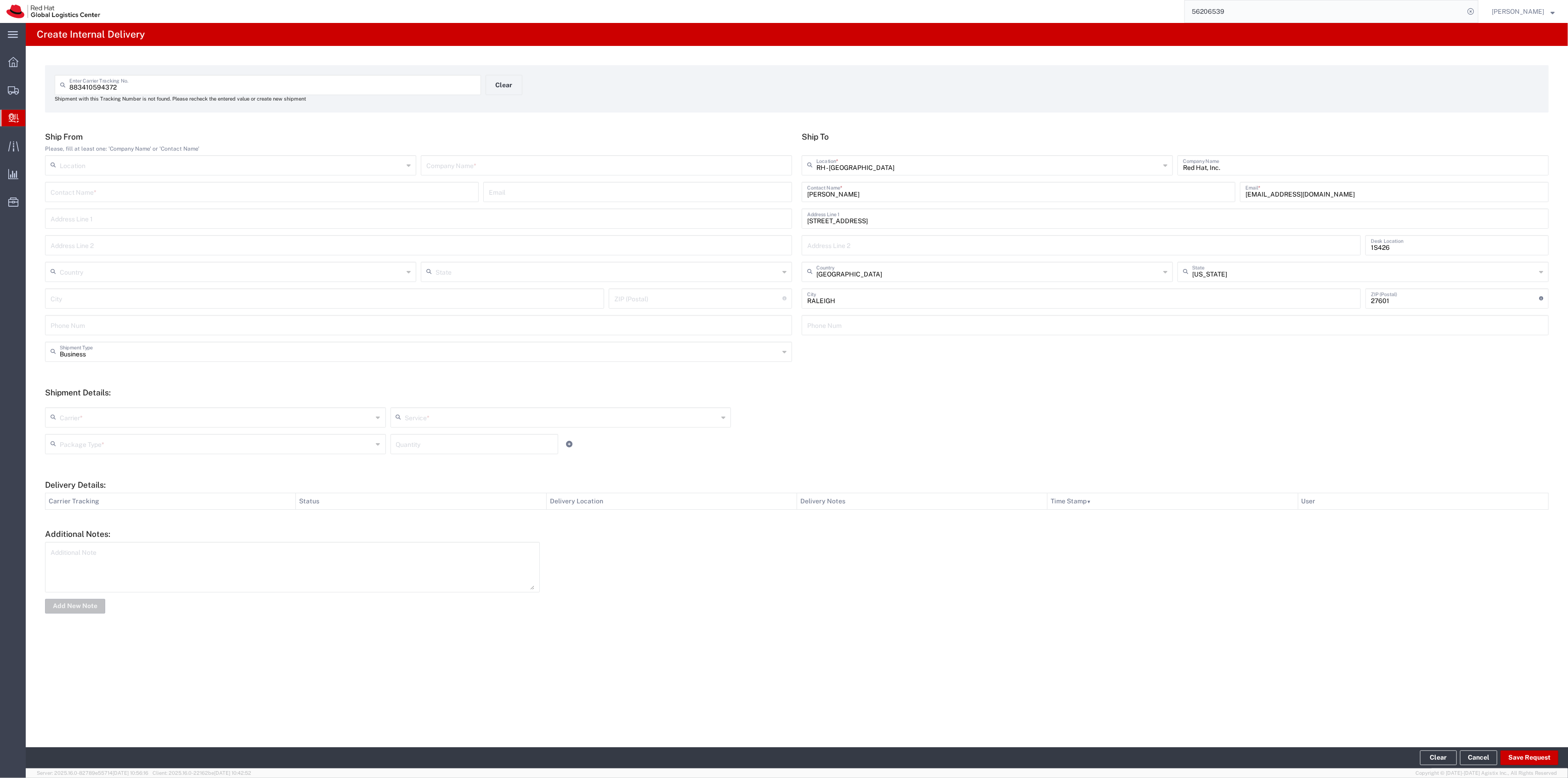
click at [688, 174] on div "Company Name *" at bounding box center [607, 165] width 371 height 20
type input "Fedex"
click at [58, 405] on div "Carrier * Amazon Logistics DHL FedEx Express Interoffice Local Carrier Maersk I…" at bounding box center [797, 431] width 1513 height 60
click at [65, 414] on input "text" at bounding box center [215, 416] width 313 height 16
click at [93, 474] on span "FedEx Express" at bounding box center [215, 467] width 339 height 14
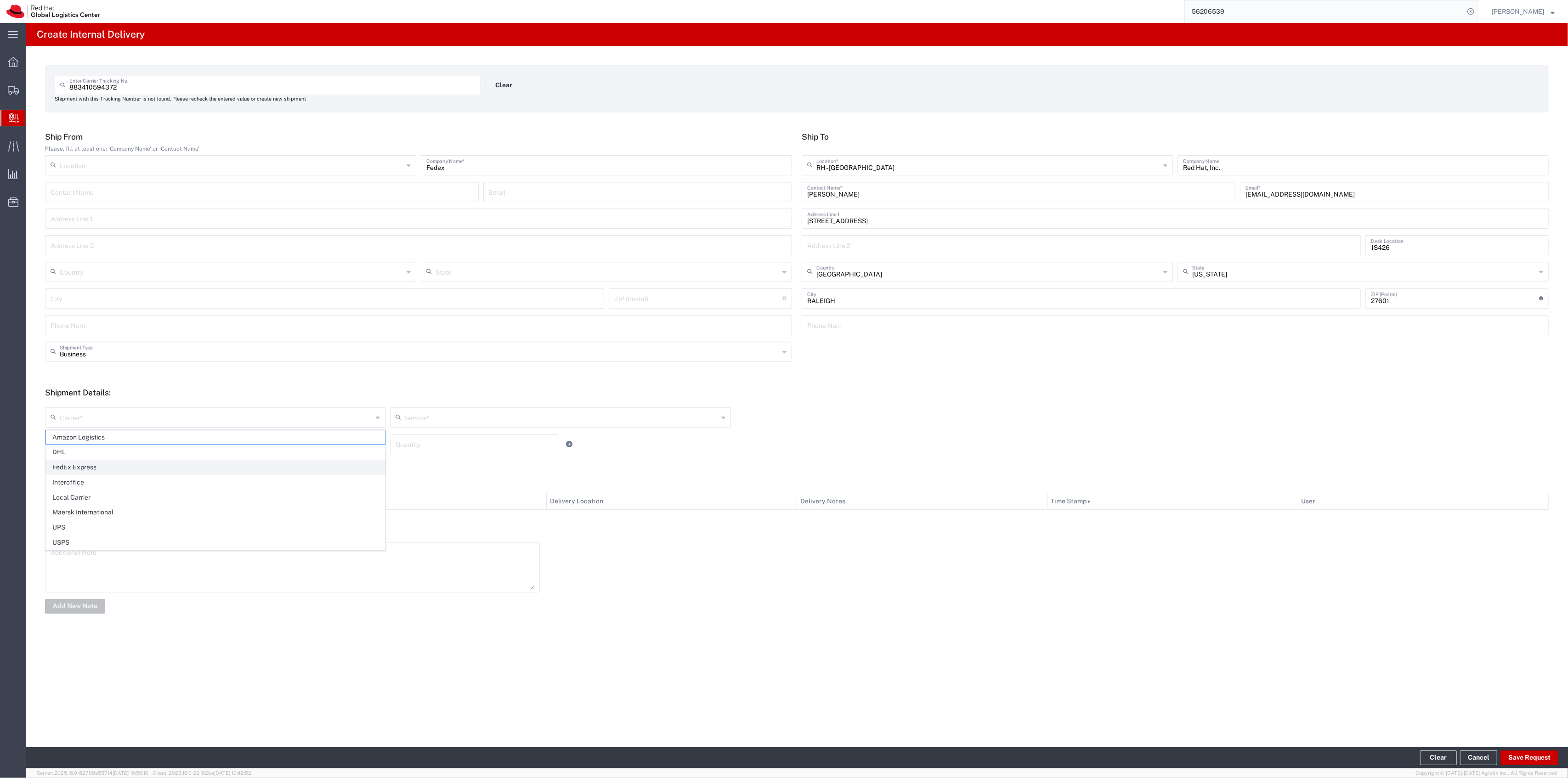
type input "FedEx Express"
click at [404, 408] on div "Service *" at bounding box center [561, 417] width 341 height 20
drag, startPoint x: 444, startPoint y: 516, endPoint x: 430, endPoint y: 509, distance: 15.7
click at [443, 516] on span "Ground" at bounding box center [561, 512] width 339 height 14
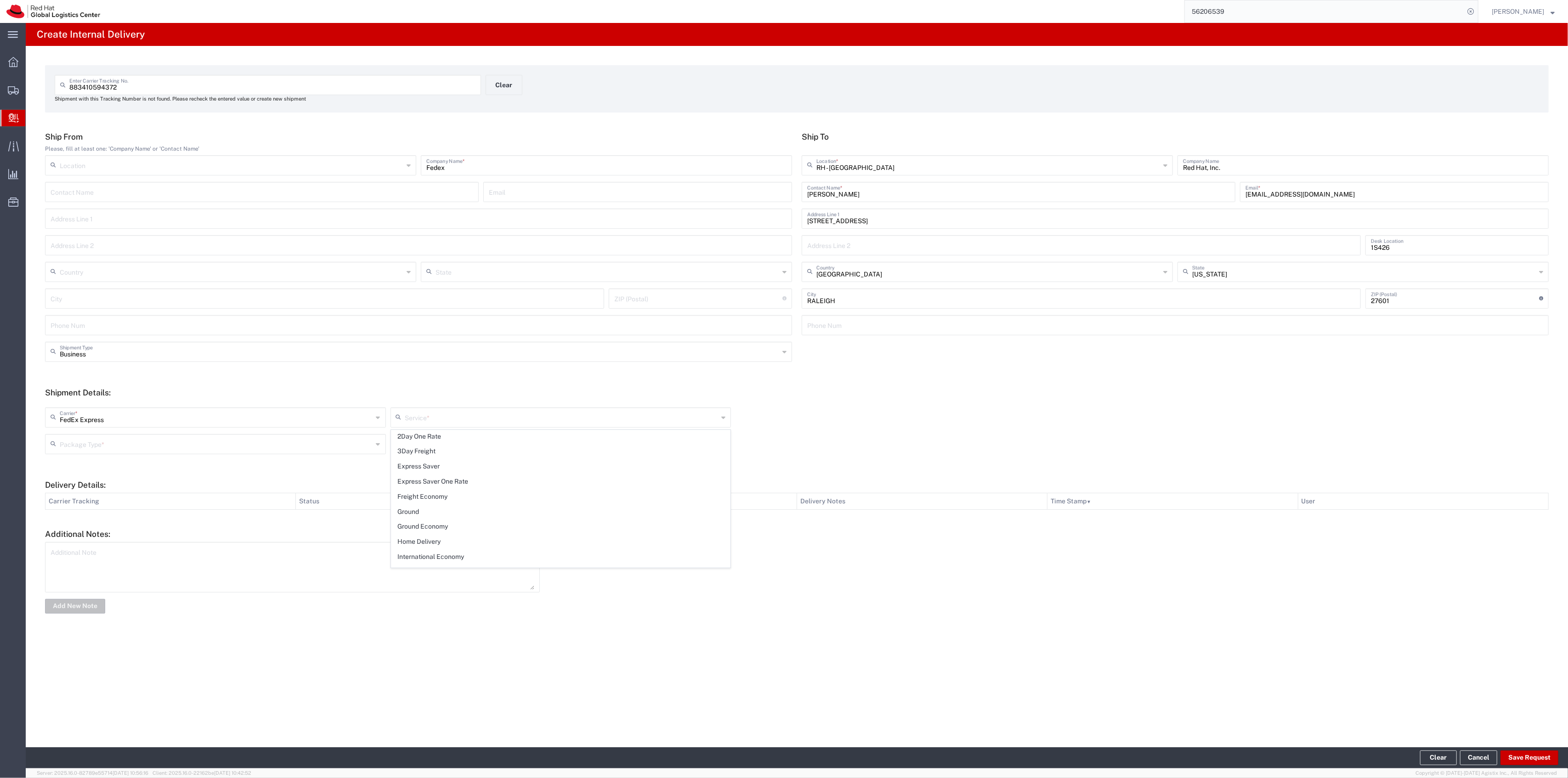
type input "Ground"
click at [366, 453] on div "Package Type *" at bounding box center [215, 444] width 341 height 20
click at [268, 530] on span "Your Packaging" at bounding box center [215, 524] width 339 height 14
type input "Your Packaging"
click at [415, 452] on div "Quantity" at bounding box center [475, 444] width 168 height 20
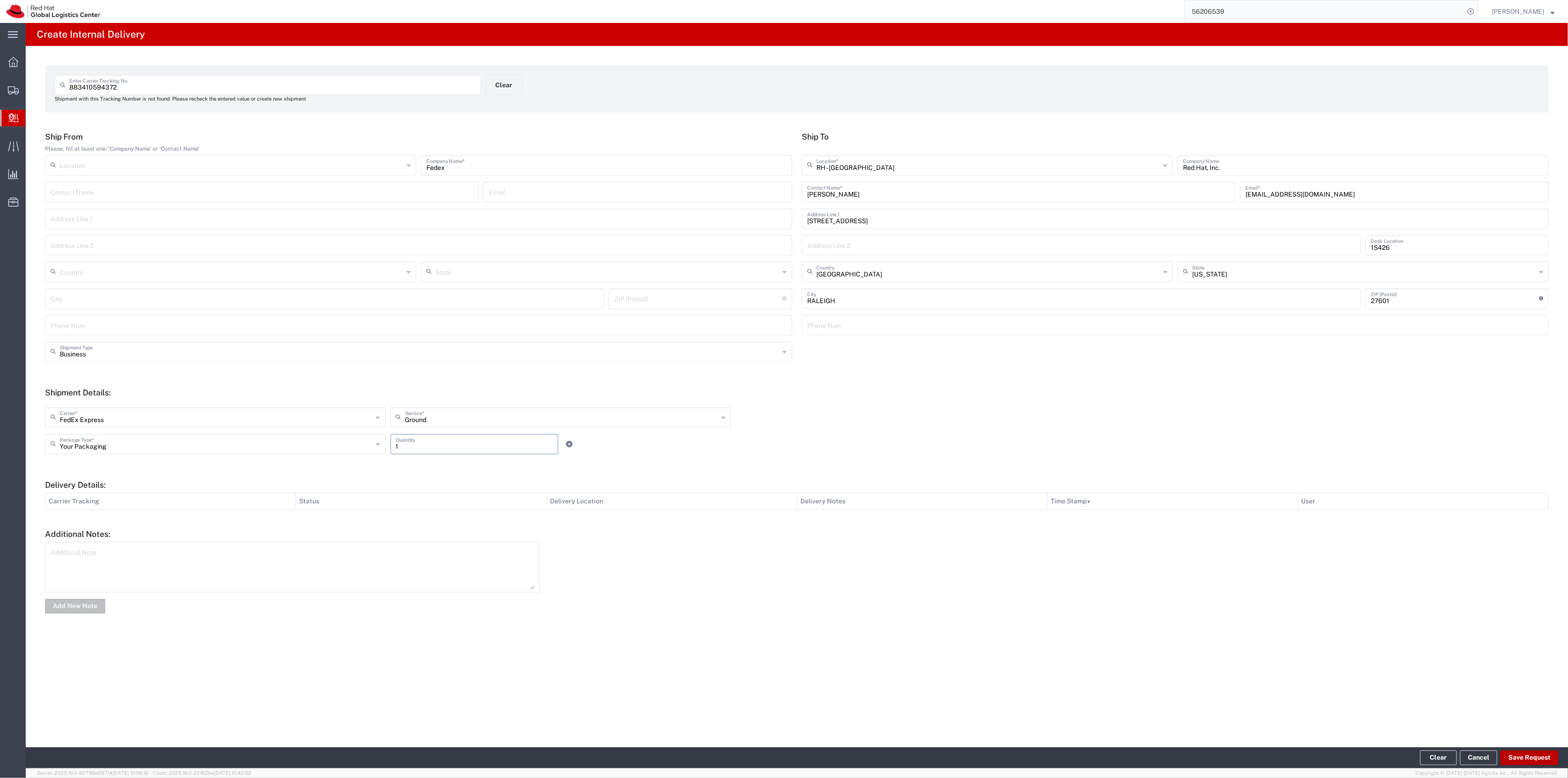
type input "1"
click at [1526, 760] on button "Save Request" at bounding box center [1529, 758] width 57 height 14
type input "[GEOGRAPHIC_DATA]"
type input "[PERSON_NAME]"
type input "07470"
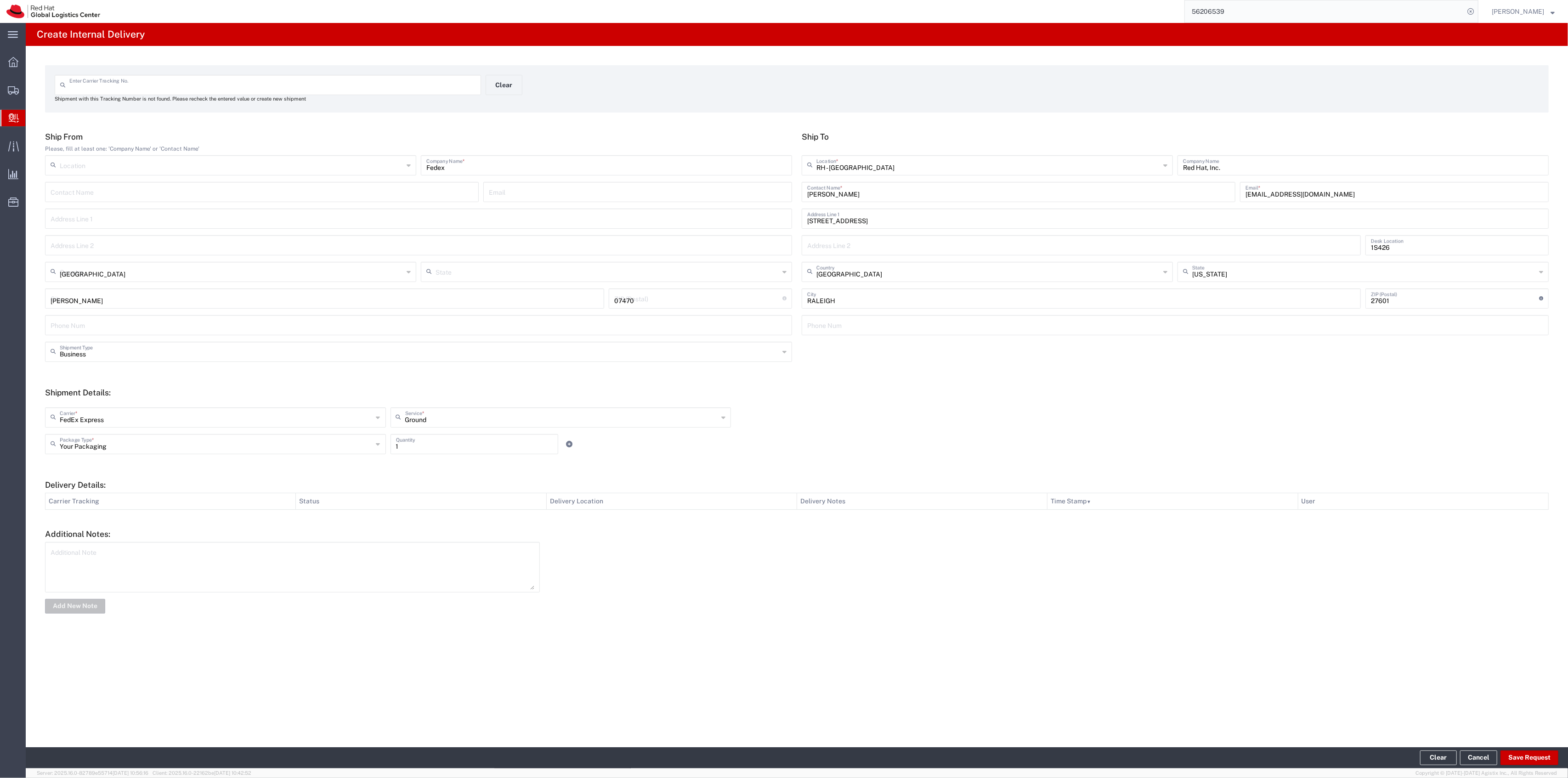
type input "[US_STATE]"
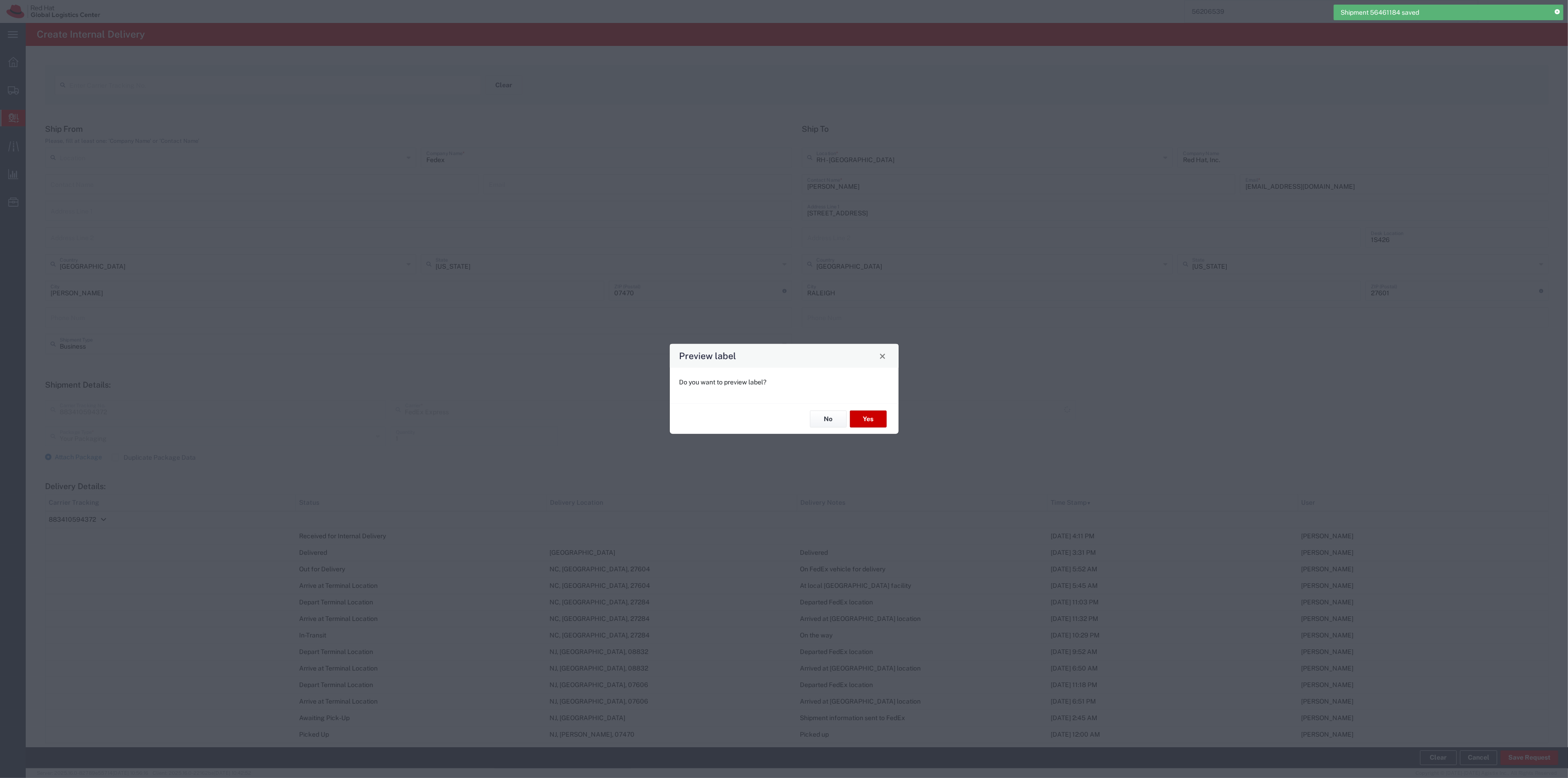
type input "Ground"
click at [820, 411] on button "No" at bounding box center [828, 419] width 36 height 17
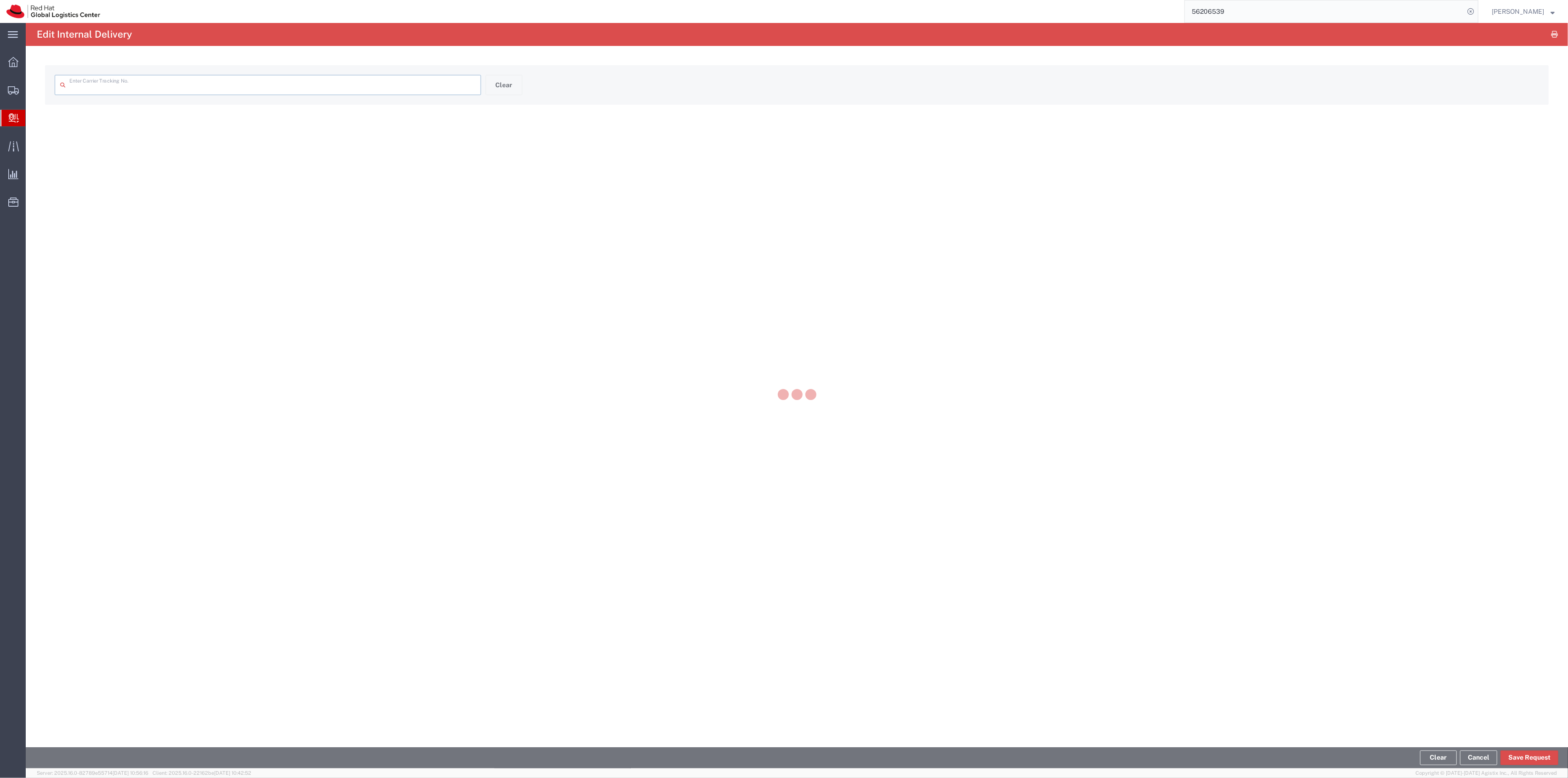
type input "883410594372"
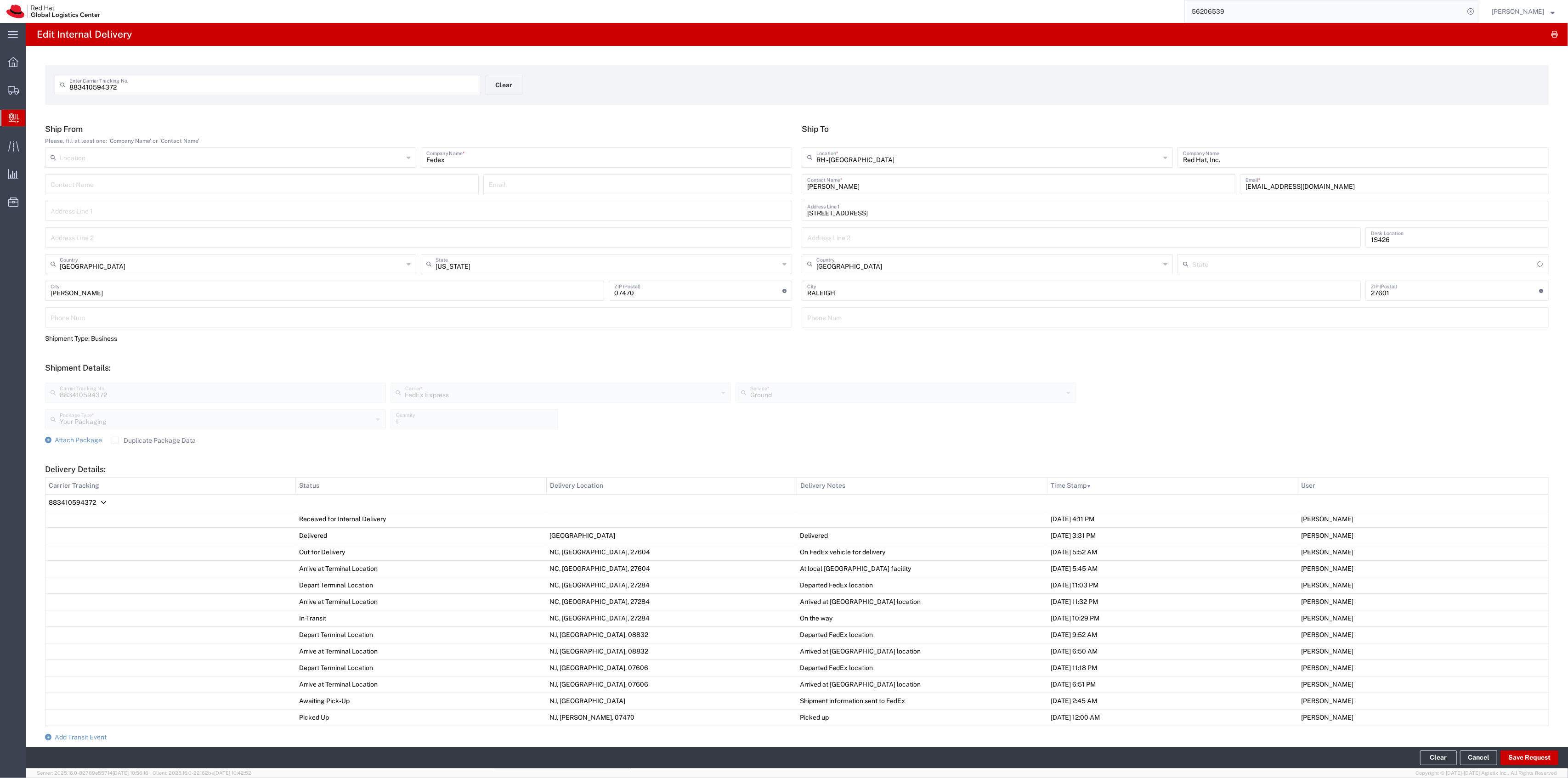
type input "[US_STATE]"
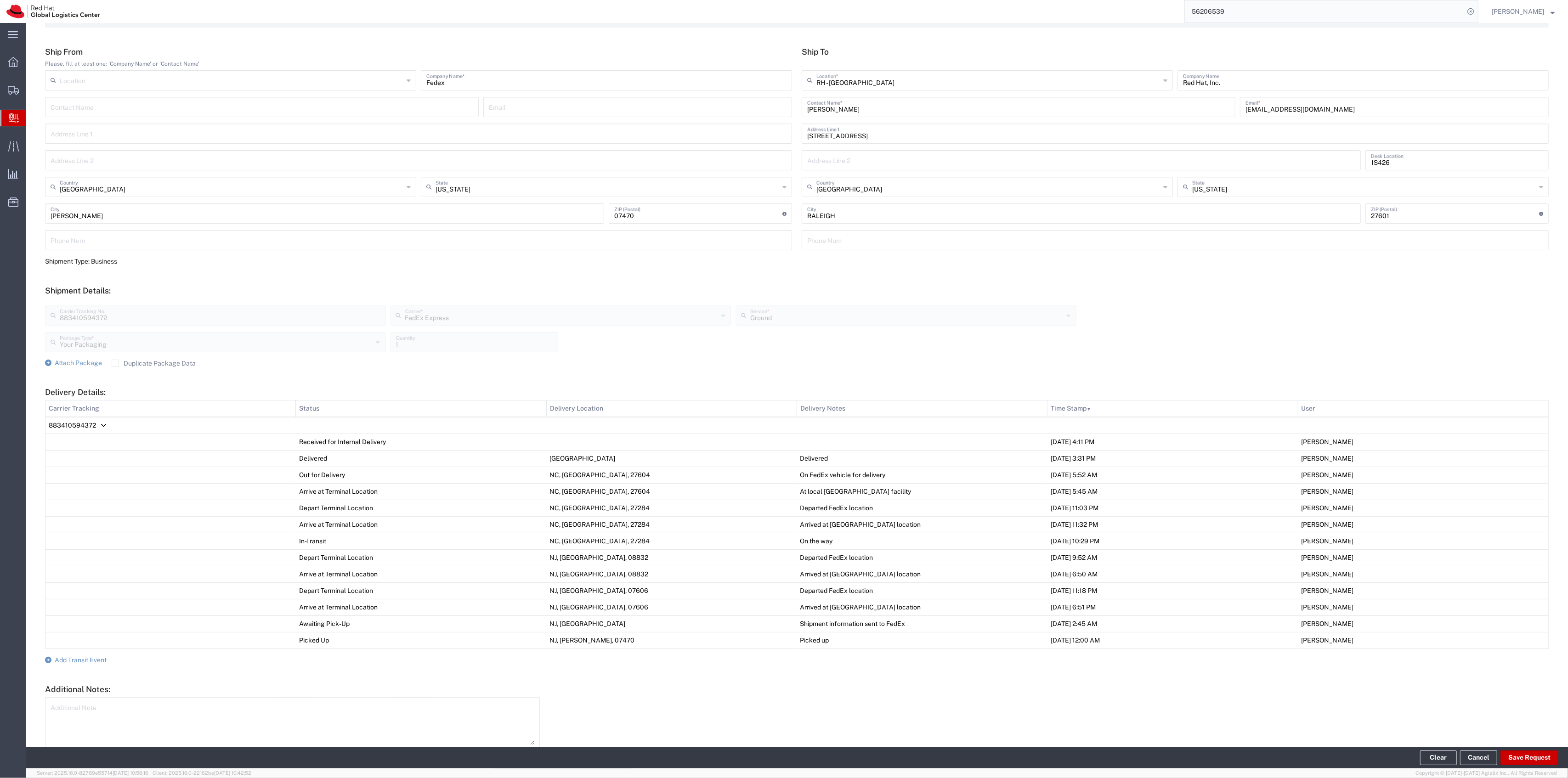
scroll to position [122, 0]
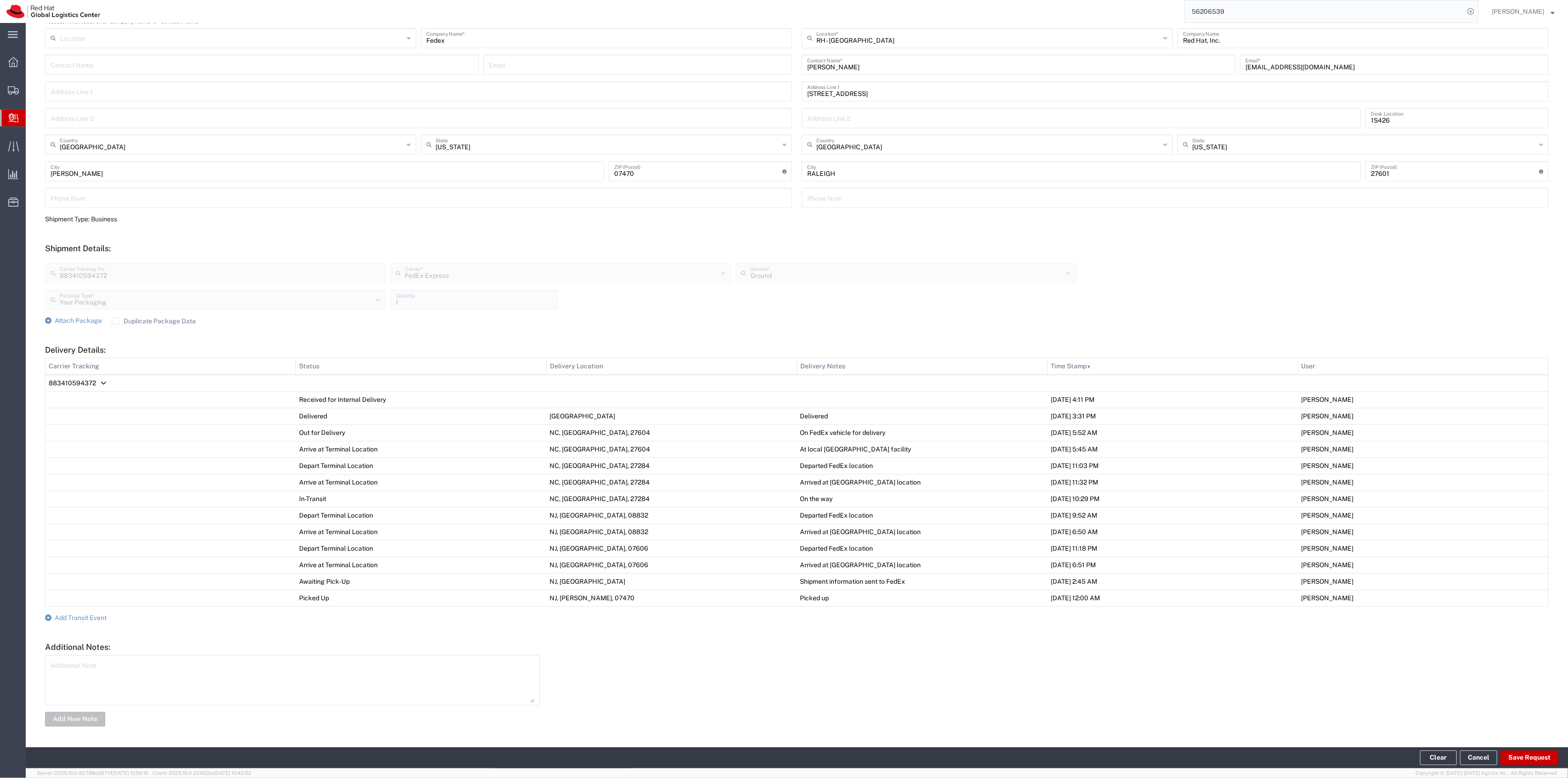
click at [91, 612] on form "Ship From Please, fill at least one: 'Company Name' or 'Contact Name' Location …" at bounding box center [796, 367] width 1503 height 723
click at [90, 614] on span "Add Transit Event" at bounding box center [80, 618] width 52 height 8
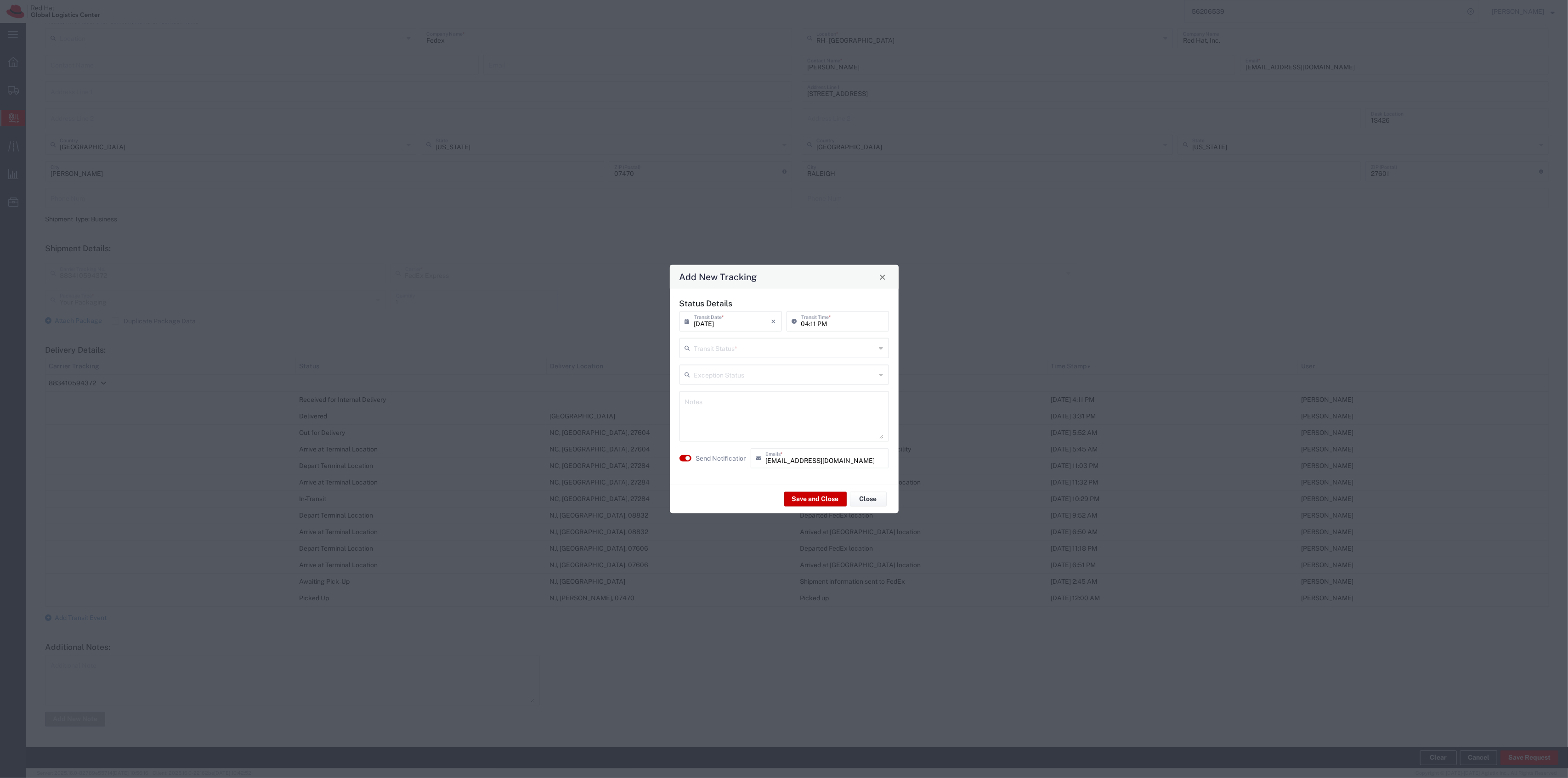
click at [742, 346] on input "text" at bounding box center [784, 347] width 182 height 16
drag, startPoint x: 738, startPoint y: 359, endPoint x: 740, endPoint y: 364, distance: 5.4
click at [738, 359] on div "Status Details [DATE] × Transit Date * Cancel Apply 04:11 PM Transit Time * Tra…" at bounding box center [784, 387] width 219 height 176
click at [740, 364] on div "Status Details [DATE] × Transit Date * Cancel Apply 04:11 PM Transit Time * Tra…" at bounding box center [784, 387] width 219 height 185
click at [740, 351] on input "text" at bounding box center [784, 343] width 182 height 16
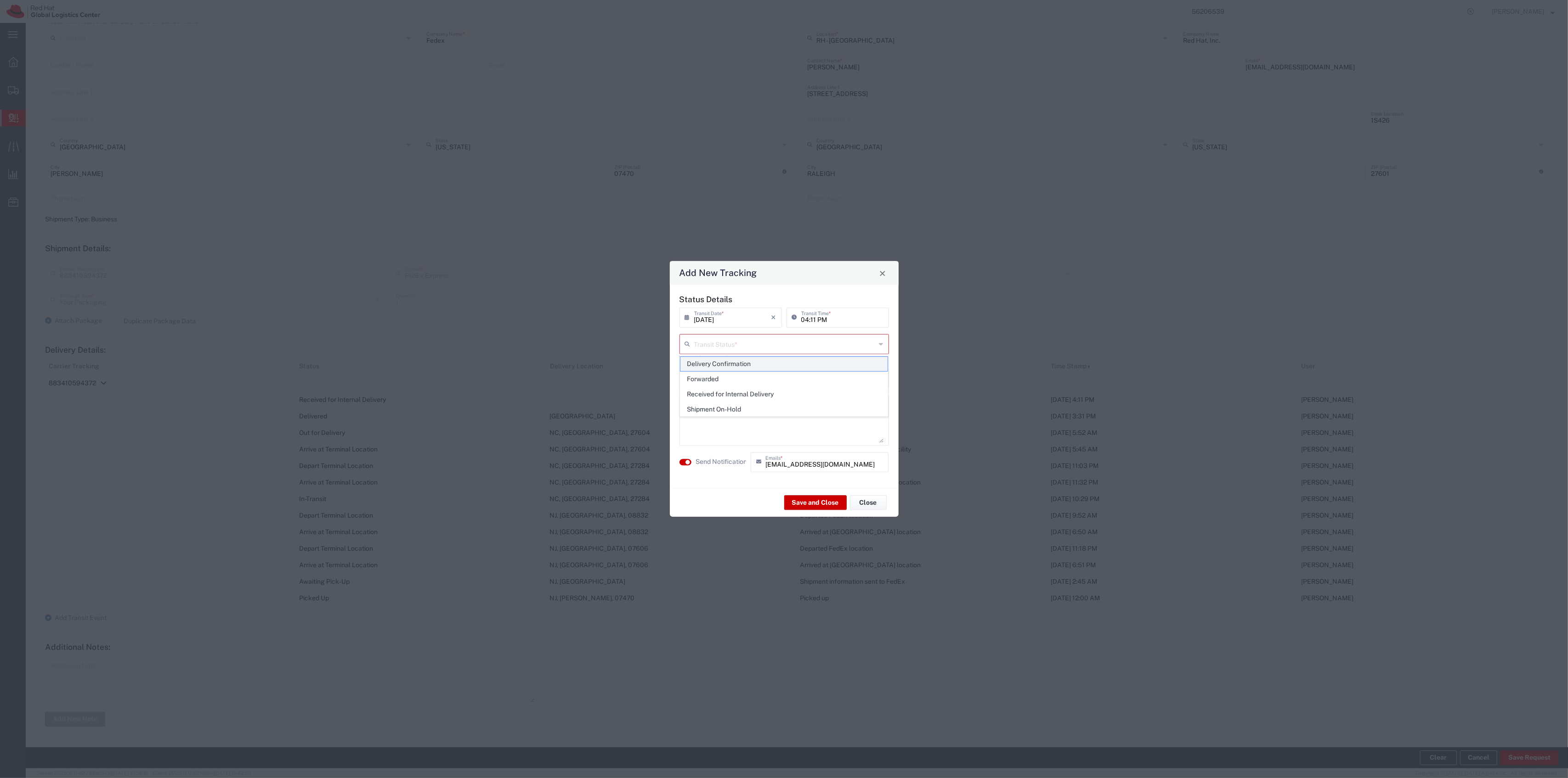
click at [734, 367] on span "Delivery Confirmation" at bounding box center [784, 364] width 208 height 14
type input "Delivery Confirmation"
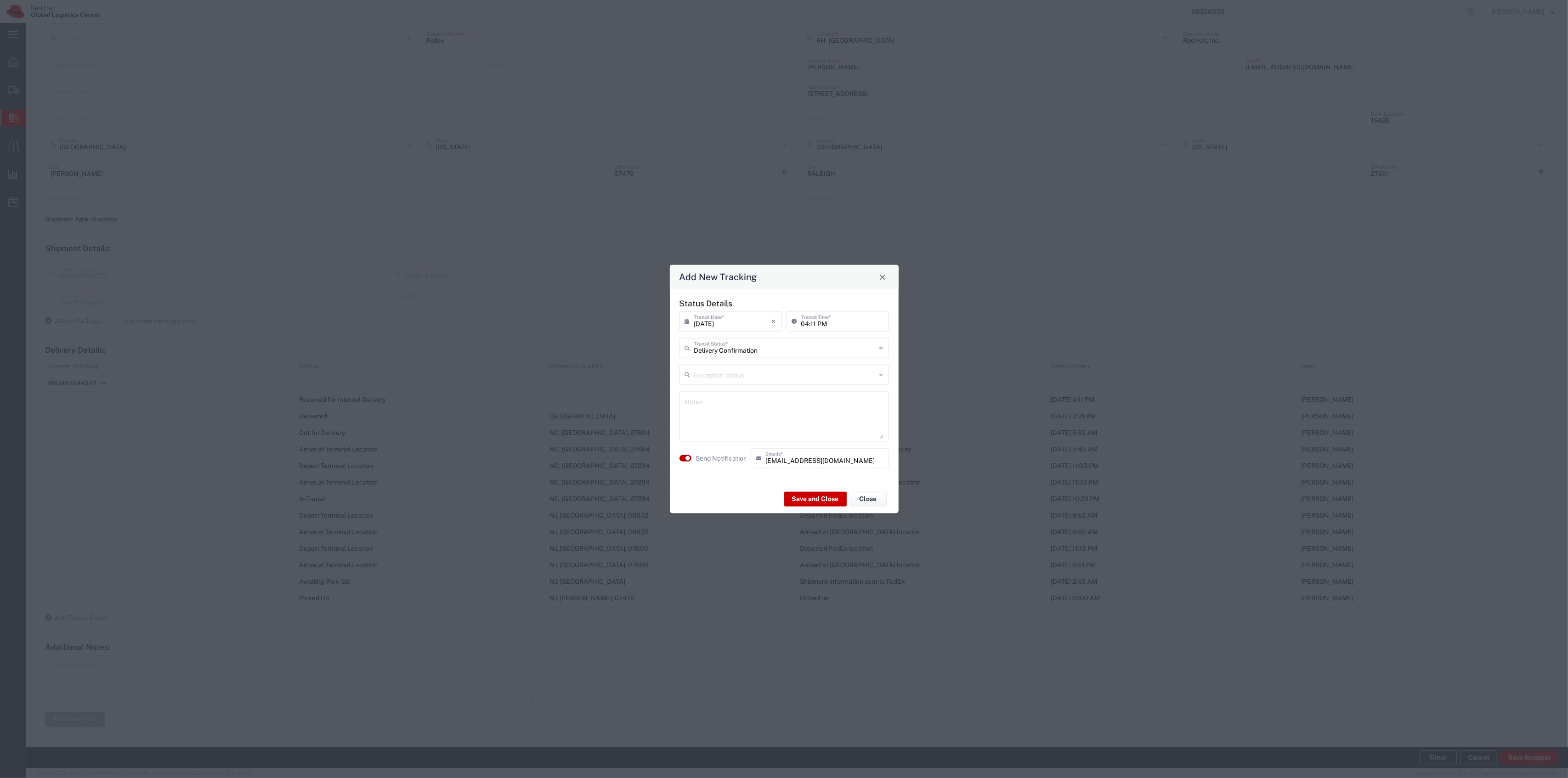
click at [687, 459] on small "button" at bounding box center [687, 458] width 5 height 5
drag, startPoint x: 784, startPoint y: 486, endPoint x: 794, endPoint y: 491, distance: 11.2
click at [786, 487] on div "Save and Close Close" at bounding box center [784, 500] width 229 height 29
click at [796, 493] on button "Save and Close" at bounding box center [815, 499] width 62 height 14
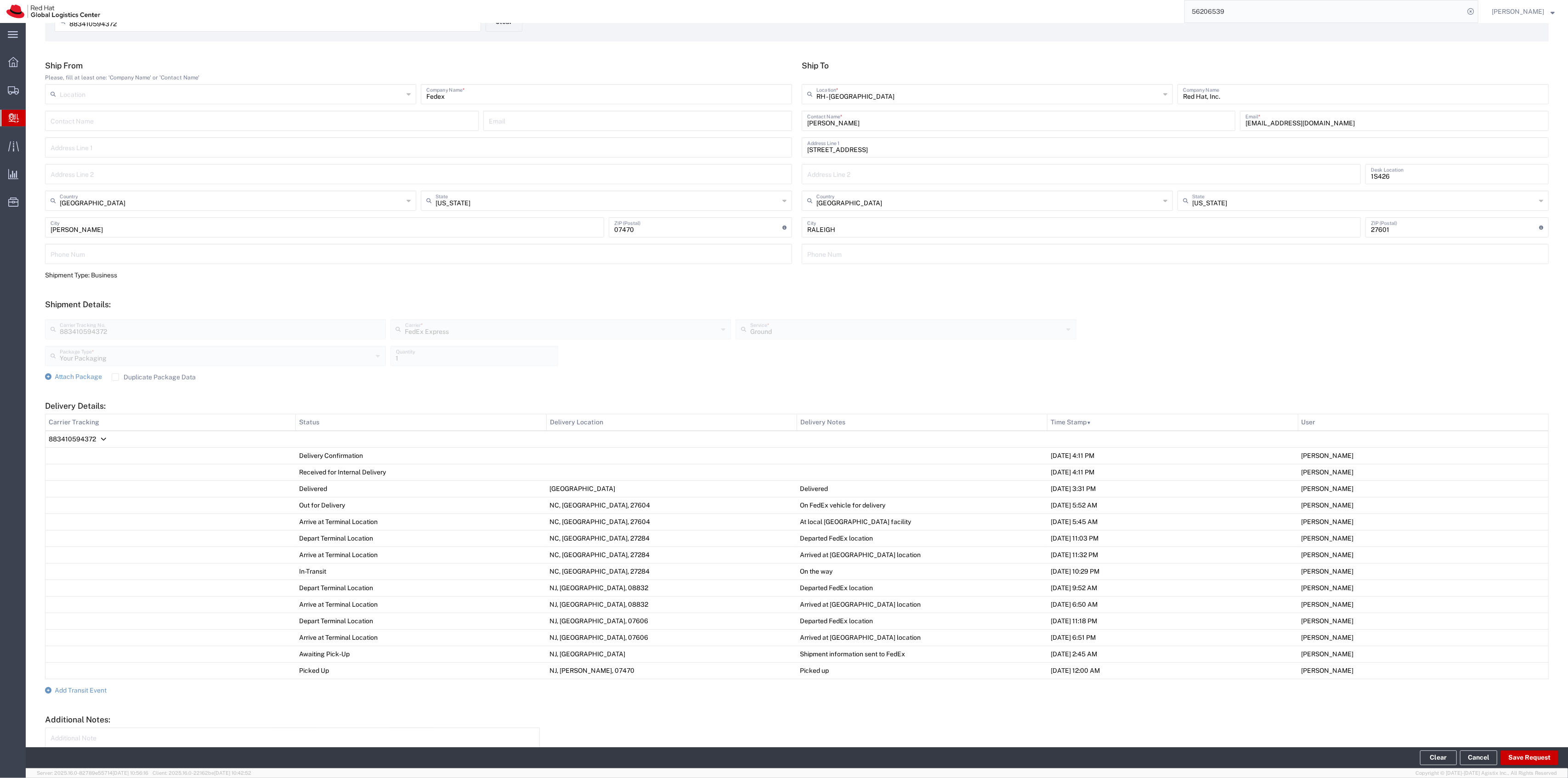
scroll to position [0, 0]
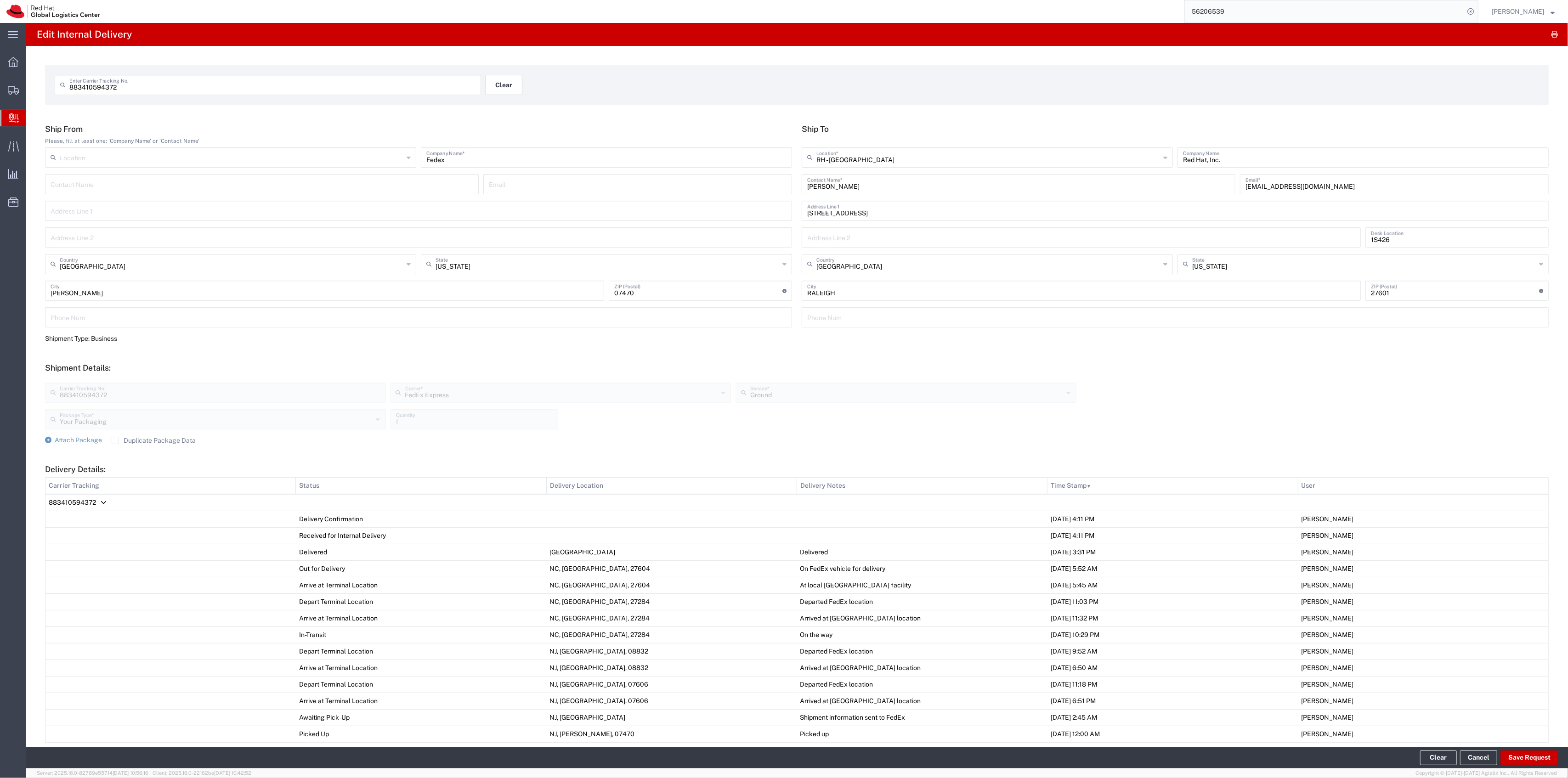
click at [506, 76] on button "Clear" at bounding box center [503, 84] width 36 height 20
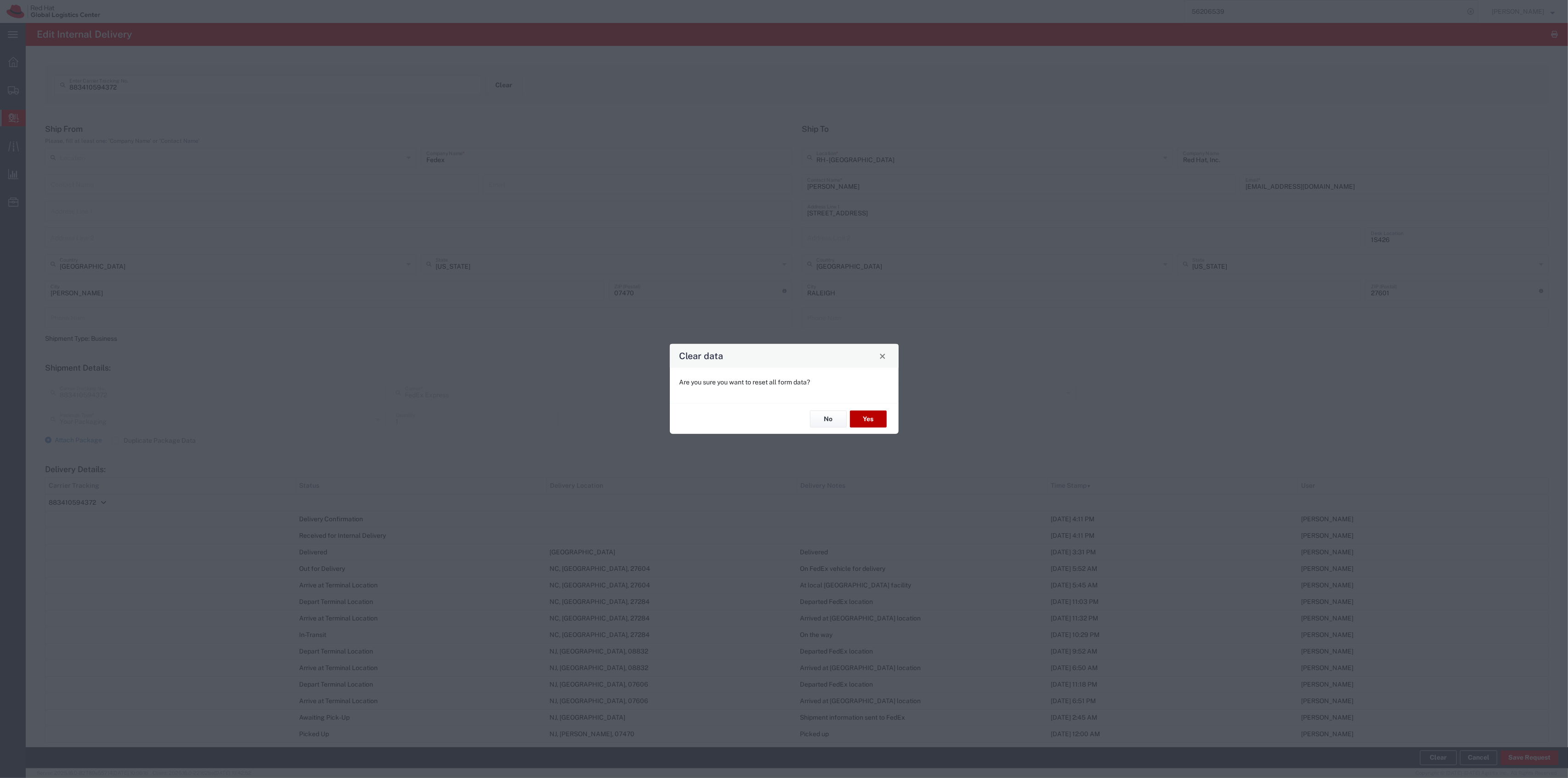
click at [870, 419] on button "Yes" at bounding box center [868, 419] width 36 height 17
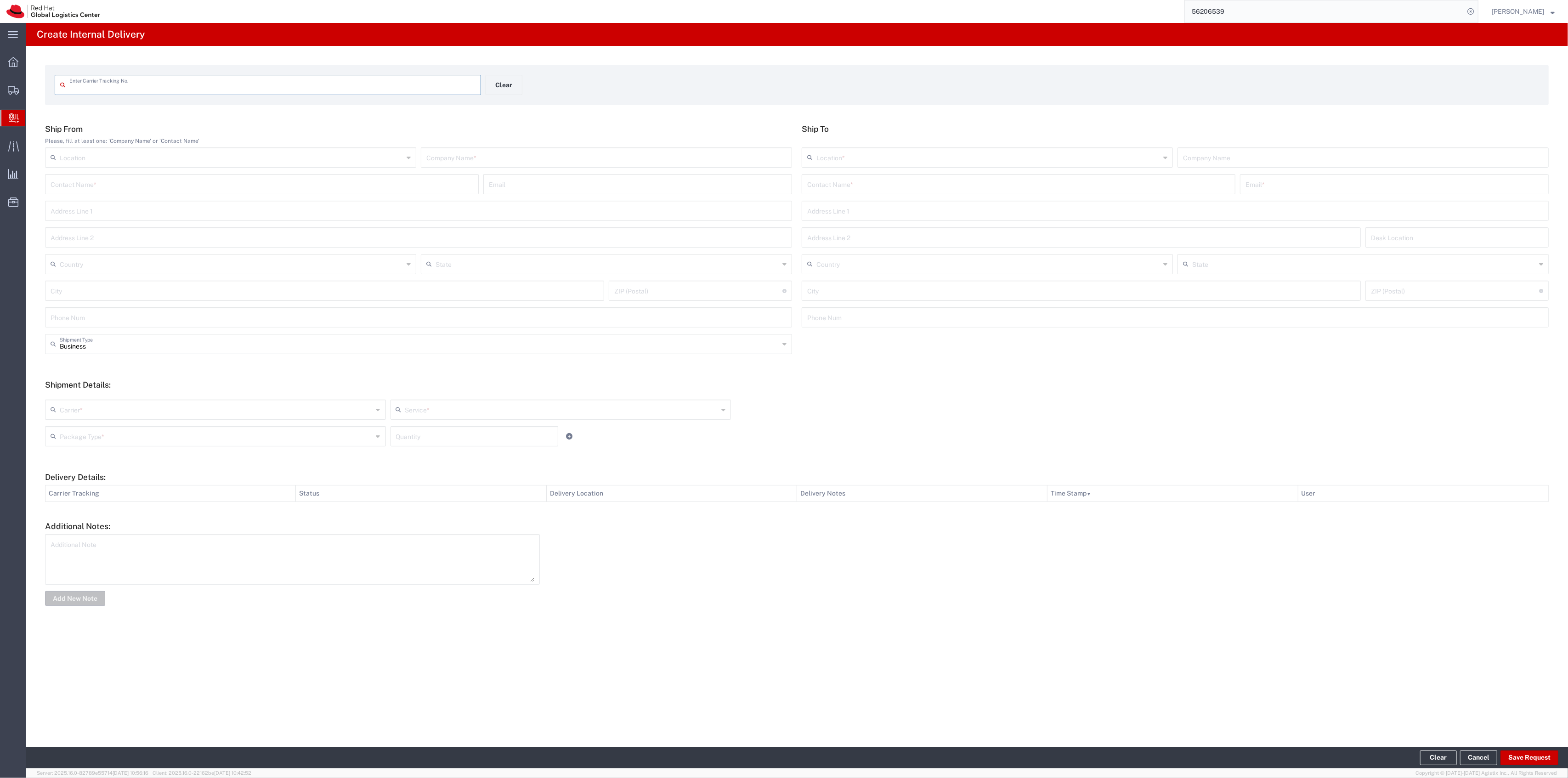
click at [439, 92] on div "Enter Carrier Tracking No." at bounding box center [268, 84] width 427 height 20
click at [439, 83] on input "text" at bounding box center [272, 84] width 406 height 16
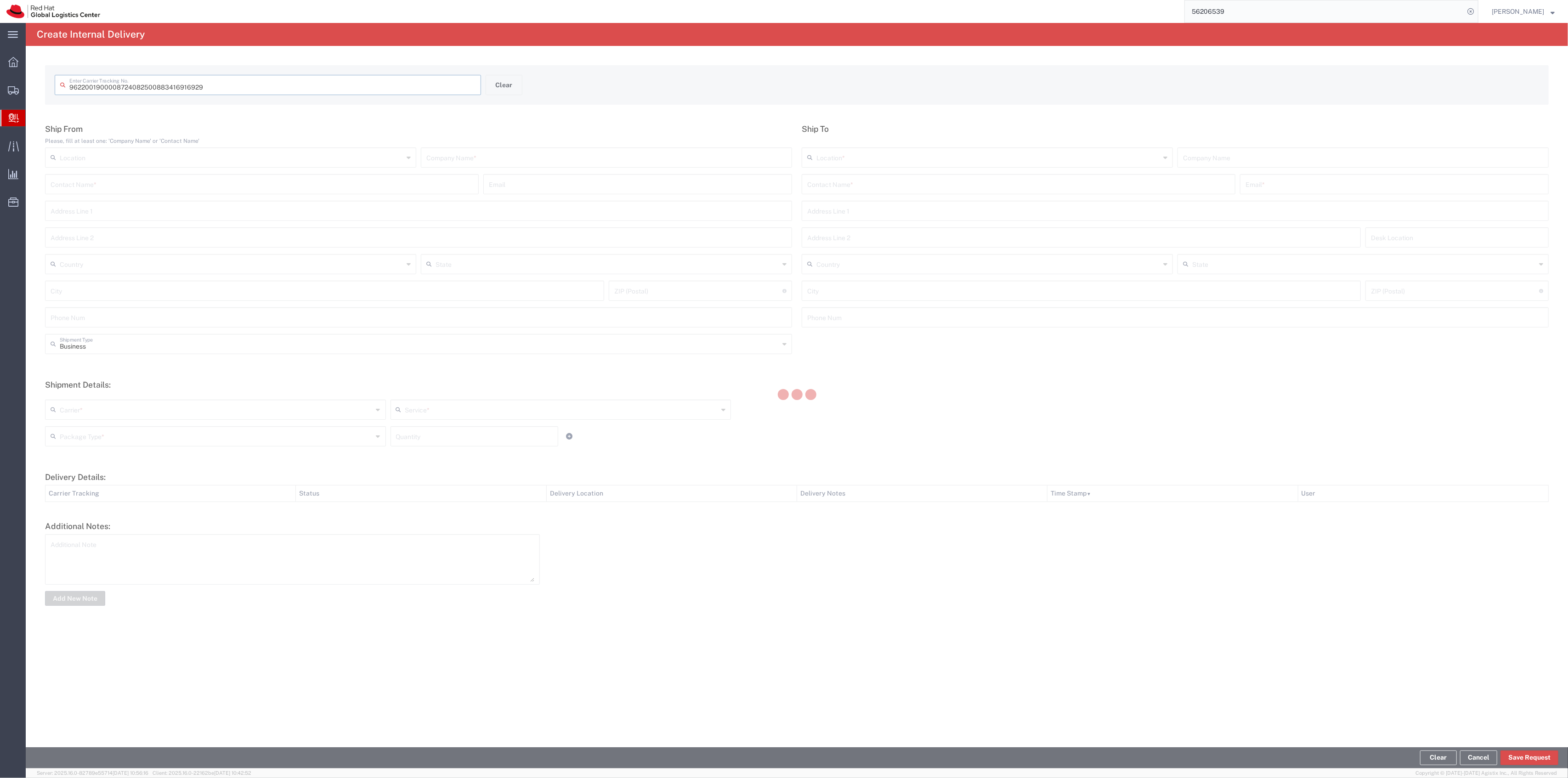
type input "883416916929"
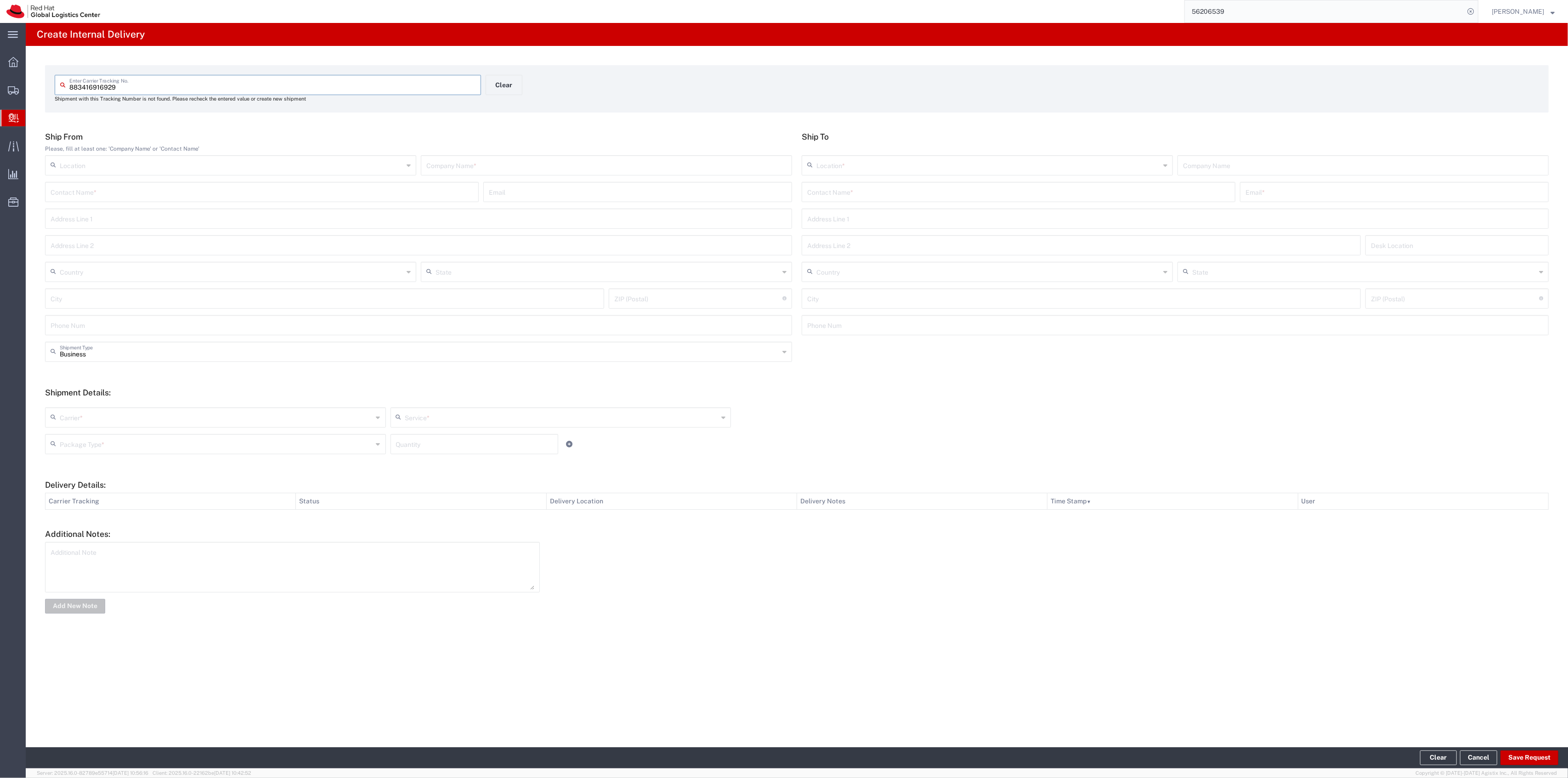
click at [960, 185] on input "text" at bounding box center [1019, 191] width 423 height 16
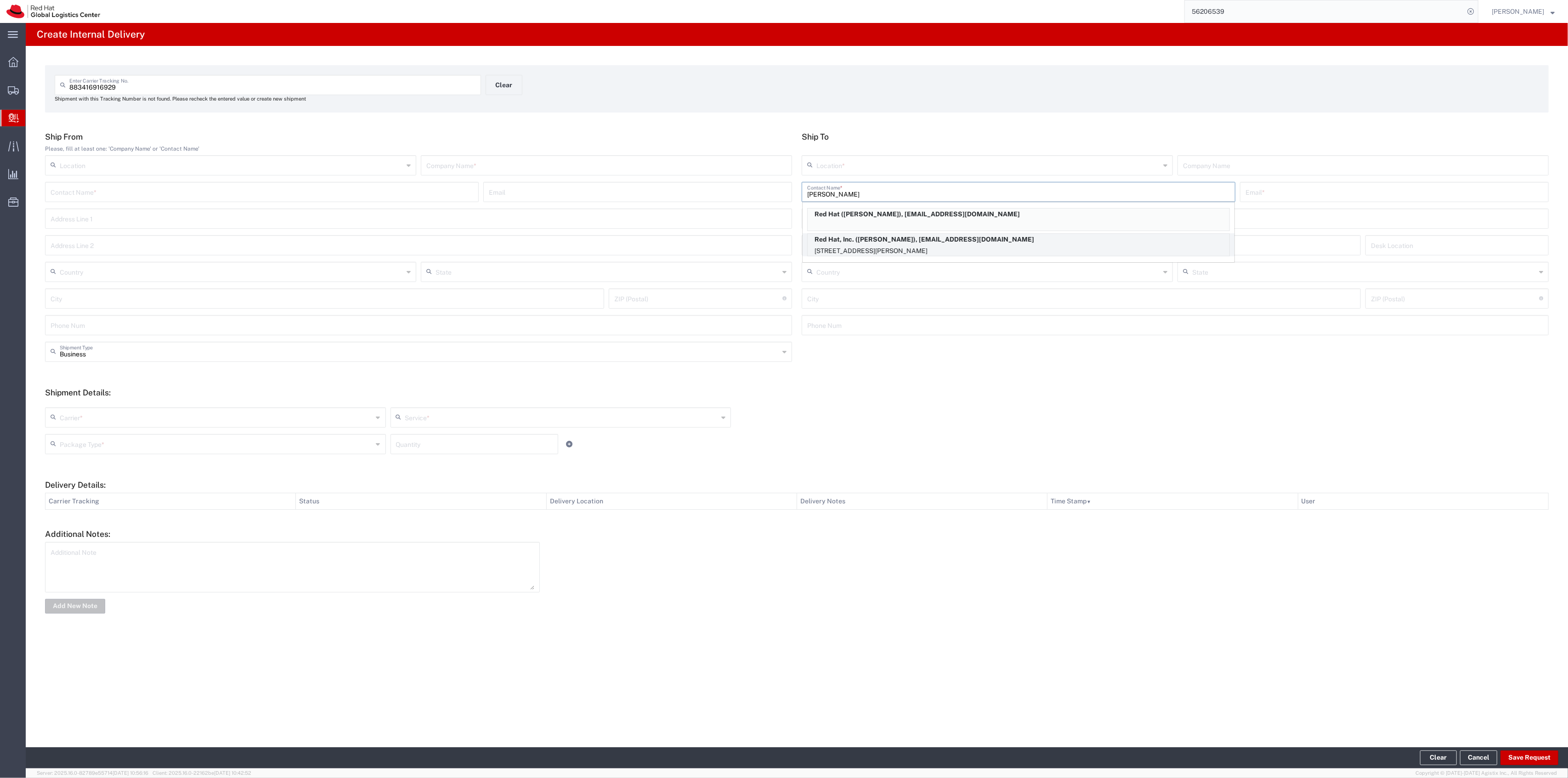
type input "[PERSON_NAME]"
click at [921, 241] on p "Red Hat, Inc. ([PERSON_NAME]), [EMAIL_ADDRESS][DOMAIN_NAME]" at bounding box center [1018, 239] width 422 height 11
type input "RH - Tysons Corner"
type input "Red Hat, Inc."
type input "[PERSON_NAME]"
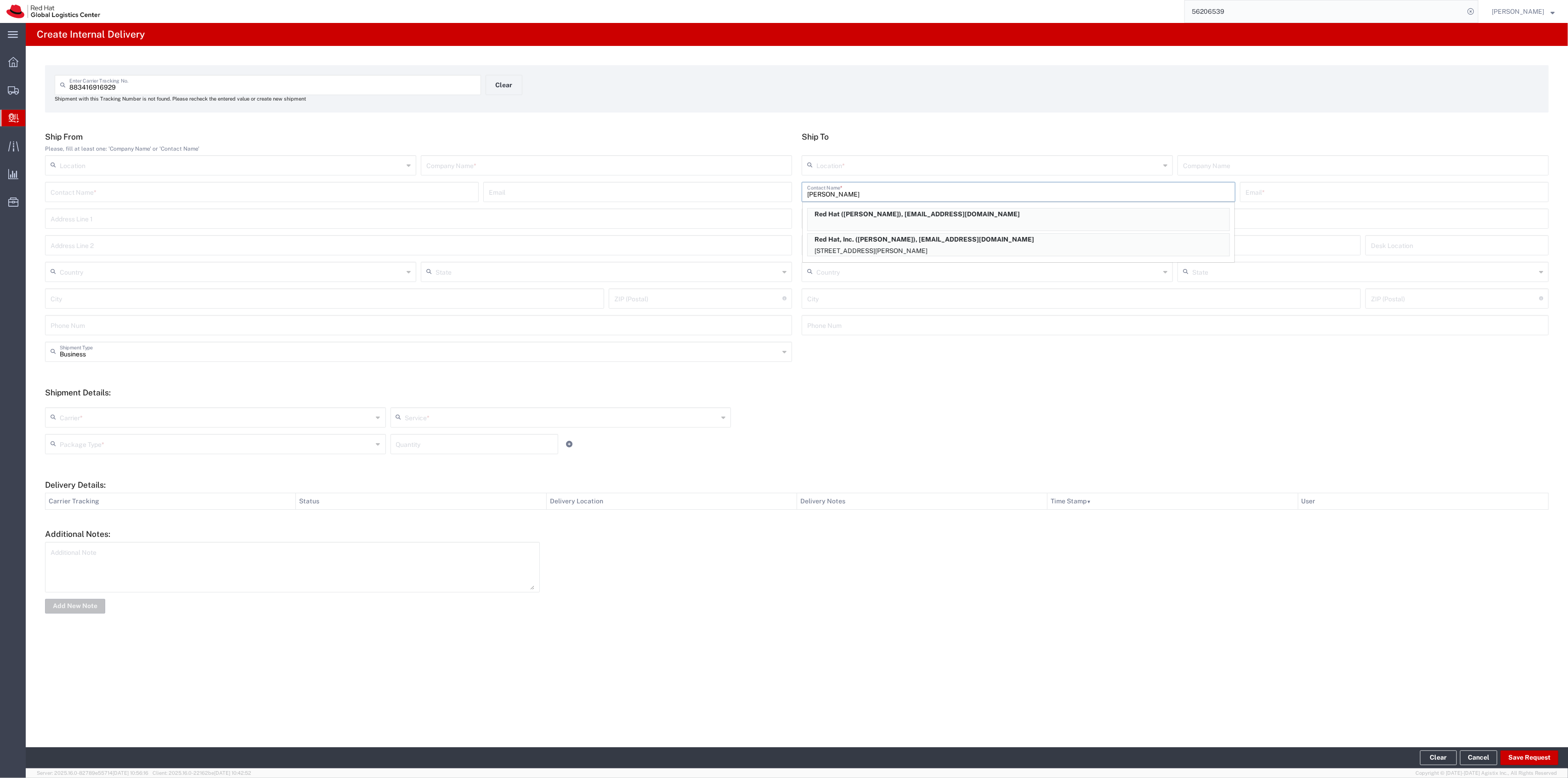
type input "[EMAIL_ADDRESS][DOMAIN_NAME]"
type input "[STREET_ADDRESS]"
type input "Suite 800"
type input "FLEX"
type input "[GEOGRAPHIC_DATA]"
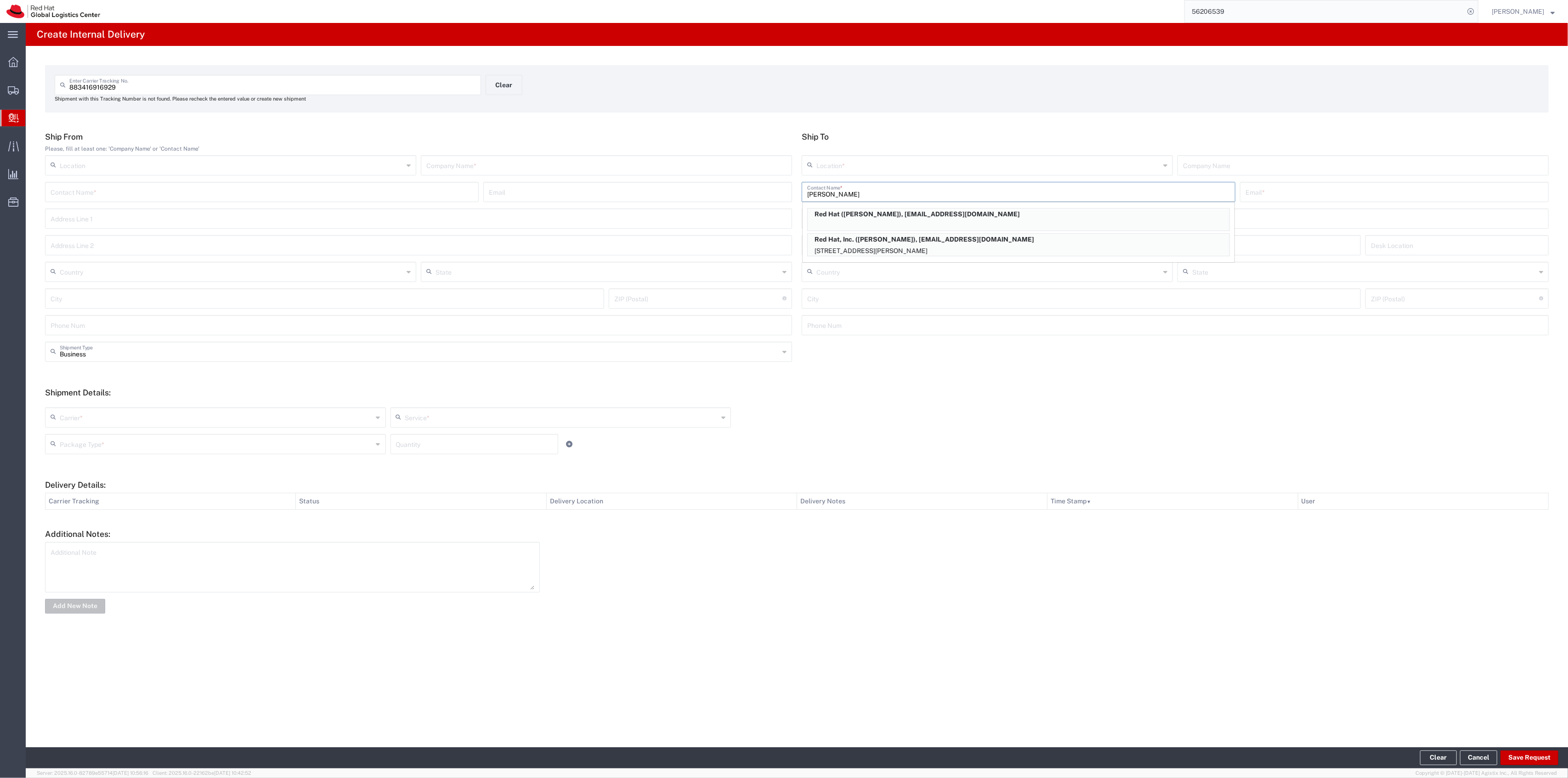
type input "[PERSON_NAME]"
type input "22102"
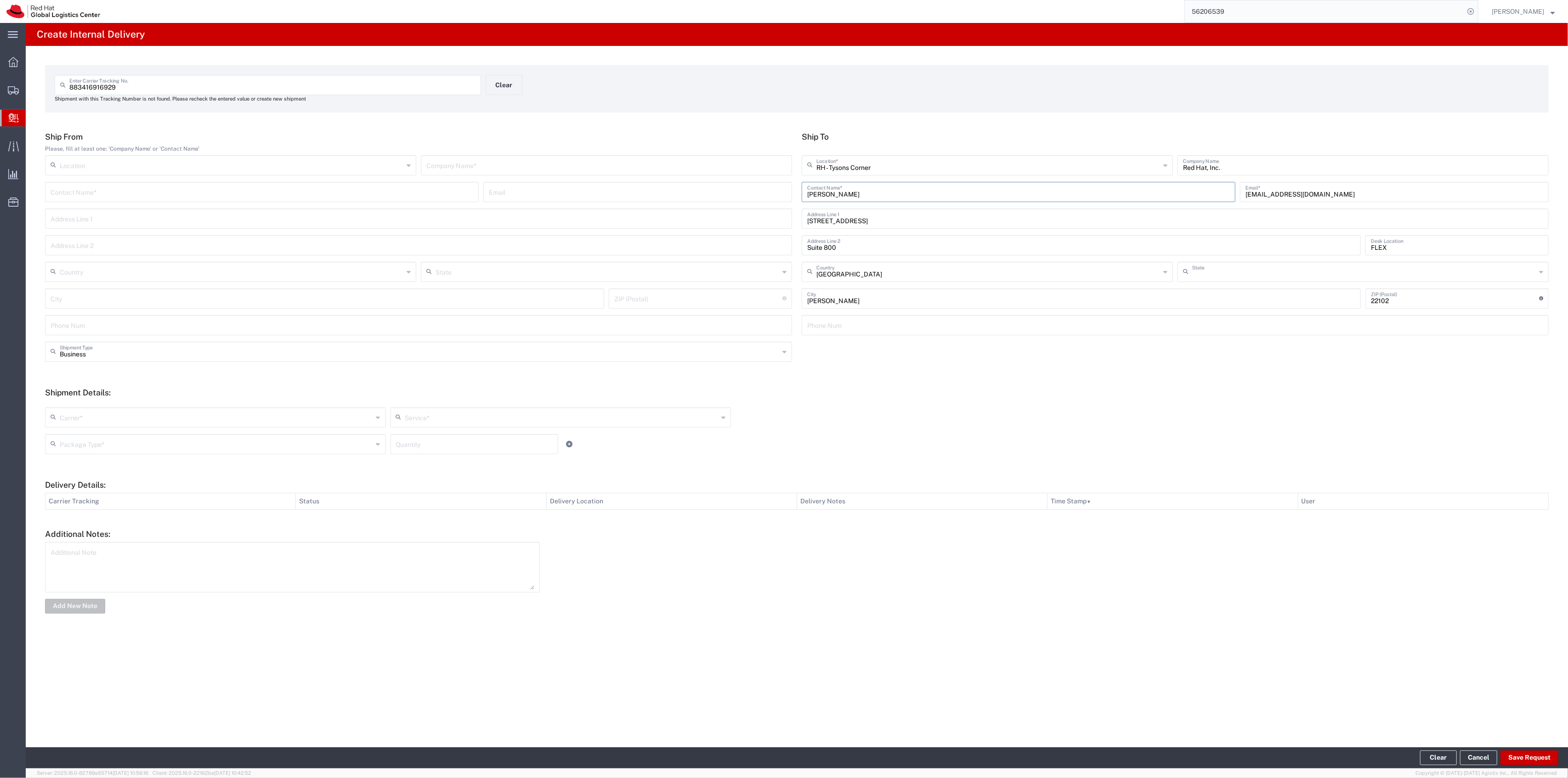
type input "[US_STATE]"
click at [748, 165] on input "text" at bounding box center [607, 165] width 360 height 16
click at [498, 171] on div "FedEx Company Name *" at bounding box center [607, 165] width 371 height 20
click at [493, 170] on input "FedEx" at bounding box center [607, 165] width 360 height 16
drag, startPoint x: 480, startPoint y: 170, endPoint x: 371, endPoint y: 156, distance: 109.9
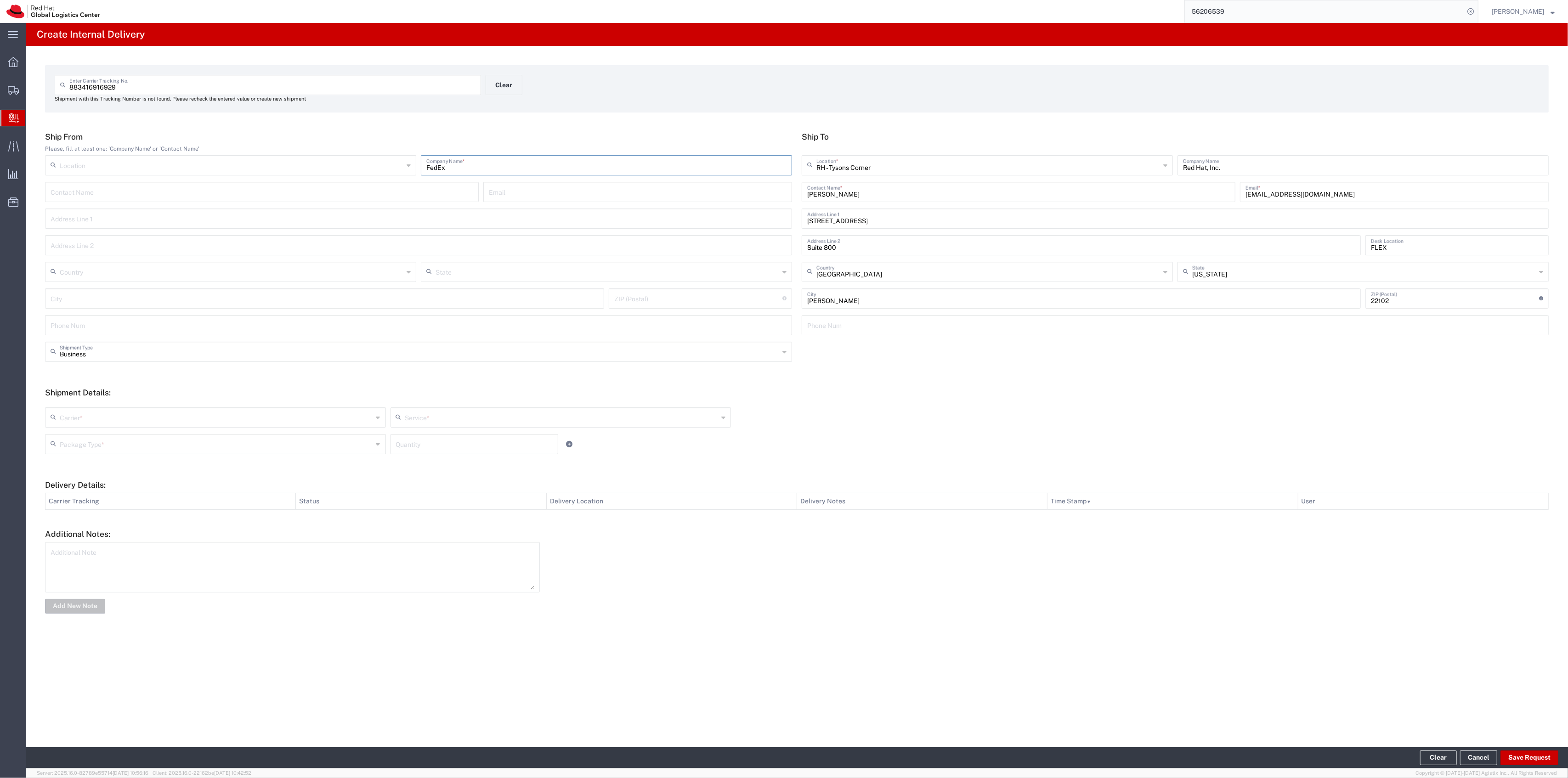
click at [371, 156] on div "Location [GEOGRAPHIC_DATA] - [GEOGRAPHIC_DATA] - [GEOGRAPHIC_DATA] [GEOGRAPHIC_…" at bounding box center [418, 168] width 751 height 27
click at [105, 419] on input "text" at bounding box center [215, 416] width 313 height 16
click at [91, 469] on span "FedEx Express" at bounding box center [215, 467] width 339 height 14
click at [471, 411] on input "text" at bounding box center [561, 416] width 313 height 16
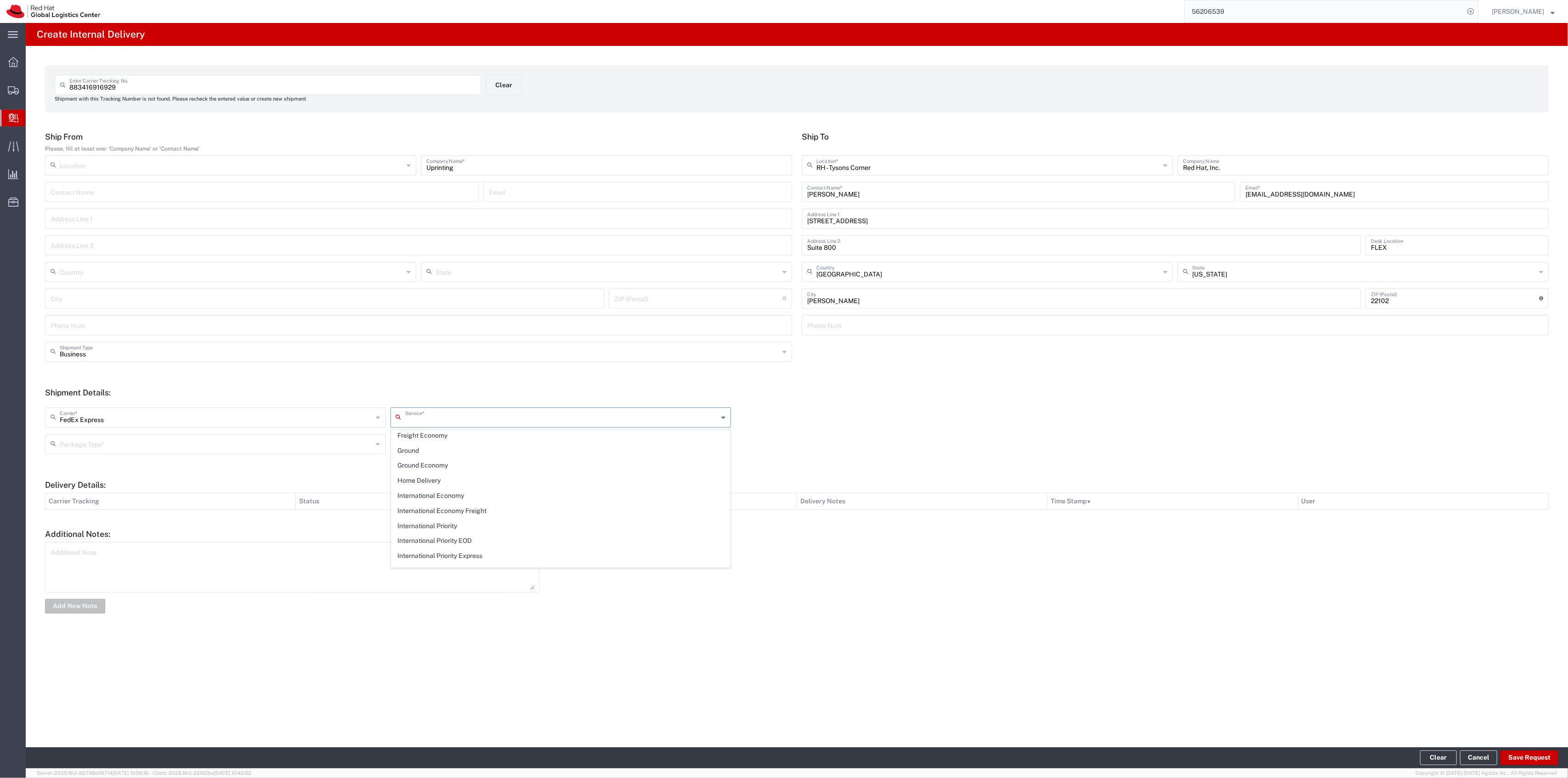
click at [429, 451] on span "Ground" at bounding box center [561, 451] width 339 height 14
click at [332, 444] on input "text" at bounding box center [215, 443] width 313 height 16
click at [171, 526] on span "Your Packaging" at bounding box center [215, 524] width 339 height 14
click at [410, 445] on input "number" at bounding box center [475, 443] width 157 height 16
click at [1517, 757] on button "Save Request" at bounding box center [1529, 758] width 57 height 14
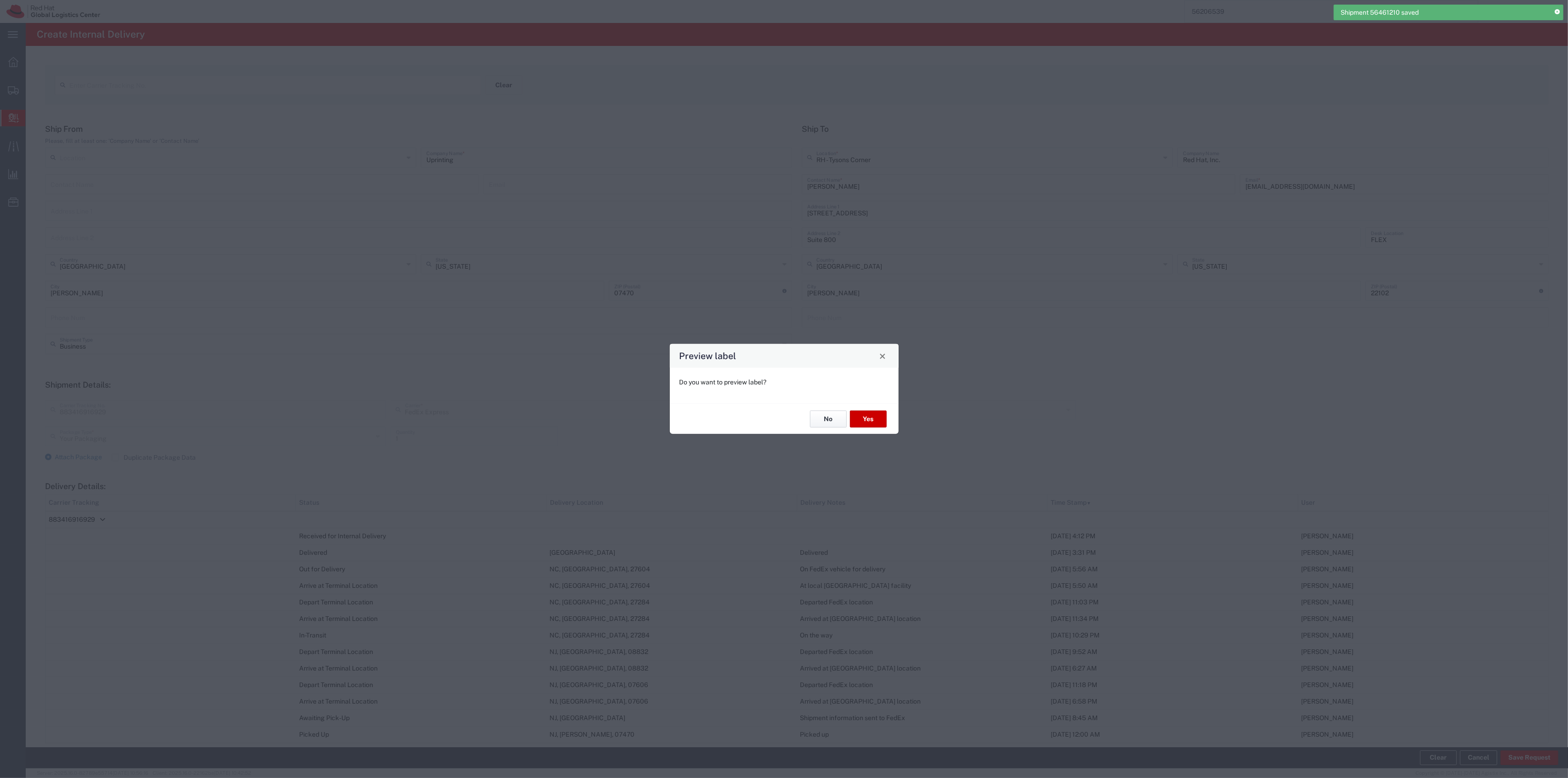
click at [825, 421] on button "No" at bounding box center [828, 419] width 36 height 17
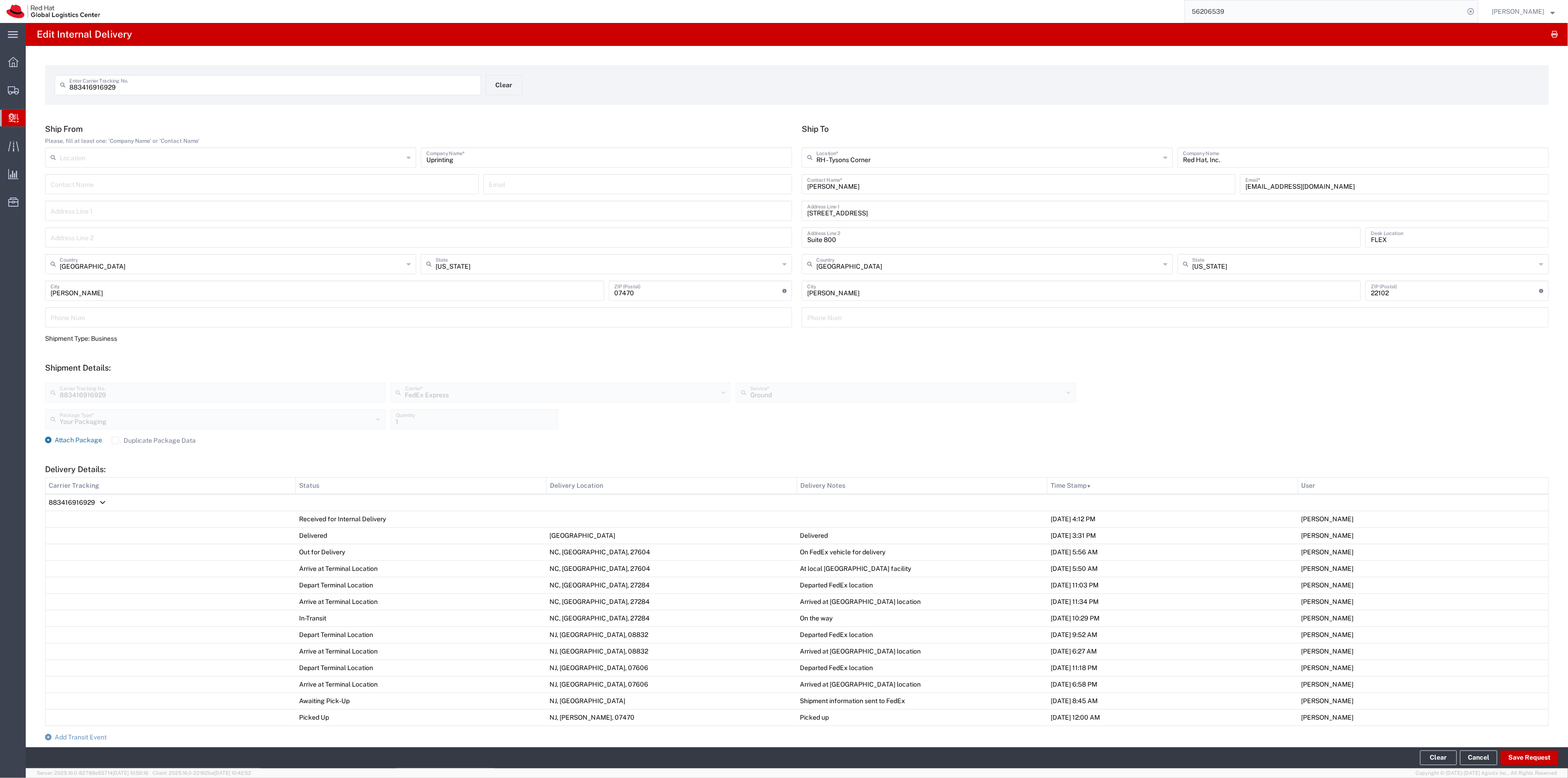
click at [86, 443] on span "Attach Package" at bounding box center [77, 440] width 47 height 8
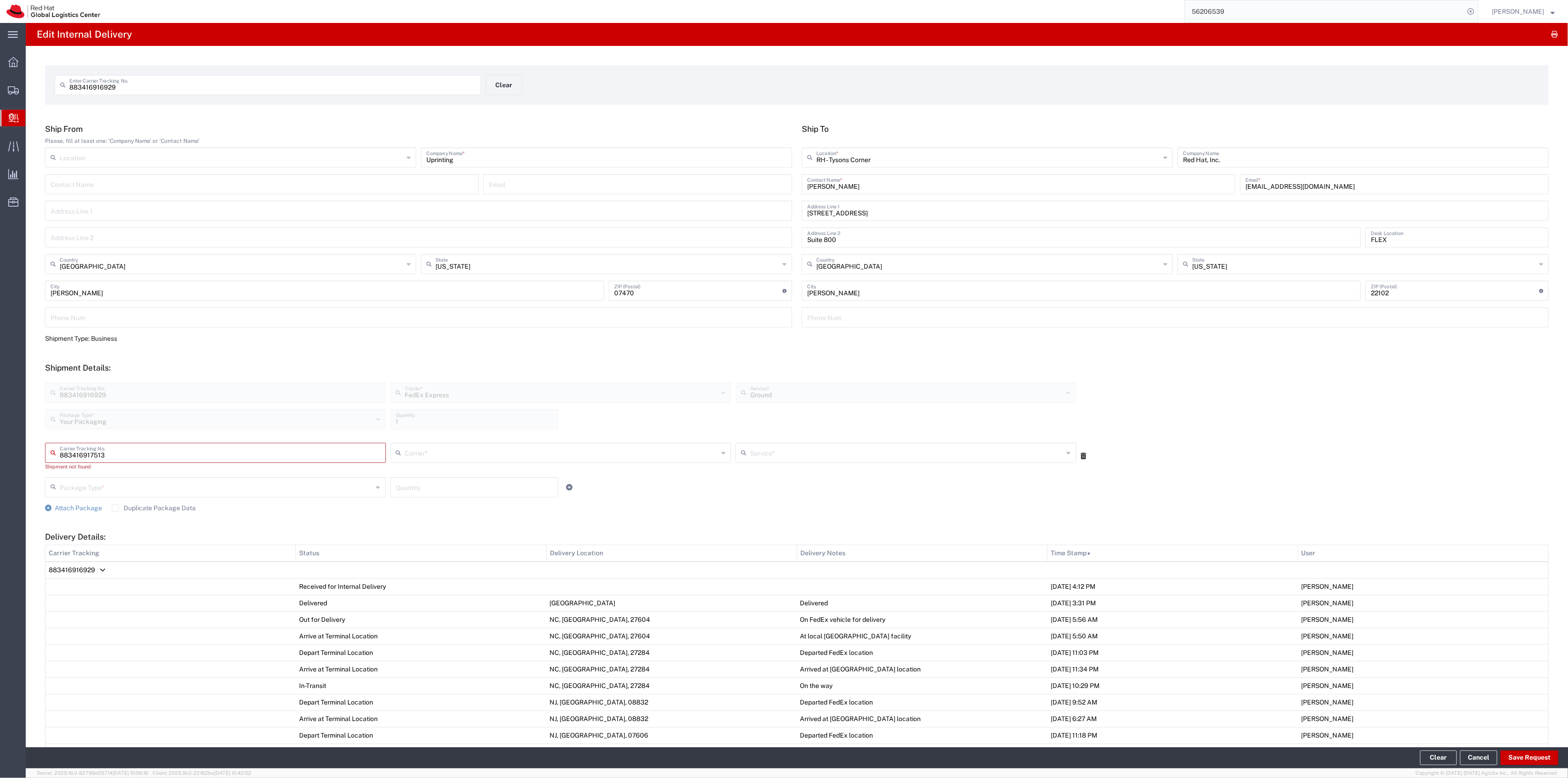
click at [1081, 455] on icon at bounding box center [1084, 456] width 6 height 7
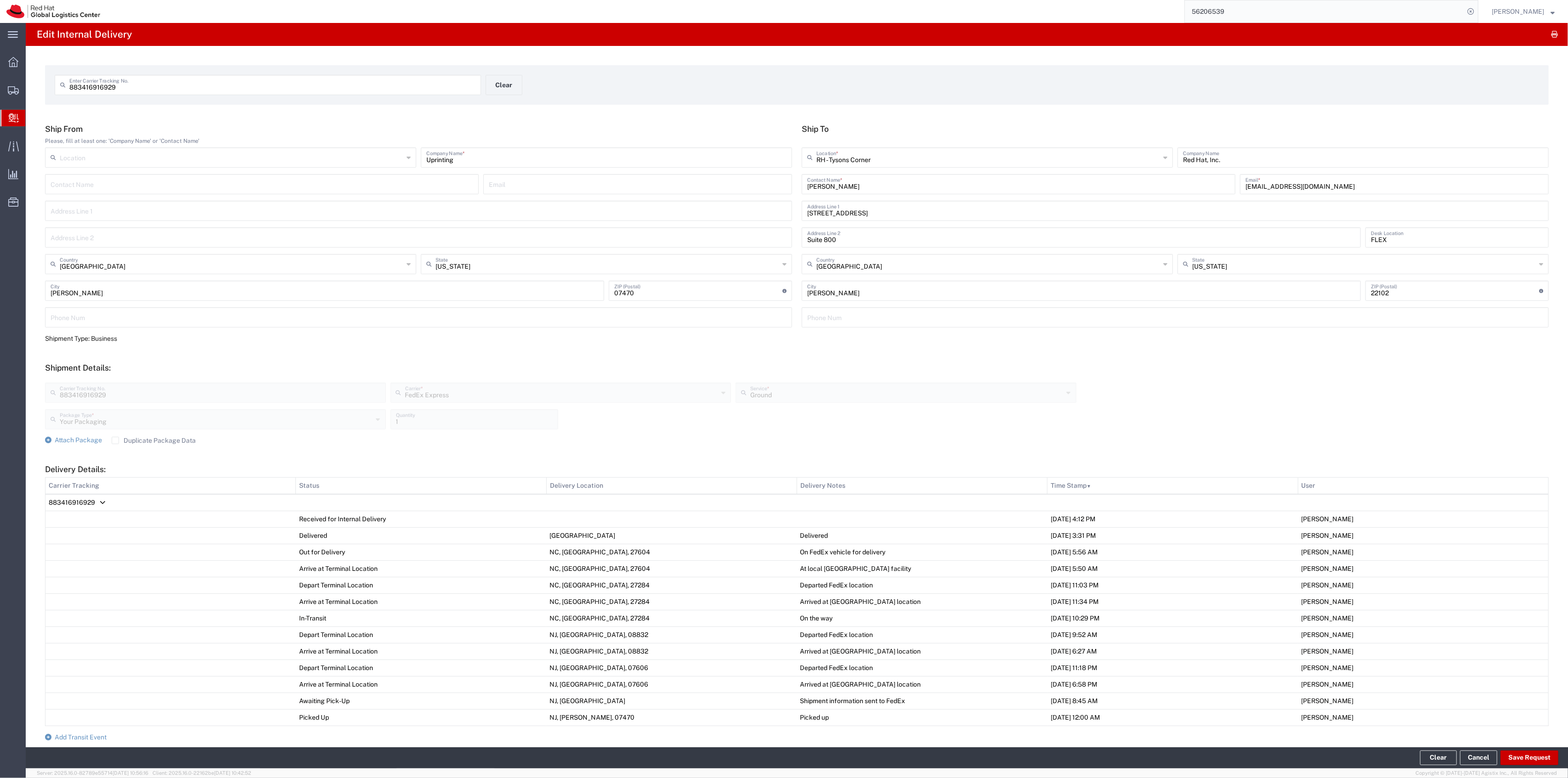
click at [134, 442] on label "Duplicate Package Data" at bounding box center [154, 441] width 84 height 8
click at [116, 440] on input "Duplicate Package Data" at bounding box center [116, 440] width 0 height 0
click at [85, 441] on span "Attach Package" at bounding box center [77, 440] width 47 height 8
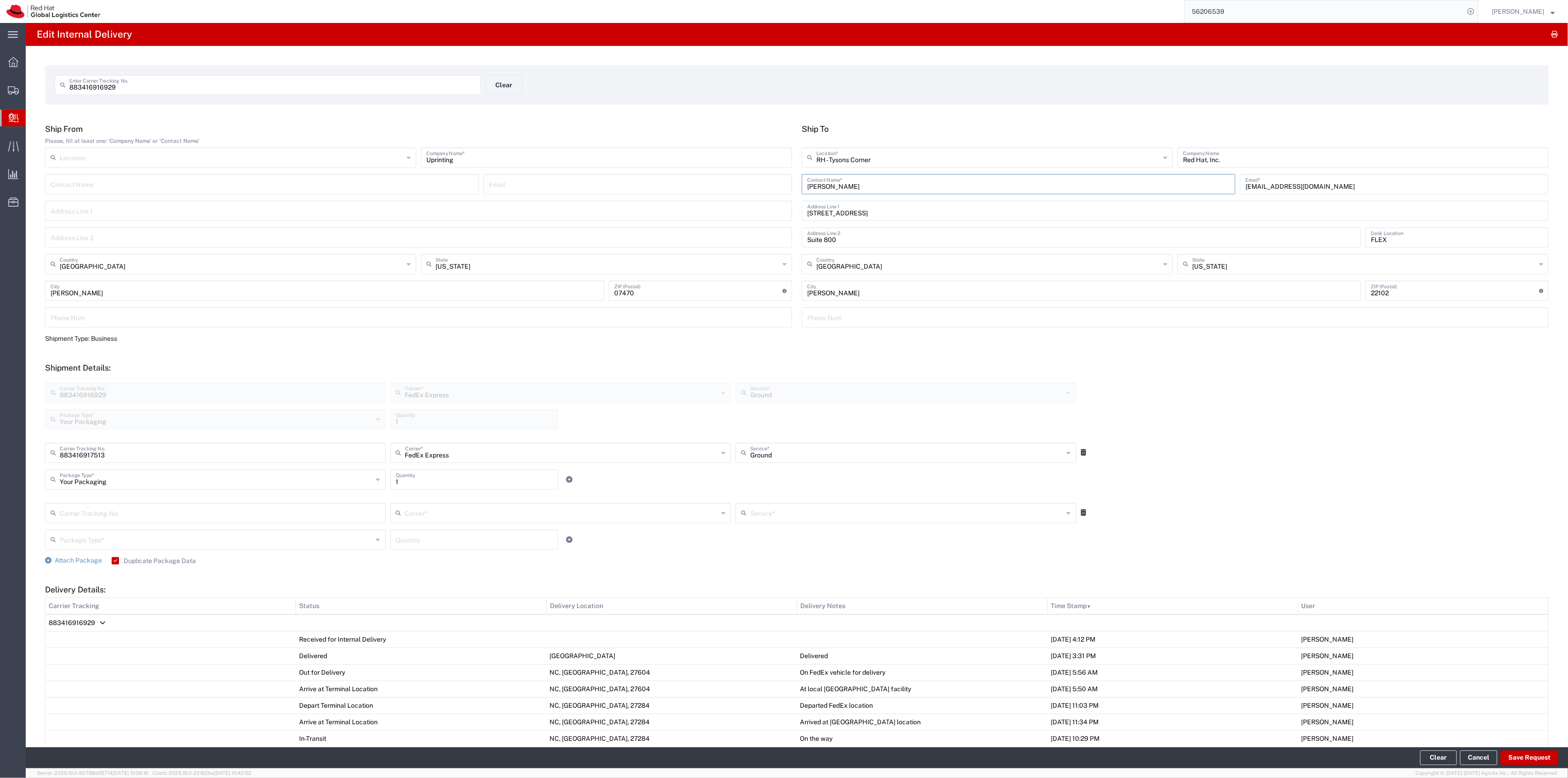
click at [855, 187] on input "[PERSON_NAME]" at bounding box center [1019, 183] width 423 height 16
click at [1535, 760] on button "Save Request" at bounding box center [1529, 758] width 57 height 14
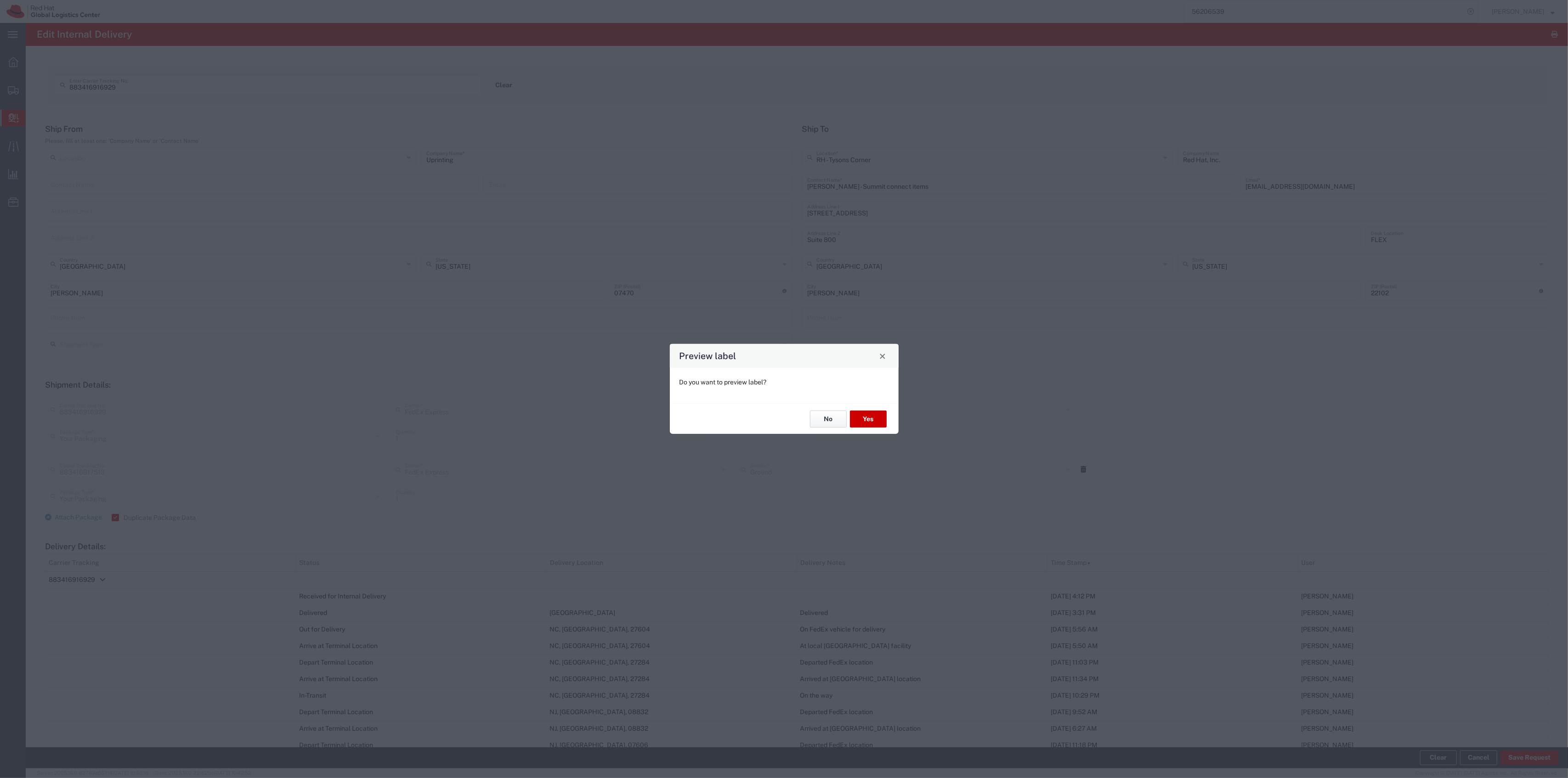
click at [829, 418] on button "No" at bounding box center [828, 419] width 36 height 17
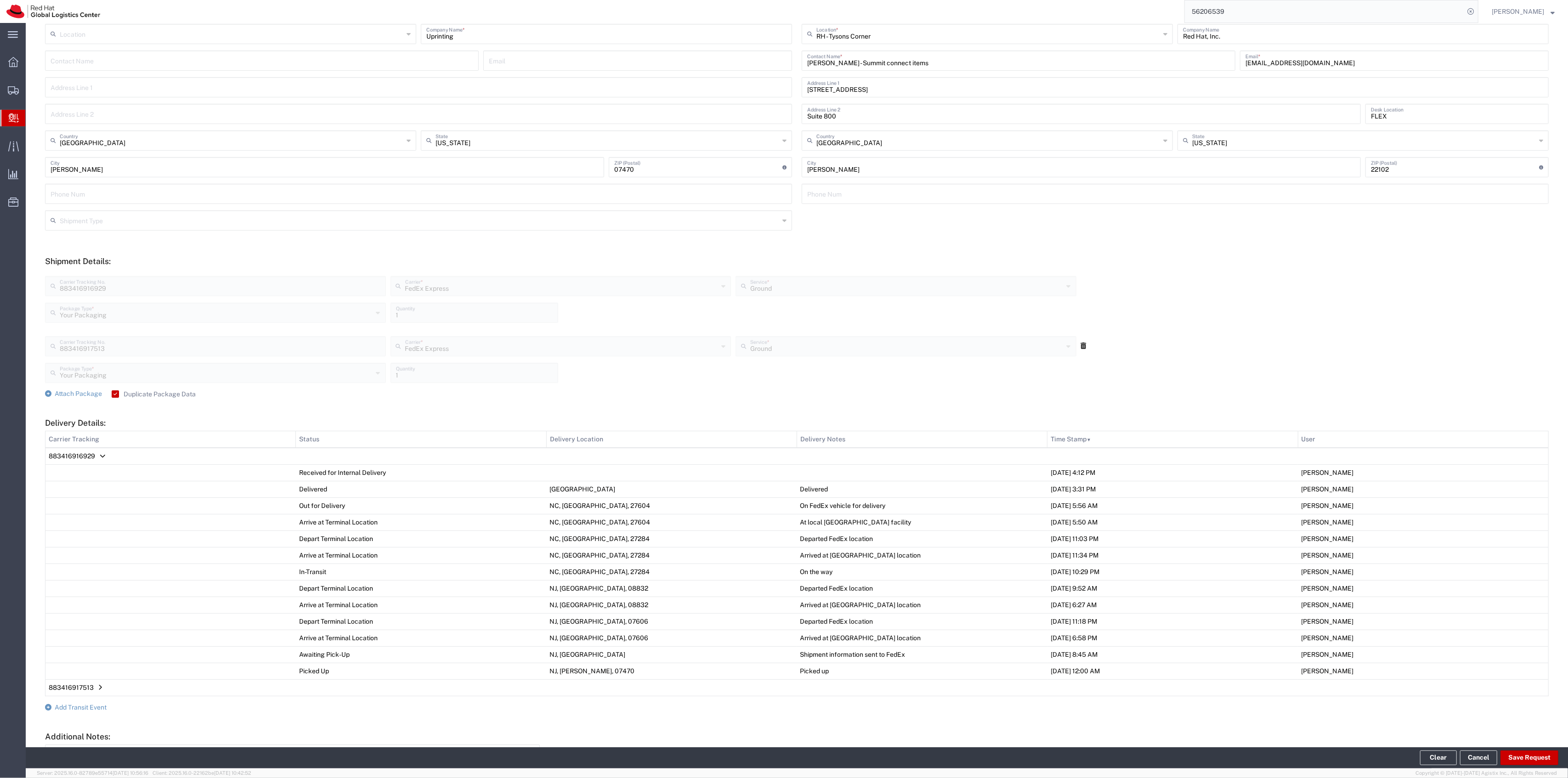
scroll to position [215, 0]
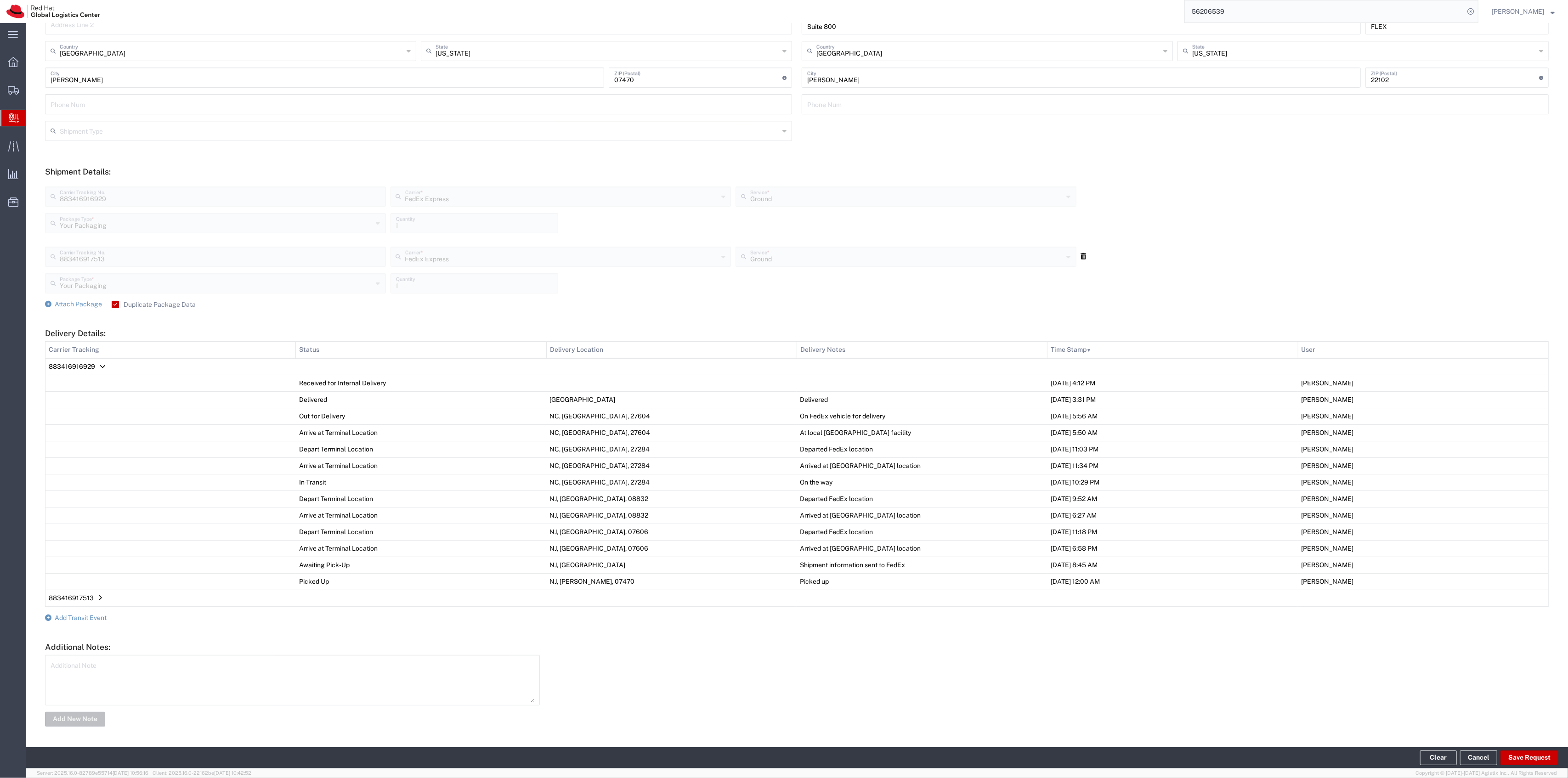
click at [85, 622] on form "Ship From Please, fill at least one: 'Company Name' or 'Contact Name' Location …" at bounding box center [796, 320] width 1503 height 817
click at [100, 614] on span "Add Transit Event" at bounding box center [80, 618] width 52 height 8
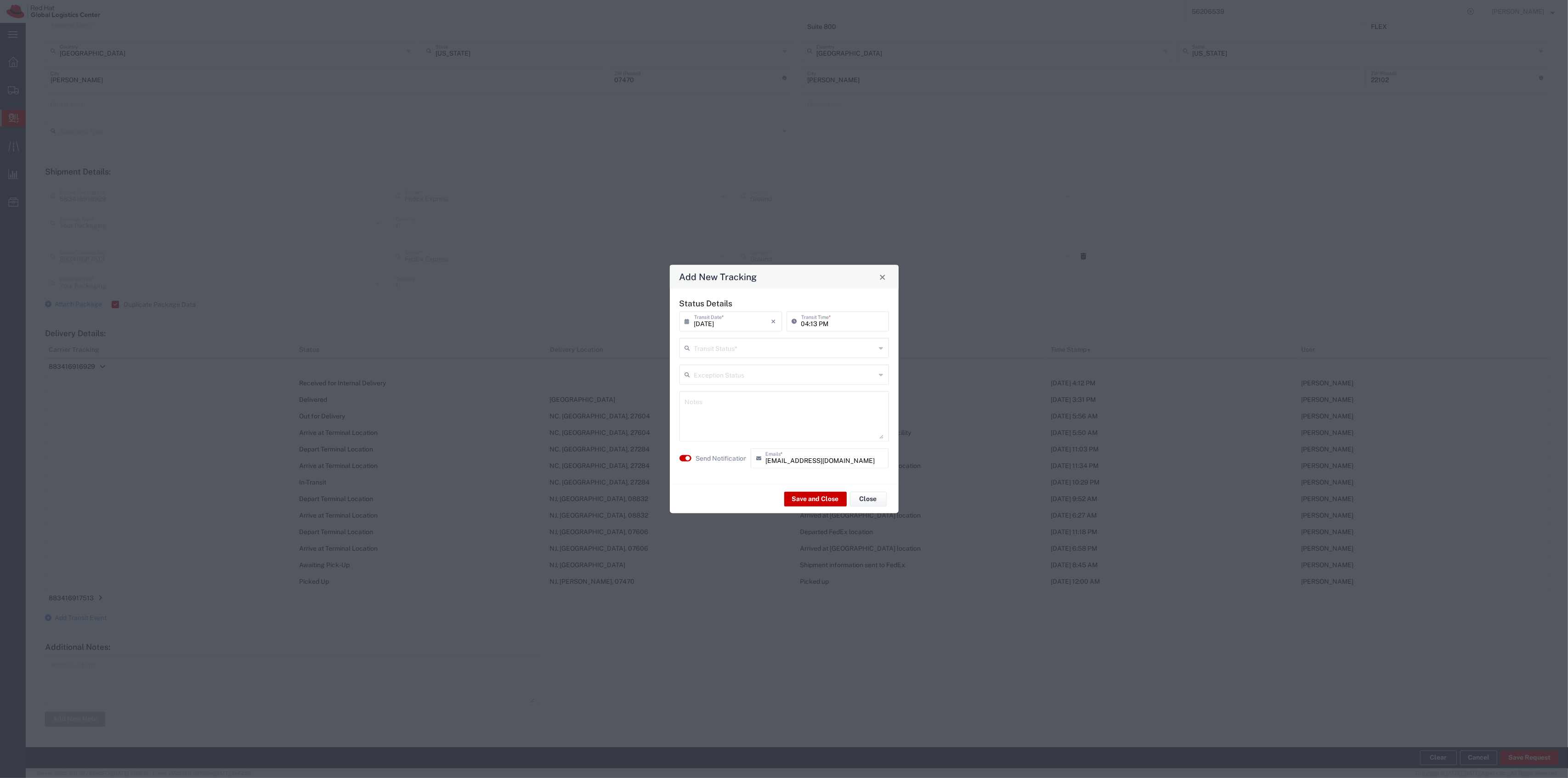
click at [771, 345] on input "text" at bounding box center [784, 347] width 182 height 16
click at [748, 366] on span "Delivery Confirmation" at bounding box center [784, 367] width 208 height 14
click at [794, 495] on button "Save and Close" at bounding box center [815, 499] width 62 height 14
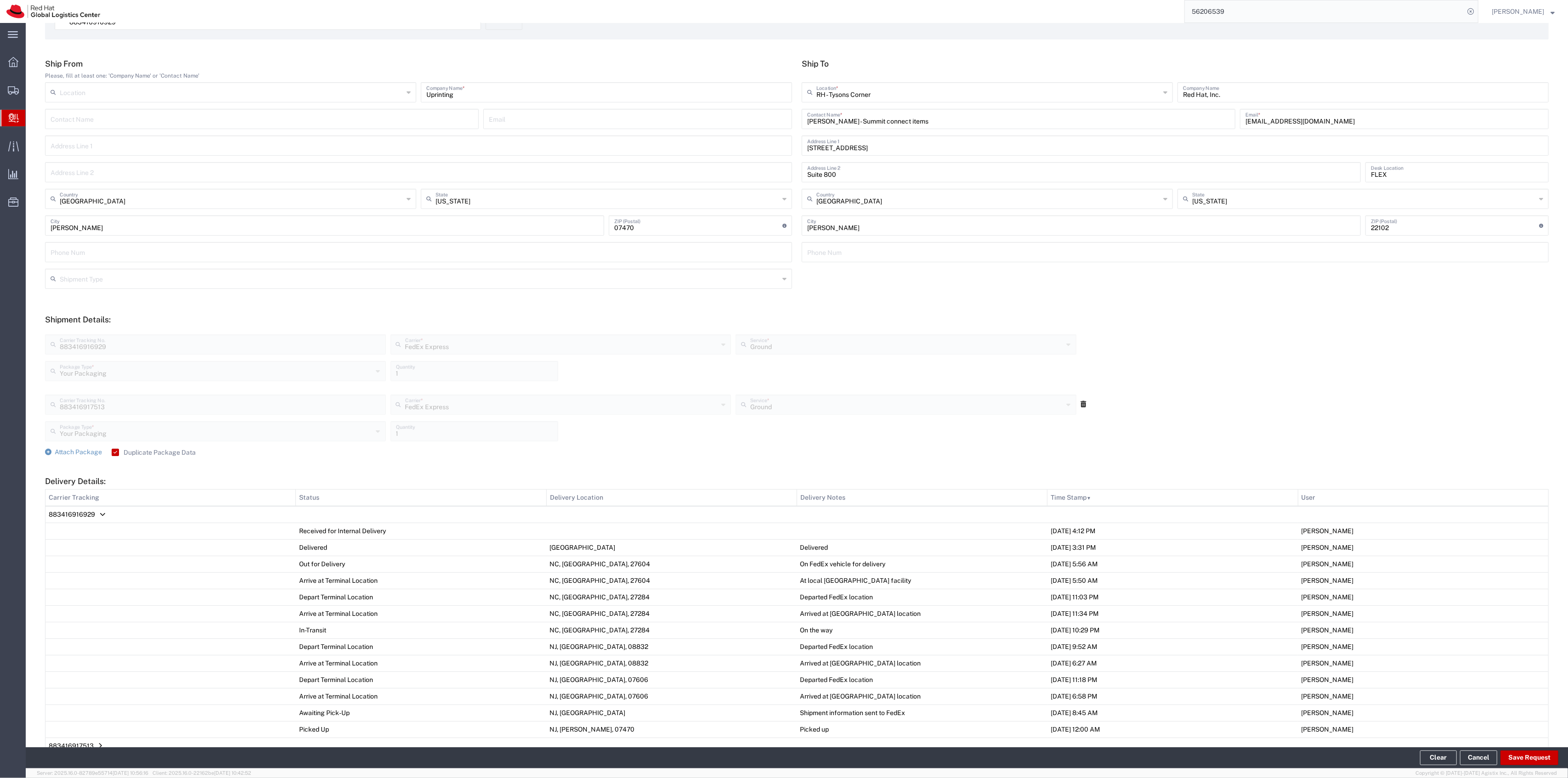
scroll to position [0, 0]
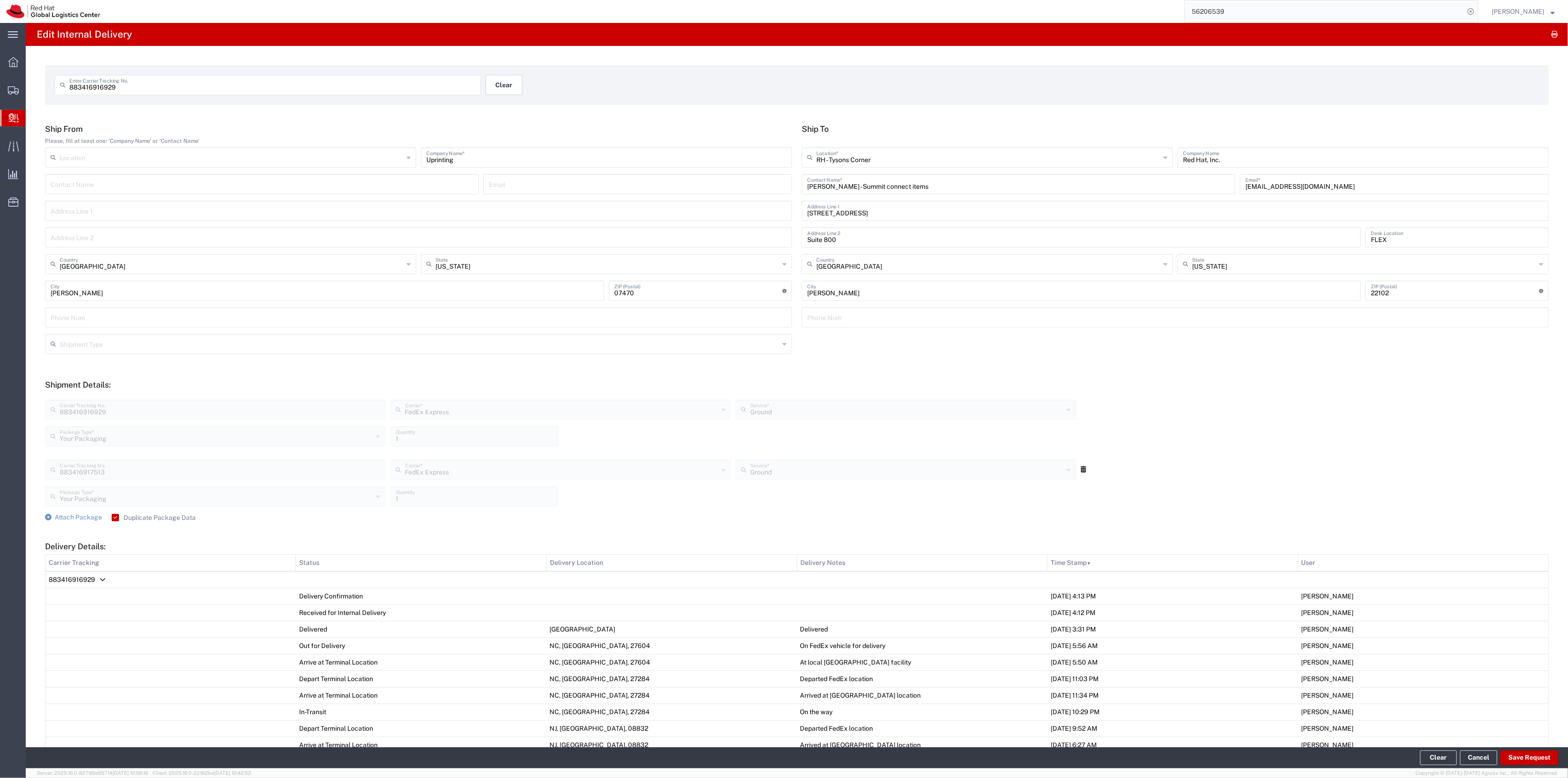
click at [504, 78] on button "Clear" at bounding box center [503, 84] width 36 height 20
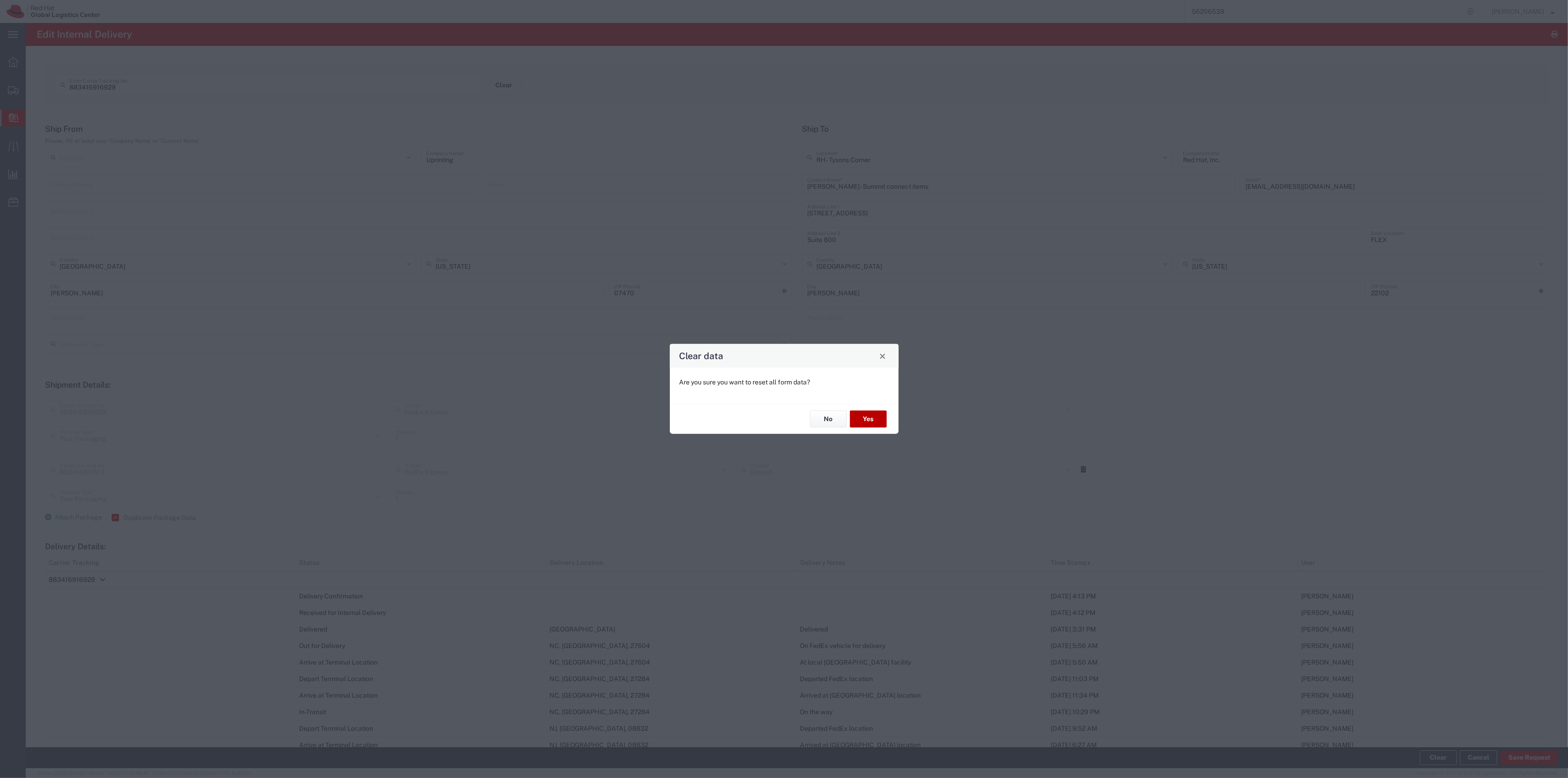
click at [871, 412] on button "Yes" at bounding box center [868, 419] width 36 height 17
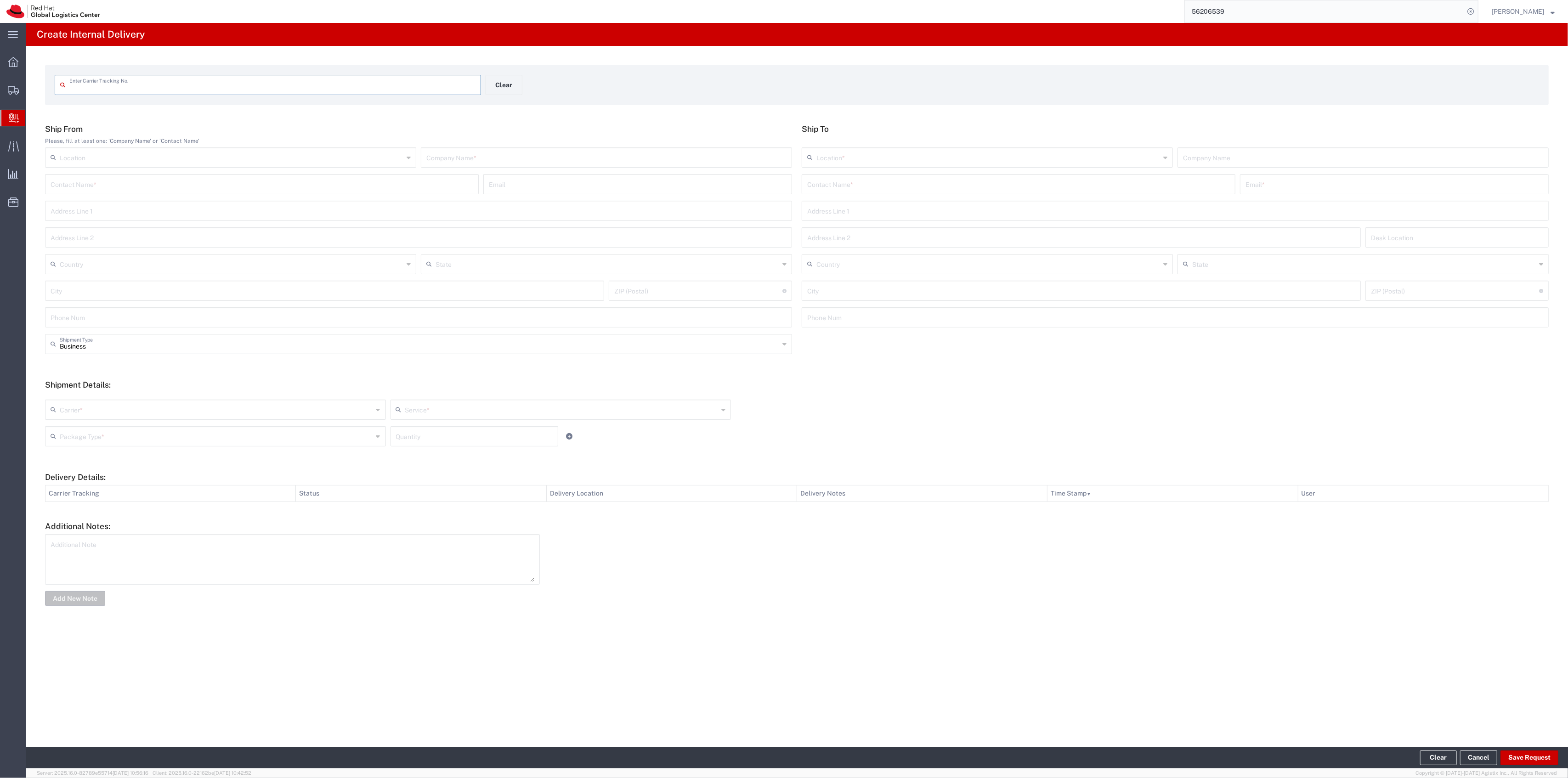
click at [318, 81] on input "text" at bounding box center [272, 84] width 406 height 16
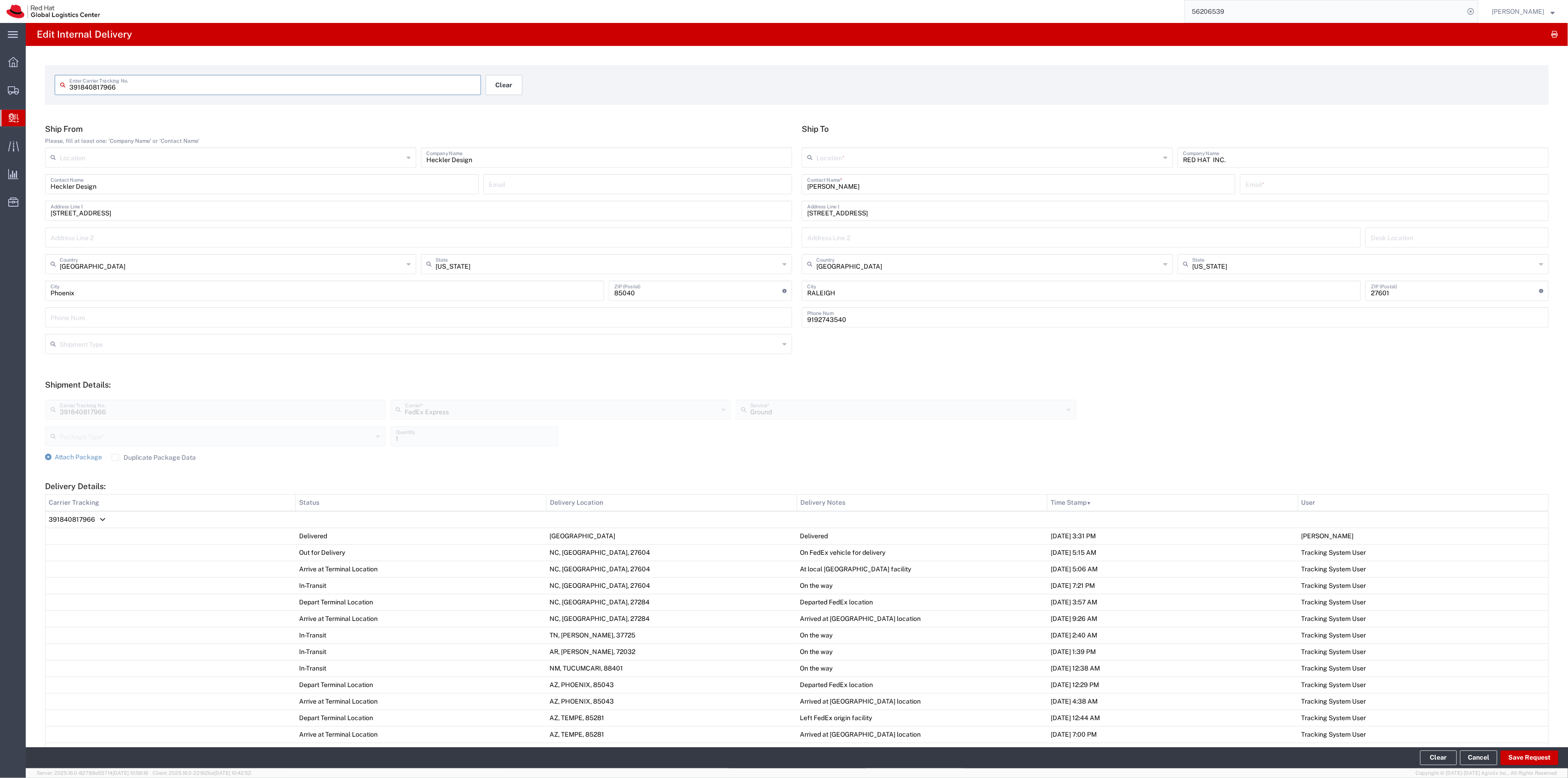
click at [493, 91] on button "Clear" at bounding box center [503, 84] width 36 height 20
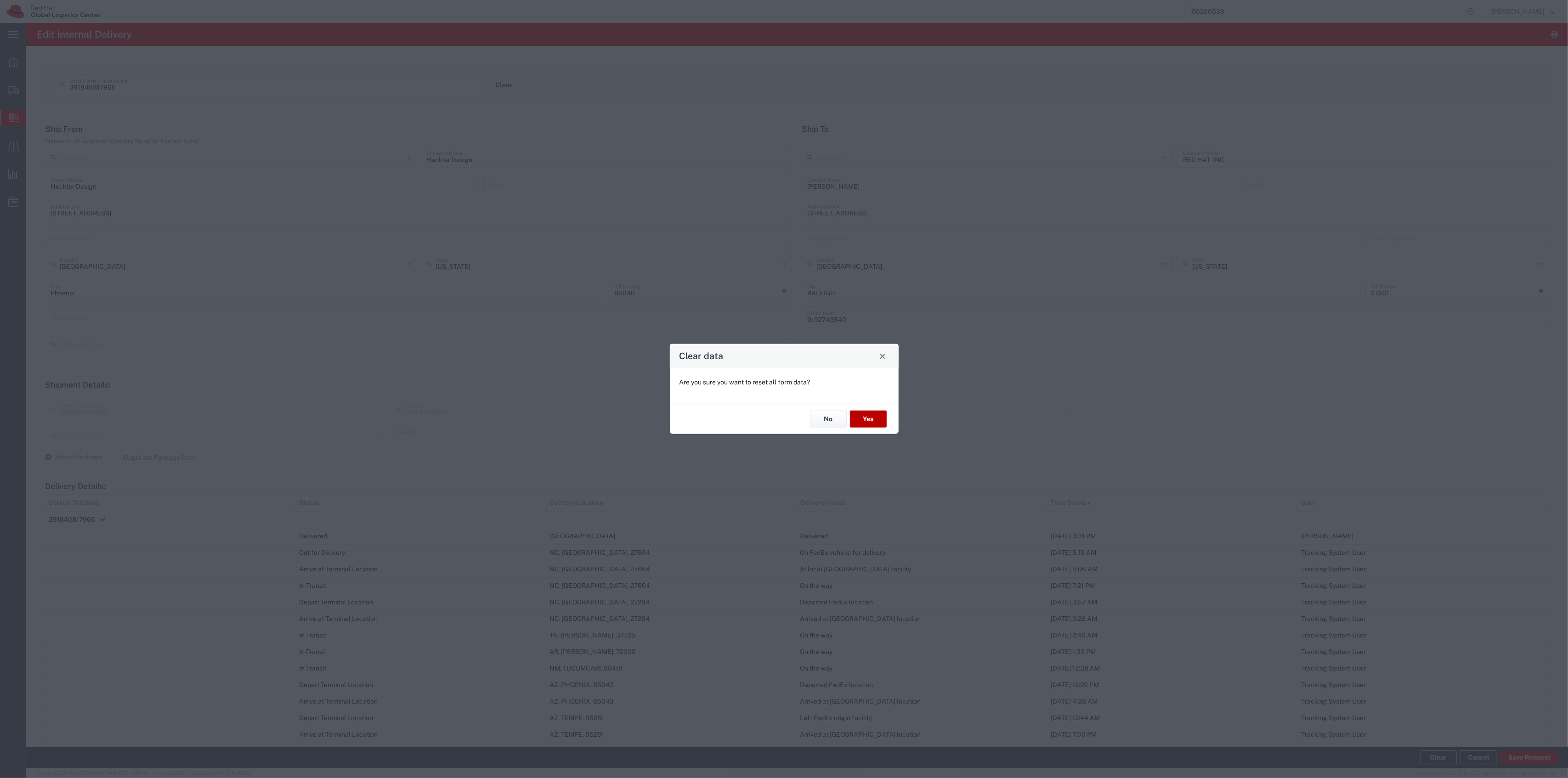
click at [868, 419] on button "Yes" at bounding box center [868, 419] width 36 height 17
